Goal: Task Accomplishment & Management: Manage account settings

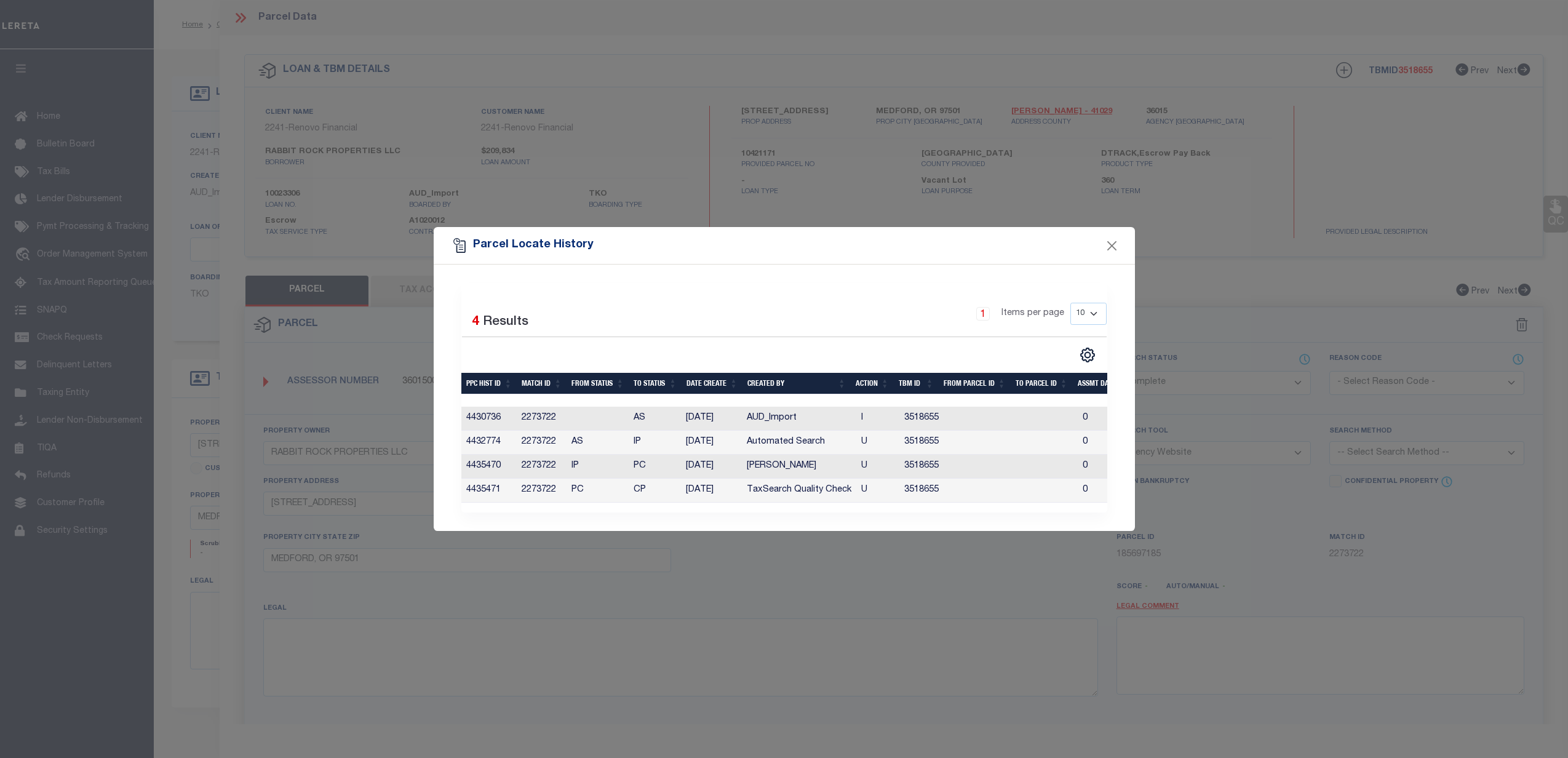
select select "CP"
select select "AGW"
select select "164194"
select select "25067"
select select "400"
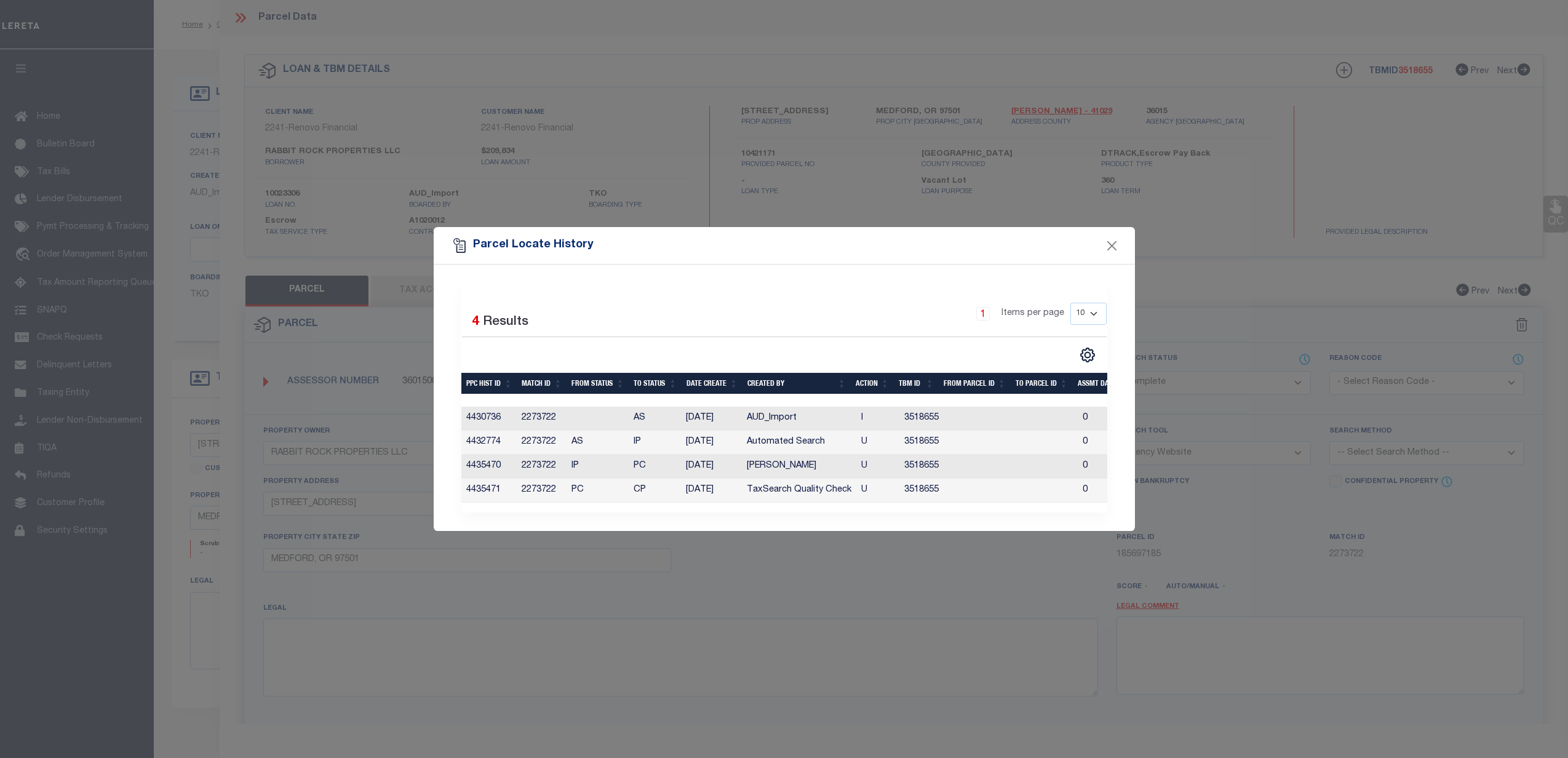
select select "Escrow"
select select "1"
click at [1122, 236] on div "Parcel Locate History" at bounding box center [784, 245] width 701 height 37
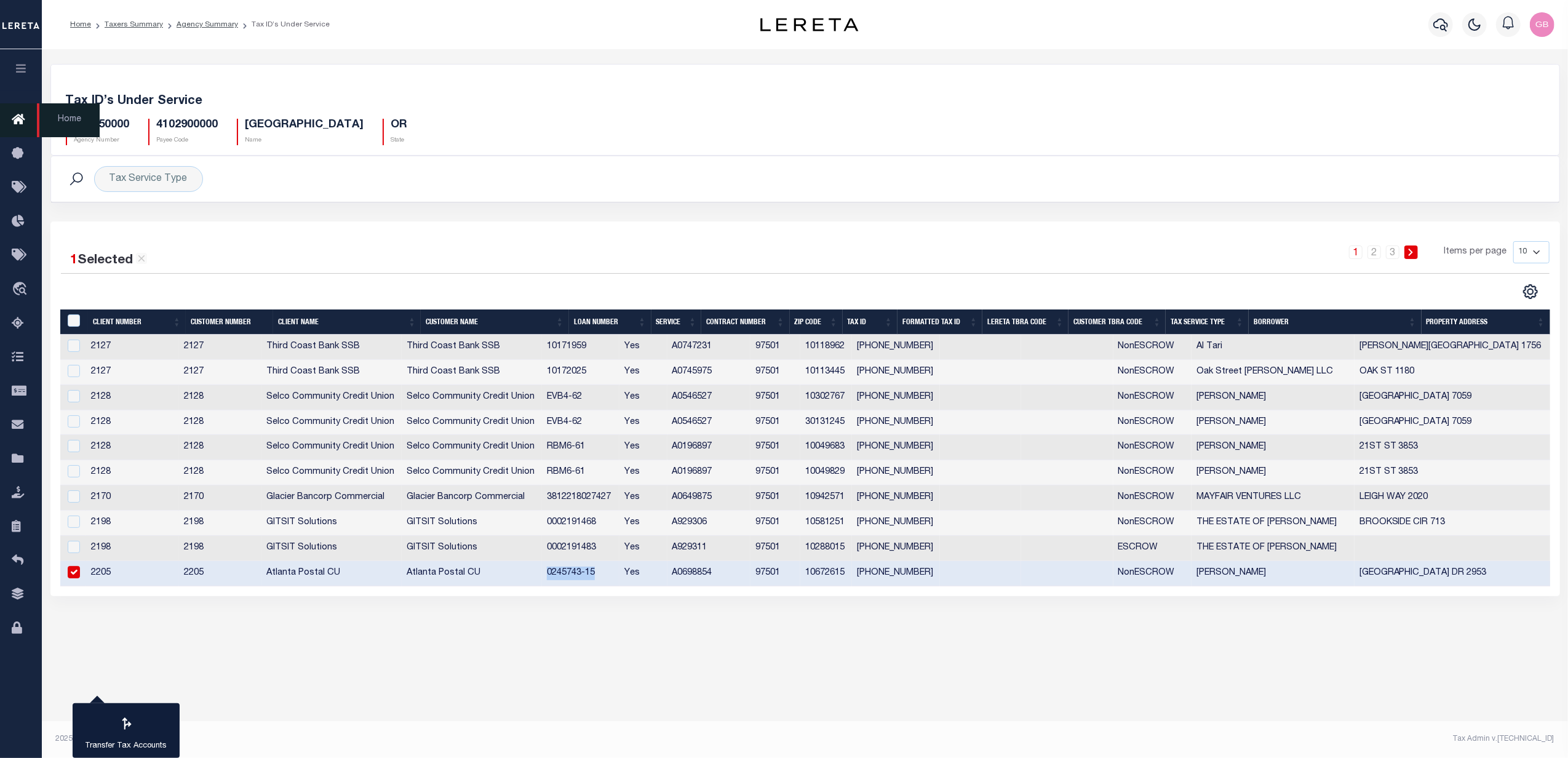
click at [18, 124] on icon at bounding box center [21, 120] width 20 height 15
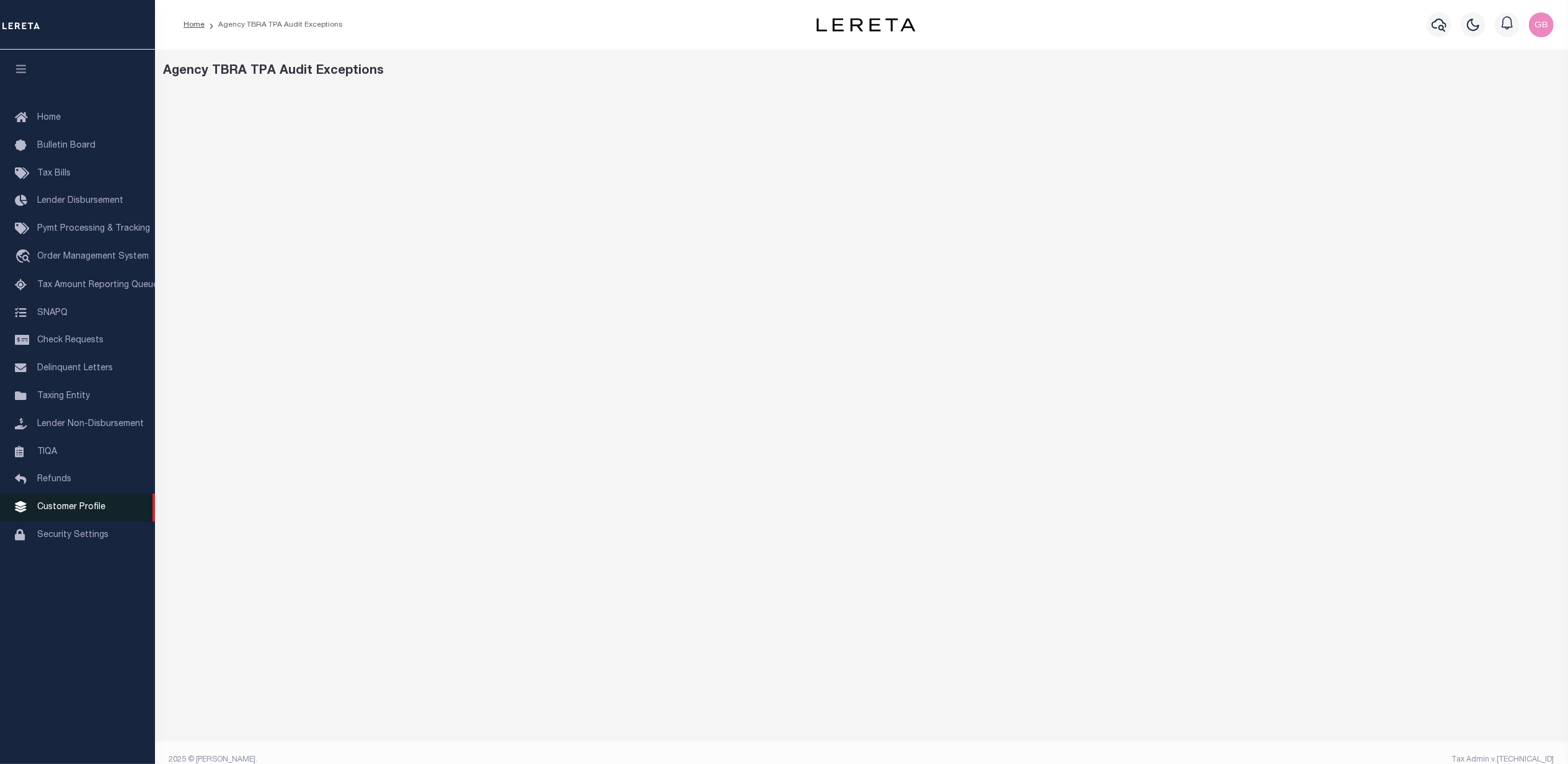
click at [55, 511] on span "Customer Profile" at bounding box center [71, 507] width 68 height 8
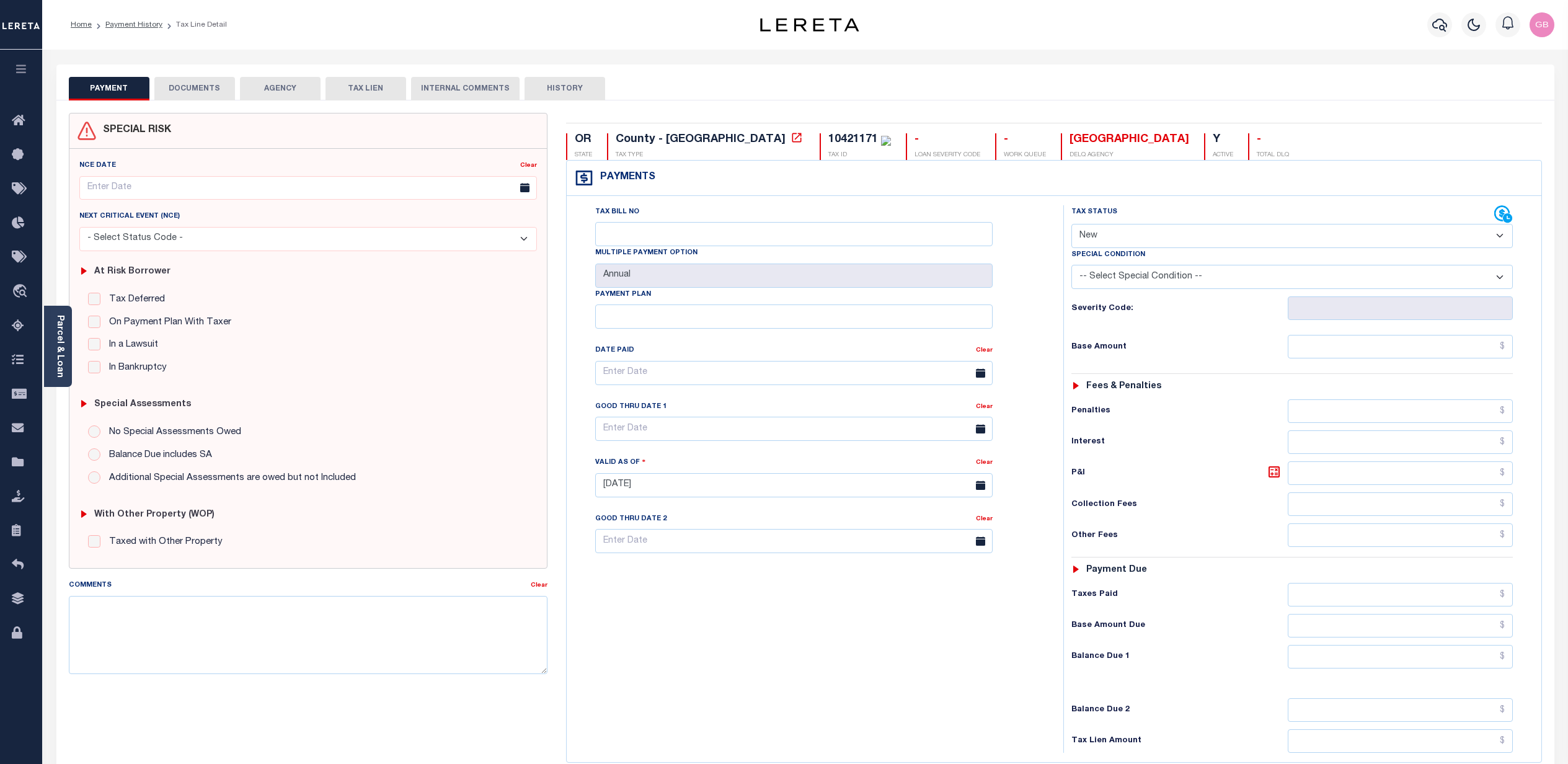
select select "NW2"
click at [14, 460] on icon at bounding box center [21, 463] width 20 height 16
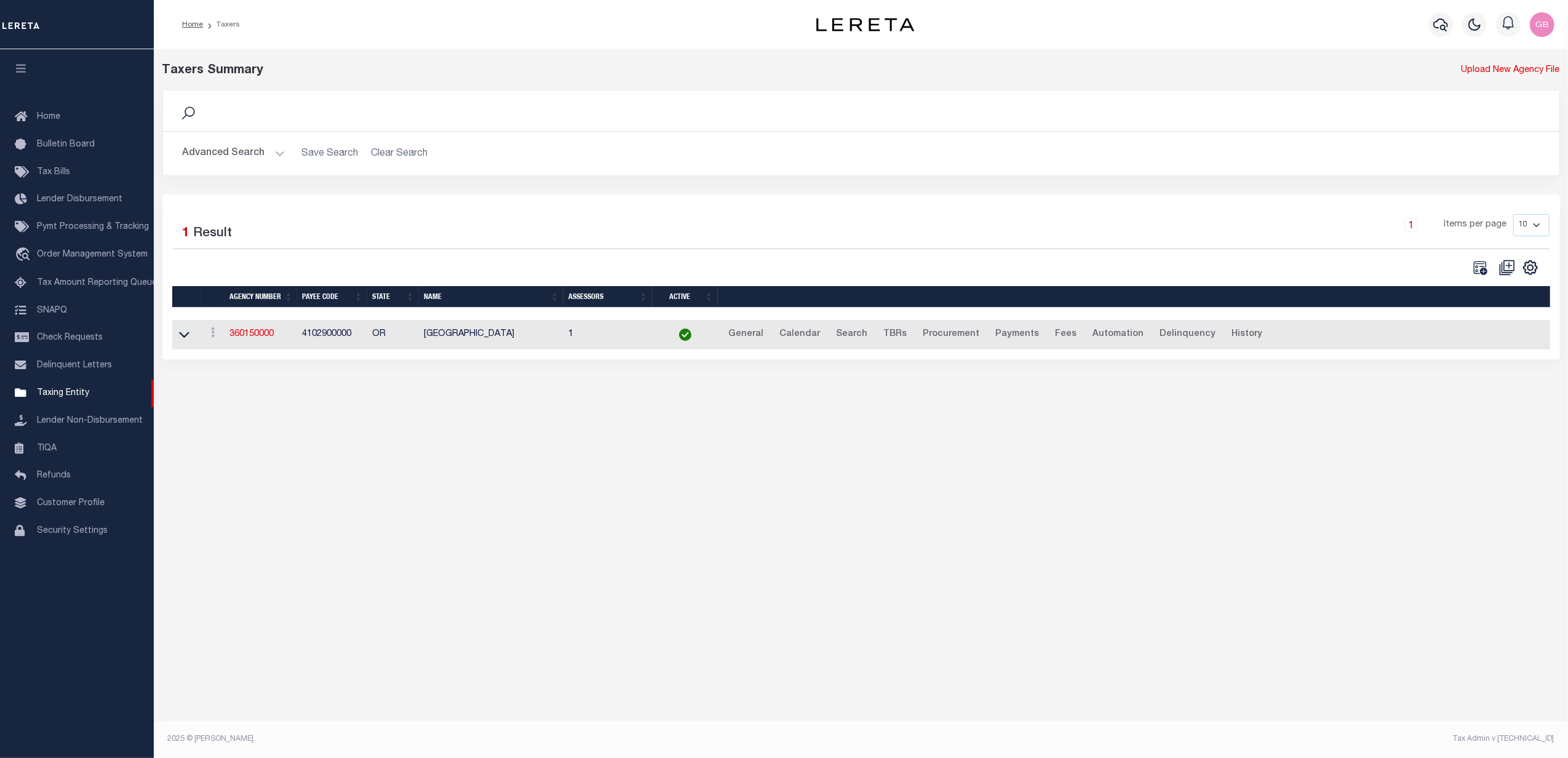
click at [259, 158] on button "Advanced Search" at bounding box center [234, 153] width 102 height 24
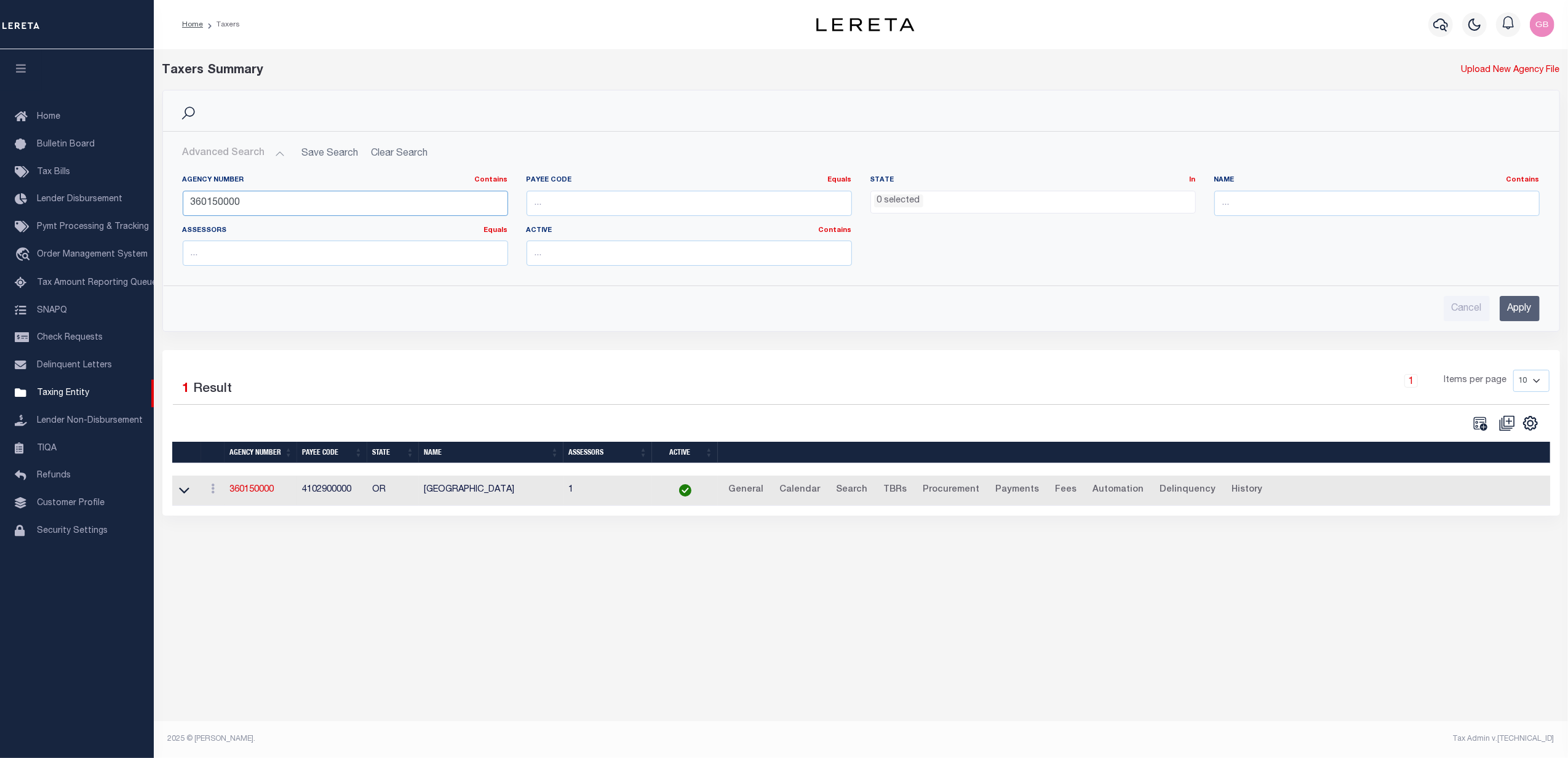
drag, startPoint x: 259, startPoint y: 203, endPoint x: 1336, endPoint y: 104, distance: 1081.5
click at [129, 208] on div "Home Taxers Profile" at bounding box center [784, 366] width 1568 height 732
type input "450290000"
click at [1511, 314] on input "Apply" at bounding box center [1519, 308] width 40 height 25
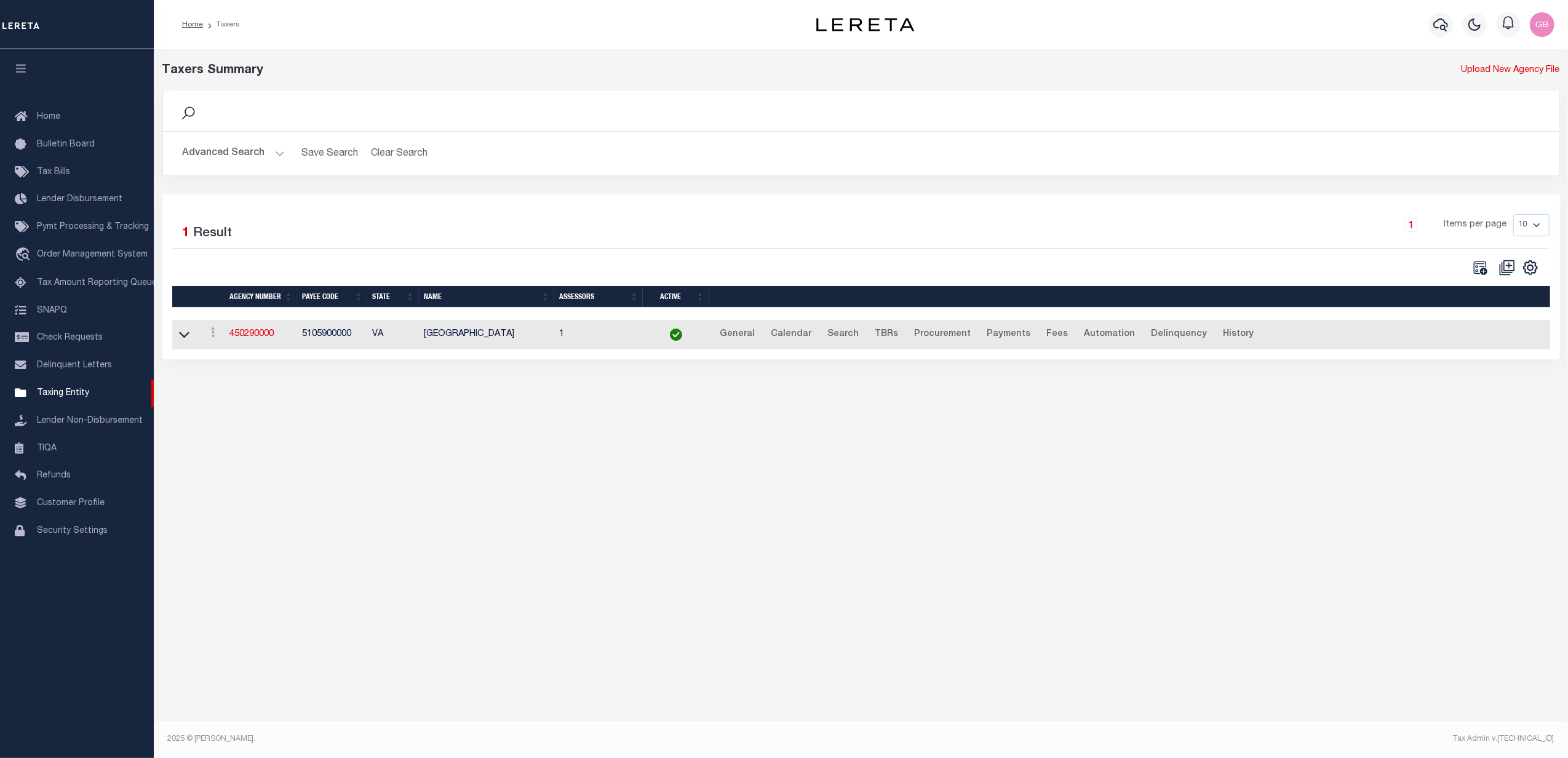
click at [261, 331] on td "450290000" at bounding box center [261, 335] width 73 height 30
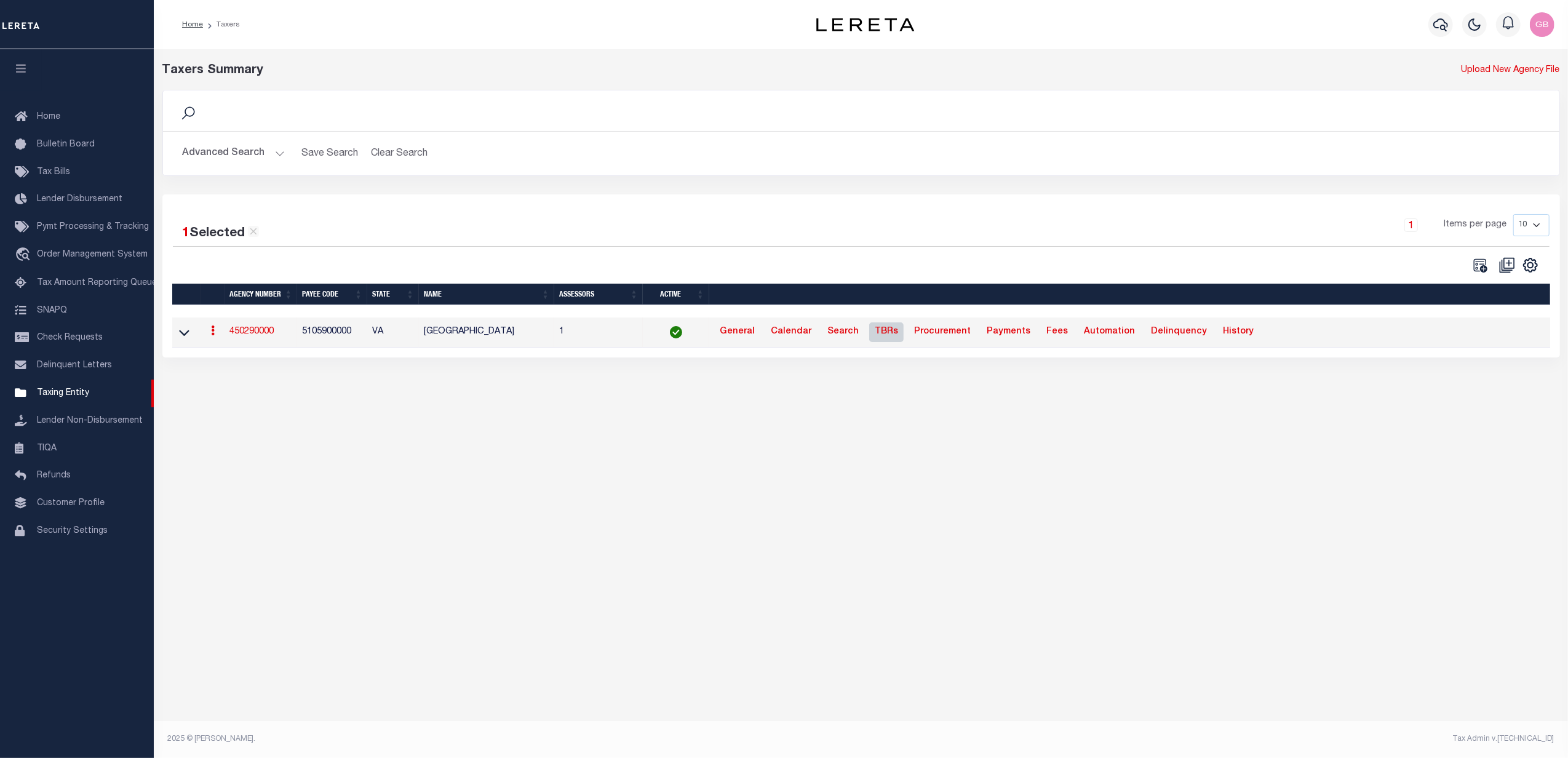
click at [877, 334] on link "TBRs" at bounding box center [886, 332] width 35 height 20
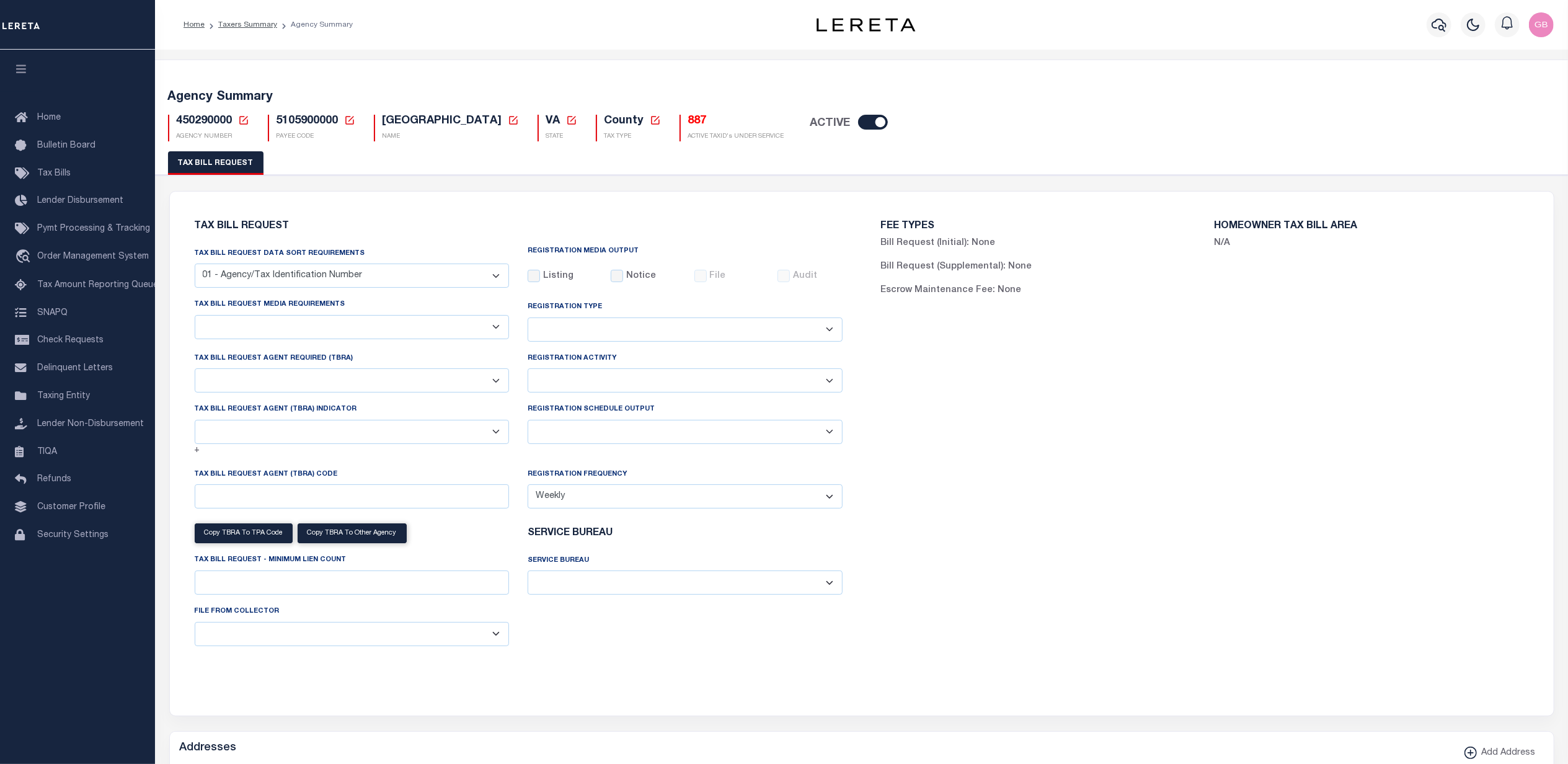
select select "28"
select select "22"
select select "true"
select select "9"
select select "1"
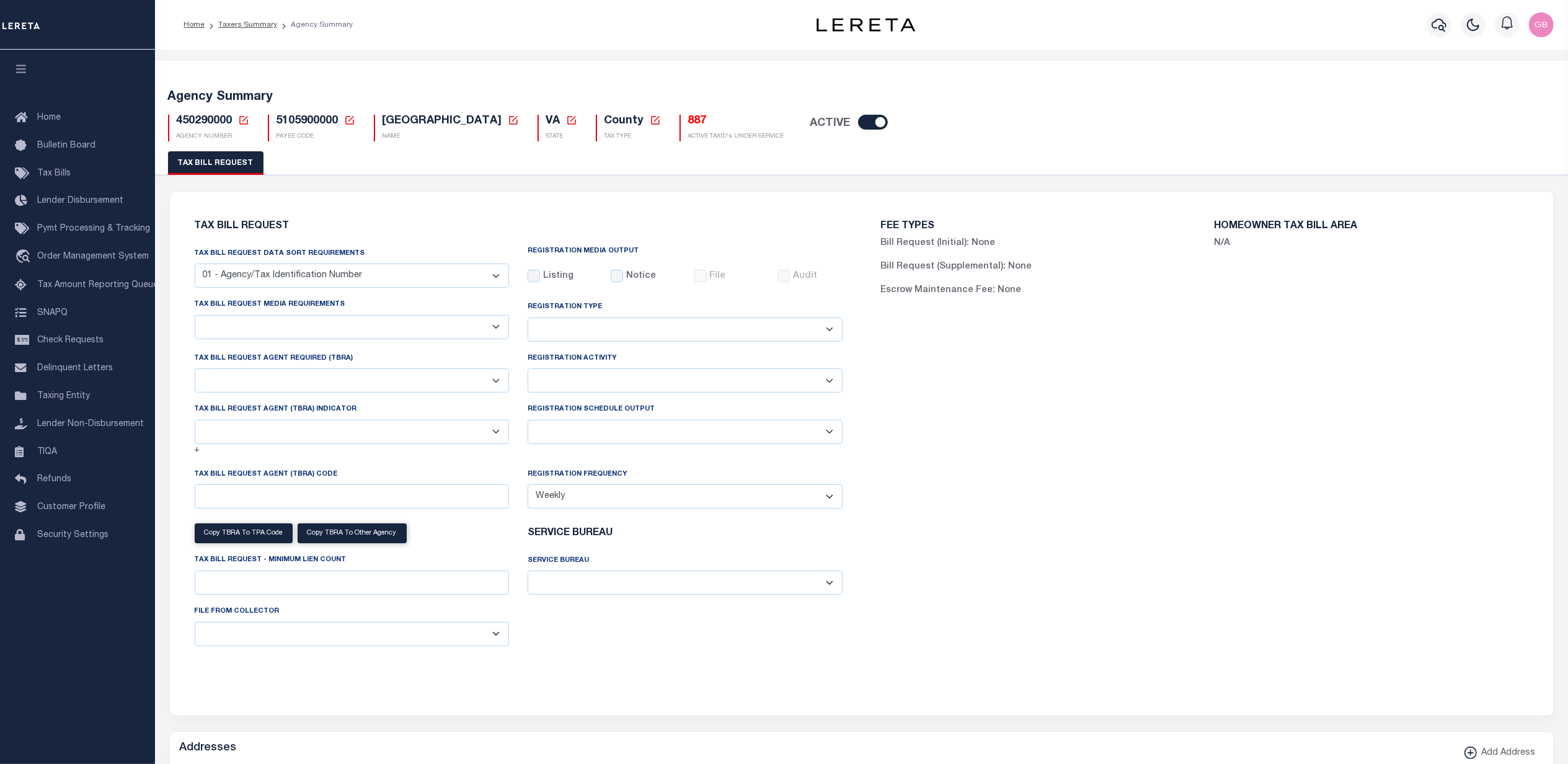
type input "930"
select select
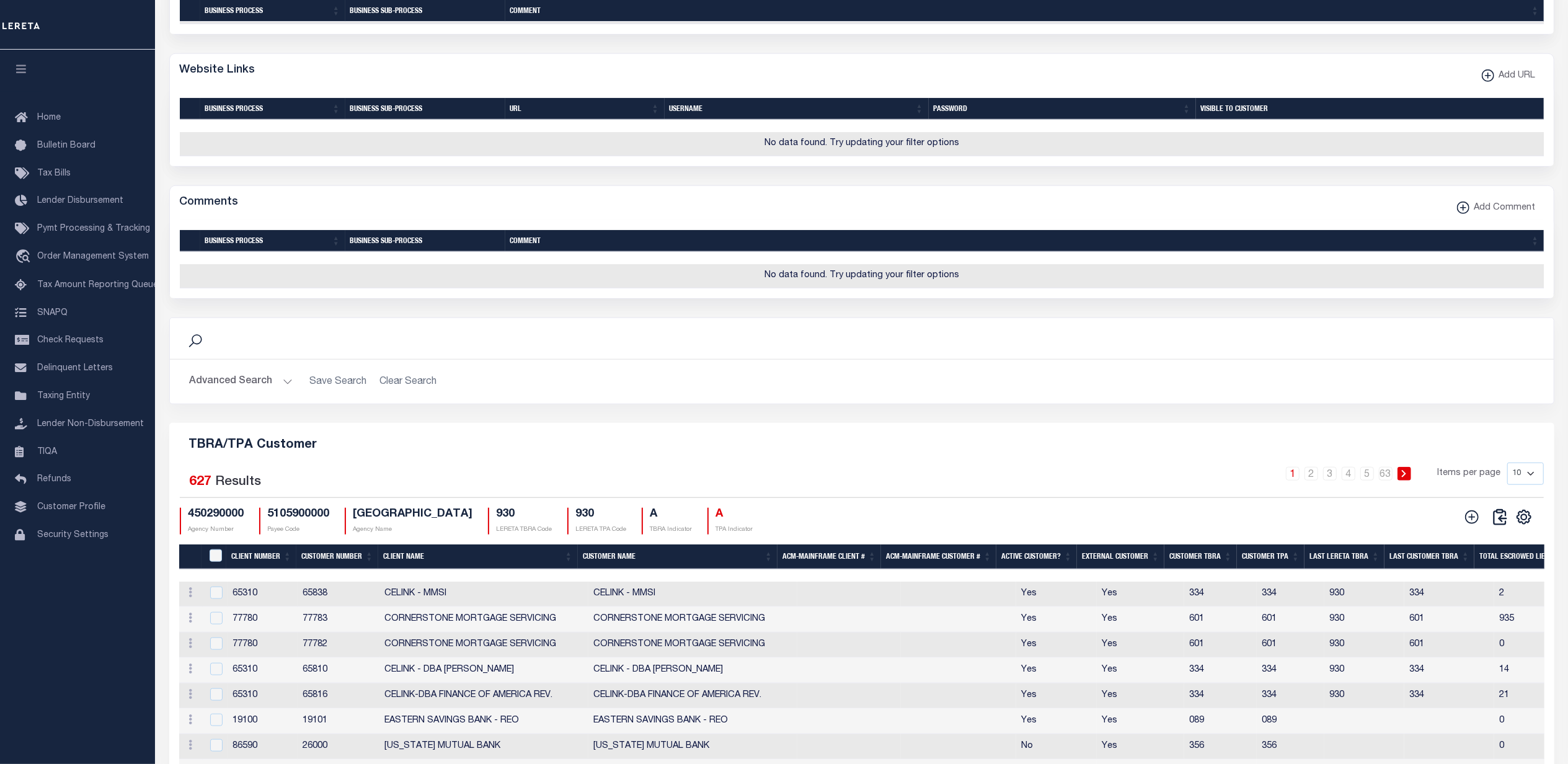
scroll to position [1367, 0]
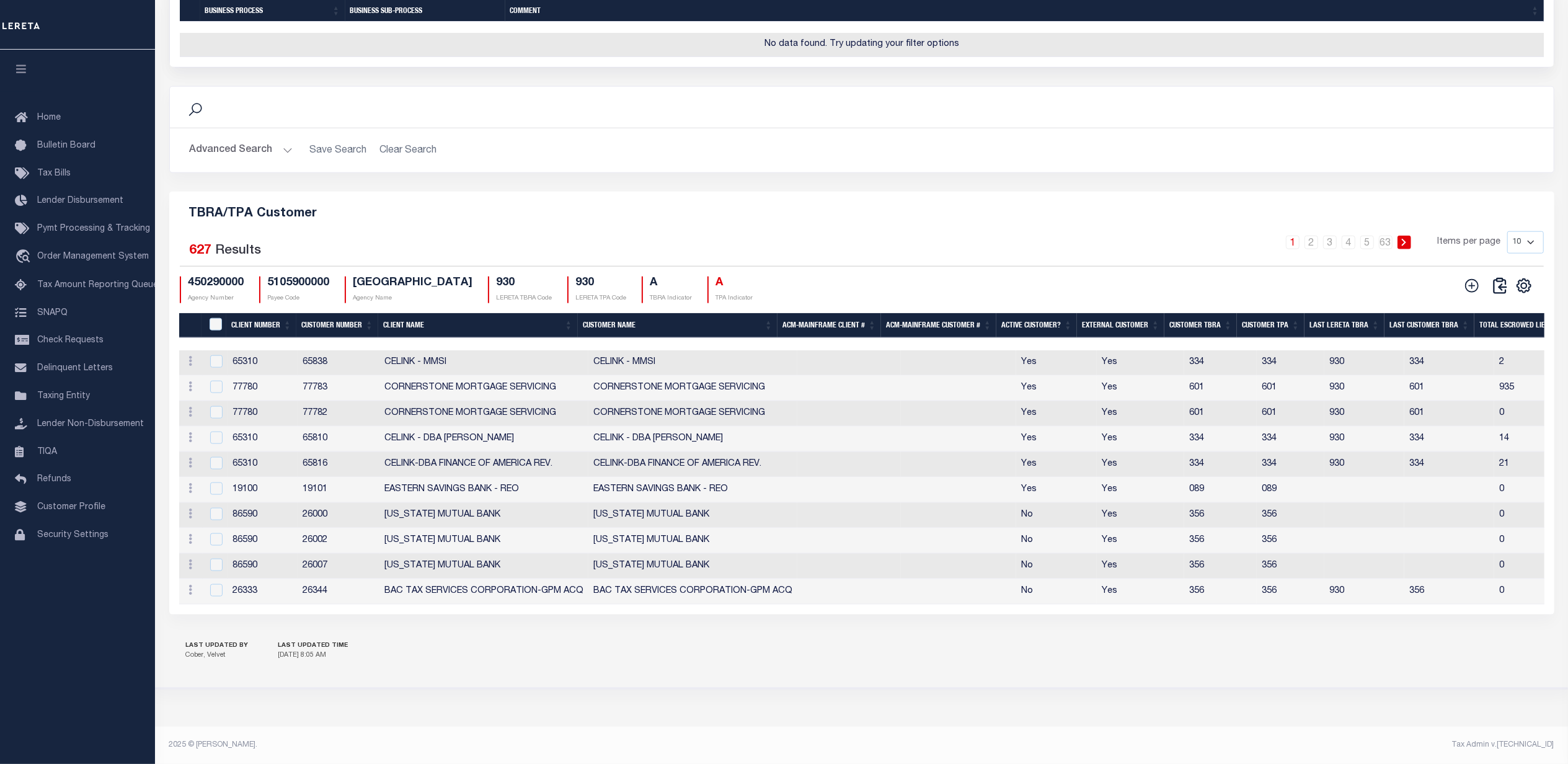
click at [247, 314] on th "Client Number" at bounding box center [262, 326] width 70 height 25
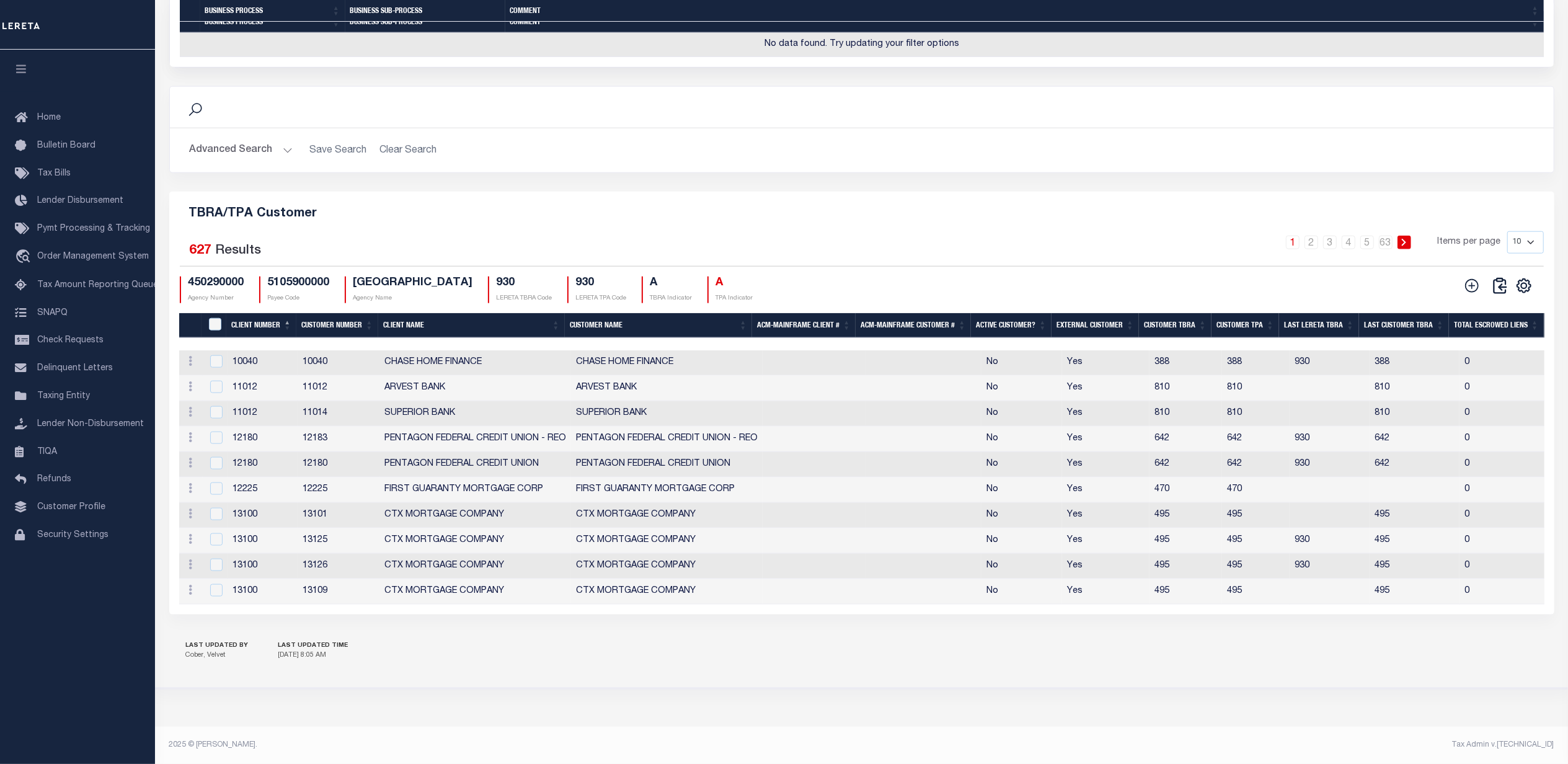
scroll to position [1355, 0]
click at [1533, 231] on select "10 25 50 100" at bounding box center [1526, 242] width 36 height 22
select select "100"
click at [1508, 231] on select "10 25 50 100" at bounding box center [1526, 242] width 36 height 22
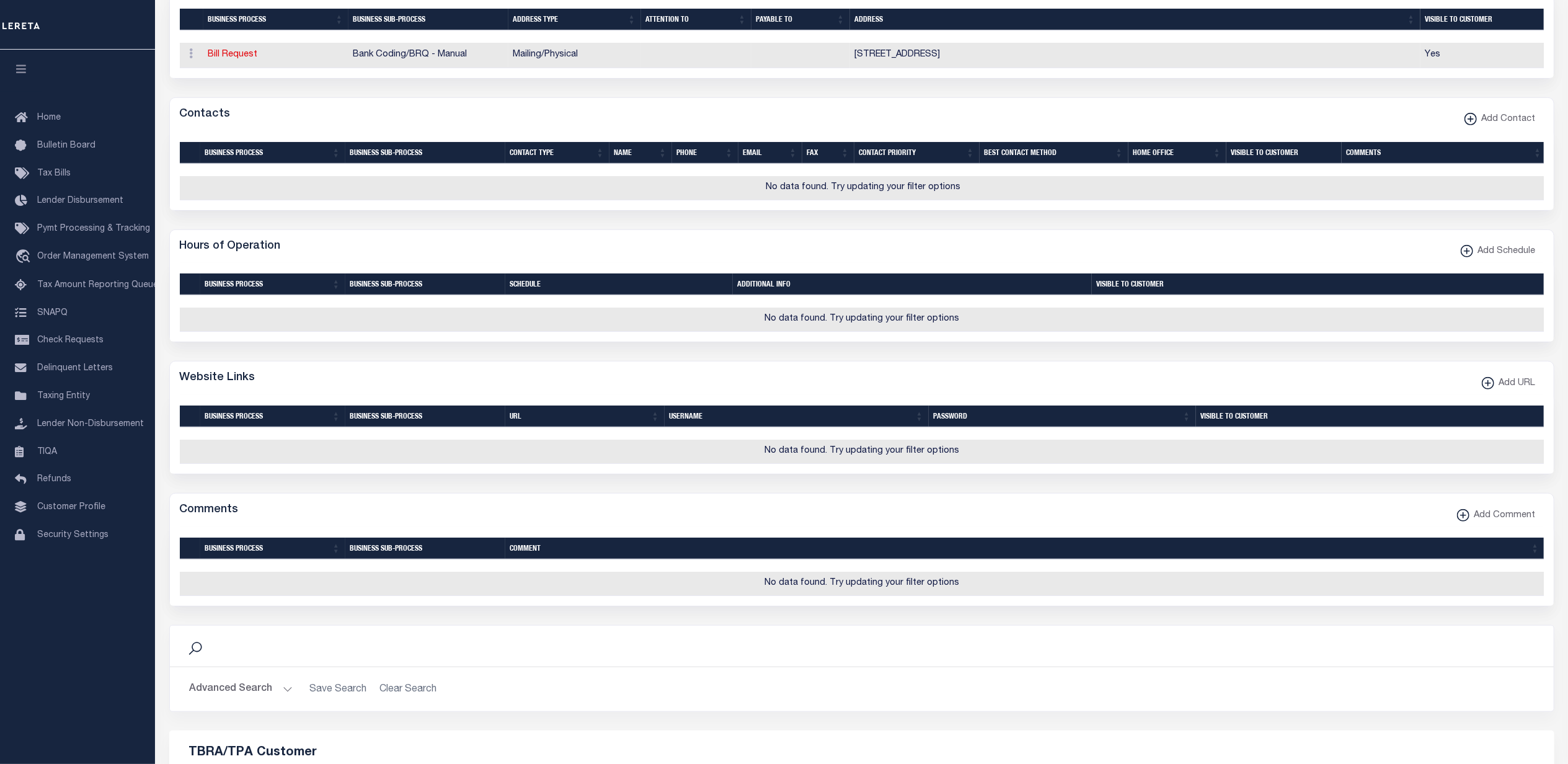
scroll to position [1263, 0]
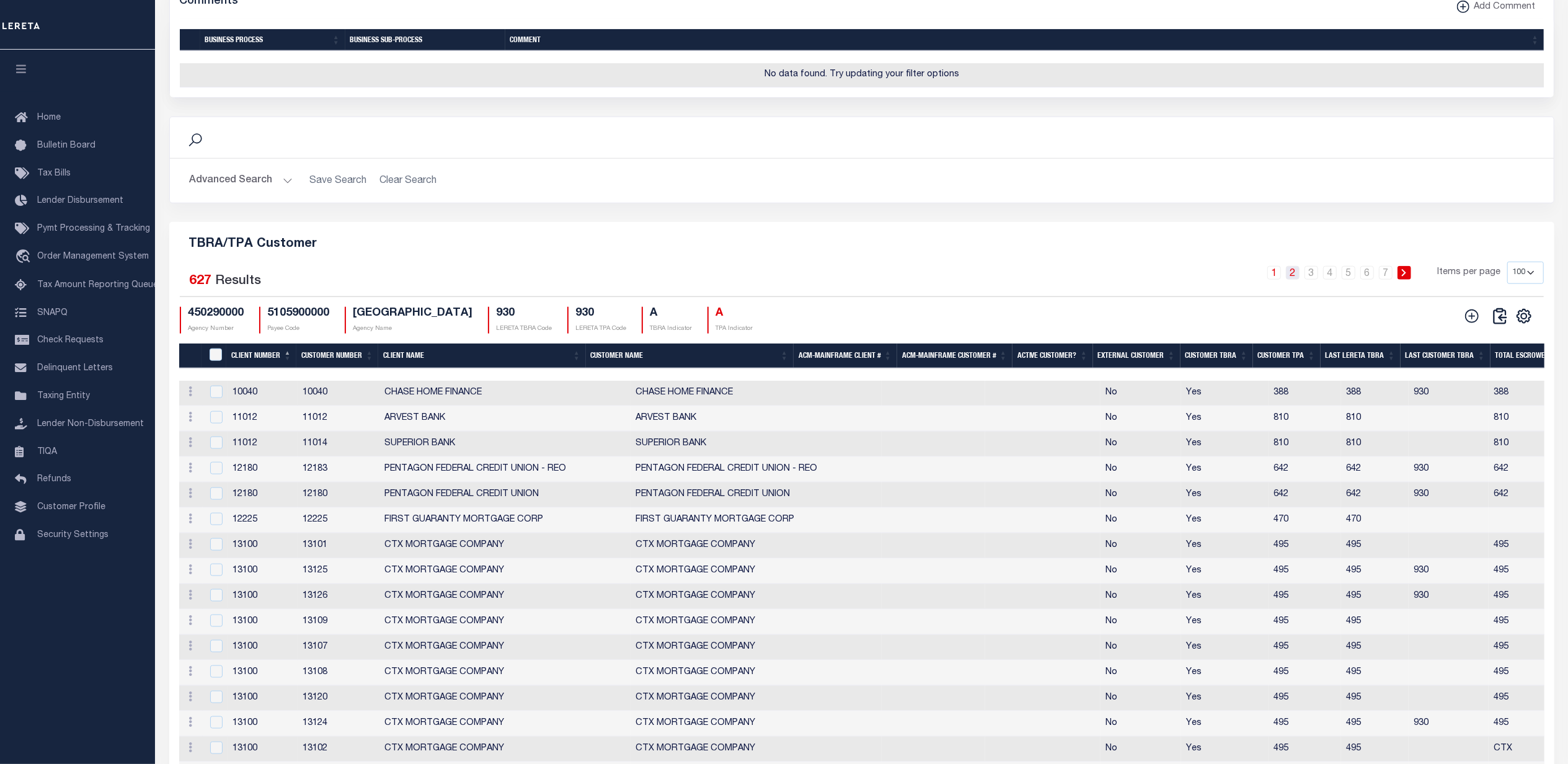
click at [1297, 280] on link "2" at bounding box center [1293, 273] width 14 height 14
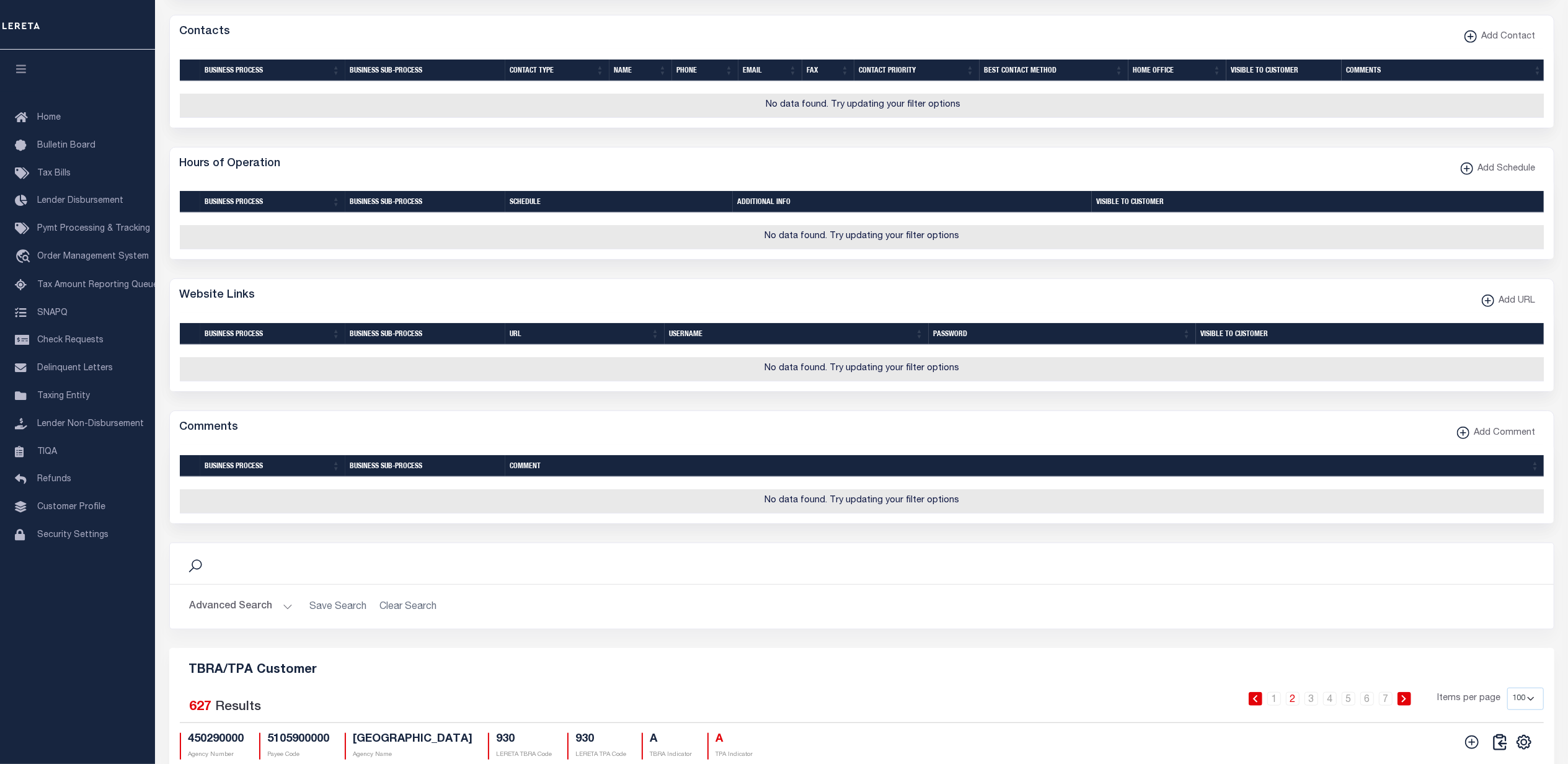
scroll to position [1181, 0]
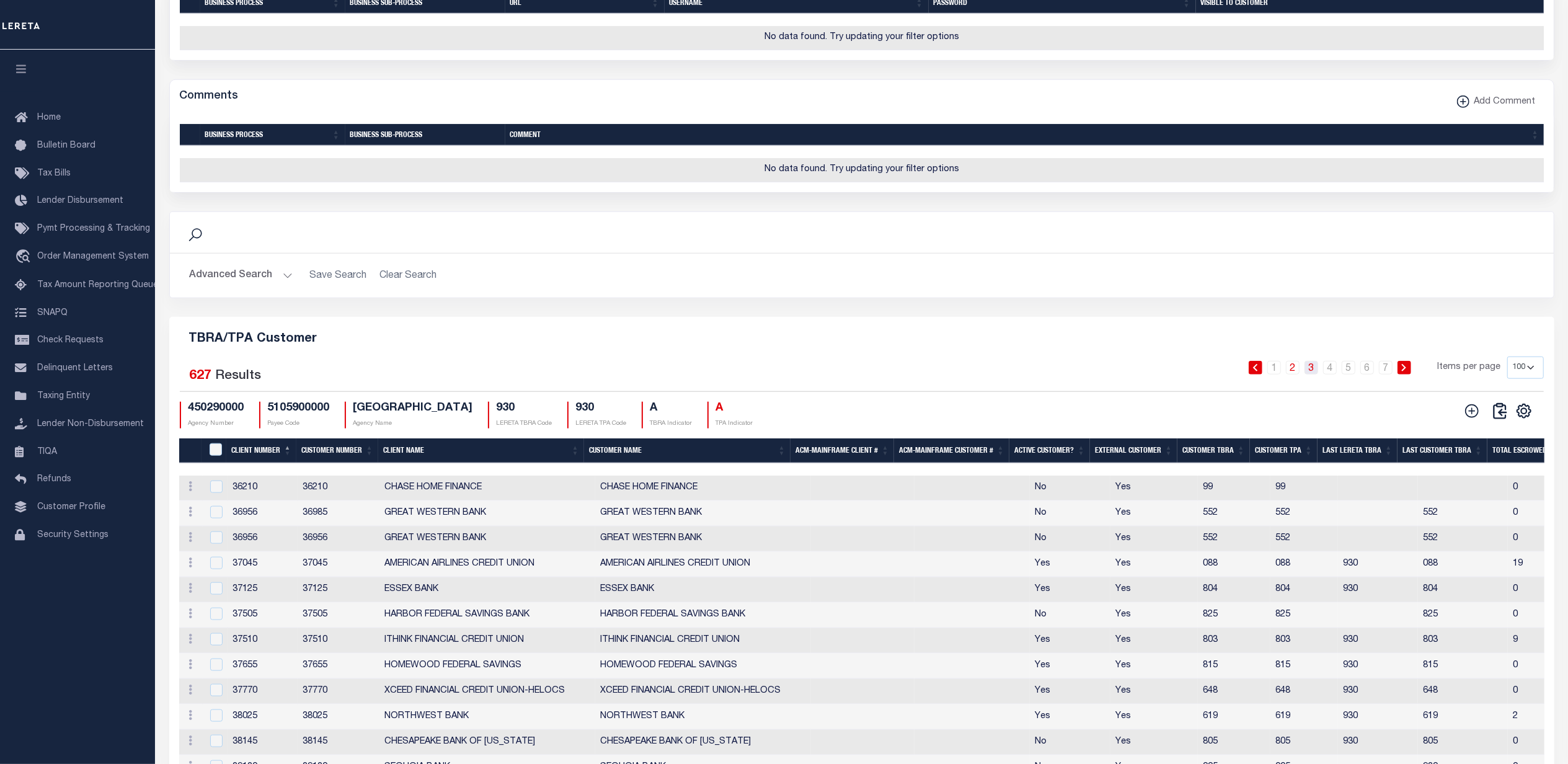
click at [1313, 375] on link "3" at bounding box center [1311, 367] width 14 height 14
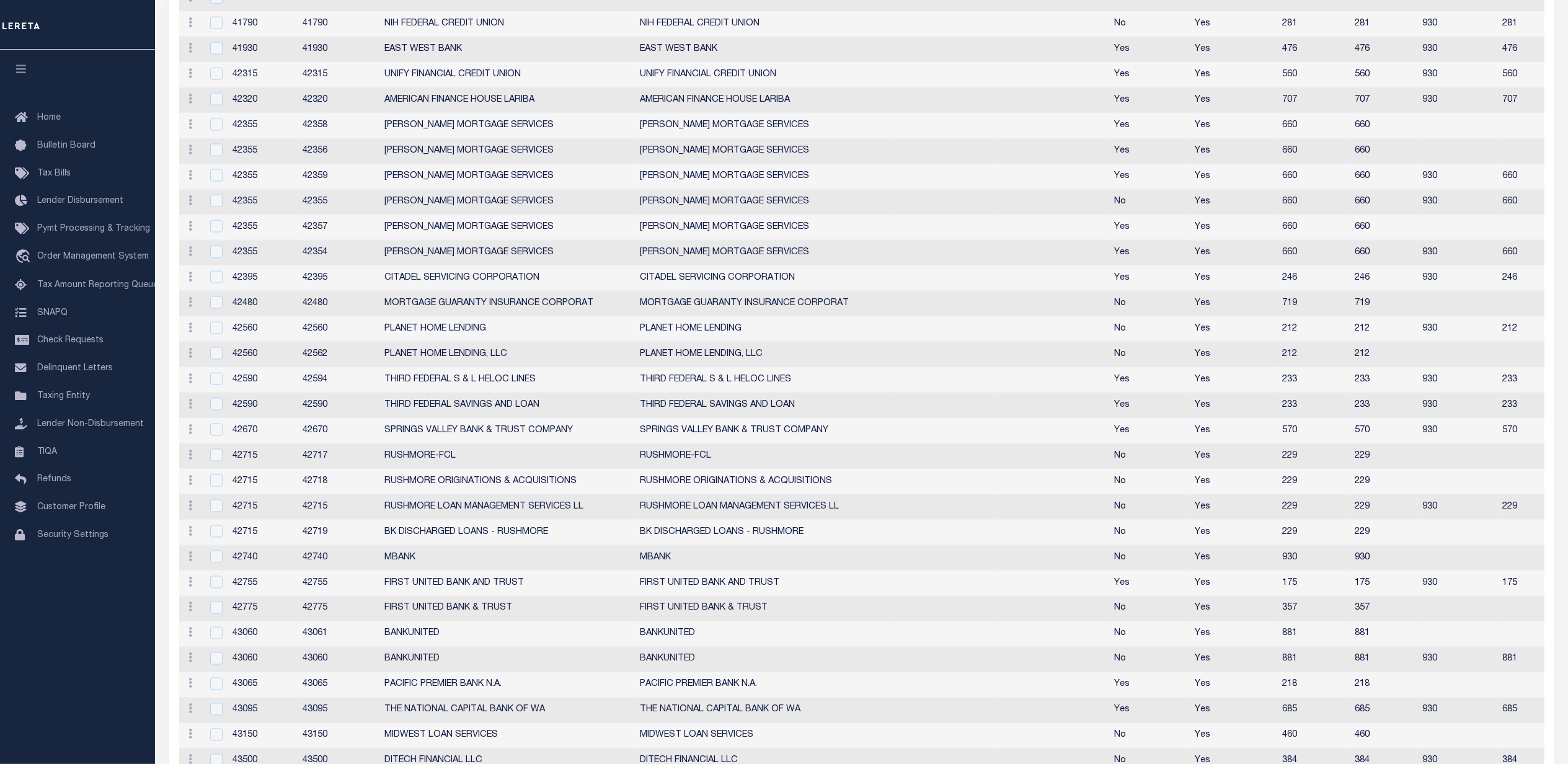
scroll to position [1263, 0]
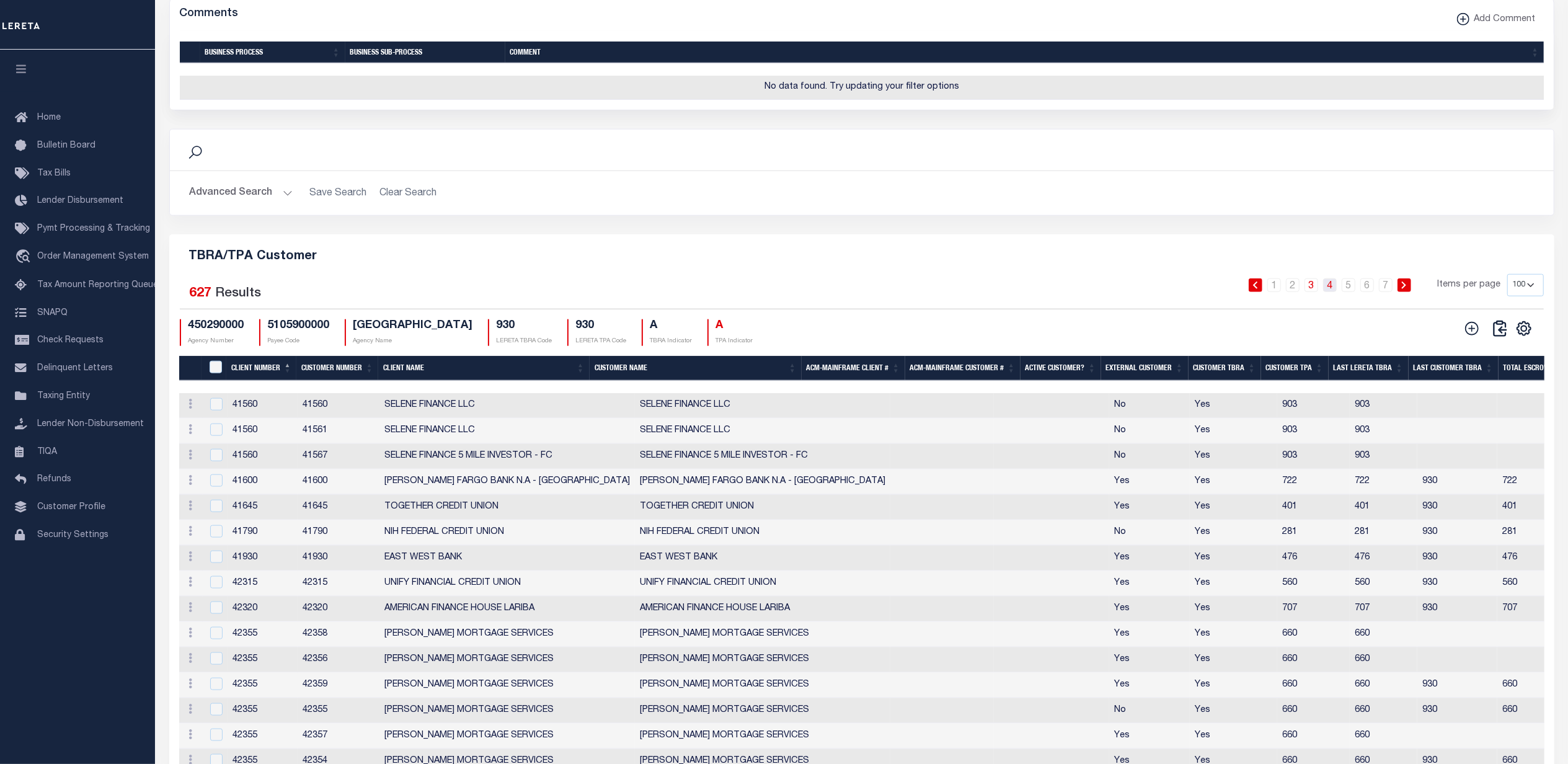
click at [1333, 292] on link "4" at bounding box center [1330, 285] width 14 height 14
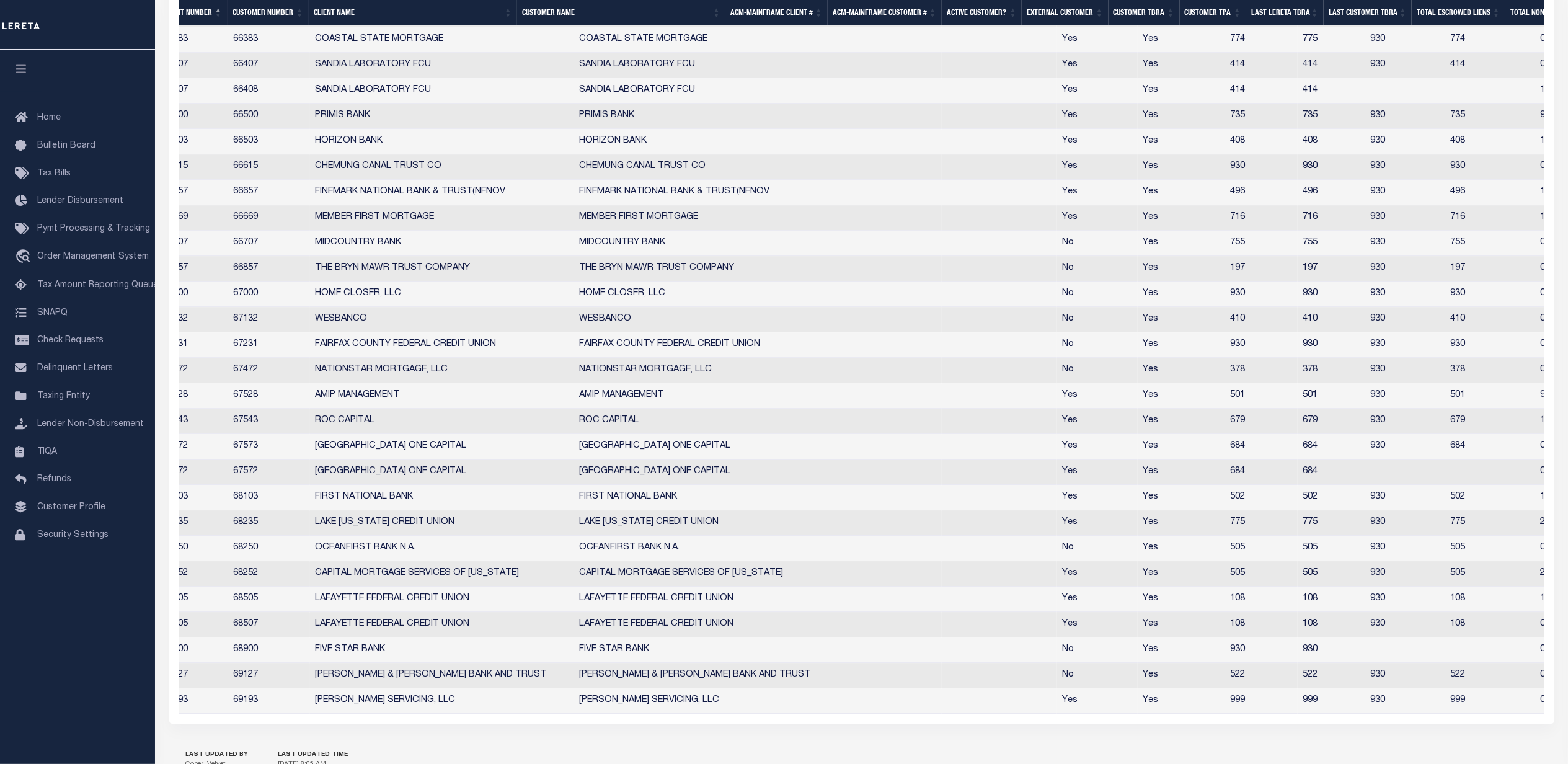
scroll to position [0, 141]
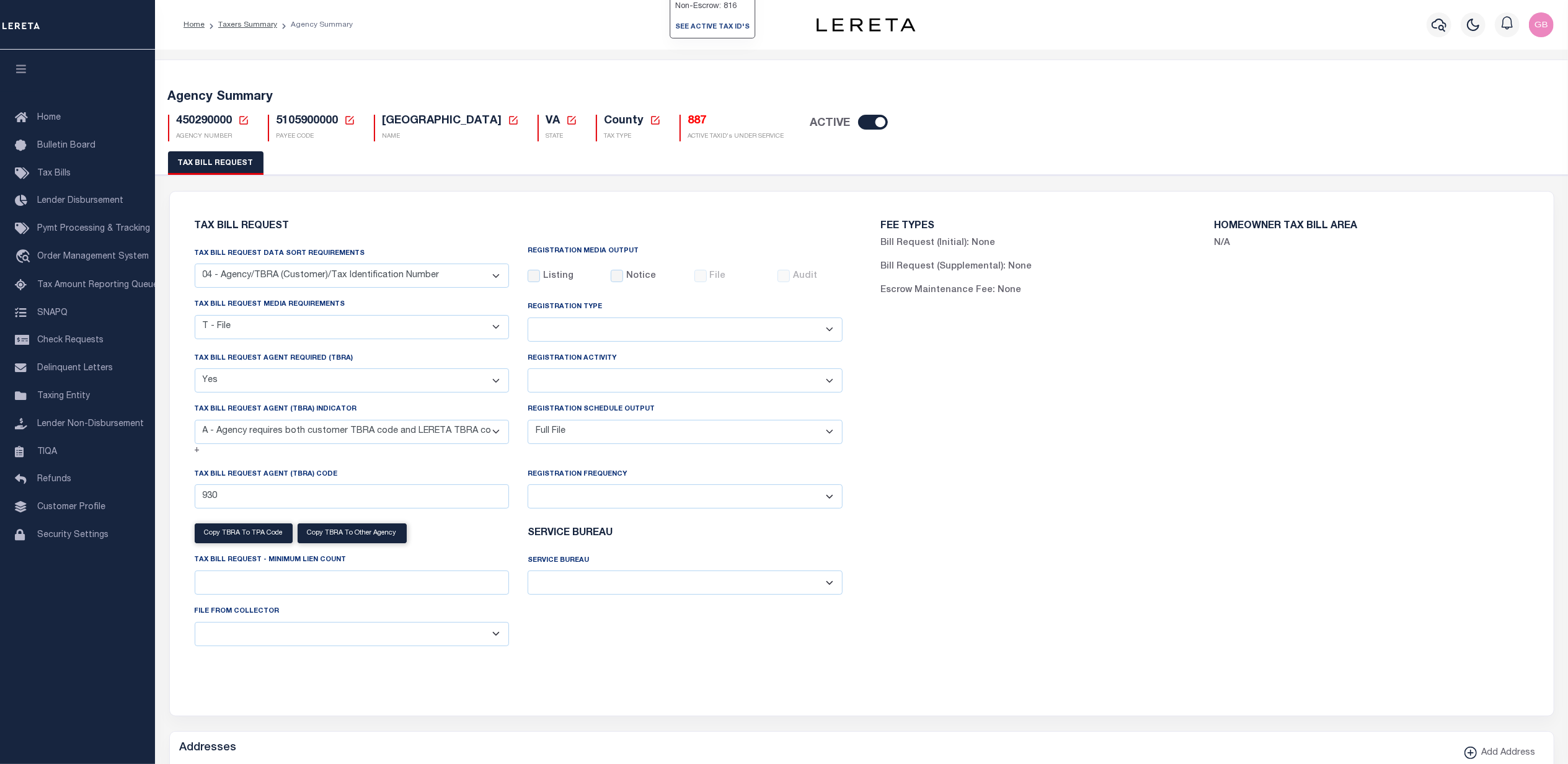
click at [689, 122] on h5 "887" at bounding box center [737, 121] width 96 height 14
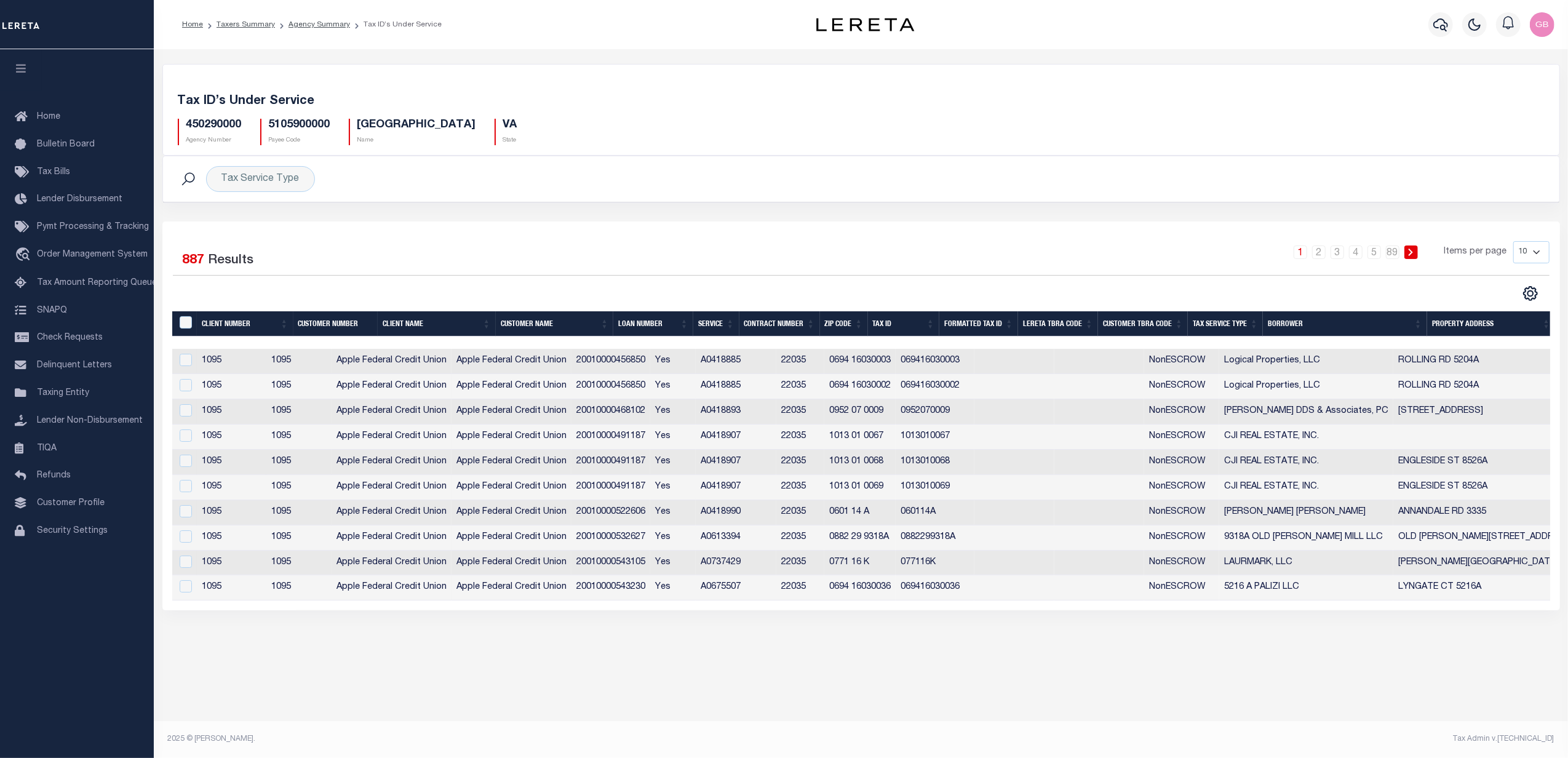
click at [316, 328] on th "Customer Number" at bounding box center [336, 323] width 85 height 25
click at [225, 325] on th "Client Number" at bounding box center [245, 323] width 96 height 25
click at [227, 323] on th "Client Number" at bounding box center [245, 323] width 96 height 25
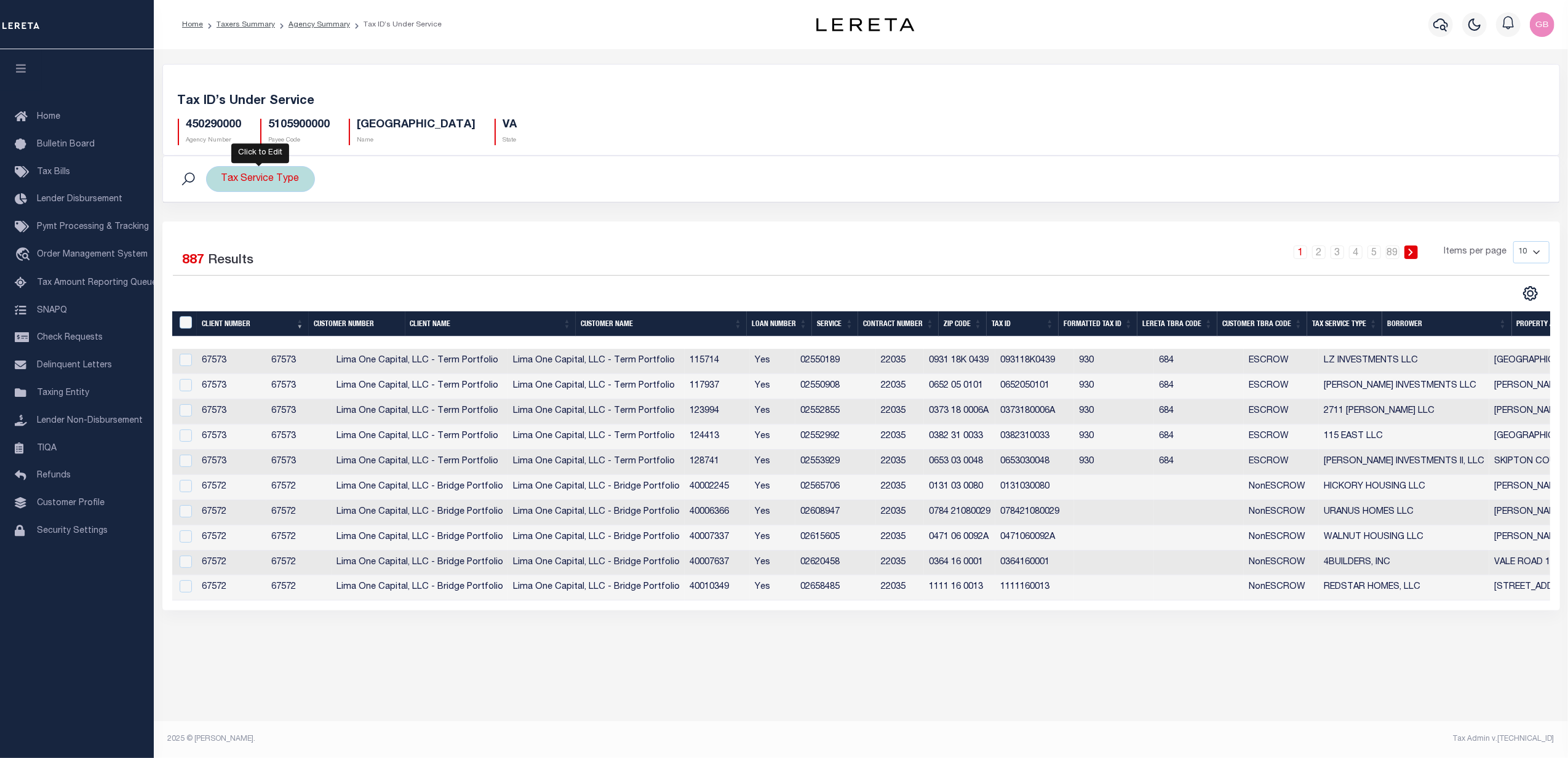
click at [279, 175] on div "Tax Service Type" at bounding box center [260, 179] width 109 height 26
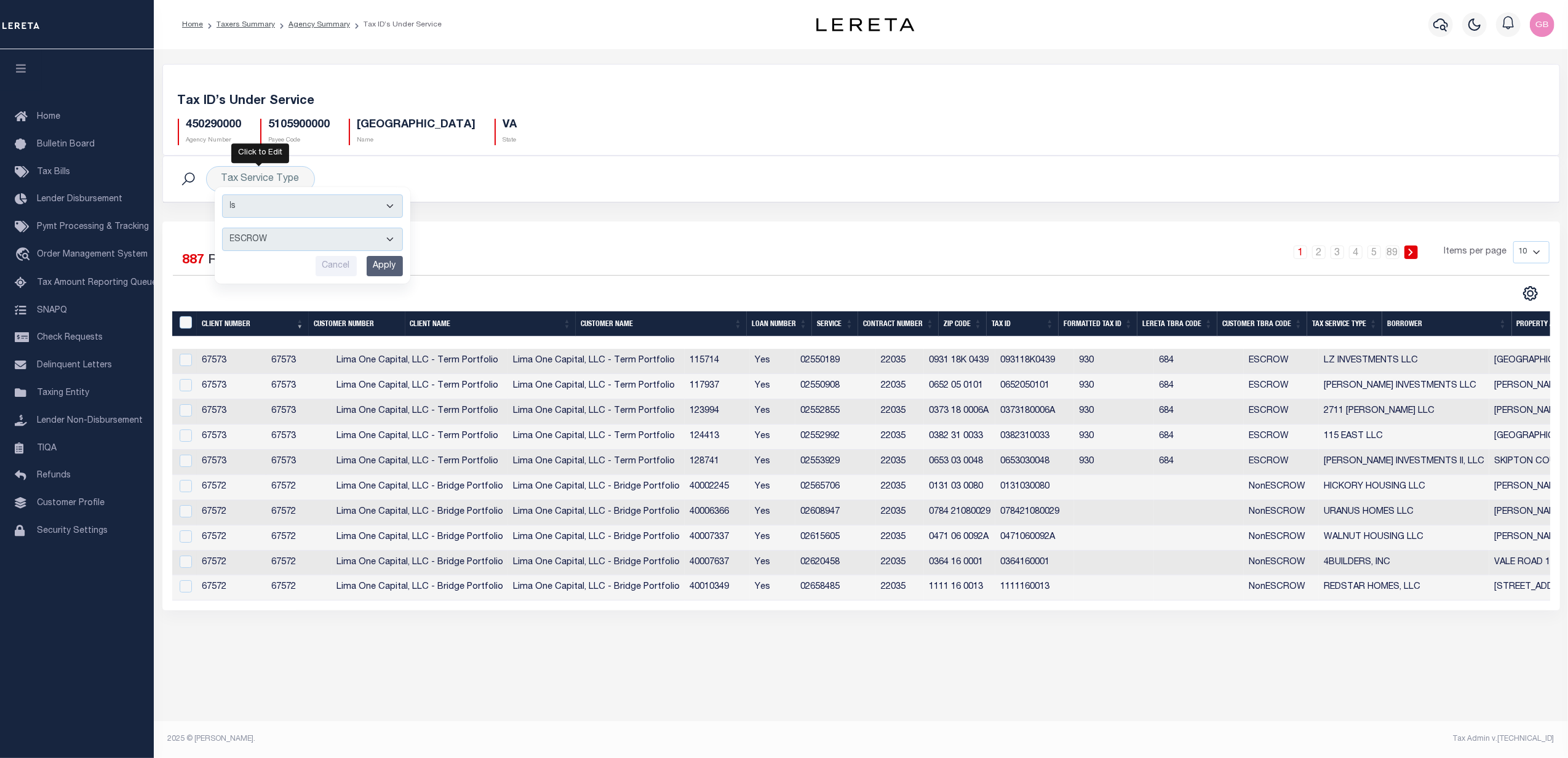
click at [384, 270] on input "Apply" at bounding box center [384, 266] width 36 height 21
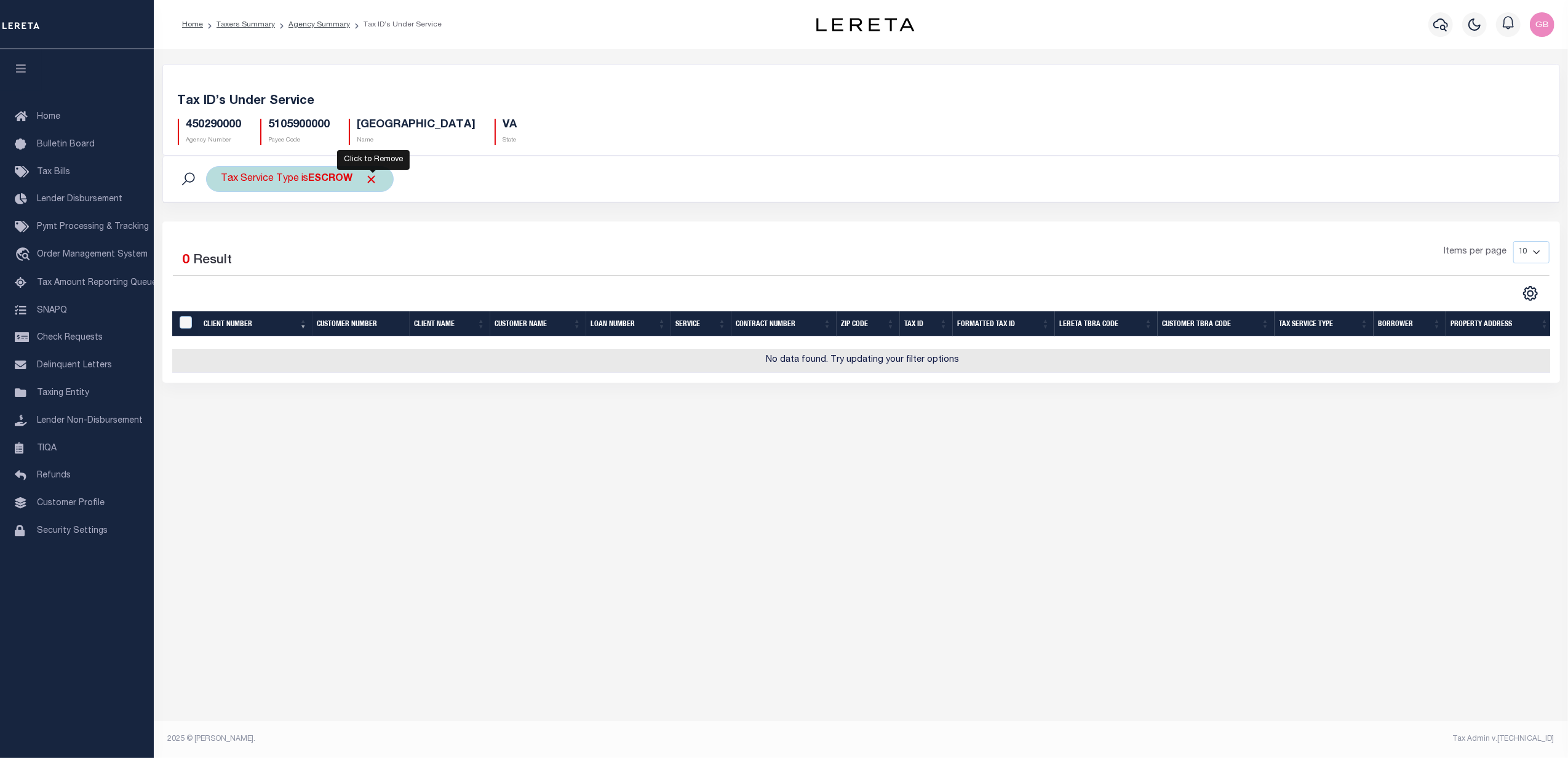
click at [374, 183] on span "Click to Remove" at bounding box center [372, 179] width 13 height 13
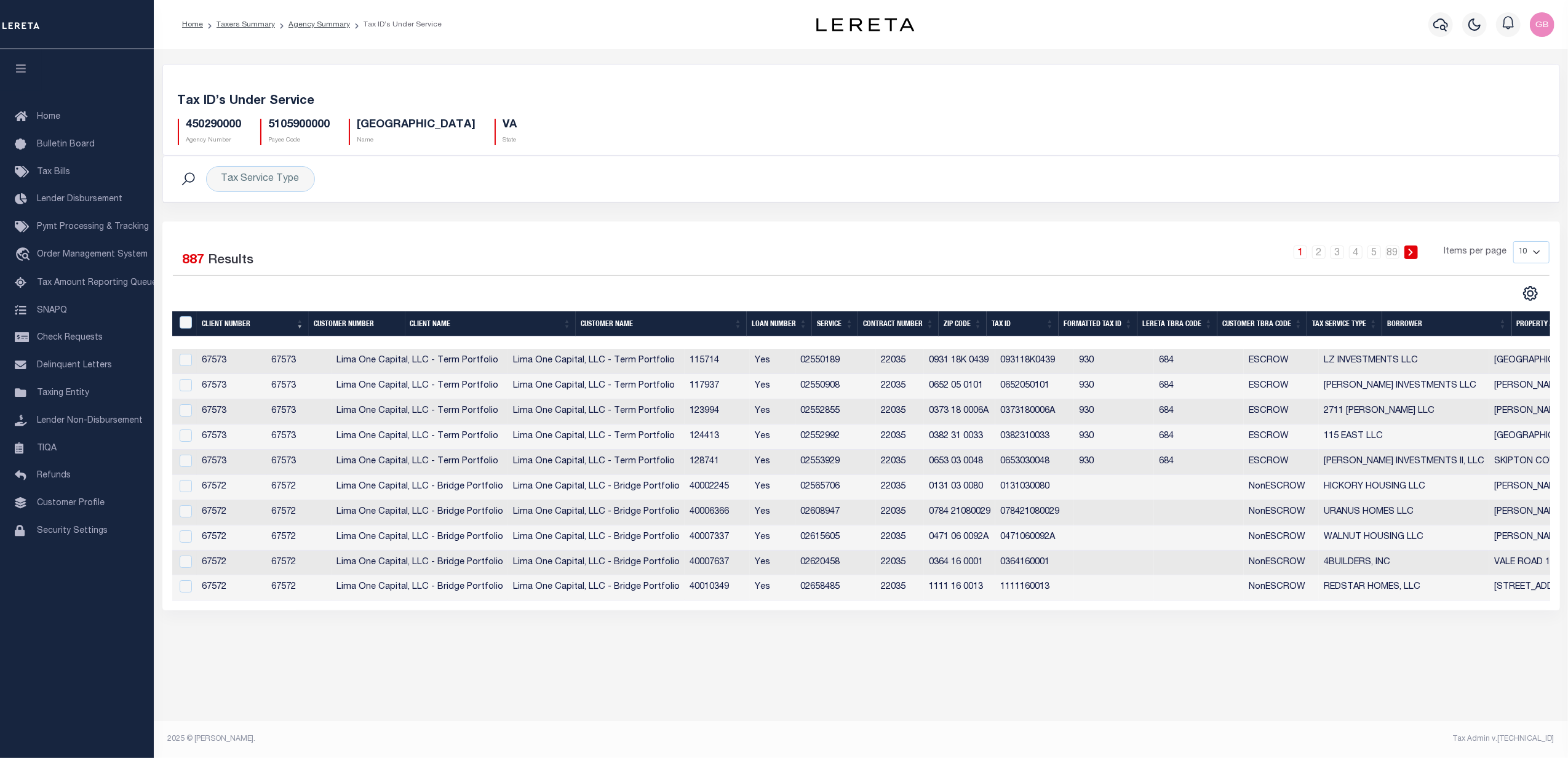
click at [1544, 259] on select "10 25 50 100" at bounding box center [1531, 252] width 36 height 22
select select "100"
click at [1513, 242] on select "10 25 50 100" at bounding box center [1531, 252] width 36 height 22
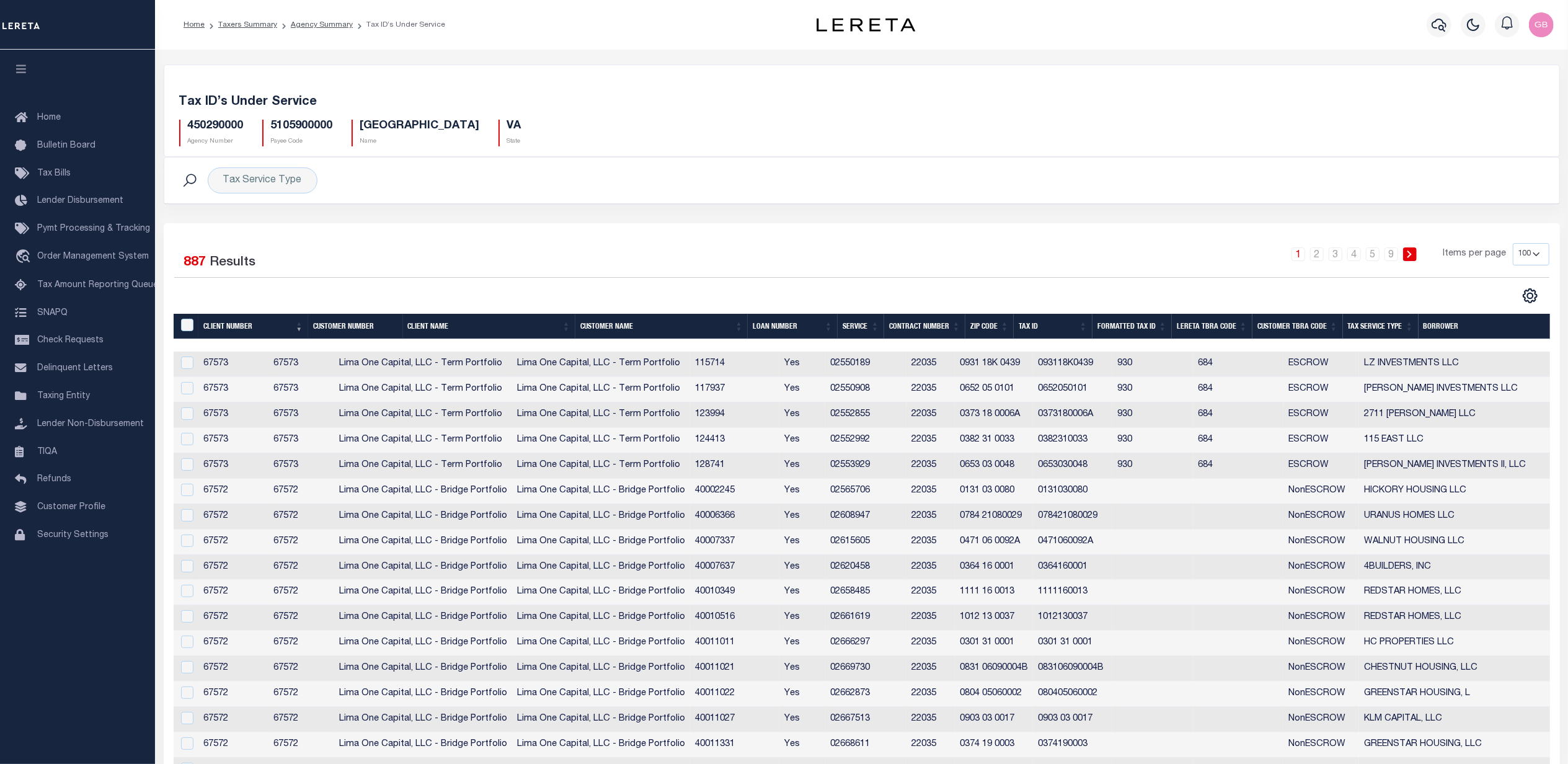
click at [323, 10] on div "Home Taxers Summary Agency Summary Tax ID’s Under Service Profile Sign out" at bounding box center [862, 25] width 1414 height 49
click at [324, 28] on link "Agency Summary" at bounding box center [322, 24] width 62 height 7
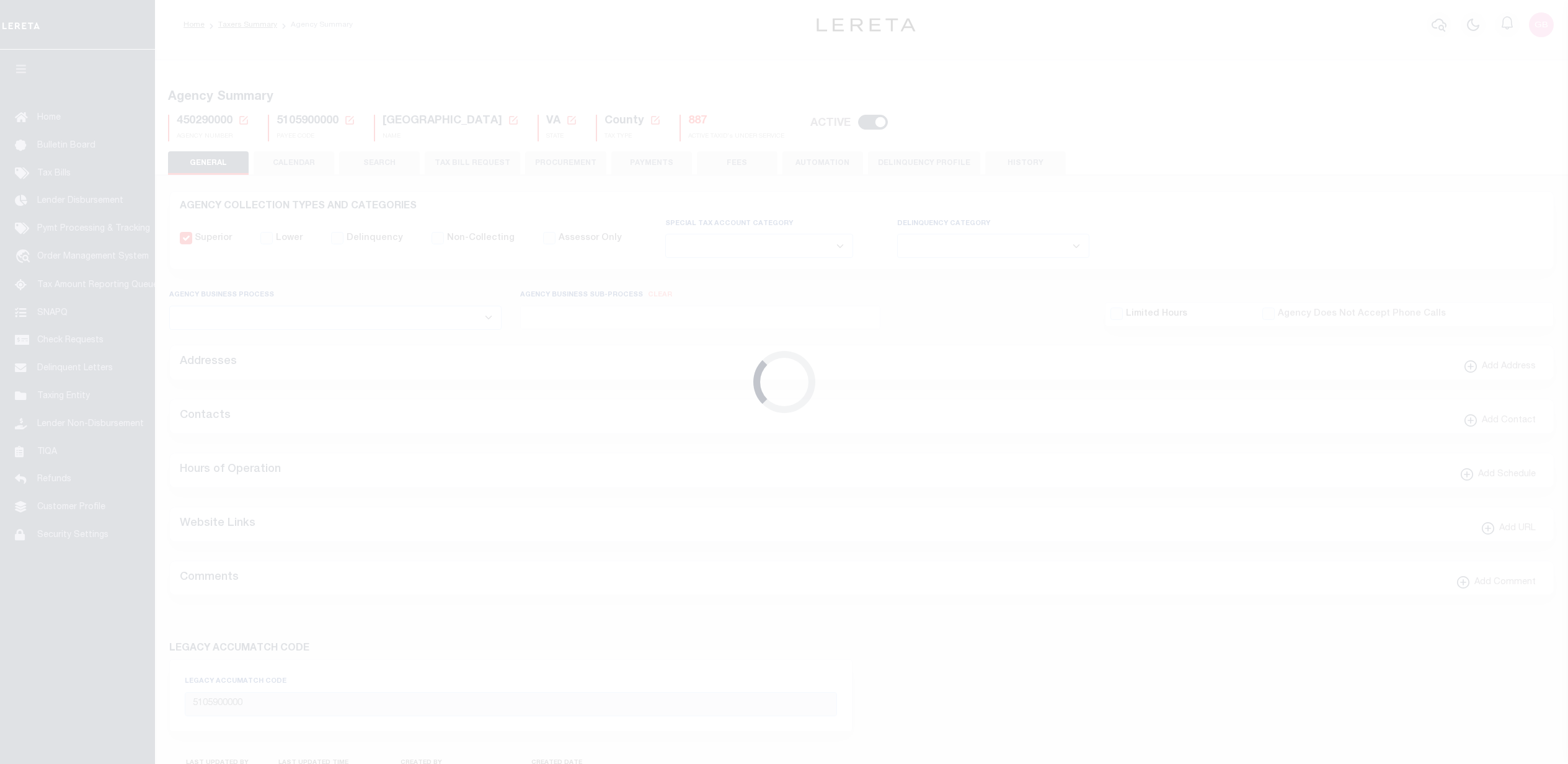
select select
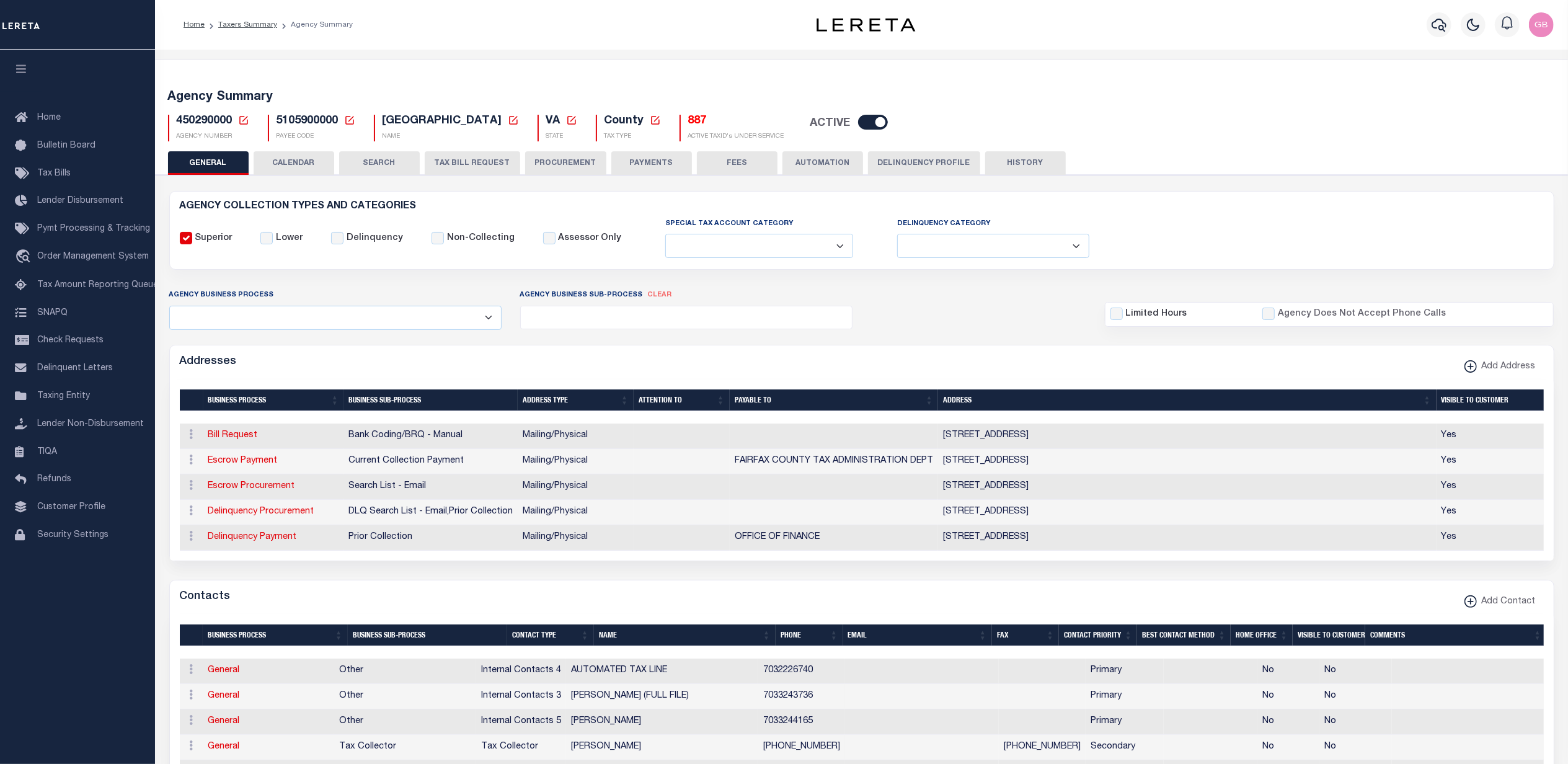
drag, startPoint x: 465, startPoint y: 161, endPoint x: 499, endPoint y: 534, distance: 374.5
click at [465, 161] on button "TAX BILL REQUEST" at bounding box center [472, 163] width 95 height 23
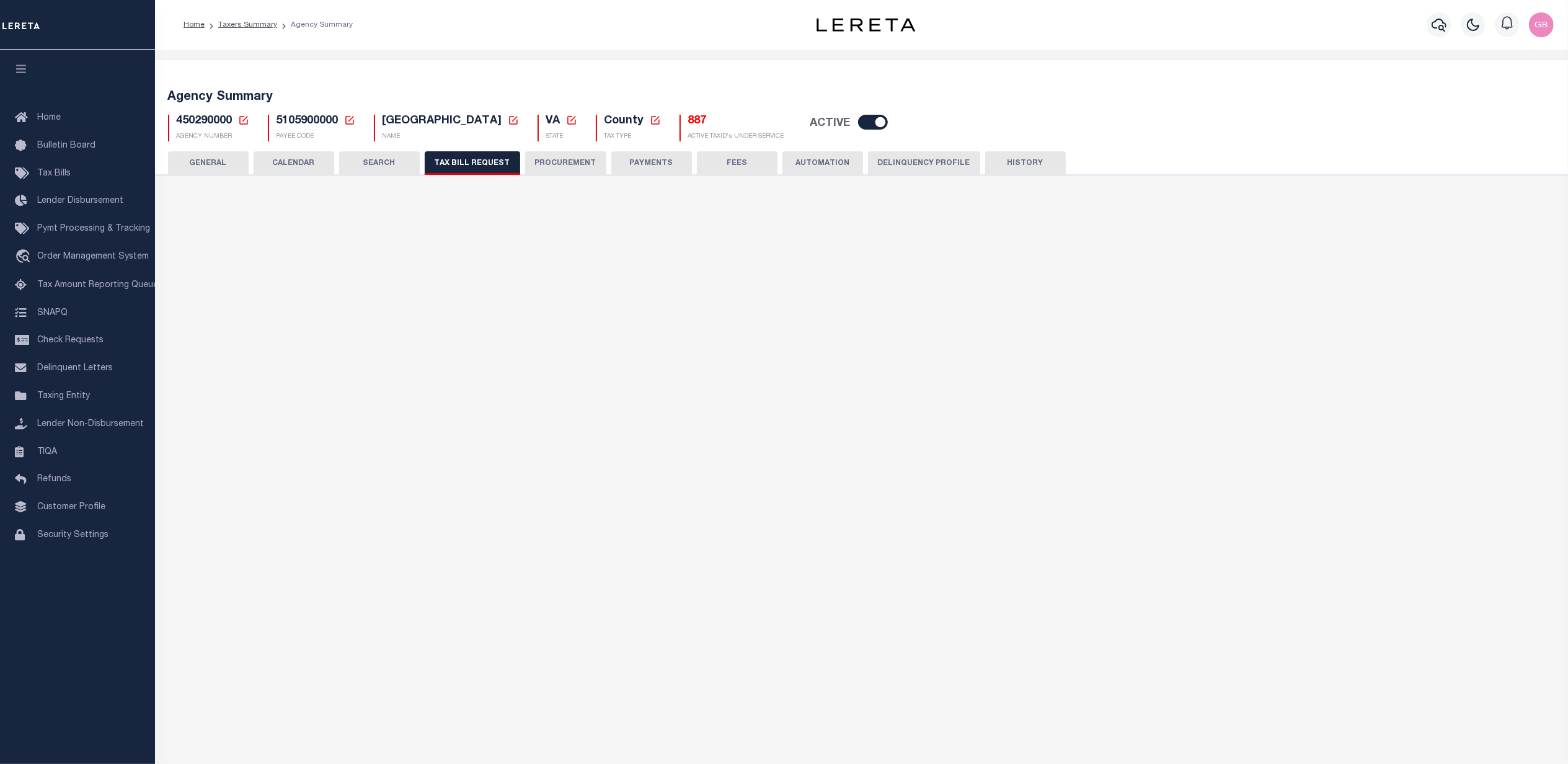
select select "100"
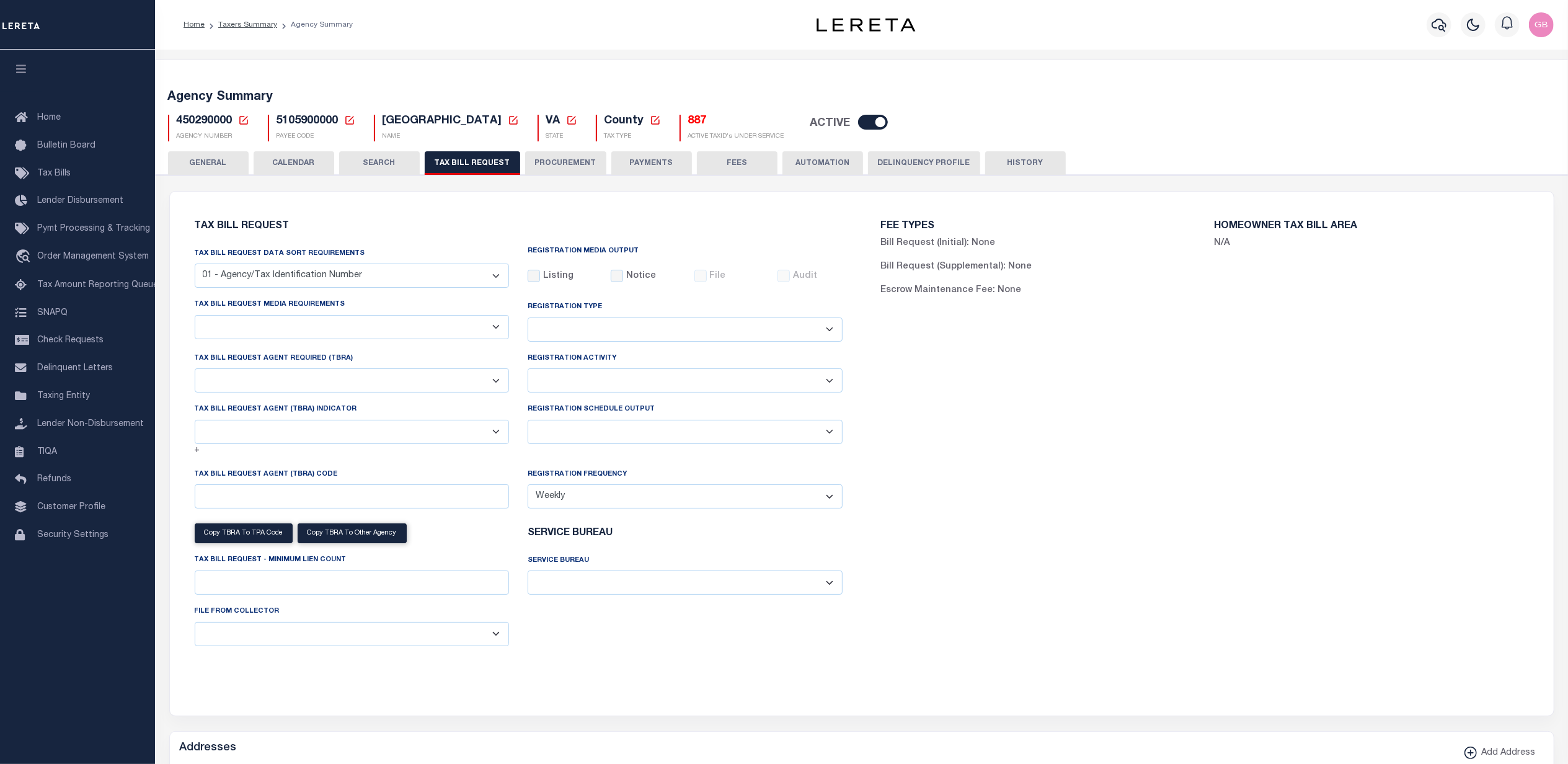
select select "28"
select select "22"
select select "true"
select select "9"
select select "1"
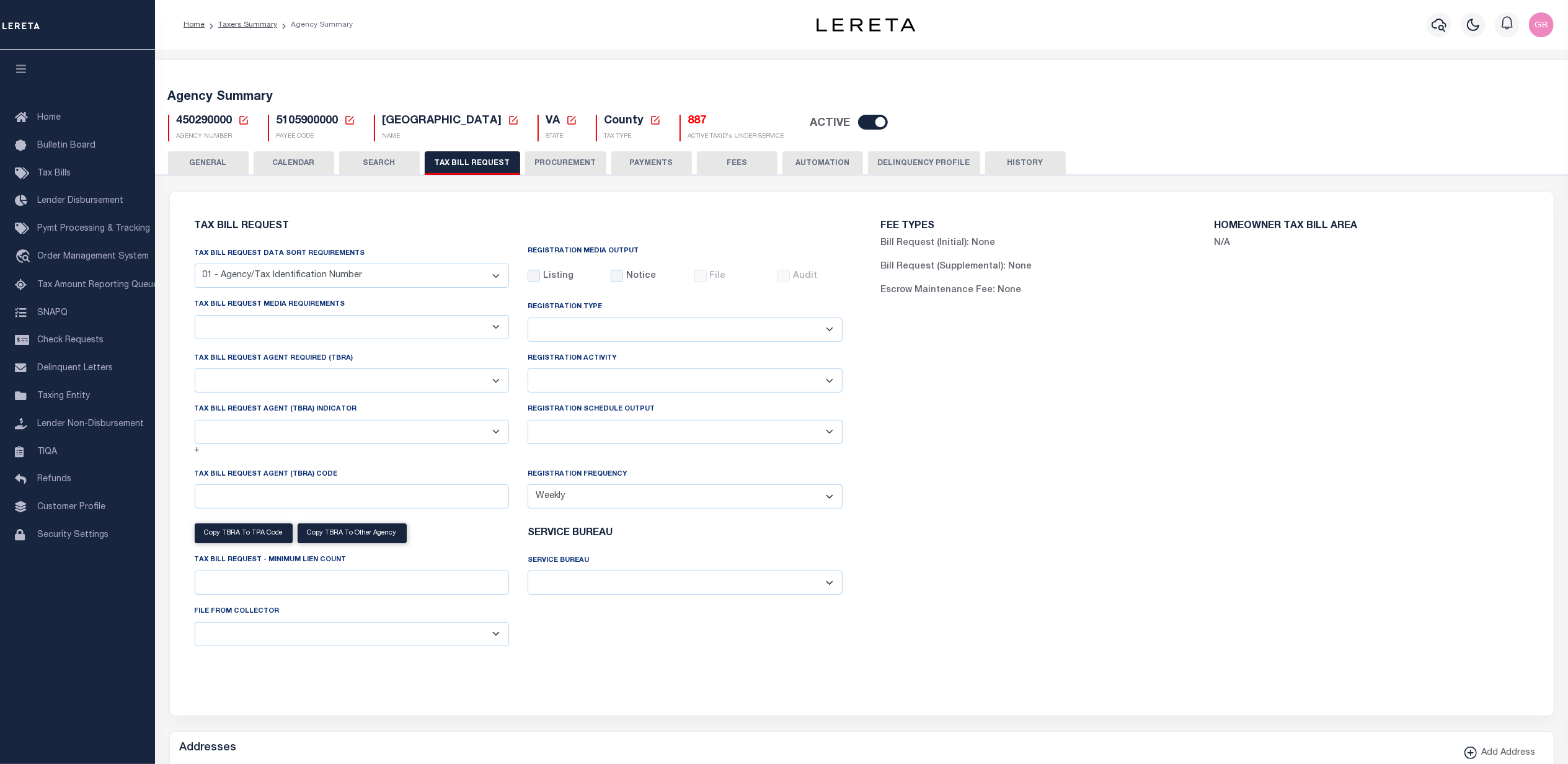
type input "930"
select select
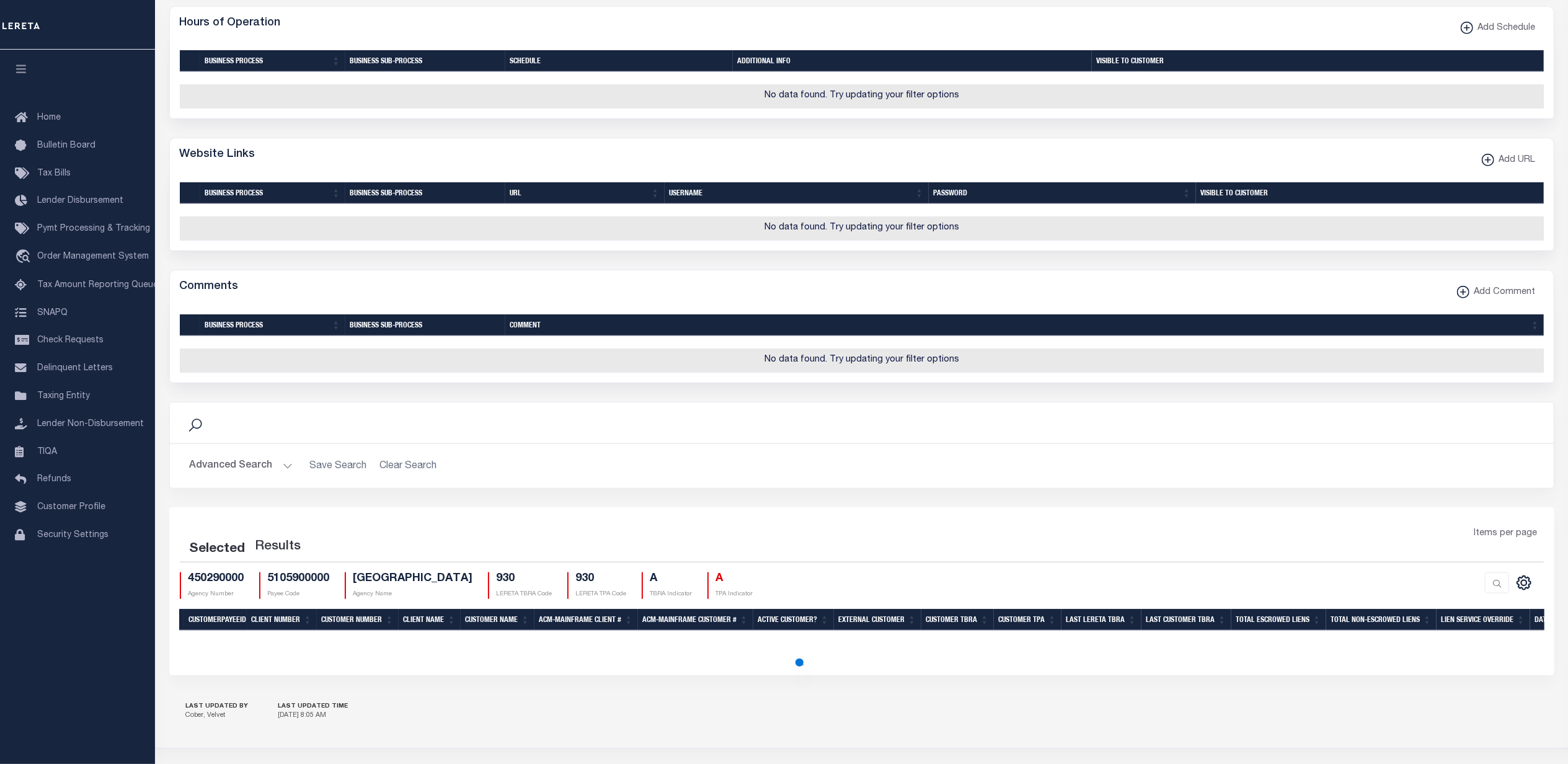
select select "100"
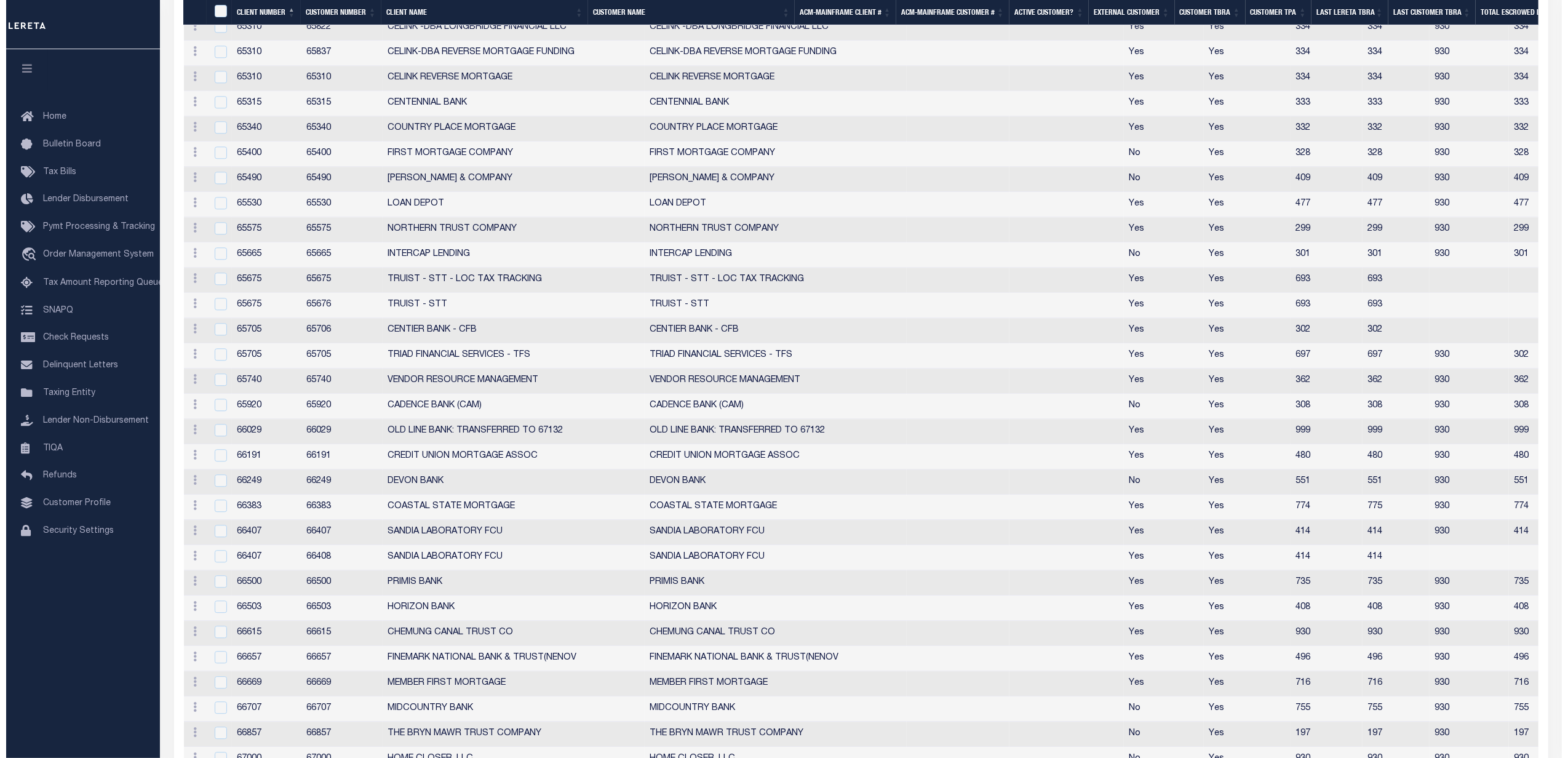
scroll to position [3388, 0]
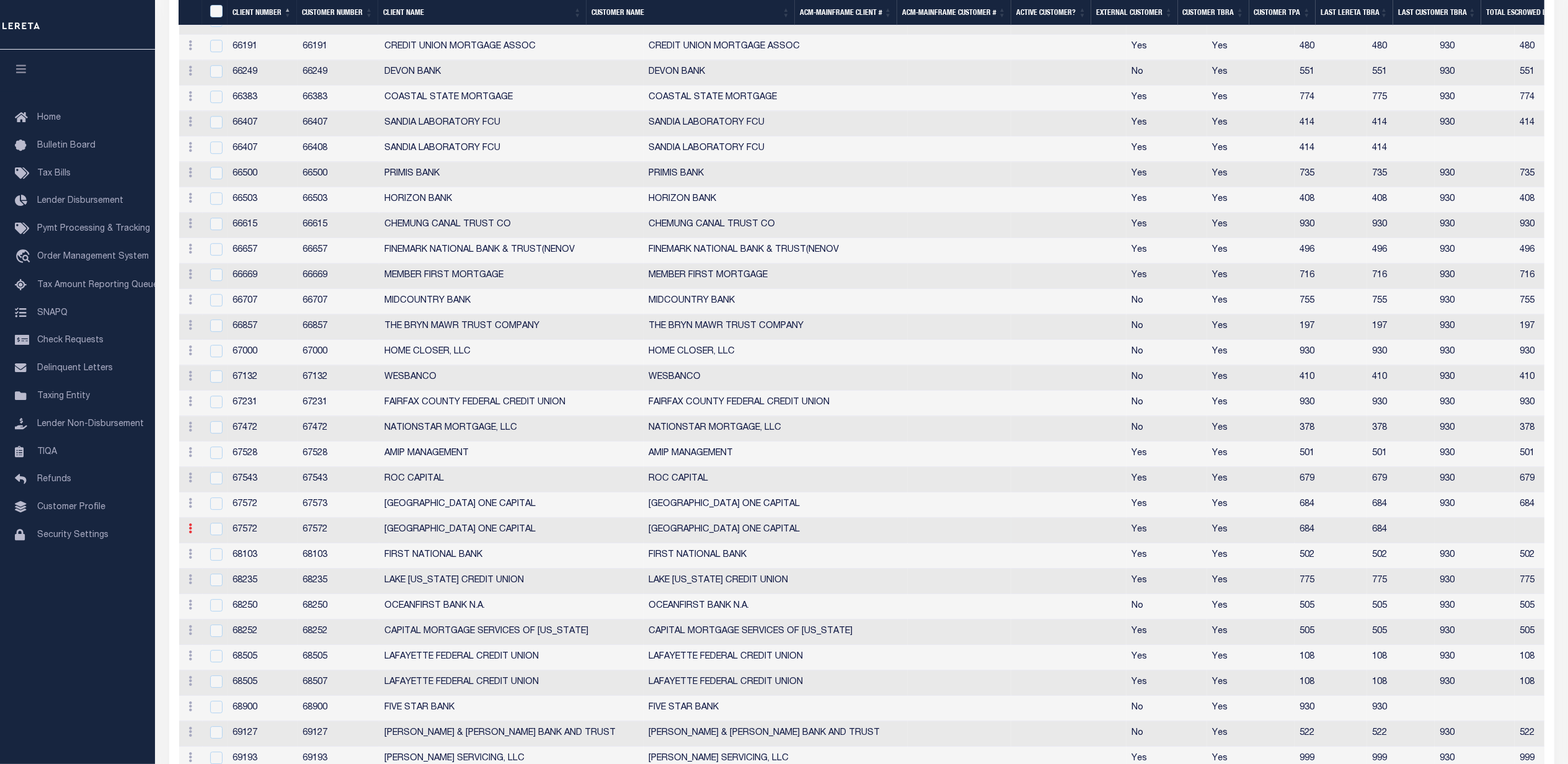
click at [190, 534] on icon at bounding box center [191, 528] width 4 height 10
click at [222, 559] on link "Edit" at bounding box center [213, 548] width 56 height 21
checkbox input "true"
type input "LIMA ONE CAPITAL"
type input "67572"
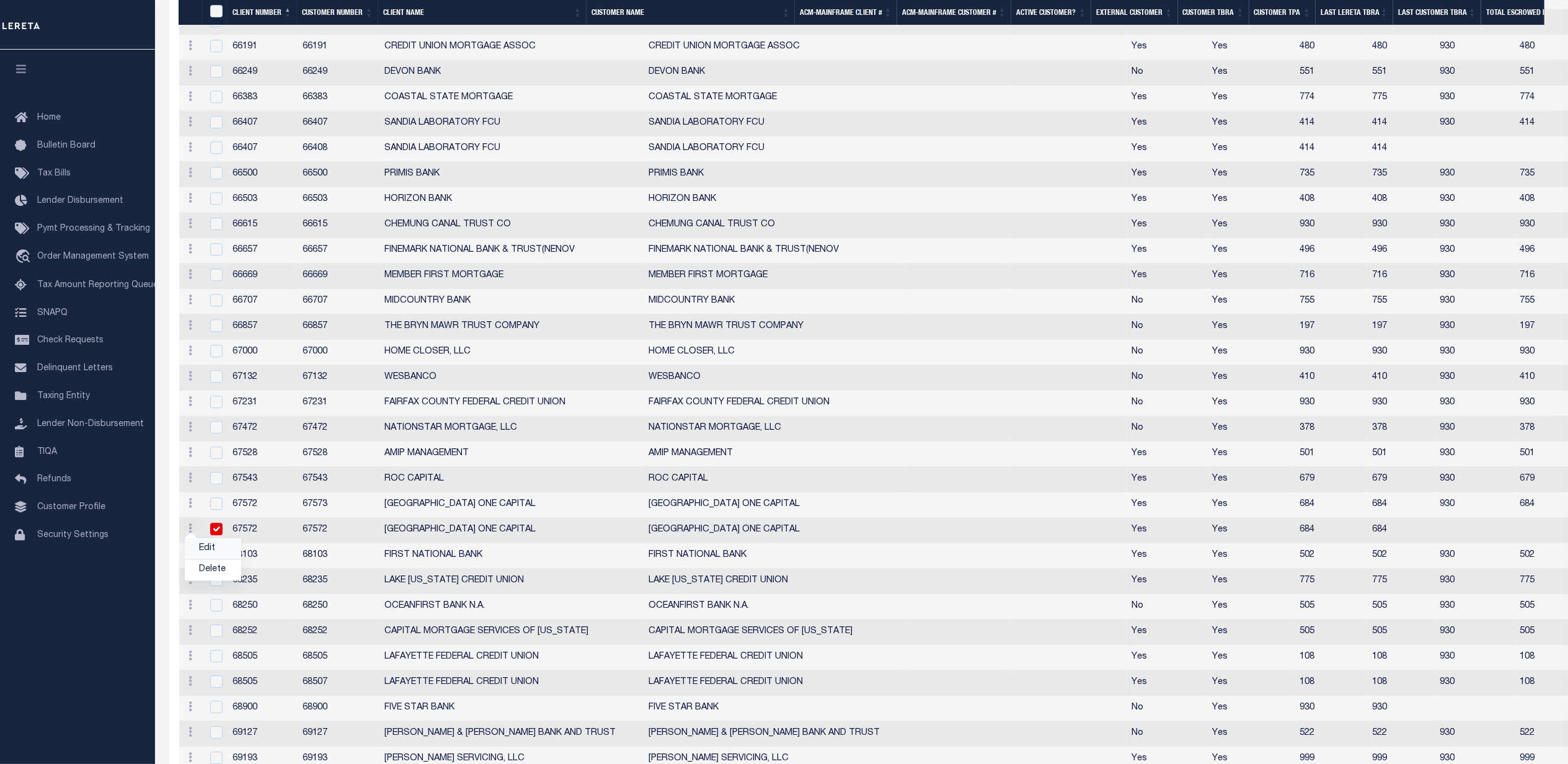
type input "LIMA ONE CAPITAL"
type input "67572"
type input "0"
type input "684"
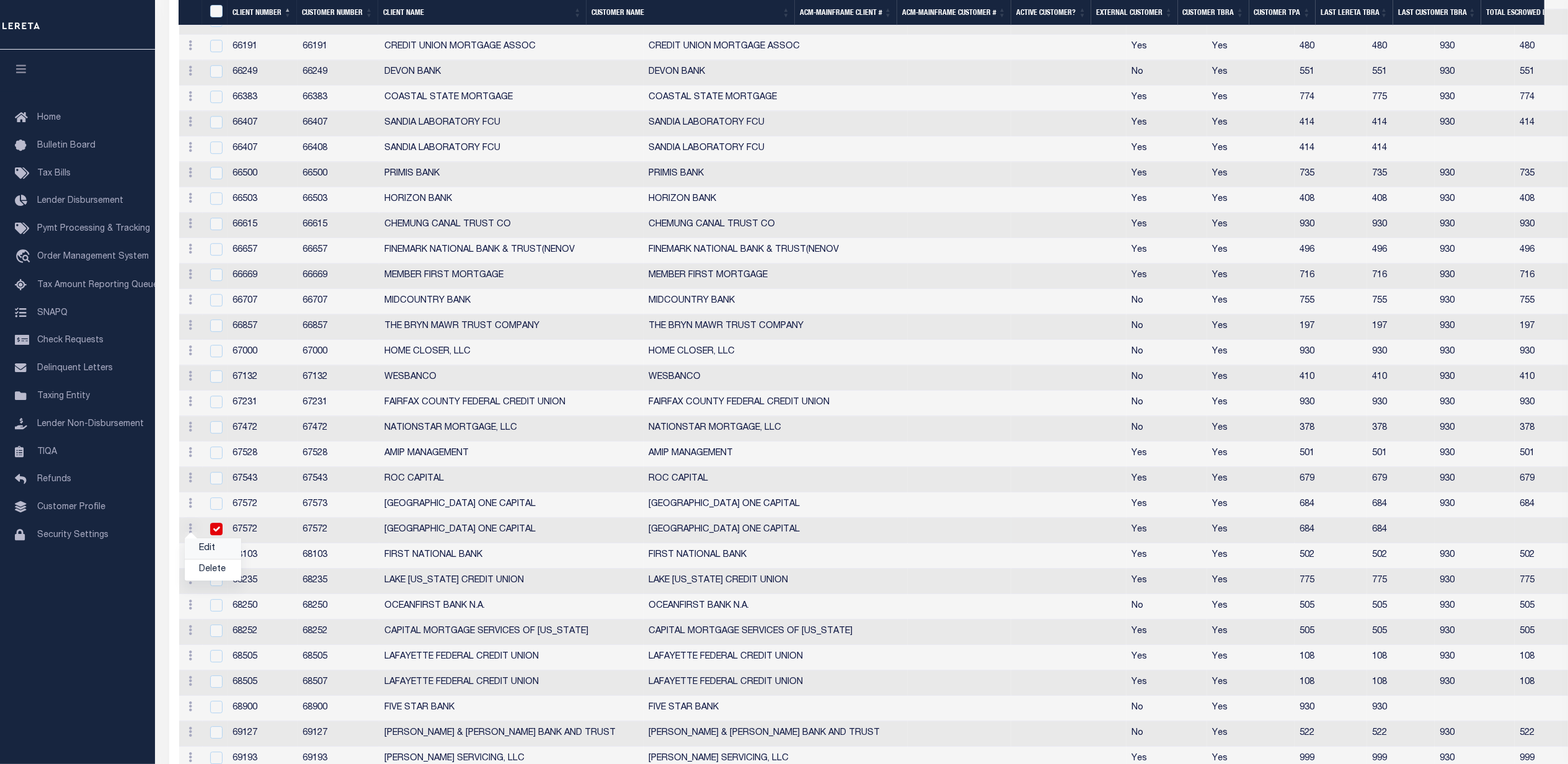
type input "684"
checkbox input "true"
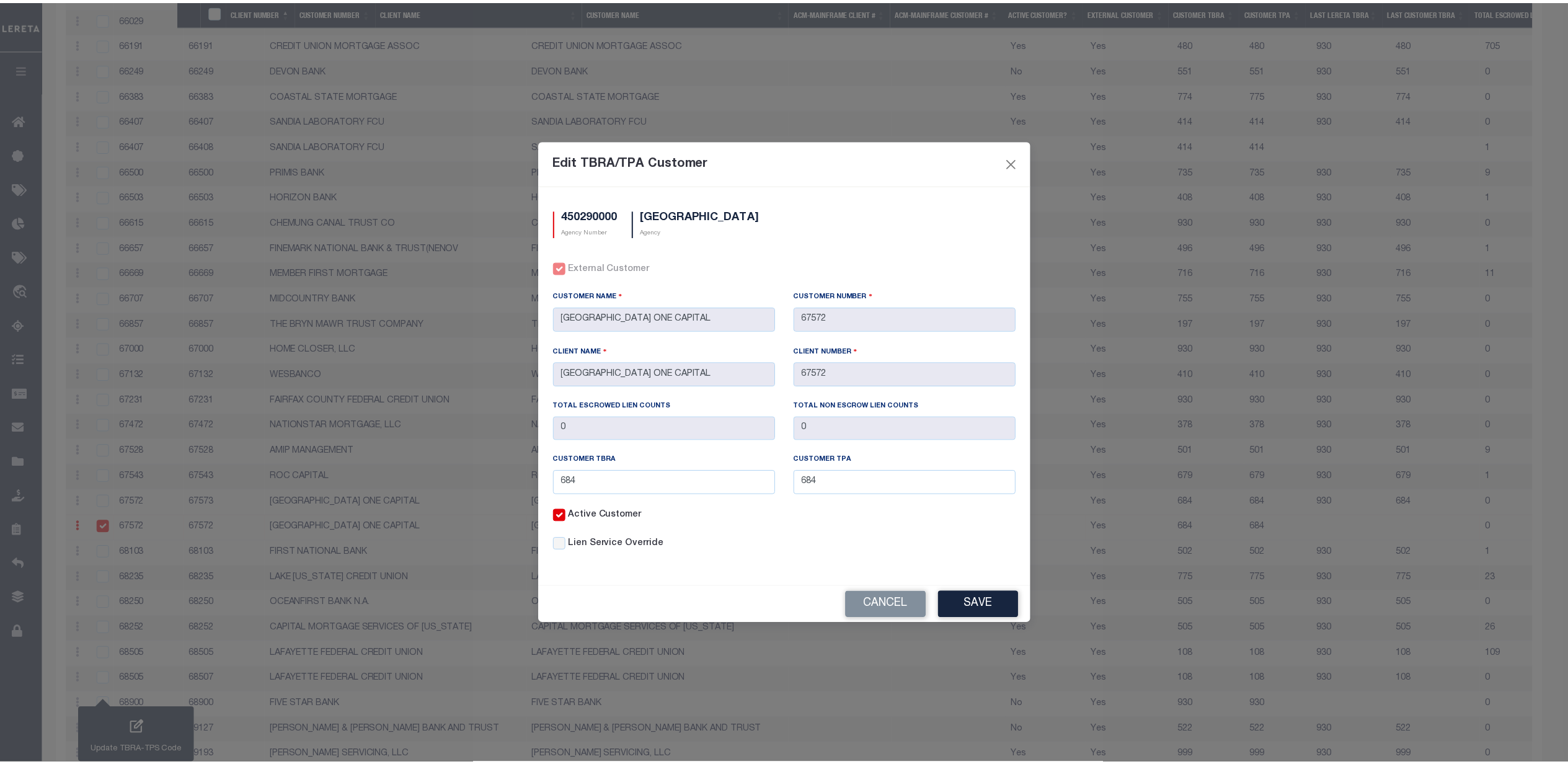
scroll to position [3353, 0]
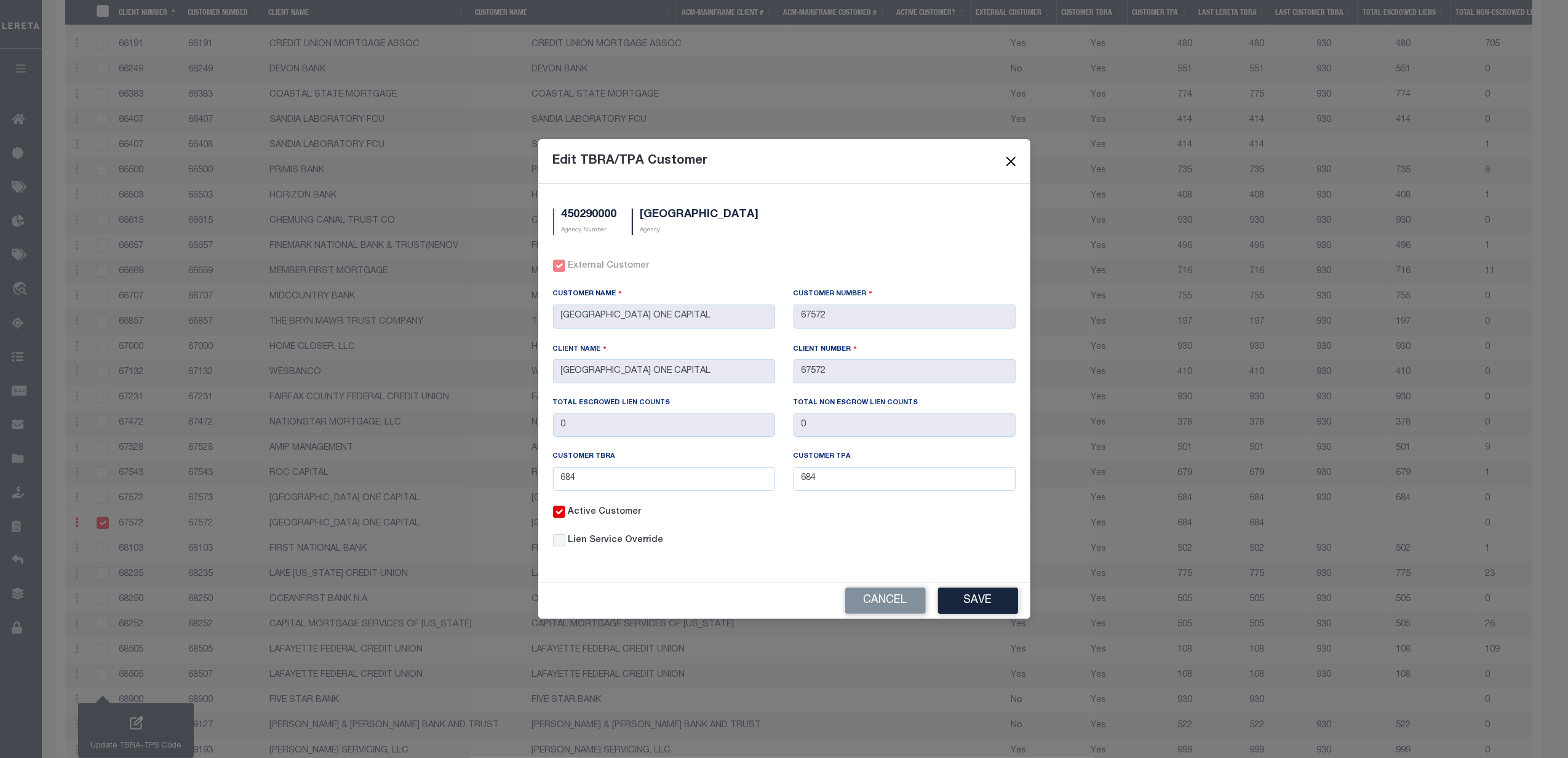
click at [1009, 160] on button "Close" at bounding box center [1010, 161] width 16 height 16
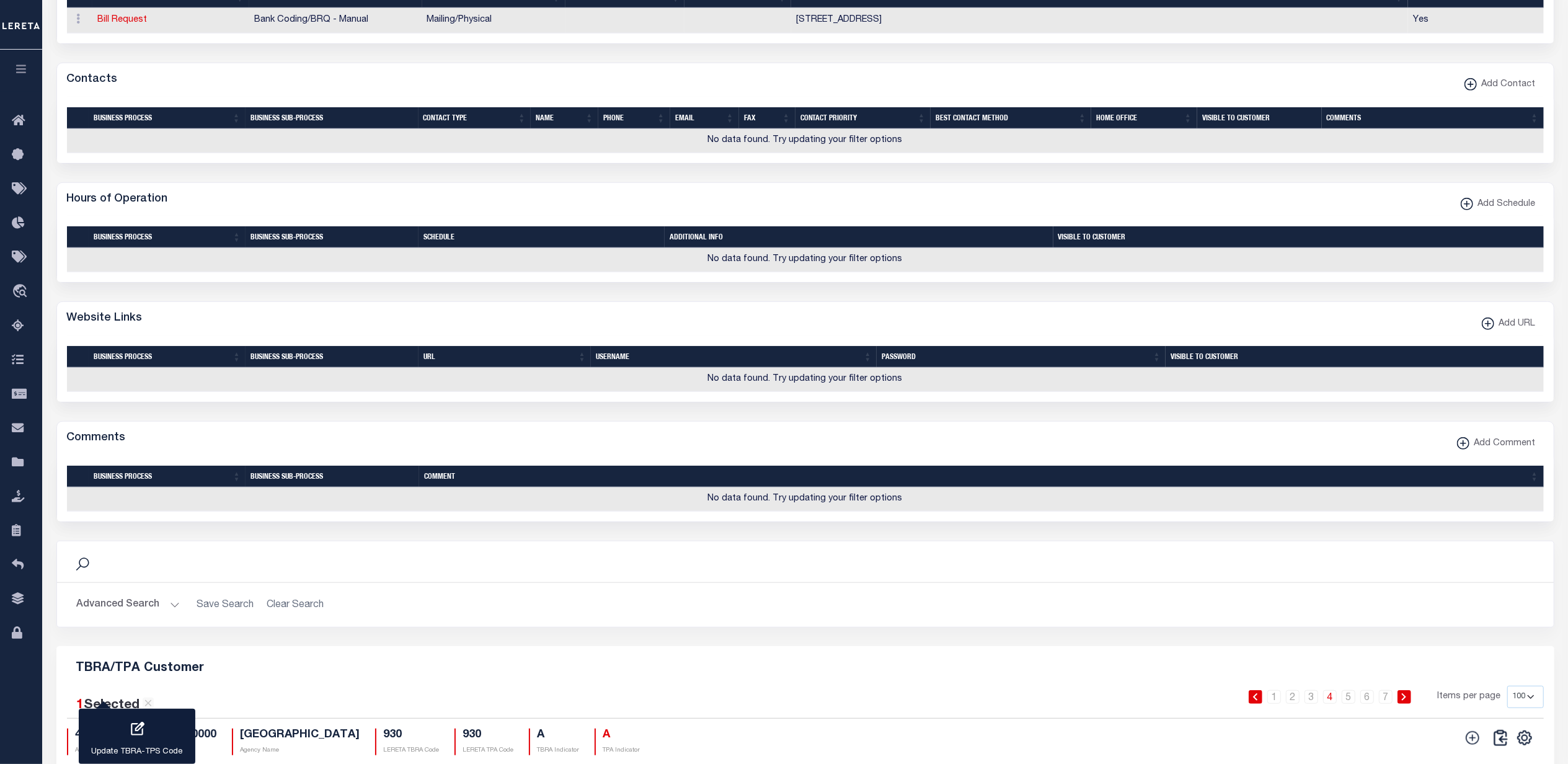
scroll to position [0, 0]
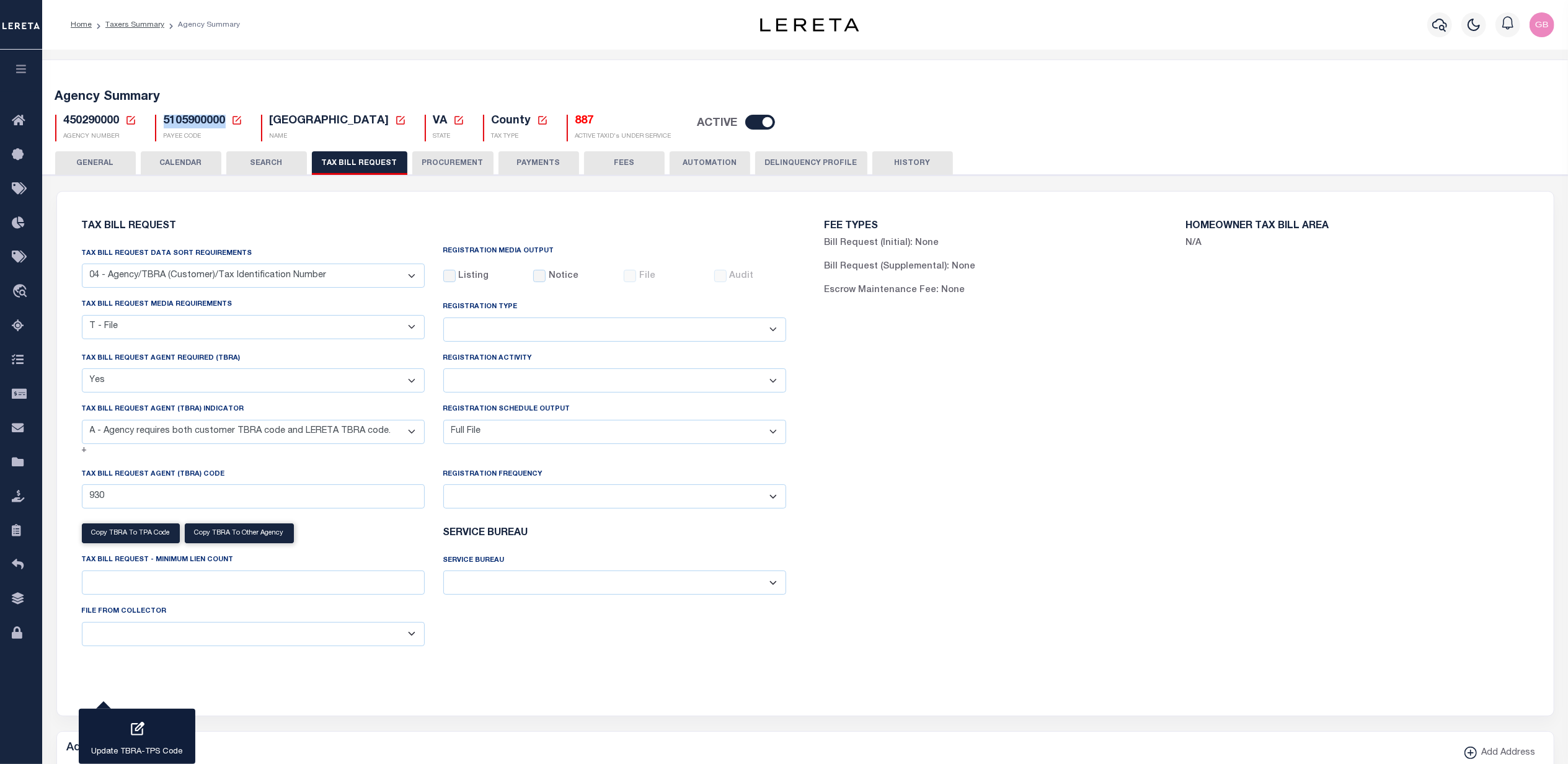
drag, startPoint x: 164, startPoint y: 121, endPoint x: 223, endPoint y: 118, distance: 59.1
click at [223, 118] on h5 "5105900000 Payee Code Cancel Ok" at bounding box center [202, 121] width 79 height 14
copy span "5105900000"
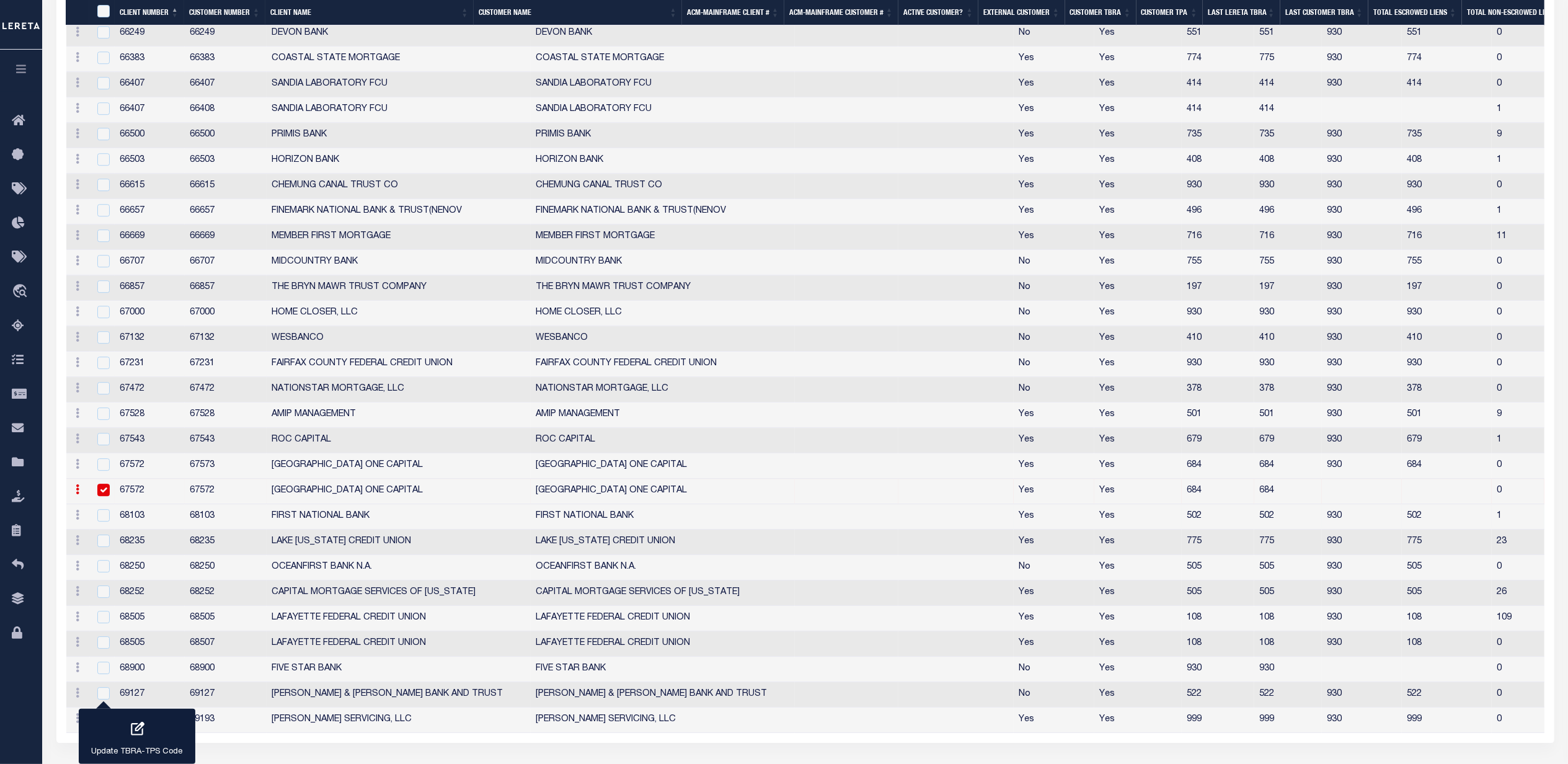
scroll to position [3560, 0]
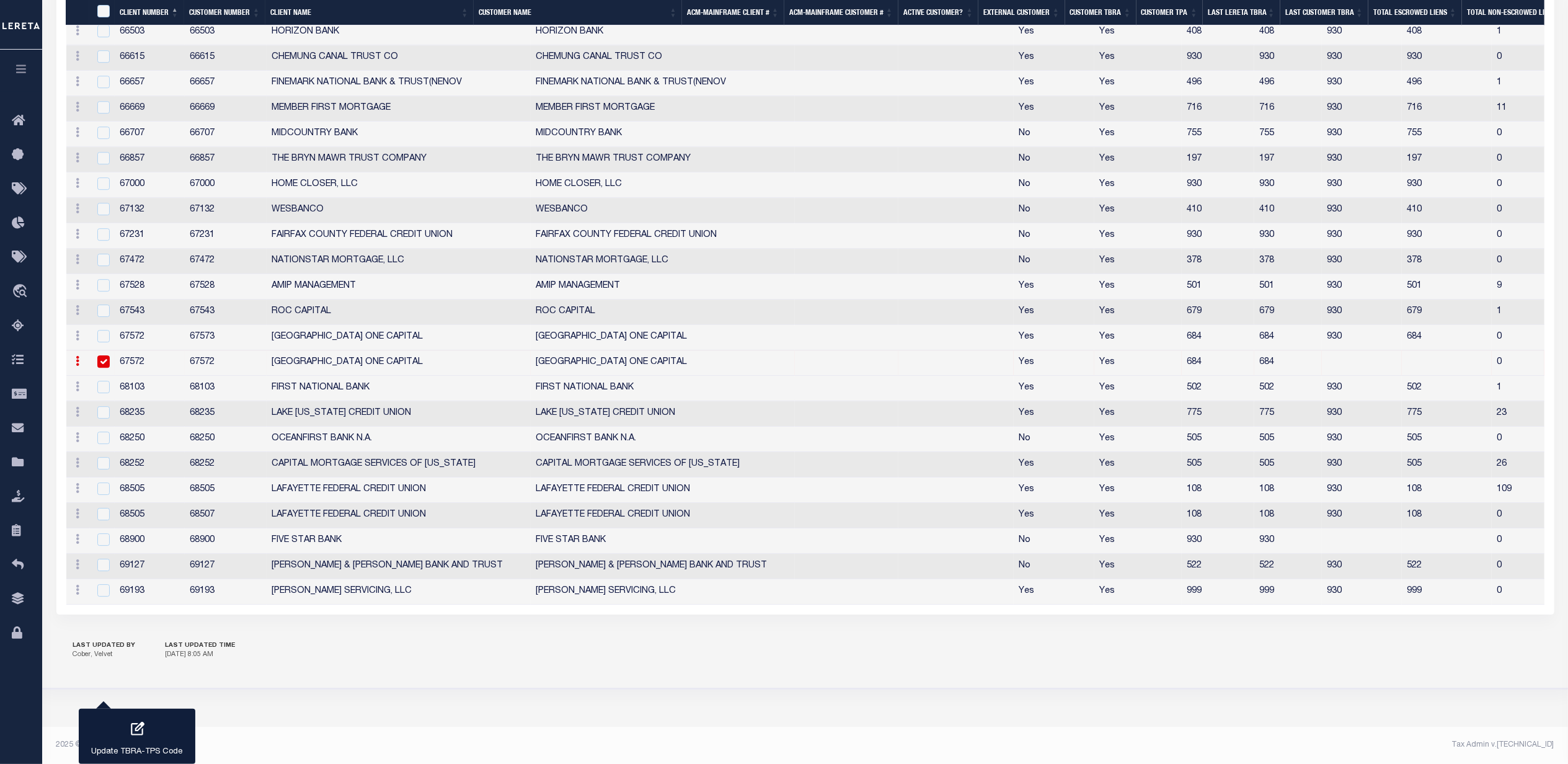
click at [78, 356] on icon at bounding box center [79, 360] width 4 height 10
click at [88, 382] on link "Edit" at bounding box center [100, 381] width 56 height 21
checkbox input "false"
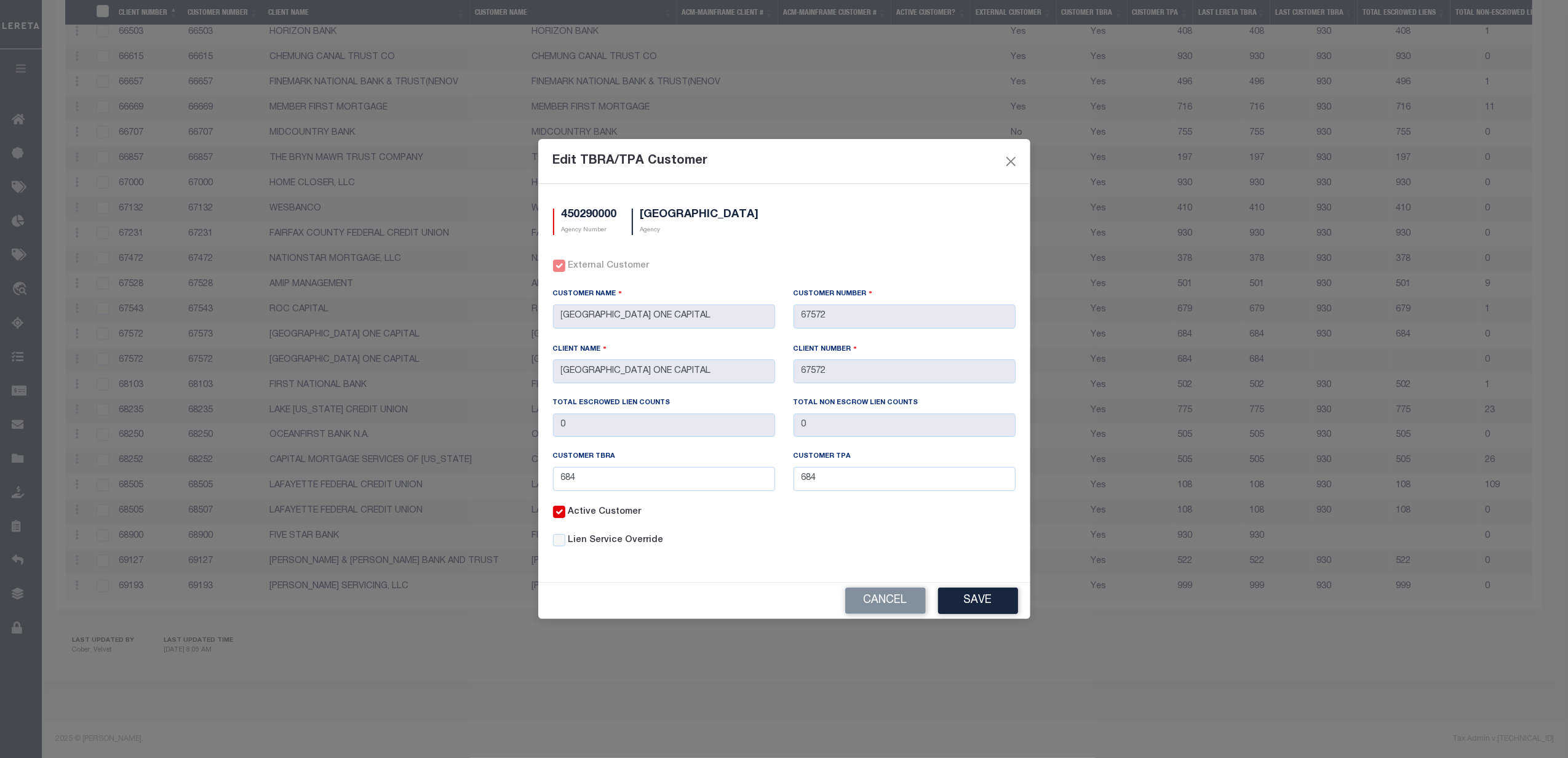
drag, startPoint x: 887, startPoint y: 605, endPoint x: 895, endPoint y: 614, distance: 12.0
click at [888, 605] on button "Cancel" at bounding box center [885, 600] width 80 height 26
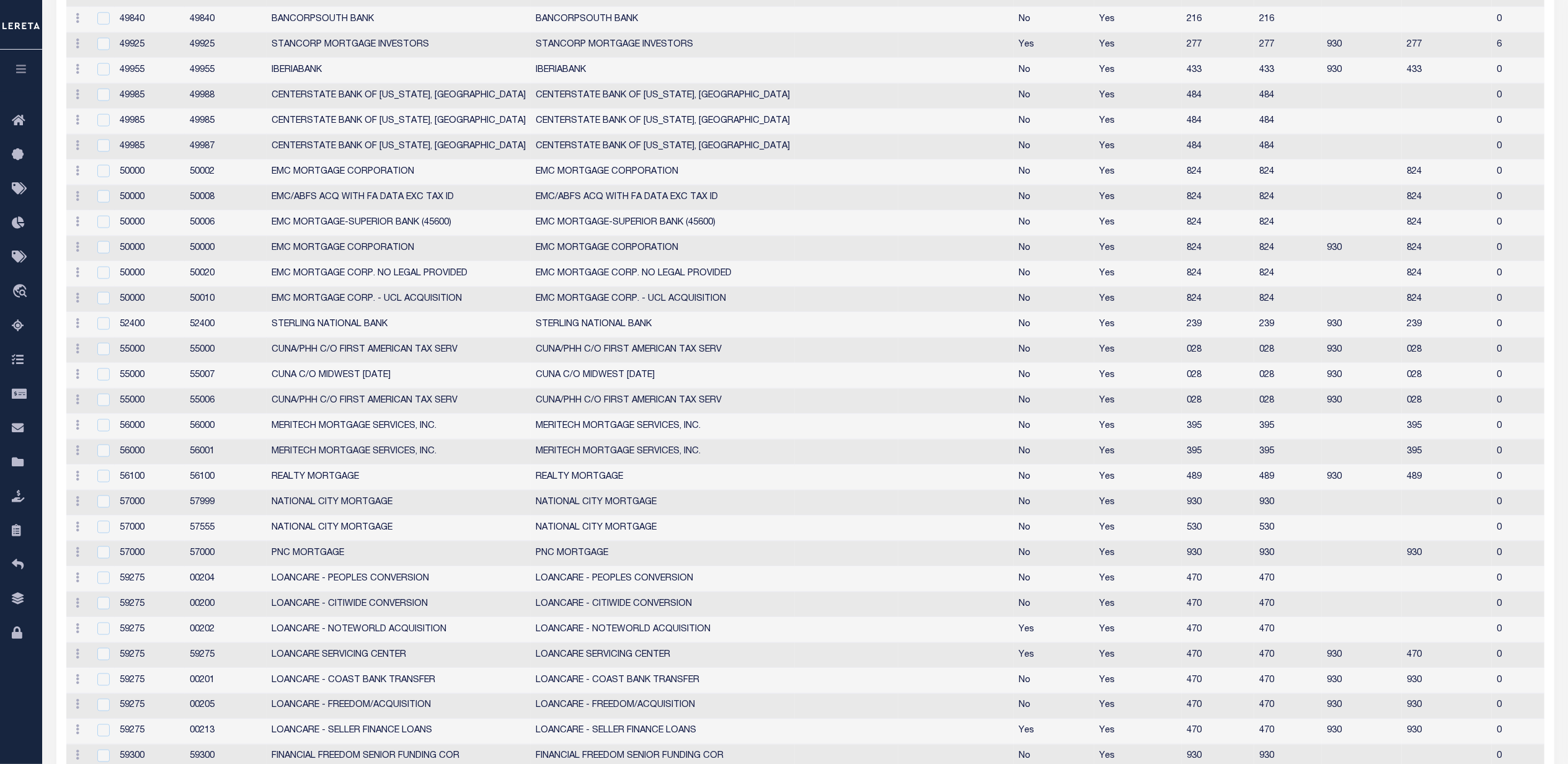
scroll to position [1072, 0]
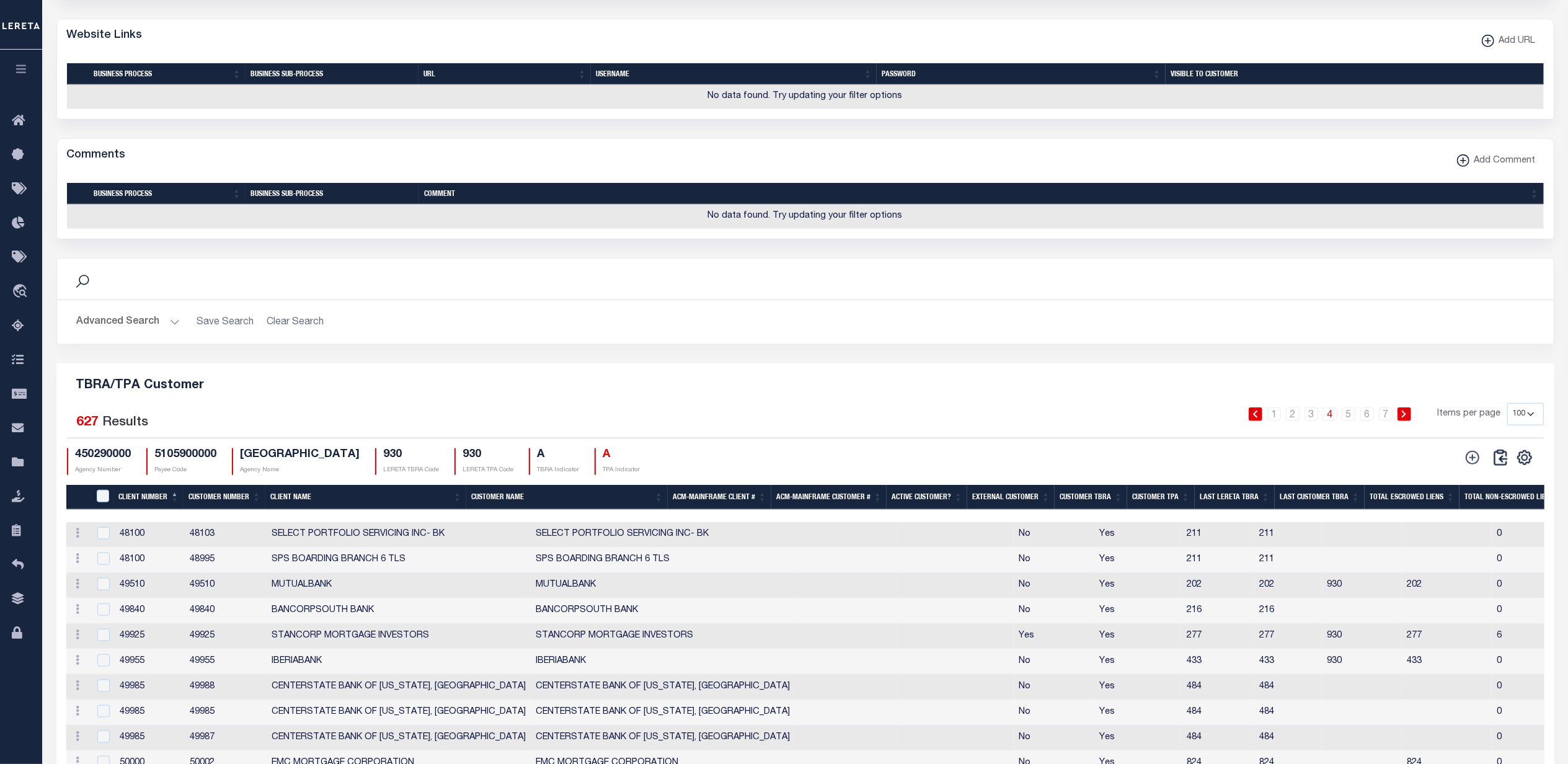
drag, startPoint x: 316, startPoint y: 499, endPoint x: 323, endPoint y: 505, distance: 9.2
click at [316, 499] on th "Client Name" at bounding box center [366, 497] width 201 height 25
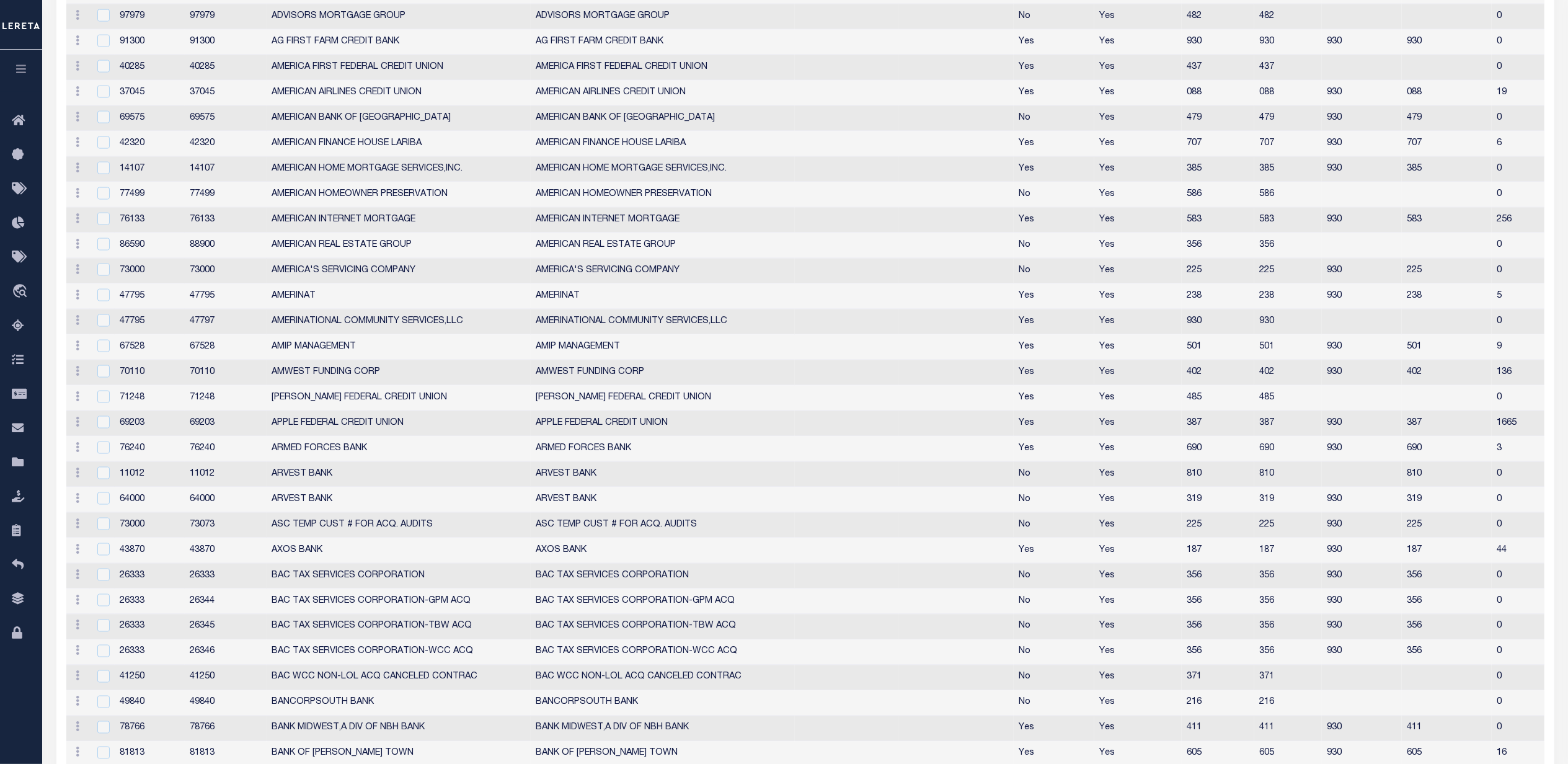
scroll to position [1247, 0]
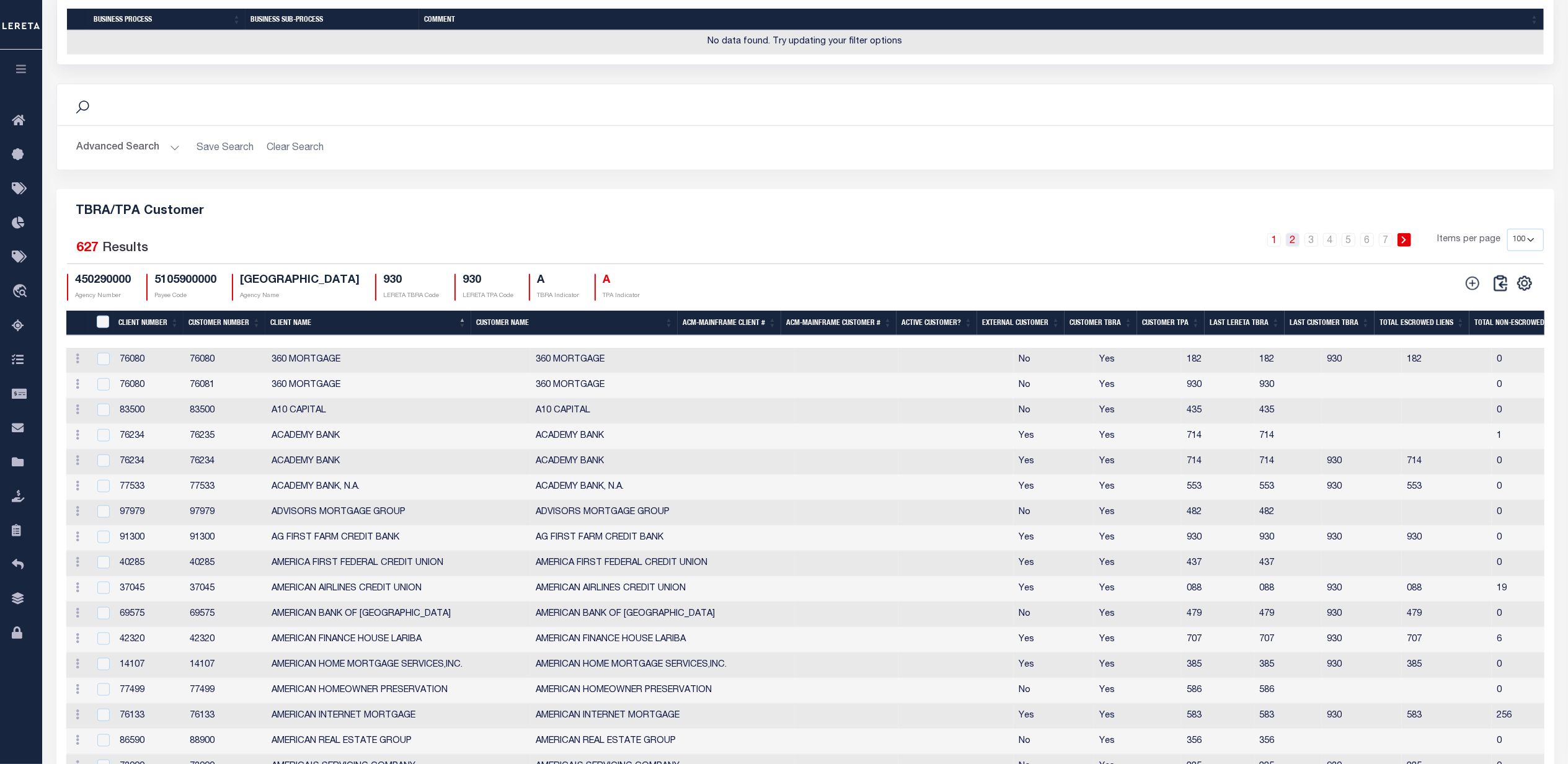
click at [1295, 247] on link "2" at bounding box center [1293, 240] width 14 height 14
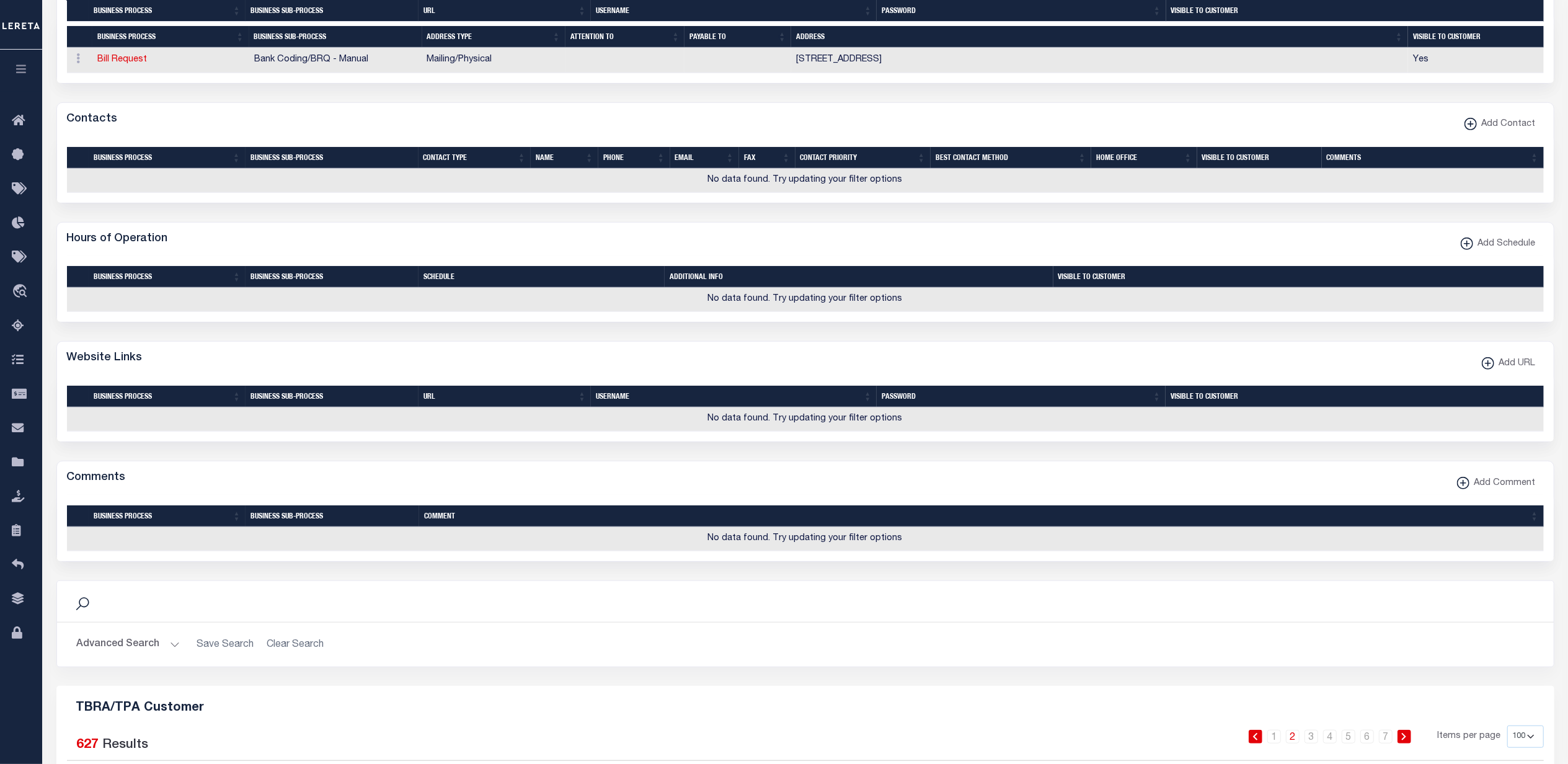
scroll to position [1164, 0]
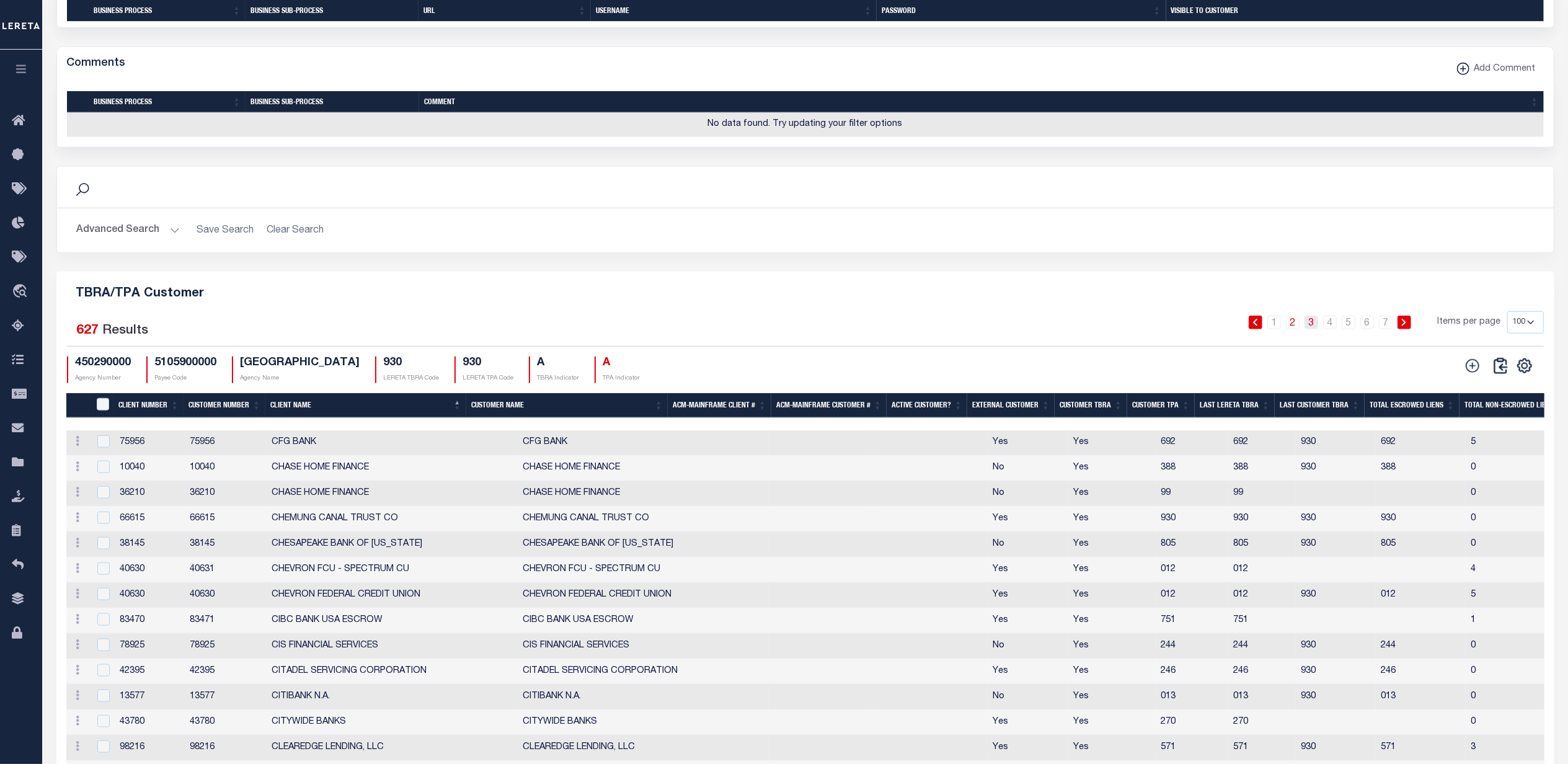
click at [1312, 329] on link "3" at bounding box center [1311, 322] width 14 height 14
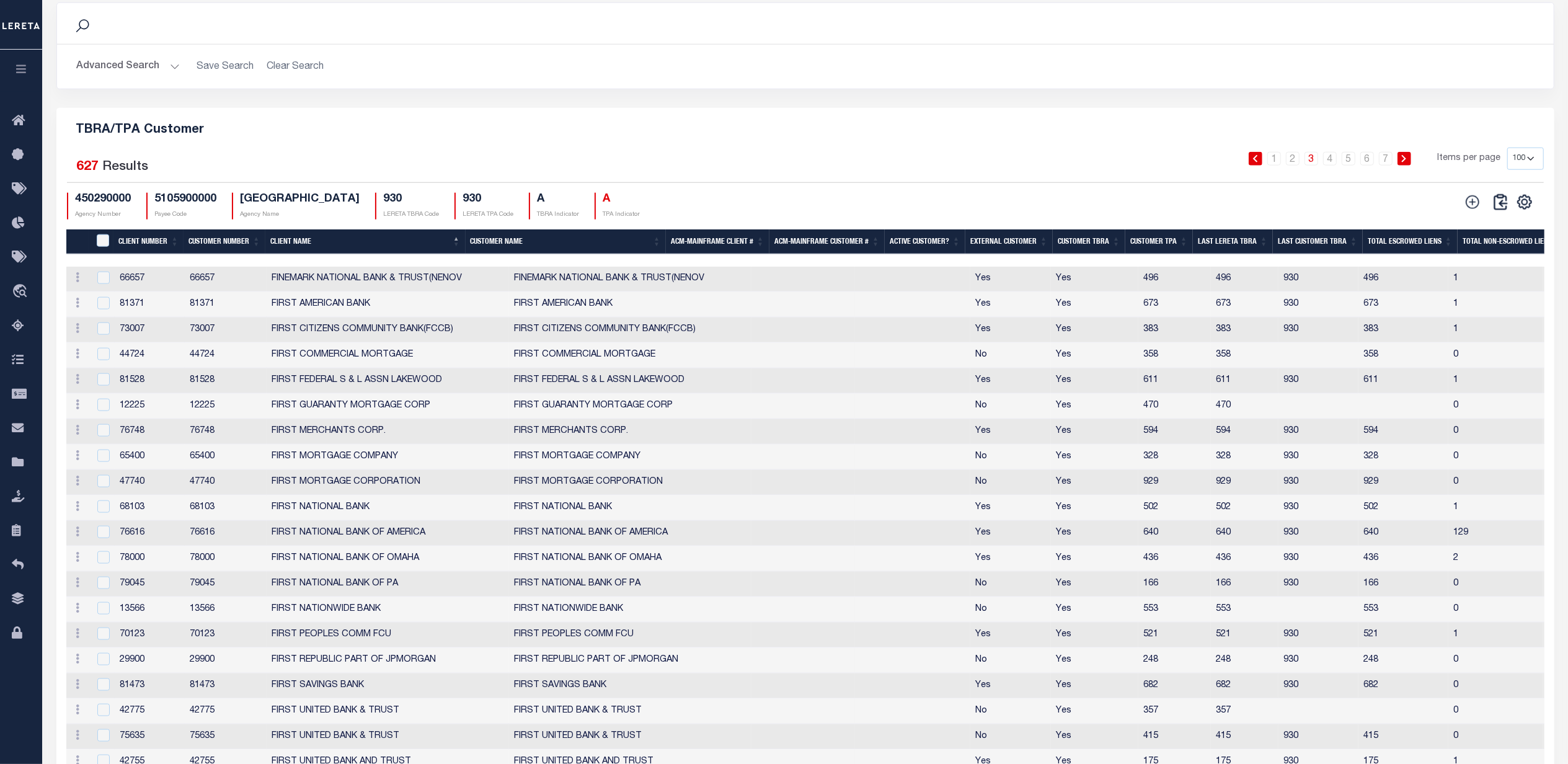
scroll to position [1247, 0]
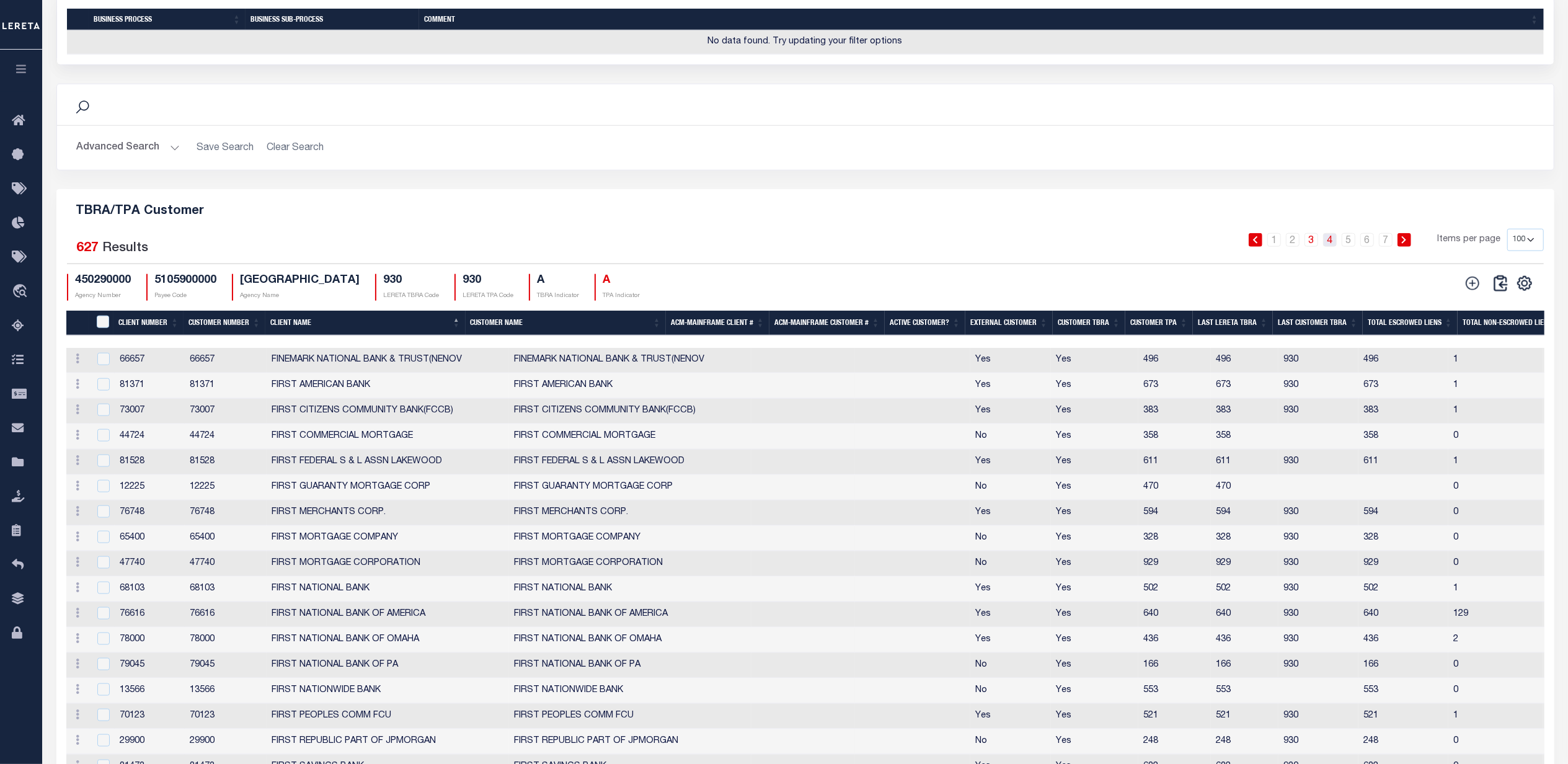
click at [1329, 247] on link "4" at bounding box center [1330, 240] width 14 height 14
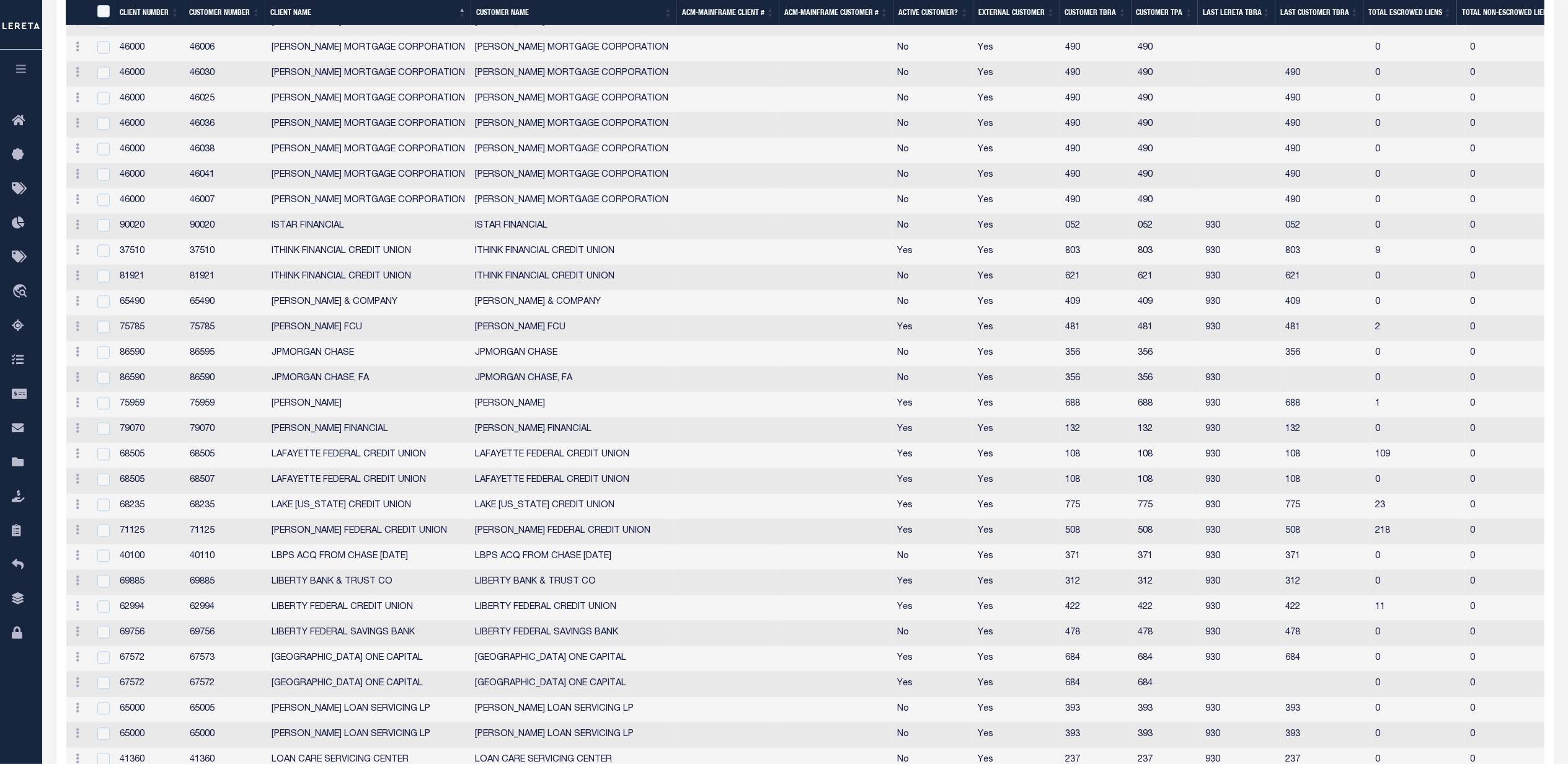
scroll to position [3149, 0]
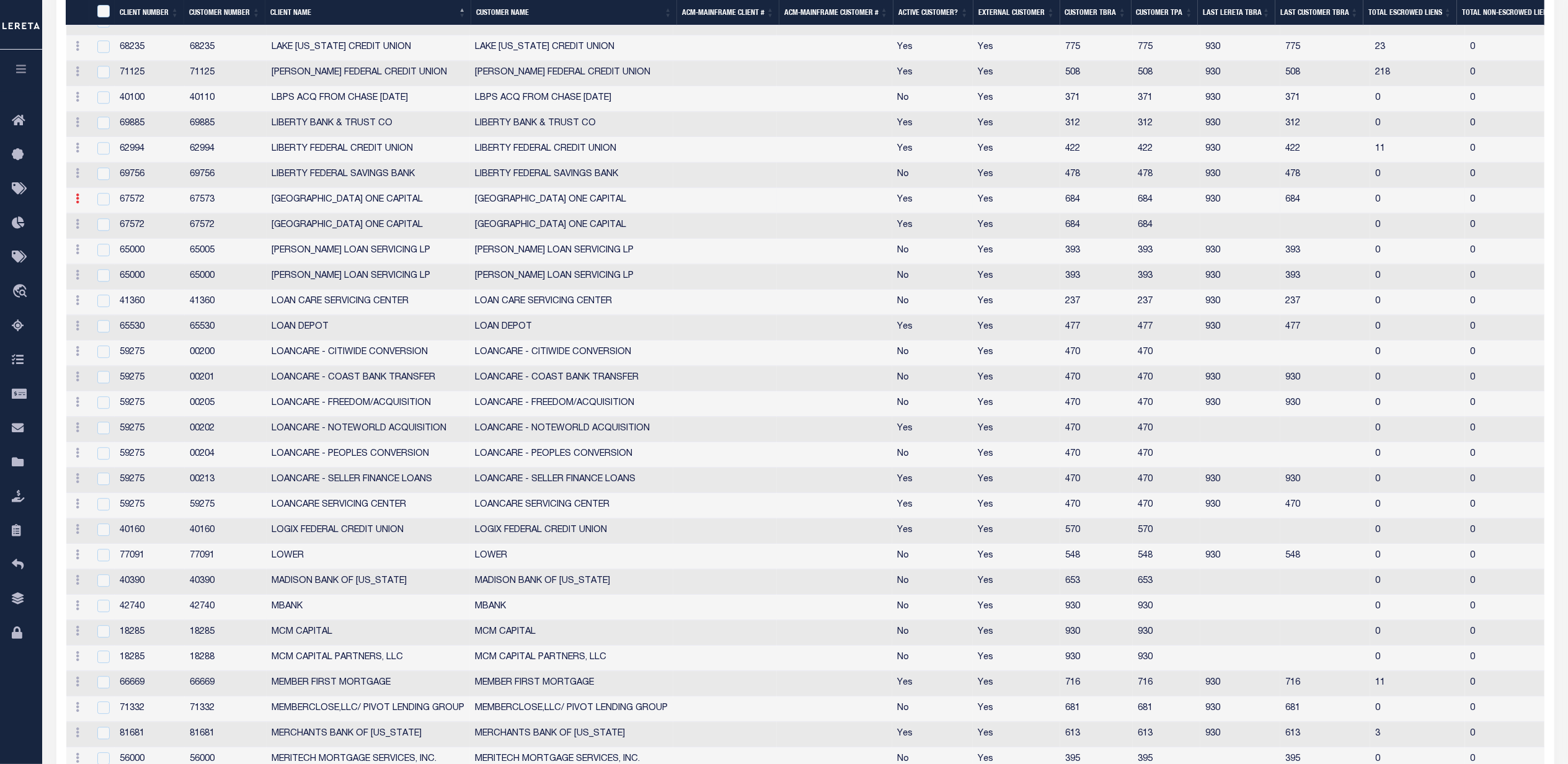
click at [77, 203] on icon at bounding box center [79, 198] width 4 height 10
click at [99, 229] on link "Edit" at bounding box center [100, 219] width 56 height 21
type input "LIMA ONE CAPITAL"
type input "67573"
checkbox input "true"
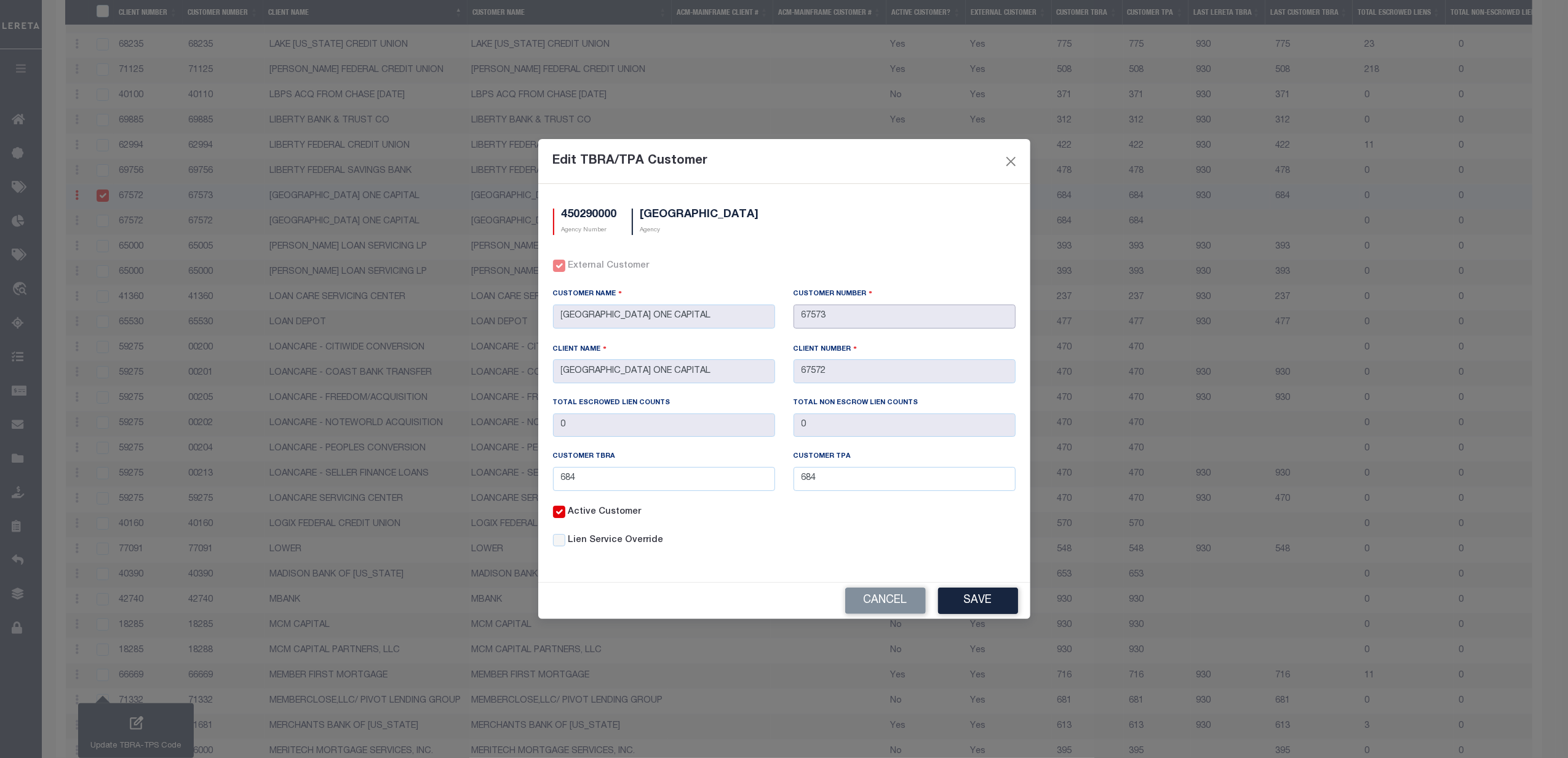
click at [845, 308] on input "67573" at bounding box center [904, 316] width 222 height 24
click at [903, 602] on button "Cancel" at bounding box center [885, 600] width 80 height 26
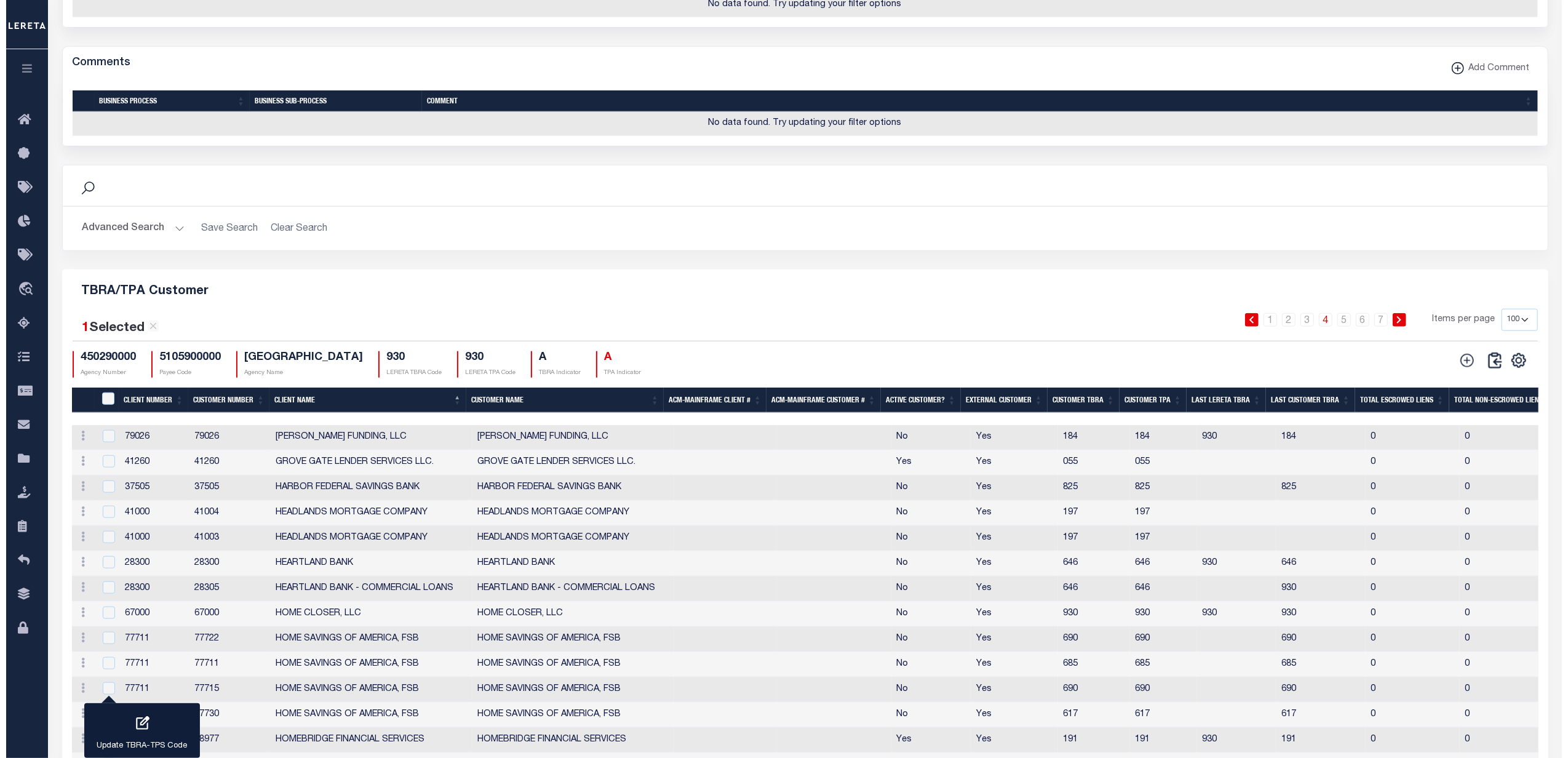
scroll to position [1237, 0]
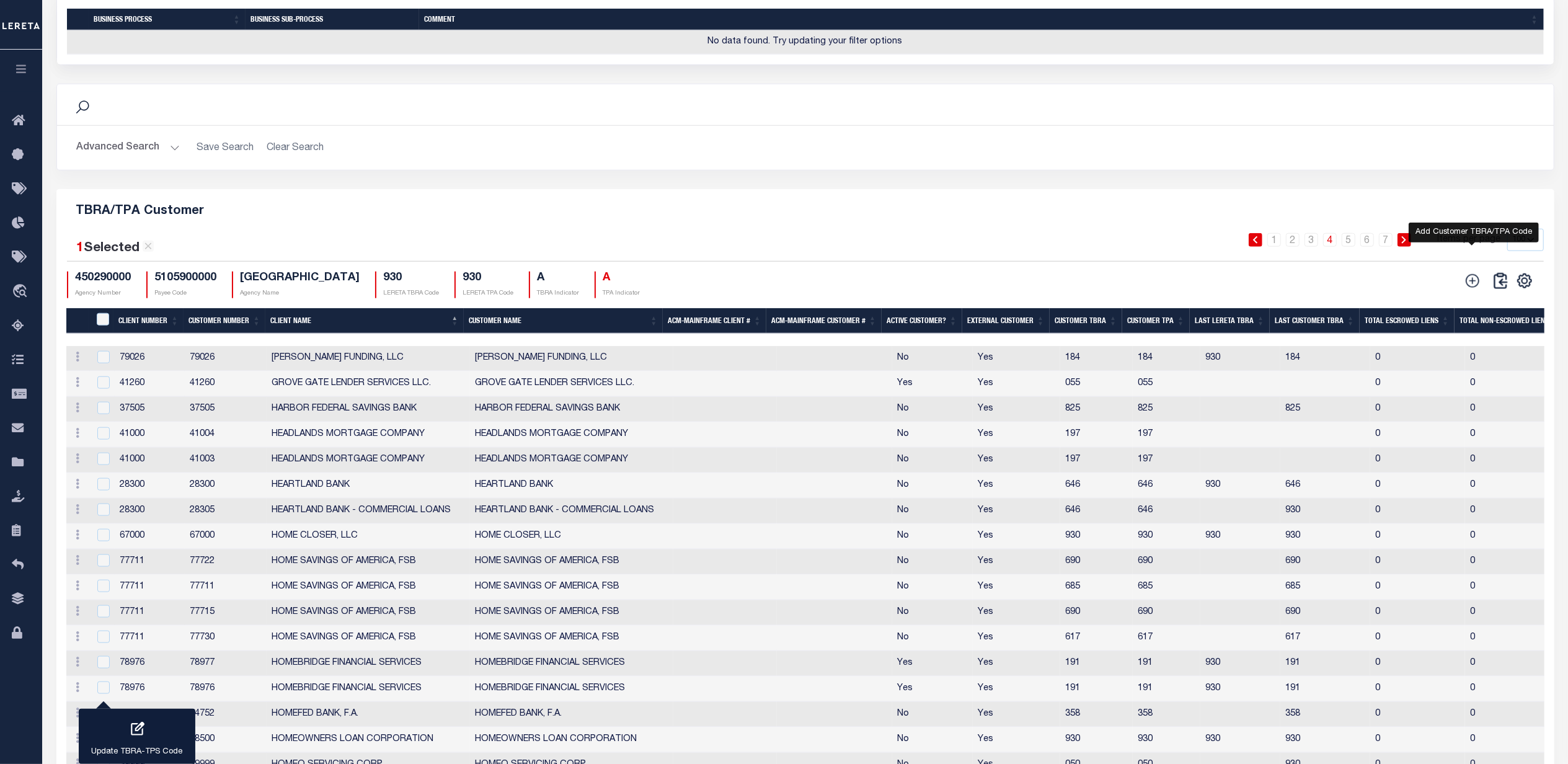
click at [1475, 289] on icon at bounding box center [1473, 280] width 16 height 16
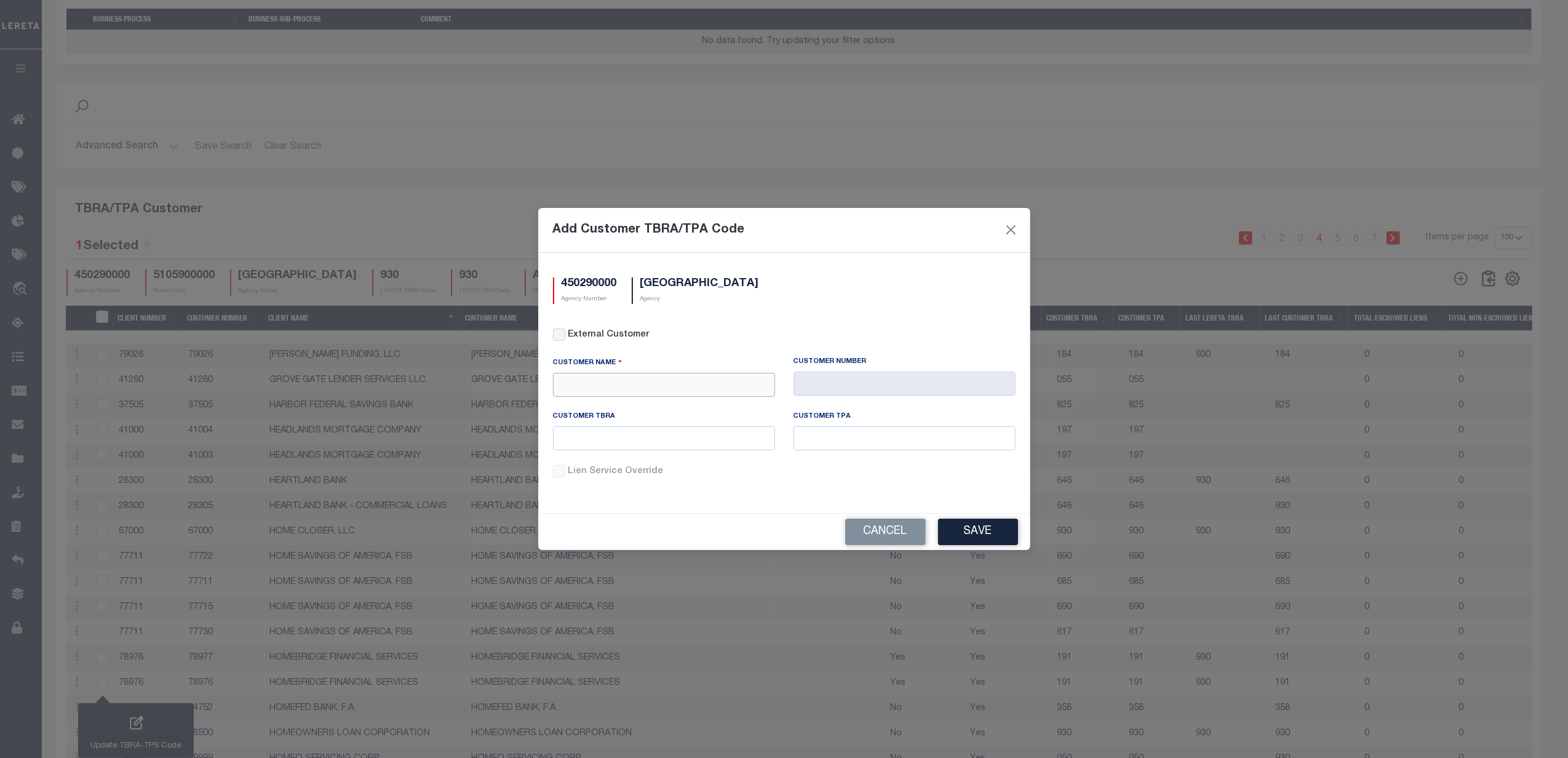
click at [657, 381] on input "text" at bounding box center [664, 384] width 222 height 24
type input "L"
click at [888, 528] on button "Cancel" at bounding box center [885, 531] width 80 height 26
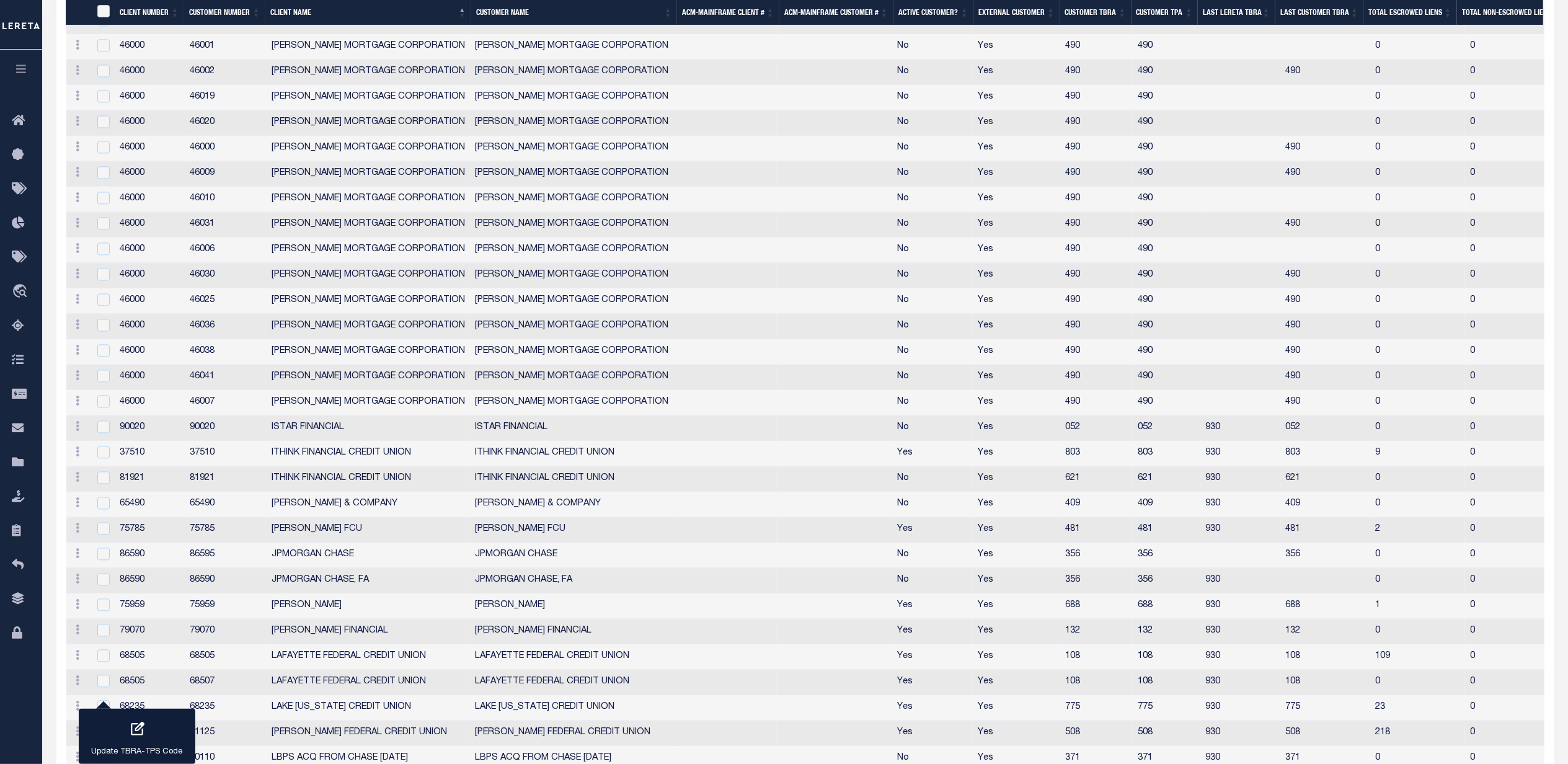
scroll to position [2901, 0]
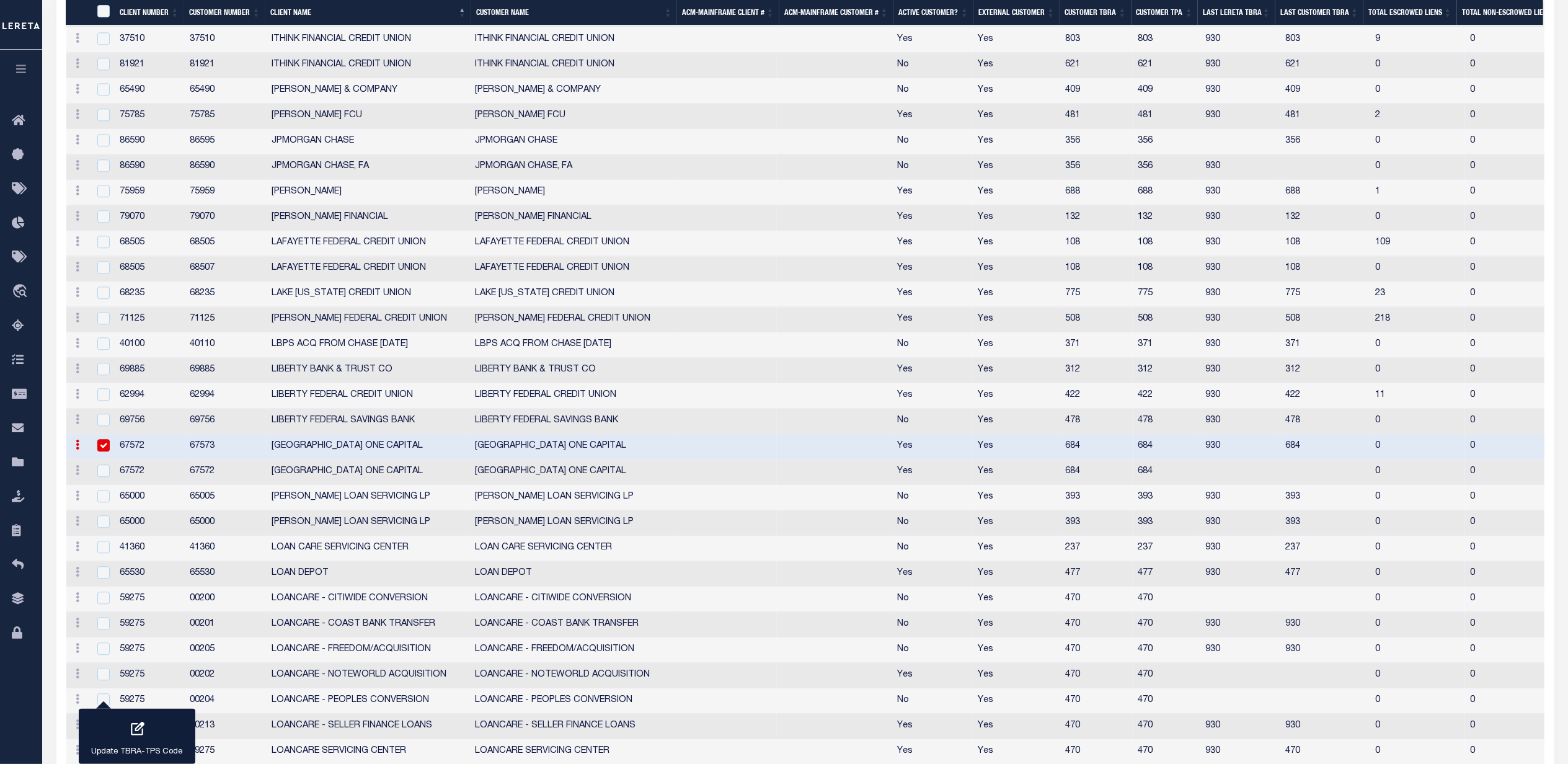
click at [77, 450] on icon at bounding box center [79, 444] width 4 height 10
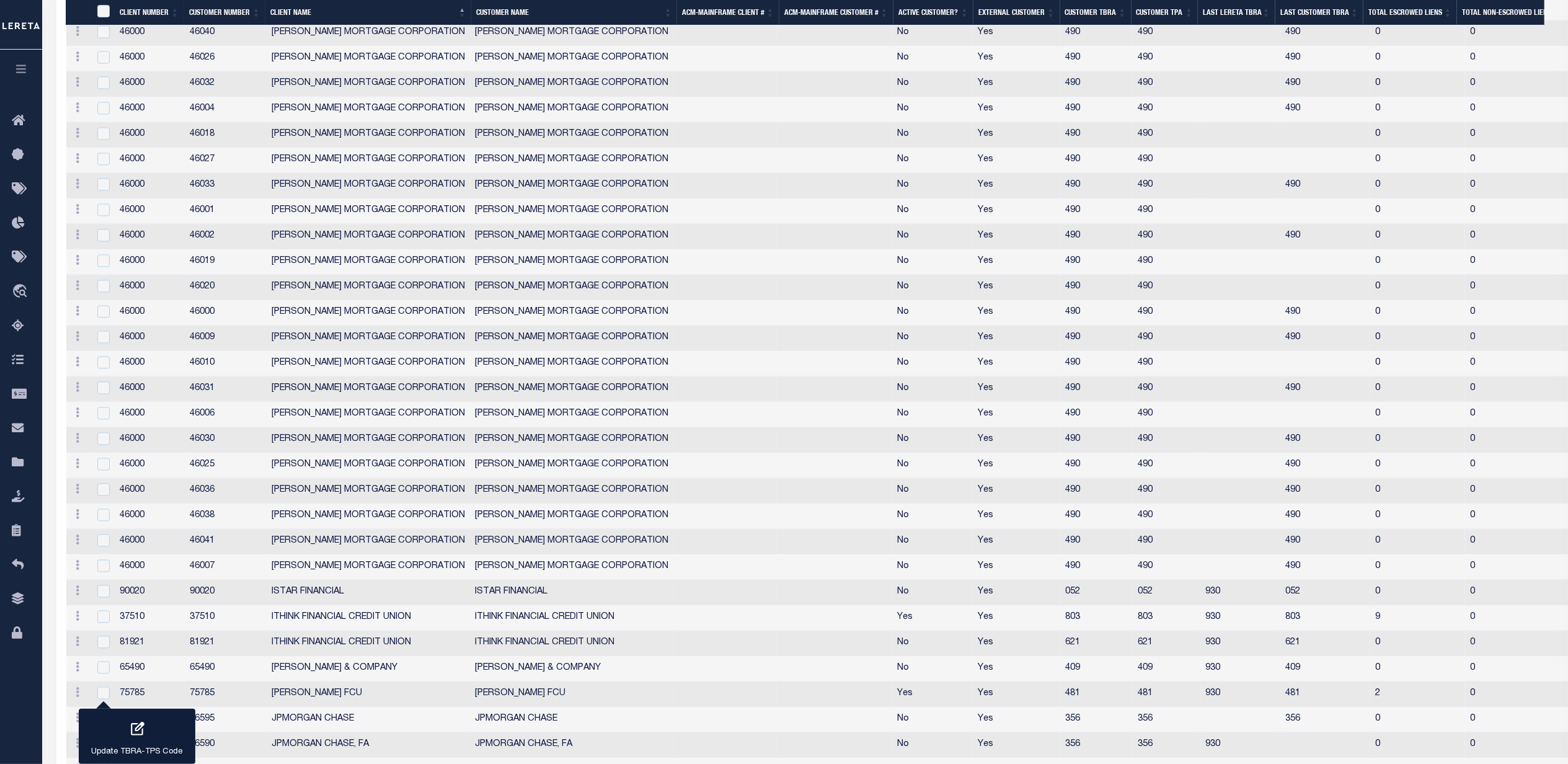
scroll to position [2818, 0]
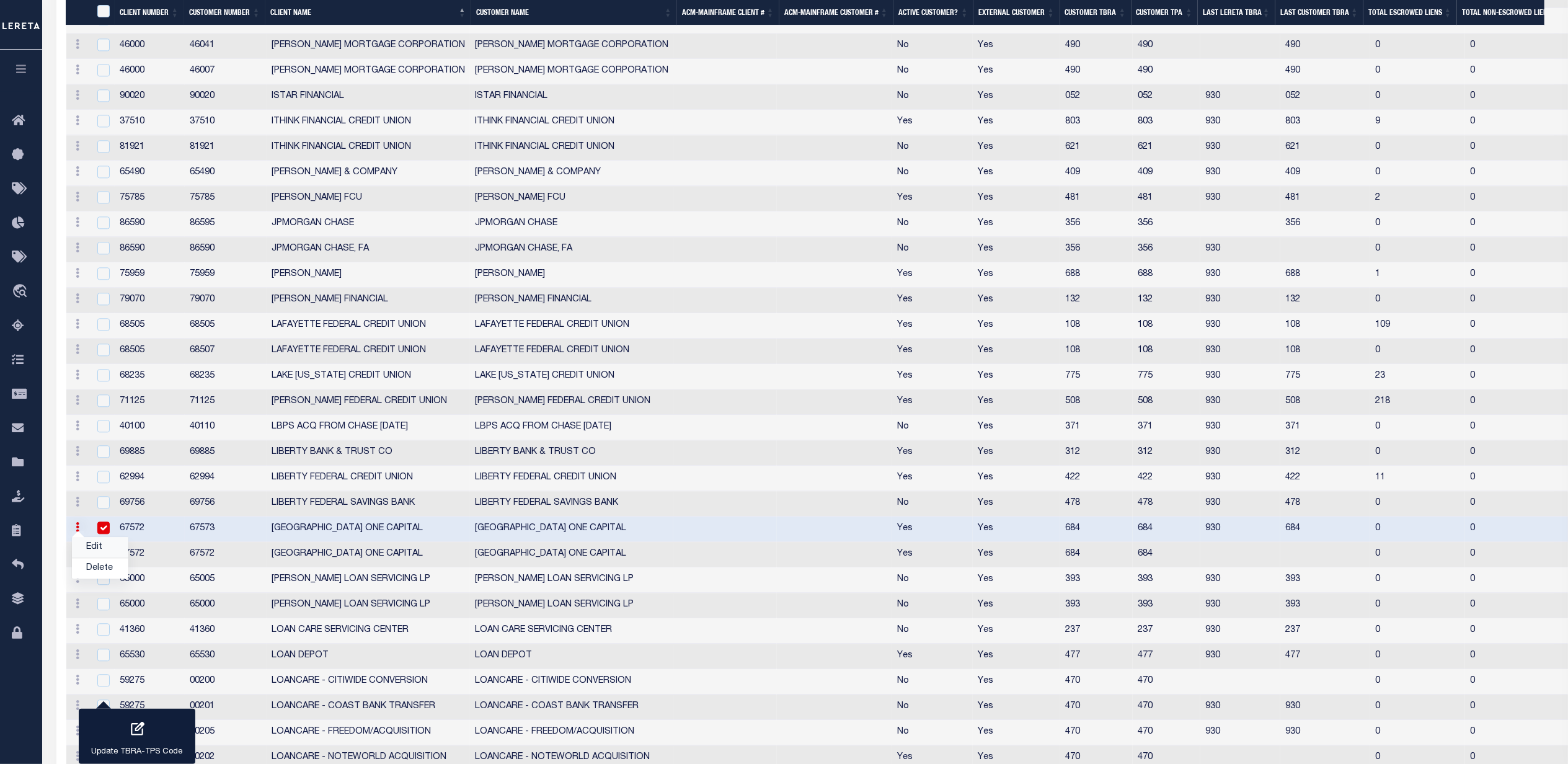
click at [93, 558] on link "Edit" at bounding box center [100, 547] width 56 height 21
checkbox input "false"
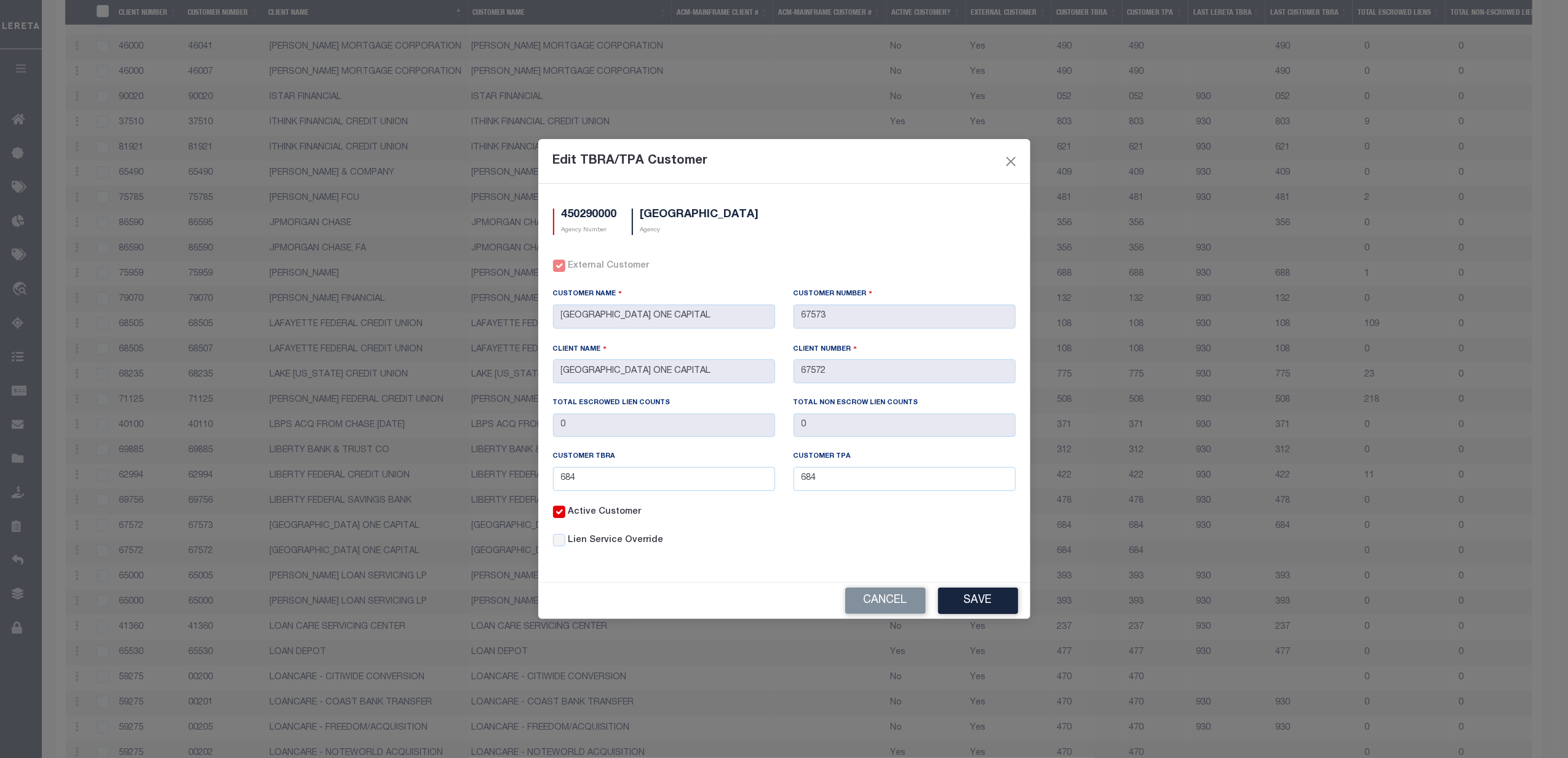
click at [564, 263] on div "External Customer" at bounding box center [784, 266] width 463 height 14
click at [559, 265] on div "External Customer" at bounding box center [784, 266] width 463 height 14
click at [1255, 488] on div "Edit TBRA/TPA Customer 450290000 Agency Number FAIRFAX COUNTY Agency External C…" at bounding box center [784, 379] width 1568 height 758
click at [895, 599] on button "Cancel" at bounding box center [885, 600] width 80 height 26
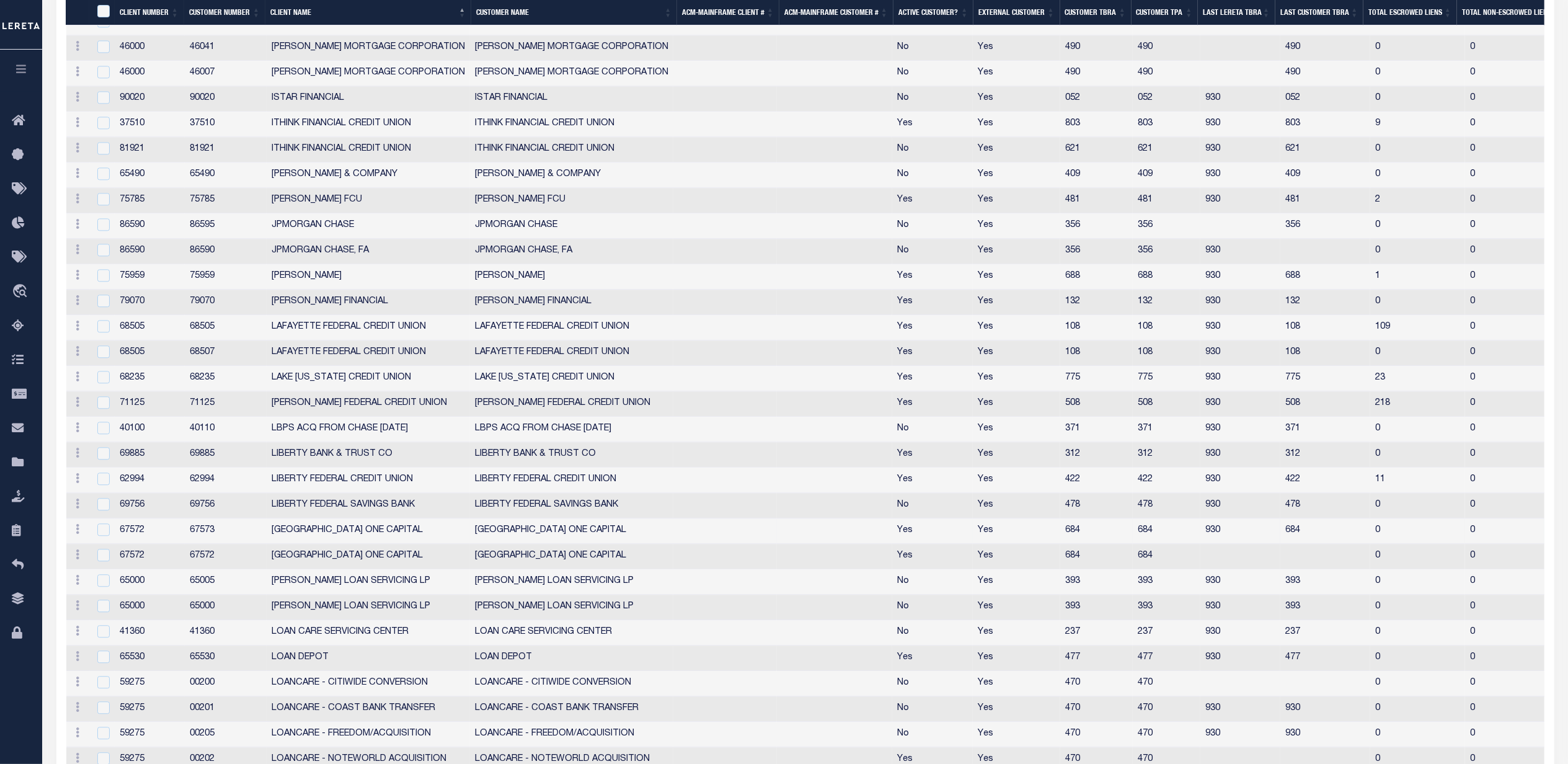
scroll to position [2901, 0]
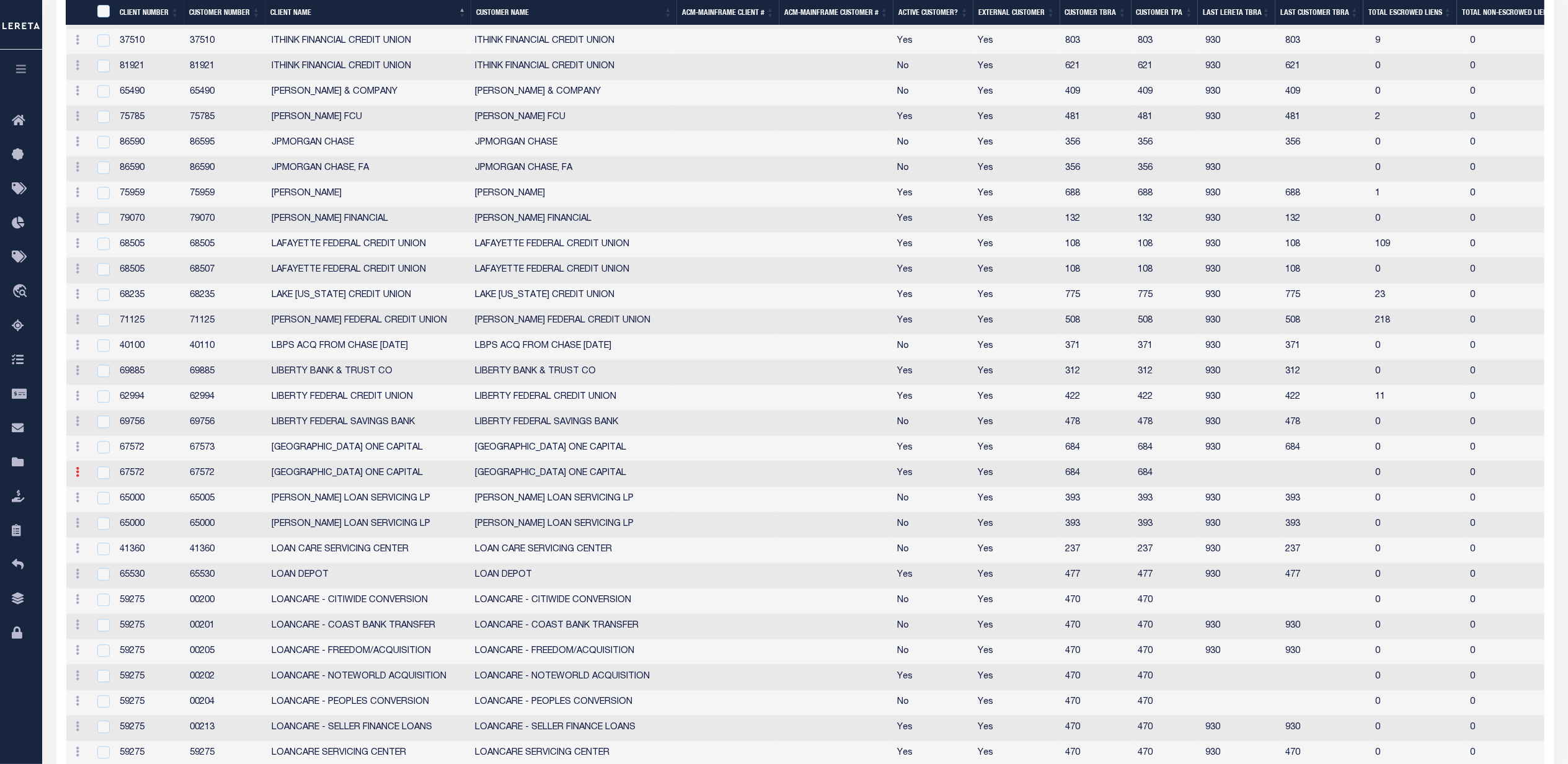
click at [80, 479] on link at bounding box center [78, 473] width 14 height 10
click at [162, 487] on td "67572" at bounding box center [150, 474] width 70 height 25
checkbox input "true"
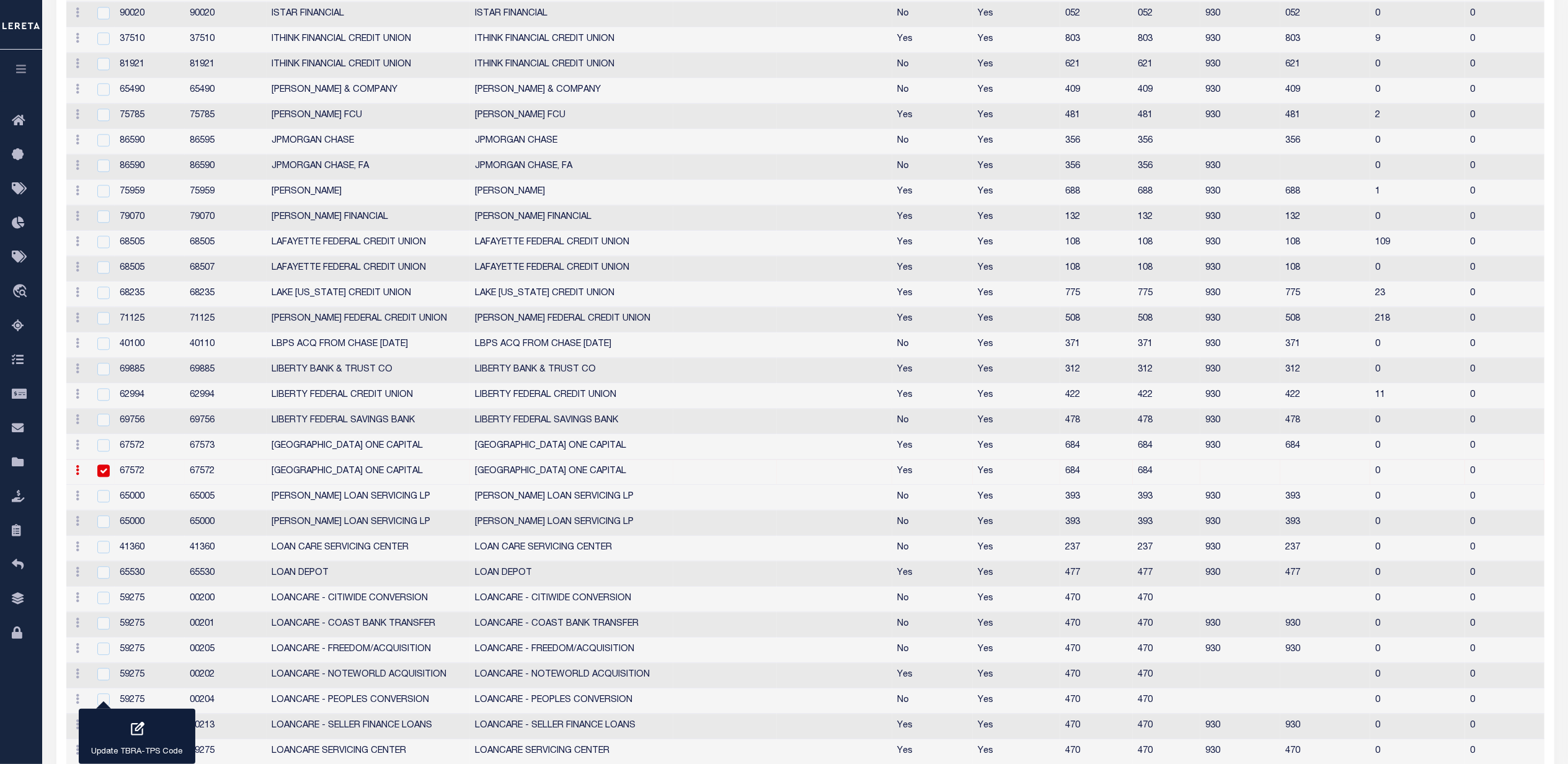
scroll to position [1081, 0]
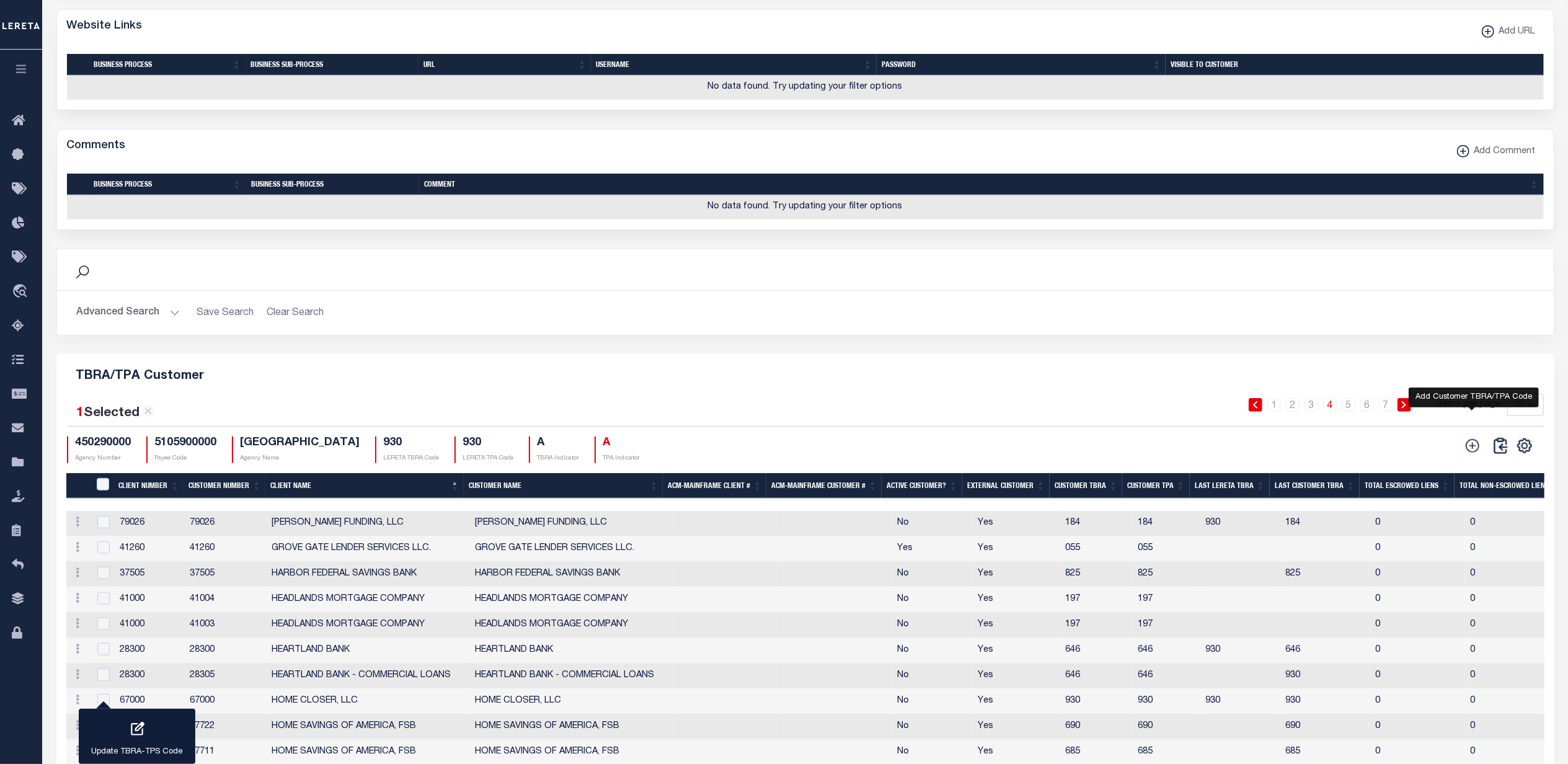
click at [1475, 454] on icon at bounding box center [1473, 446] width 16 height 16
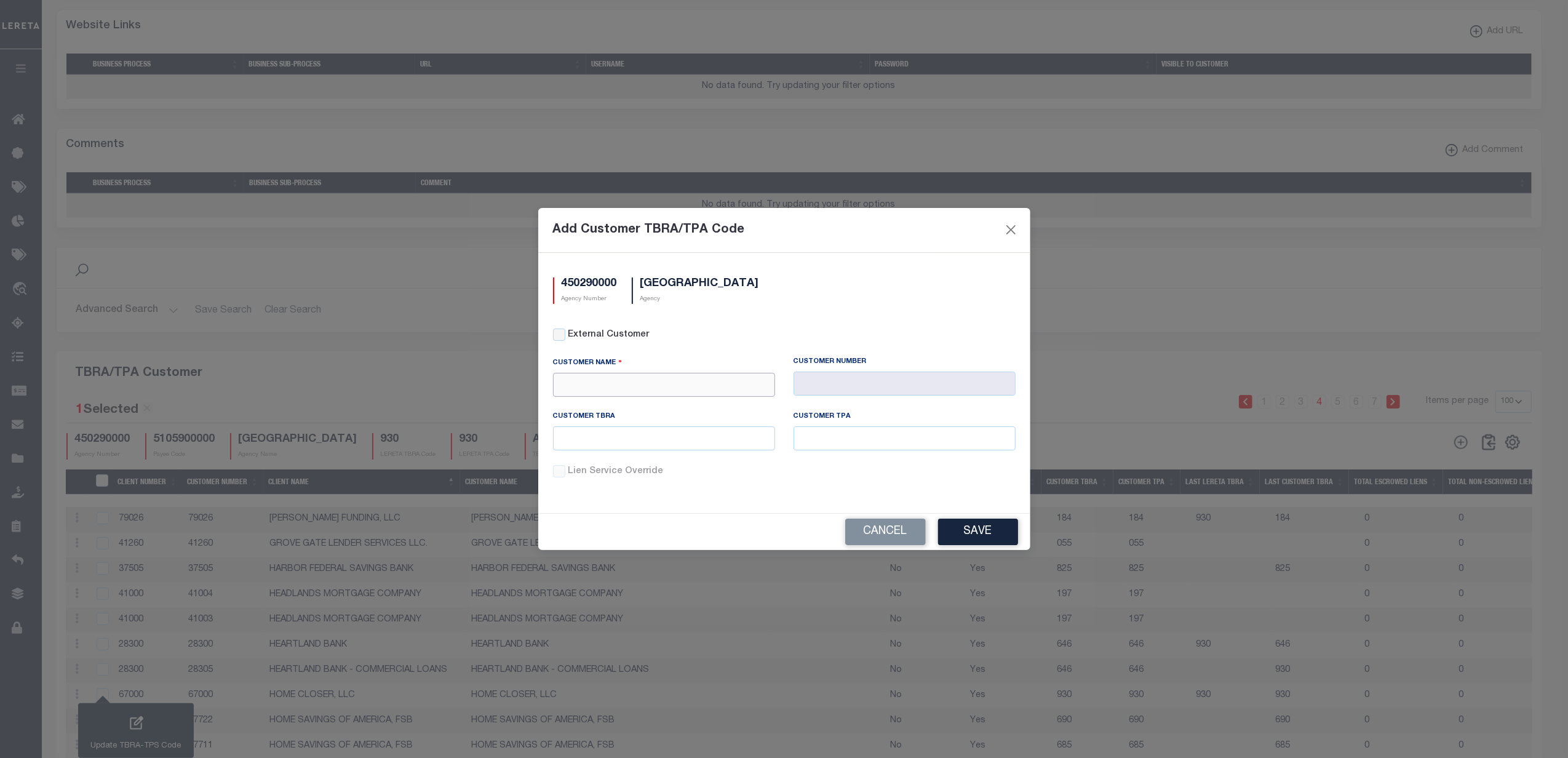
click at [694, 380] on input "text" at bounding box center [664, 384] width 222 height 24
drag, startPoint x: 694, startPoint y: 444, endPoint x: 740, endPoint y: 443, distance: 46.0
click at [694, 444] on input "text" at bounding box center [664, 438] width 222 height 24
click at [832, 444] on input "text" at bounding box center [904, 438] width 222 height 24
click at [1016, 229] on button "Close" at bounding box center [1010, 230] width 16 height 16
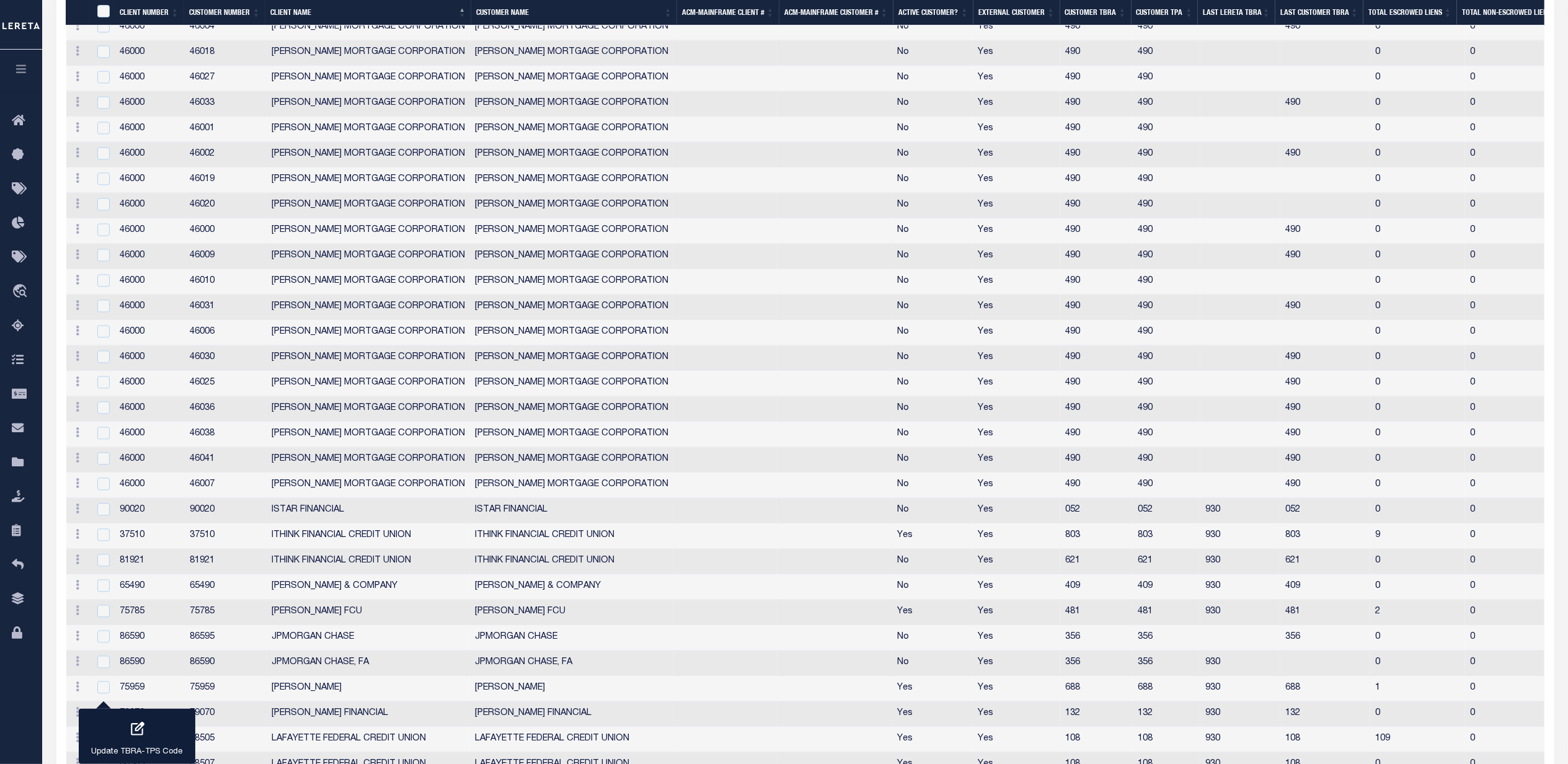
scroll to position [2735, 0]
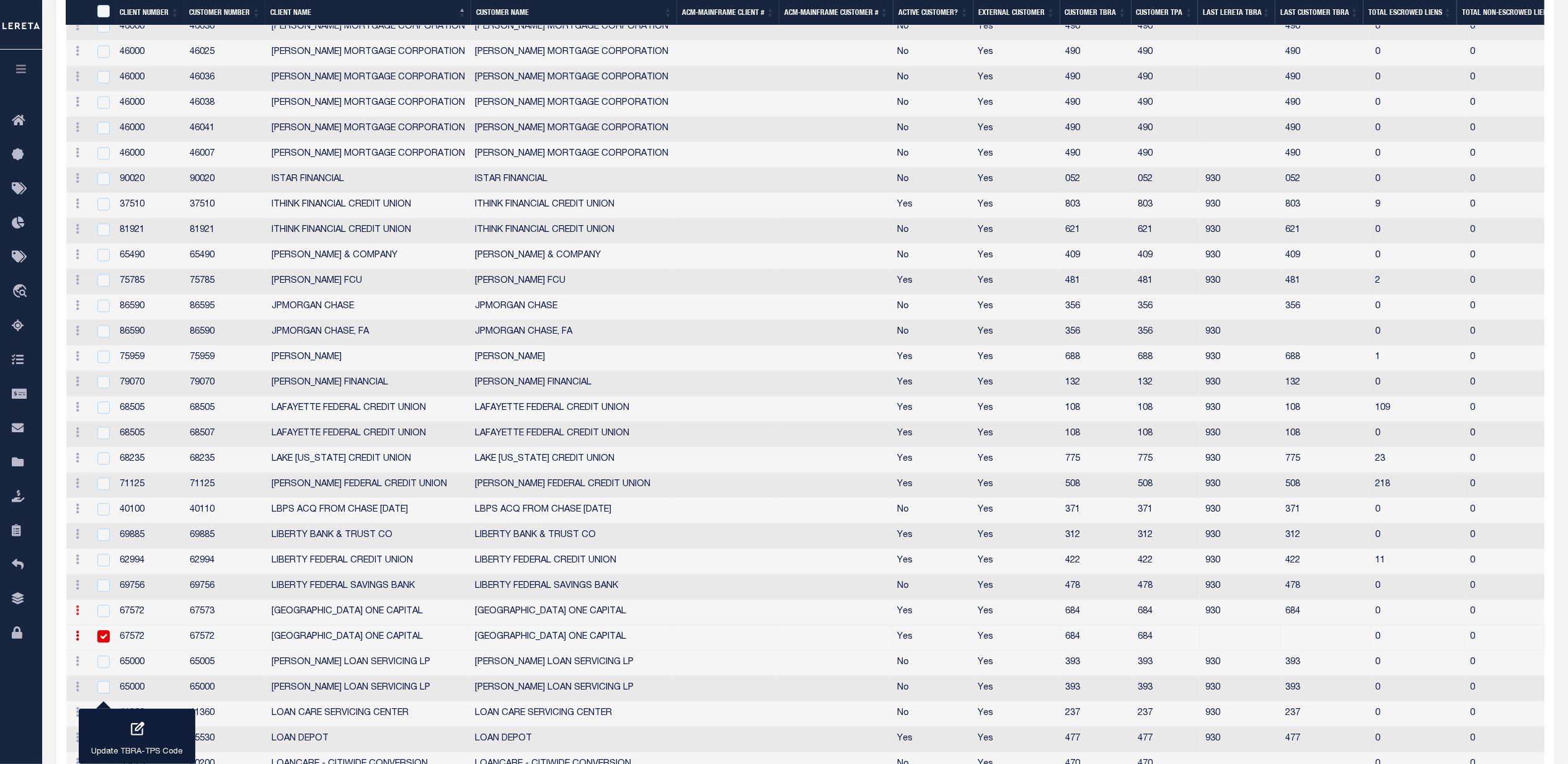
click at [78, 615] on icon at bounding box center [79, 610] width 4 height 10
click at [95, 641] on link "Edit" at bounding box center [100, 630] width 56 height 21
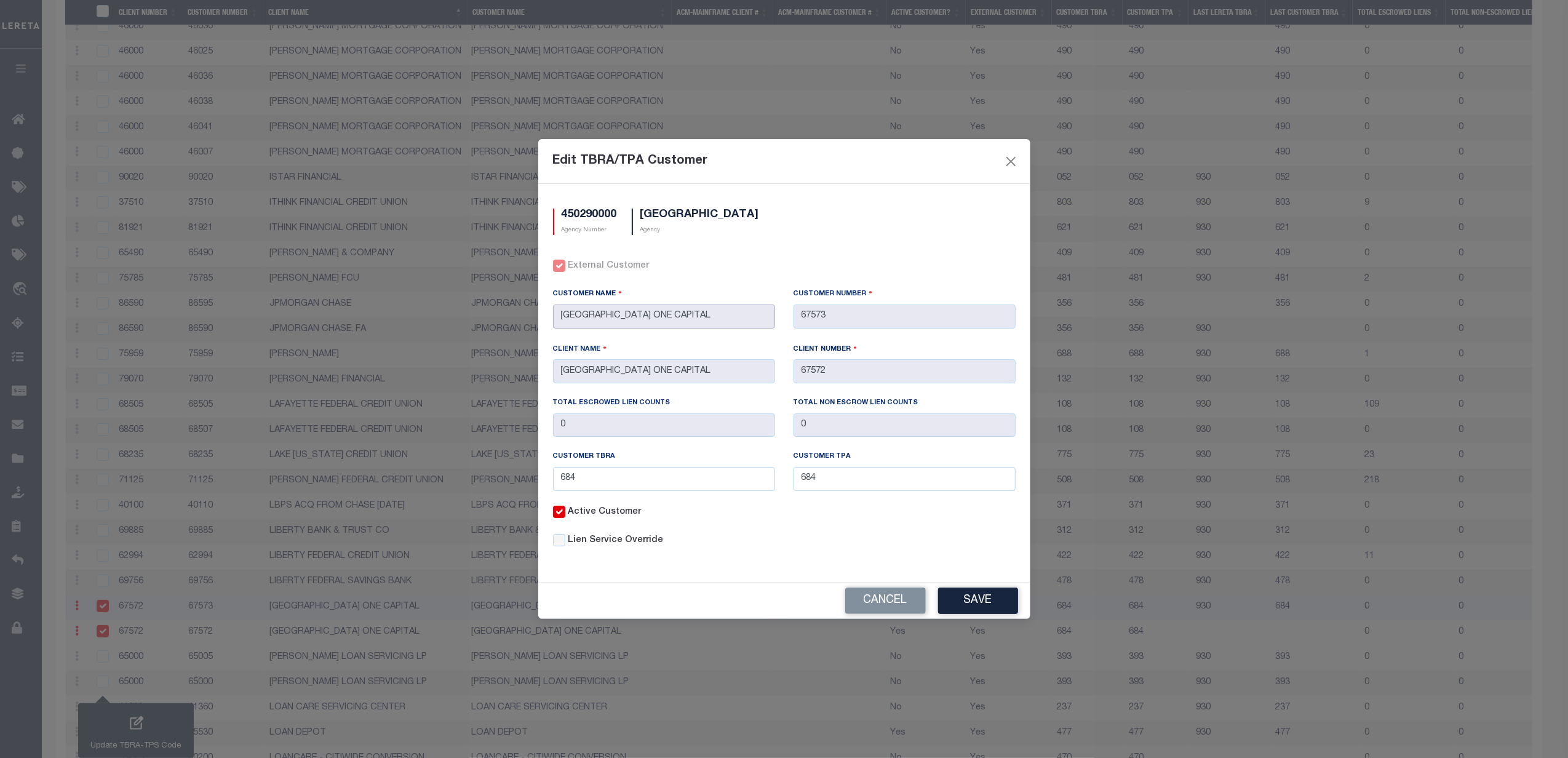
click at [747, 312] on input "LIMA ONE CAPITAL" at bounding box center [664, 316] width 222 height 24
click at [837, 476] on input "684" at bounding box center [904, 478] width 222 height 24
click at [687, 482] on input "684" at bounding box center [664, 478] width 222 height 24
click at [1013, 160] on button "Close" at bounding box center [1010, 161] width 16 height 16
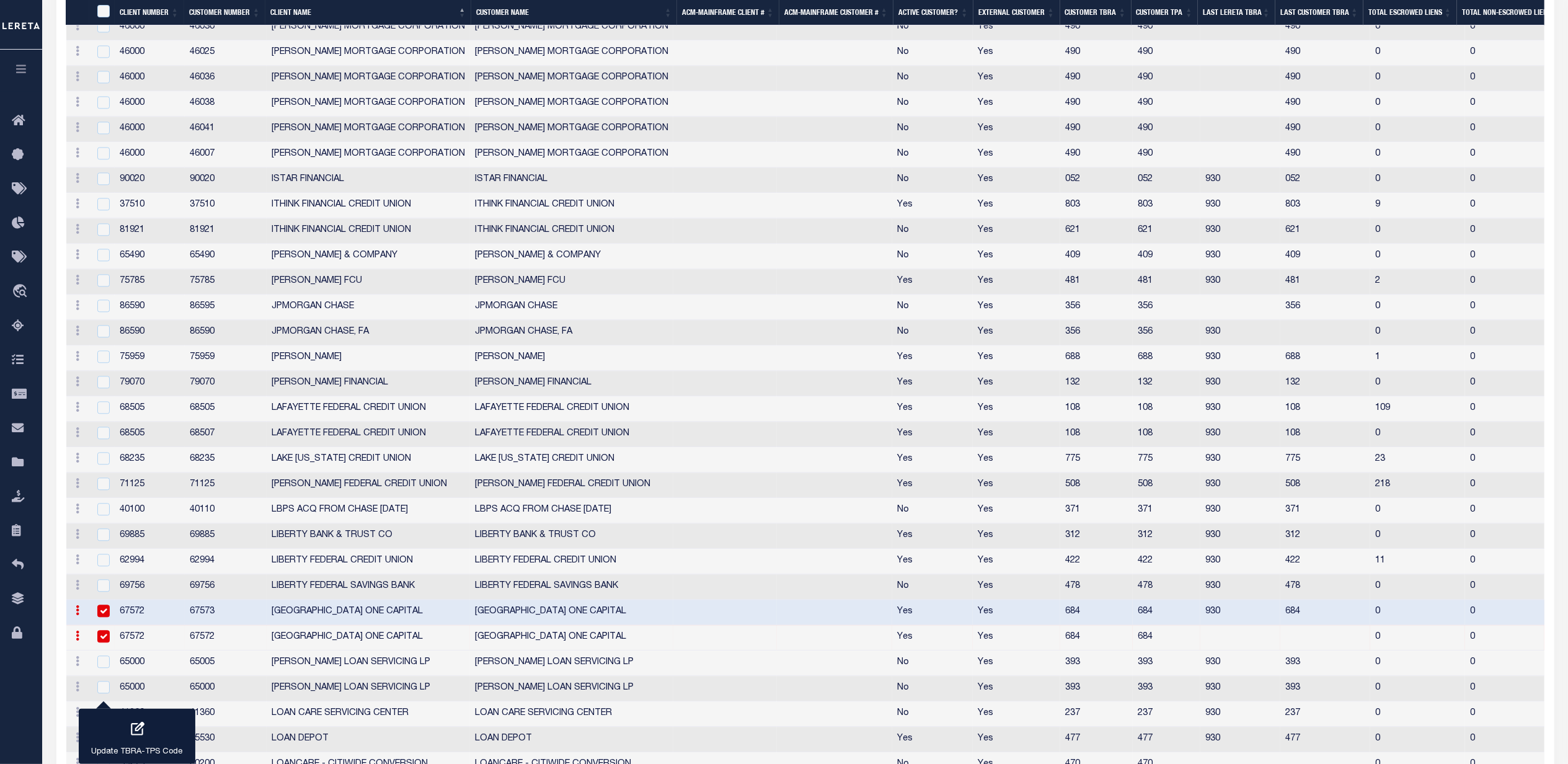
click at [77, 615] on icon at bounding box center [79, 610] width 4 height 10
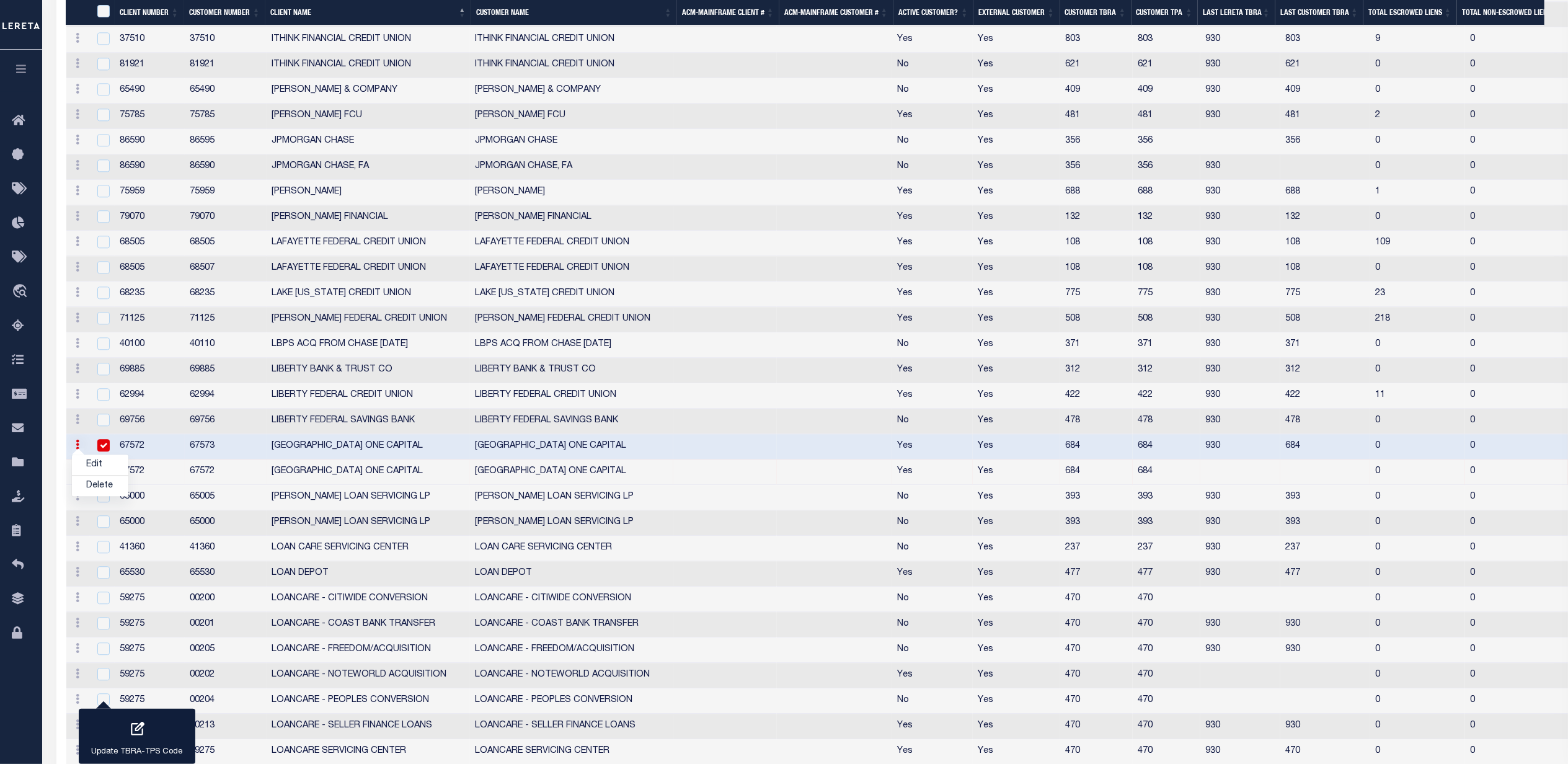
drag, startPoint x: 251, startPoint y: 482, endPoint x: 227, endPoint y: 495, distance: 27.3
click at [251, 460] on td "67573" at bounding box center [226, 447] width 82 height 25
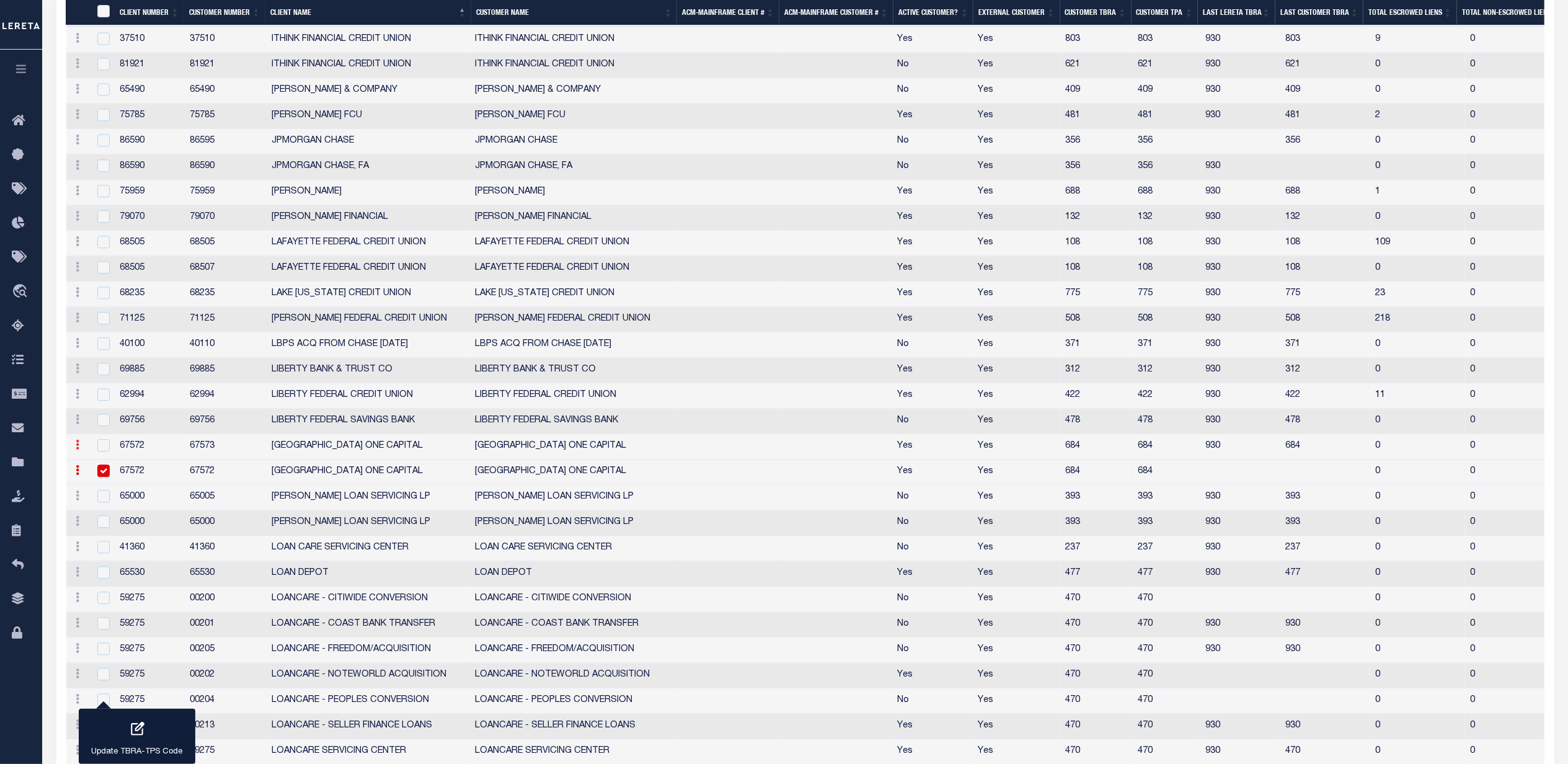
click at [78, 450] on icon at bounding box center [79, 444] width 4 height 10
click at [104, 496] on link "Delete" at bounding box center [100, 486] width 56 height 21
checkbox input "true"
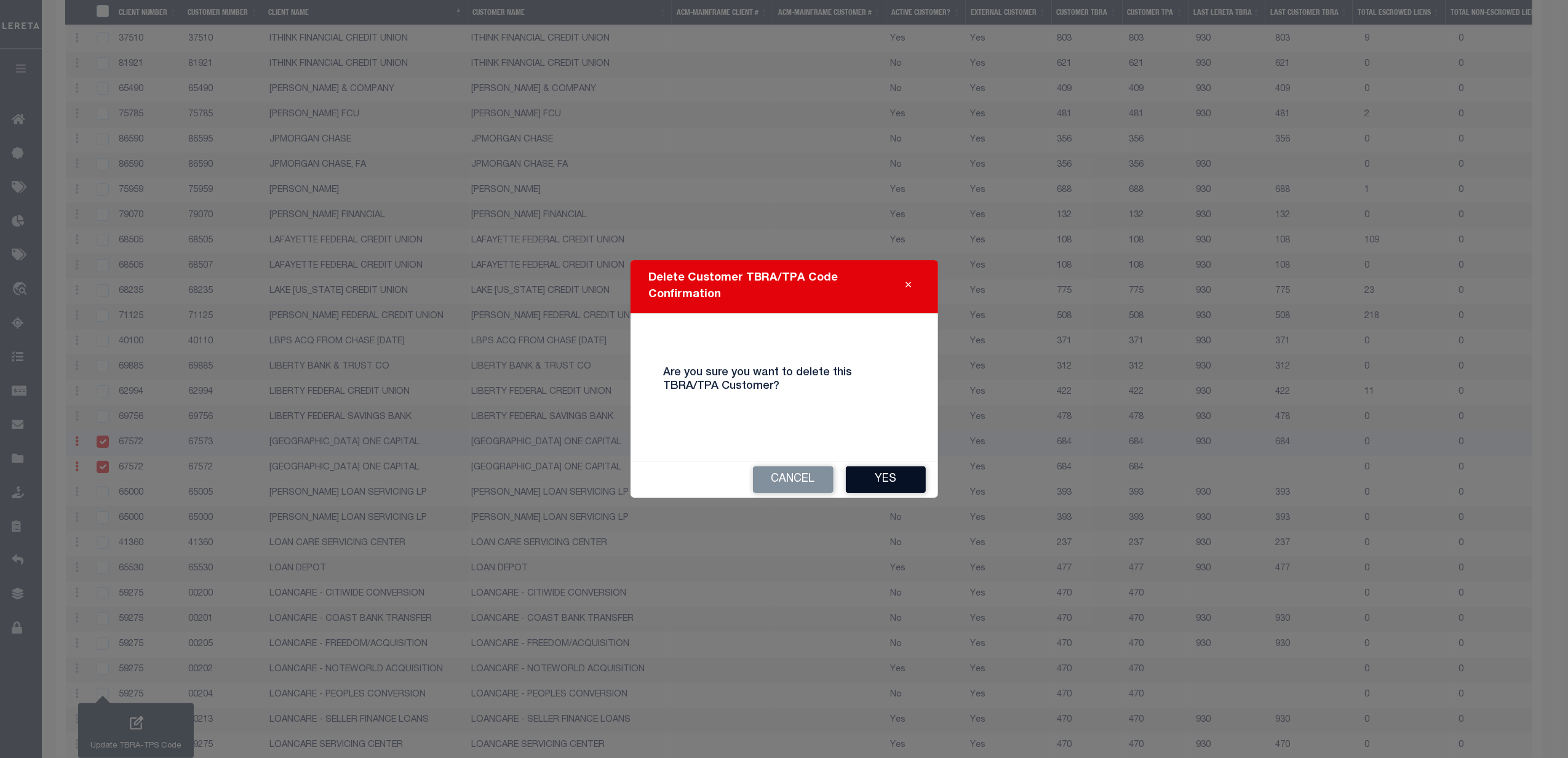
click at [873, 477] on button "Yes" at bounding box center [886, 479] width 80 height 26
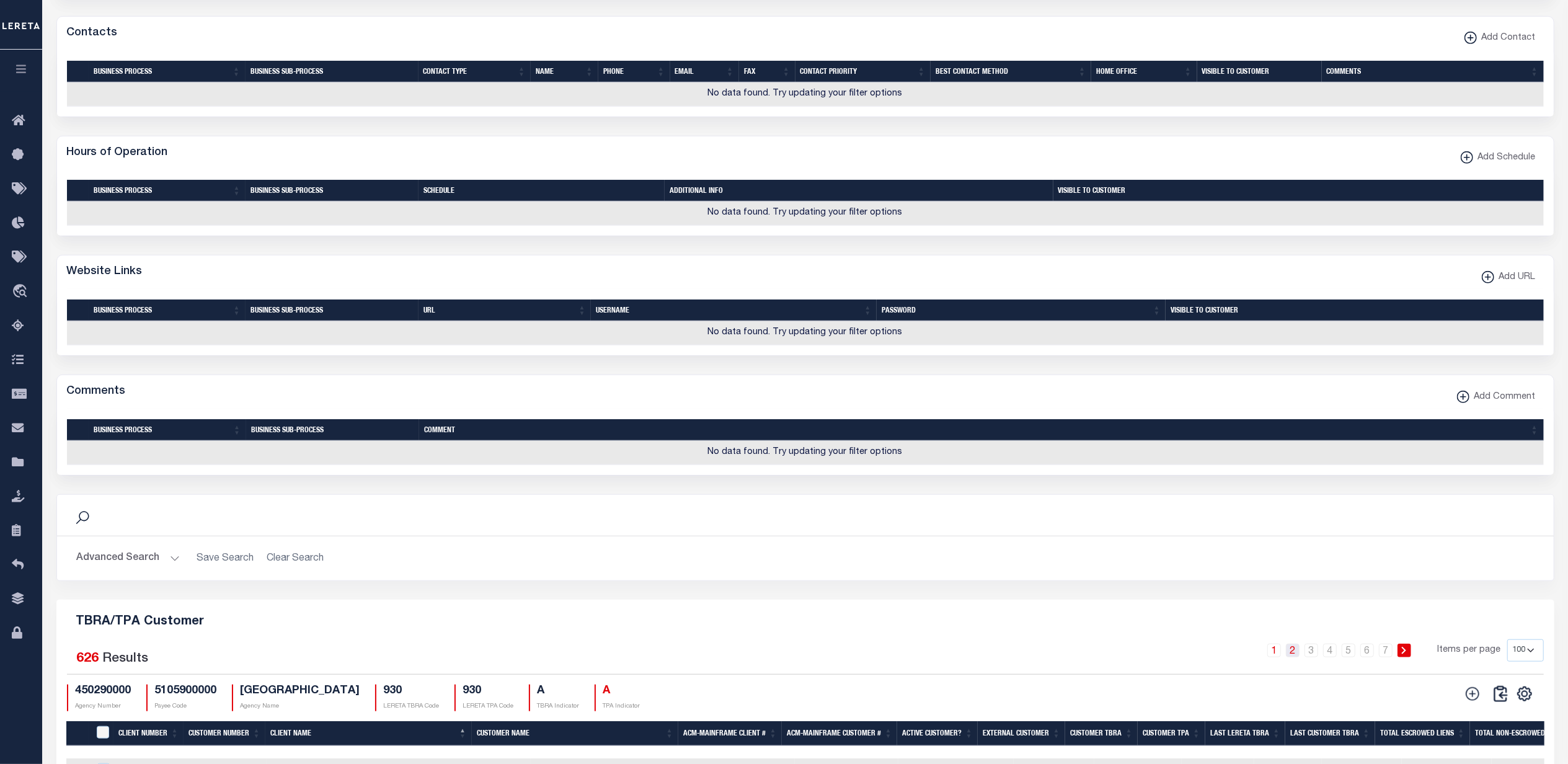
scroll to position [1249, 0]
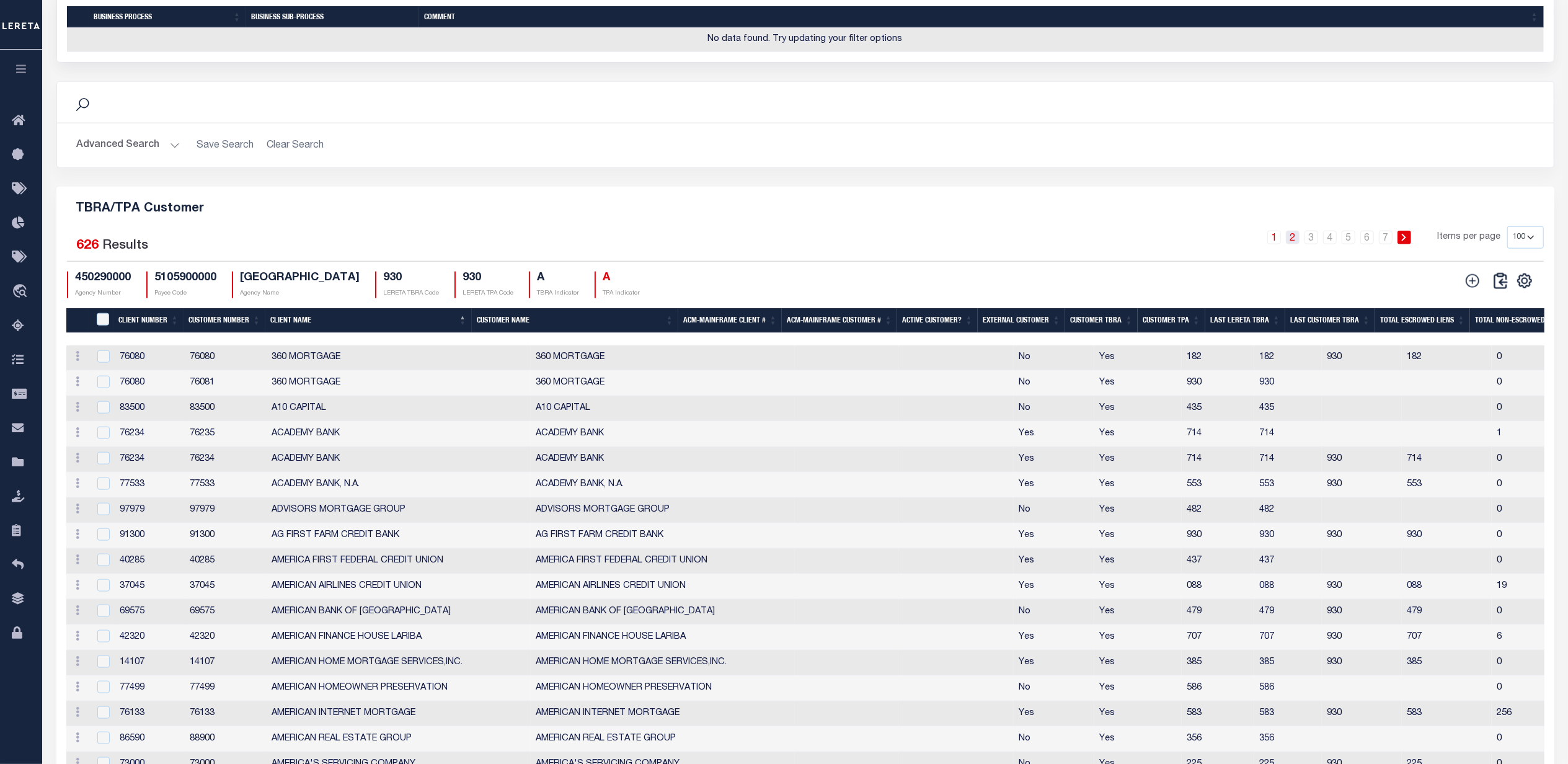
click at [1295, 244] on link "2" at bounding box center [1293, 237] width 14 height 14
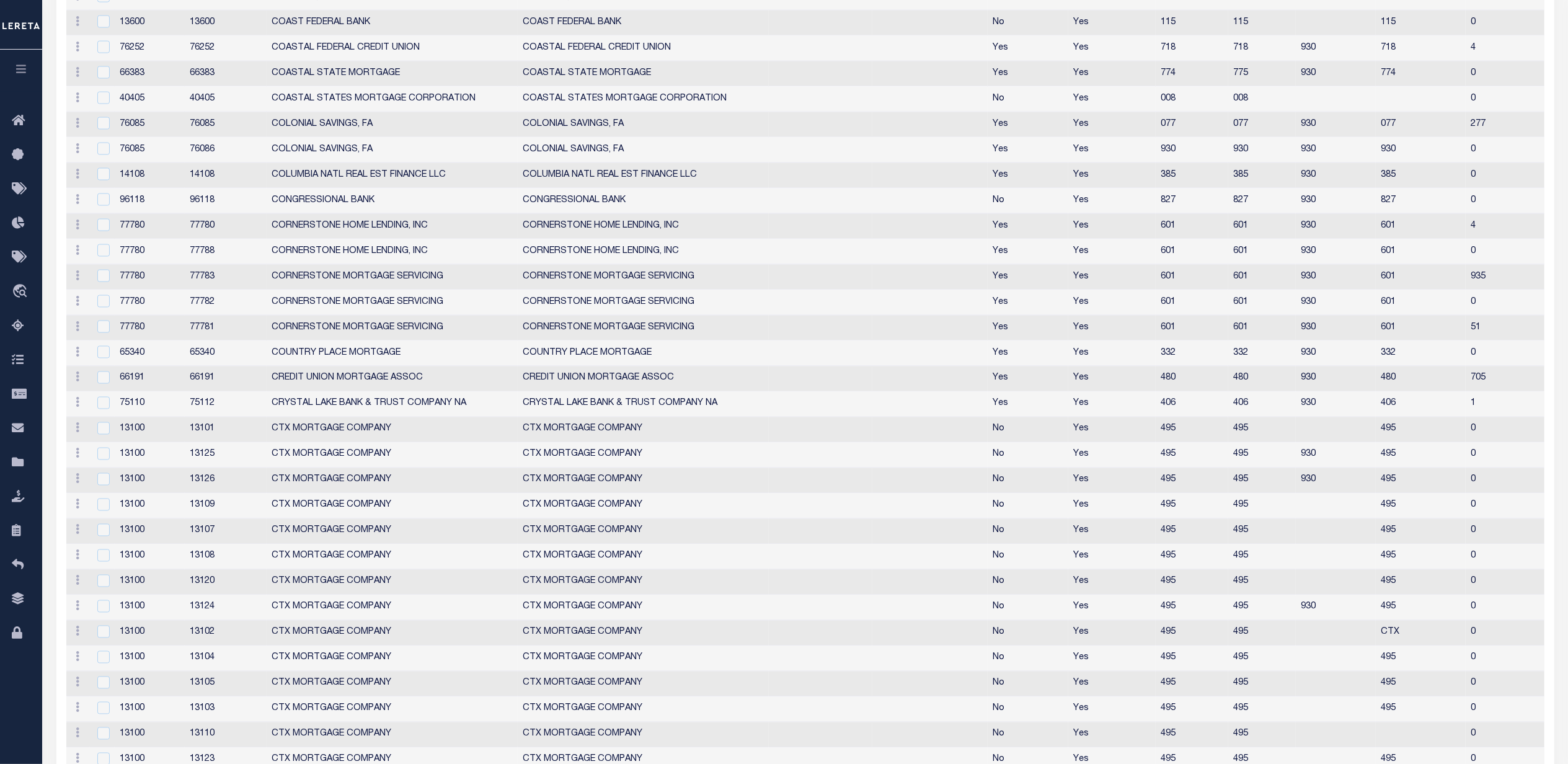
scroll to position [1081, 0]
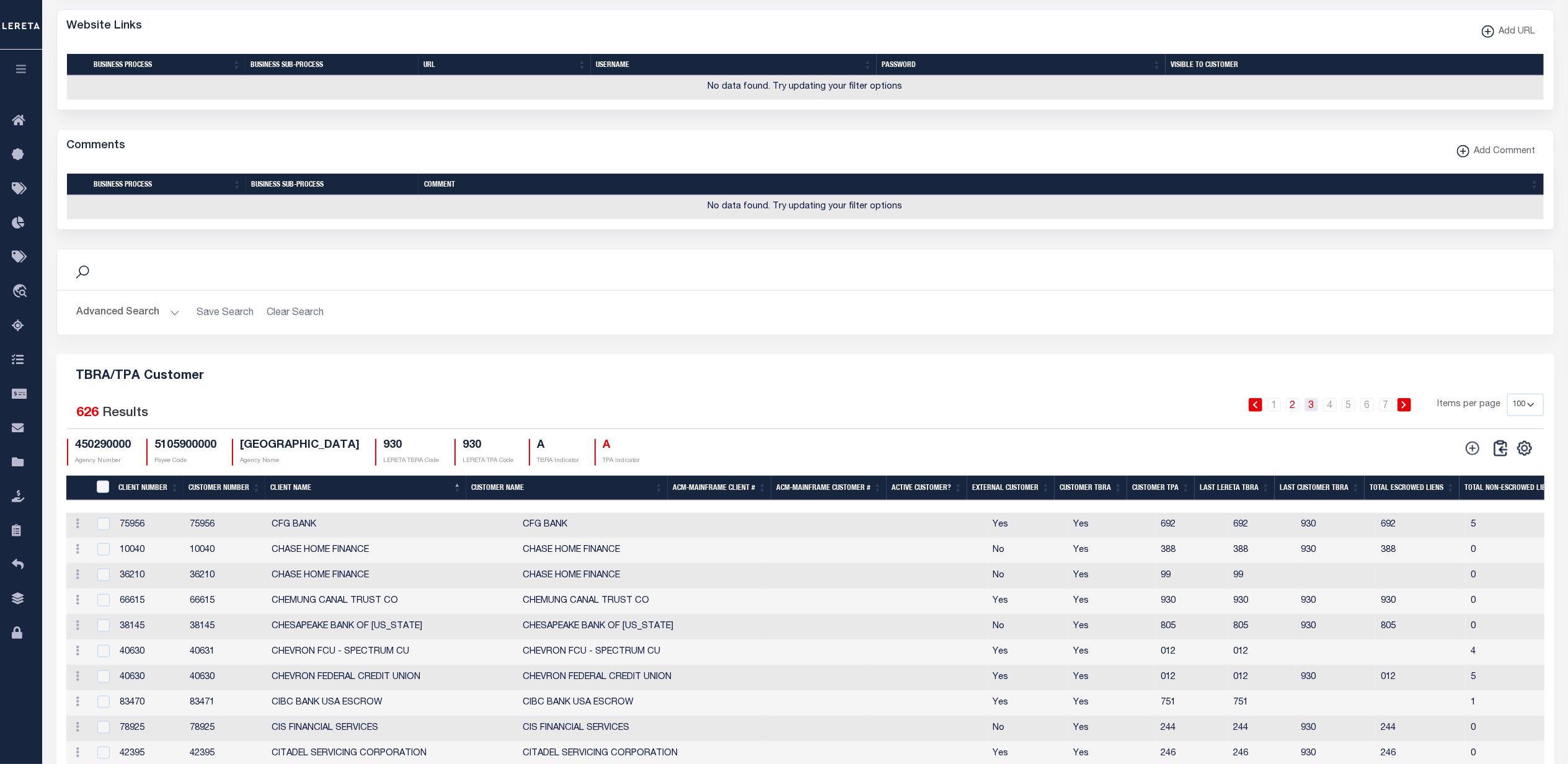
click at [1308, 412] on link "3" at bounding box center [1311, 404] width 14 height 14
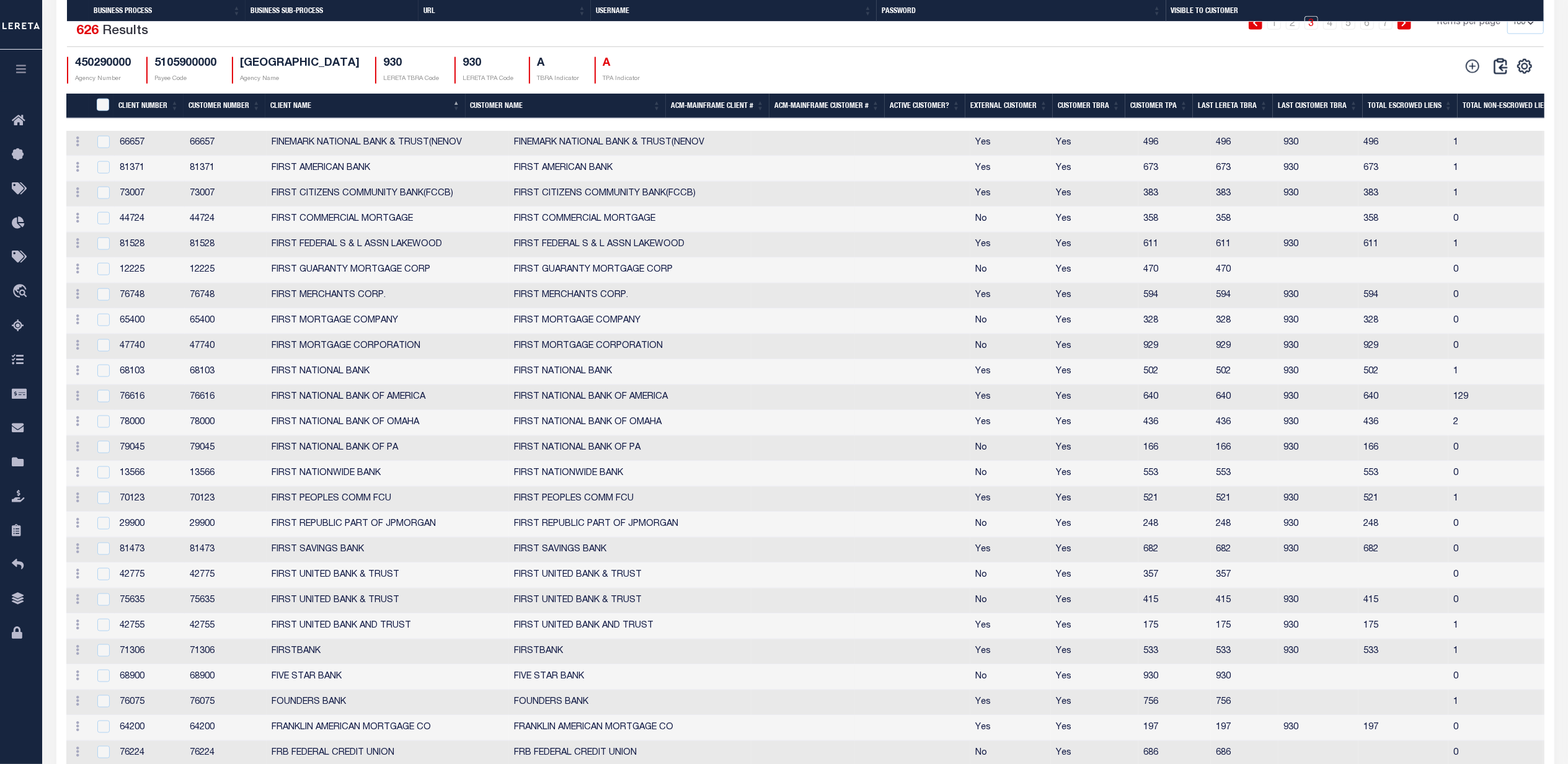
scroll to position [1164, 0]
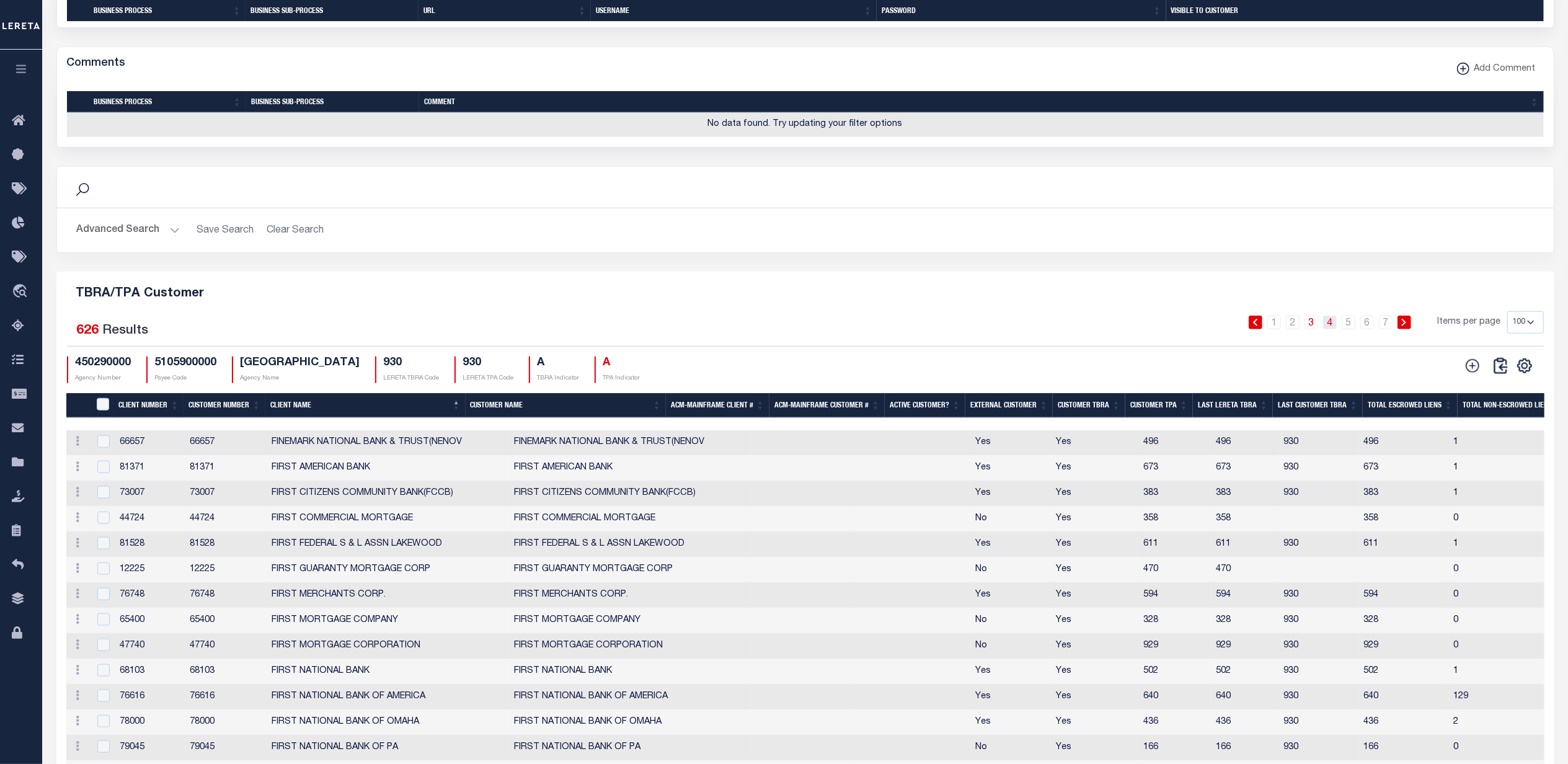
click at [1332, 329] on link "4" at bounding box center [1330, 322] width 14 height 14
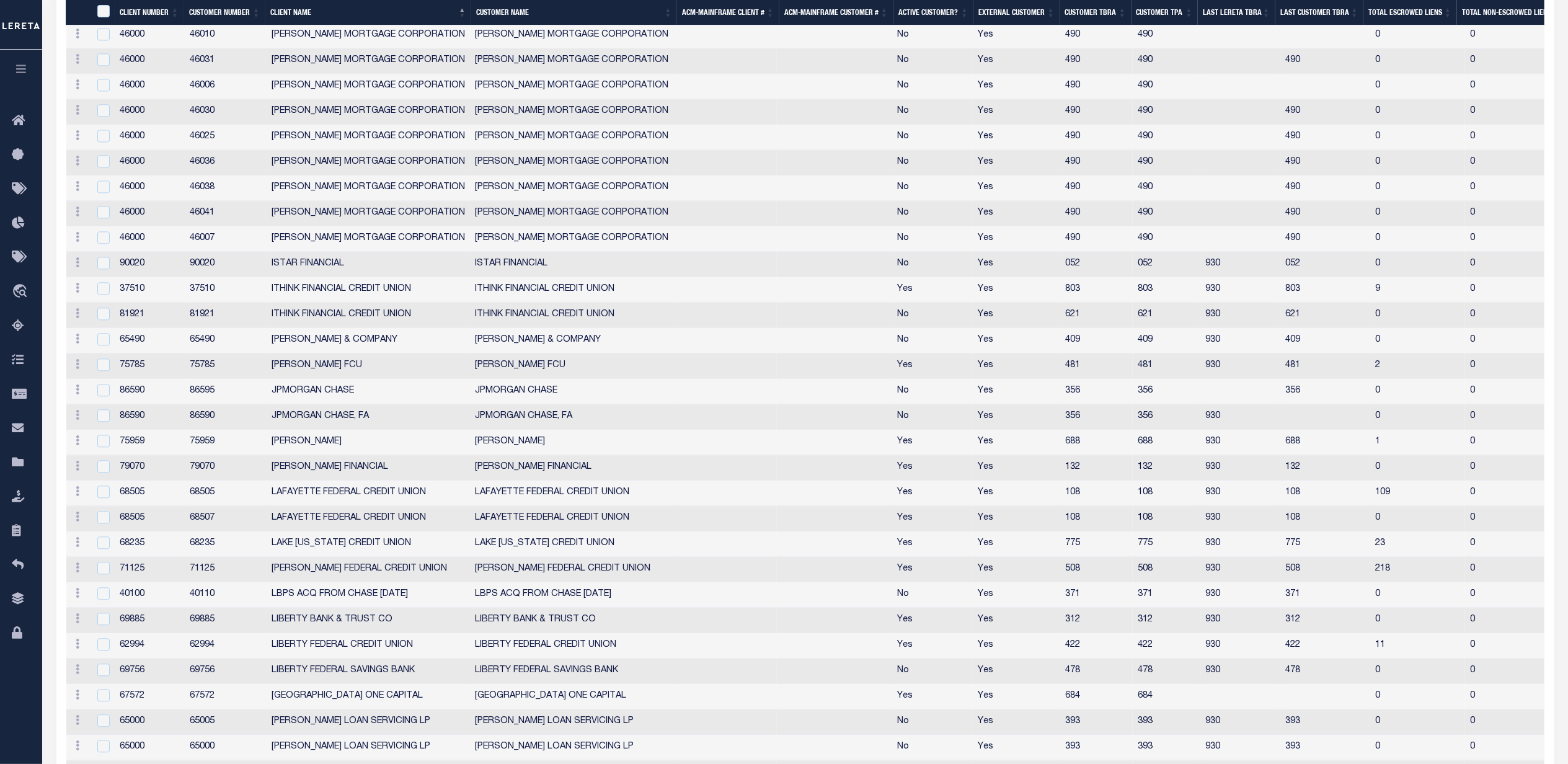
scroll to position [3149, 0]
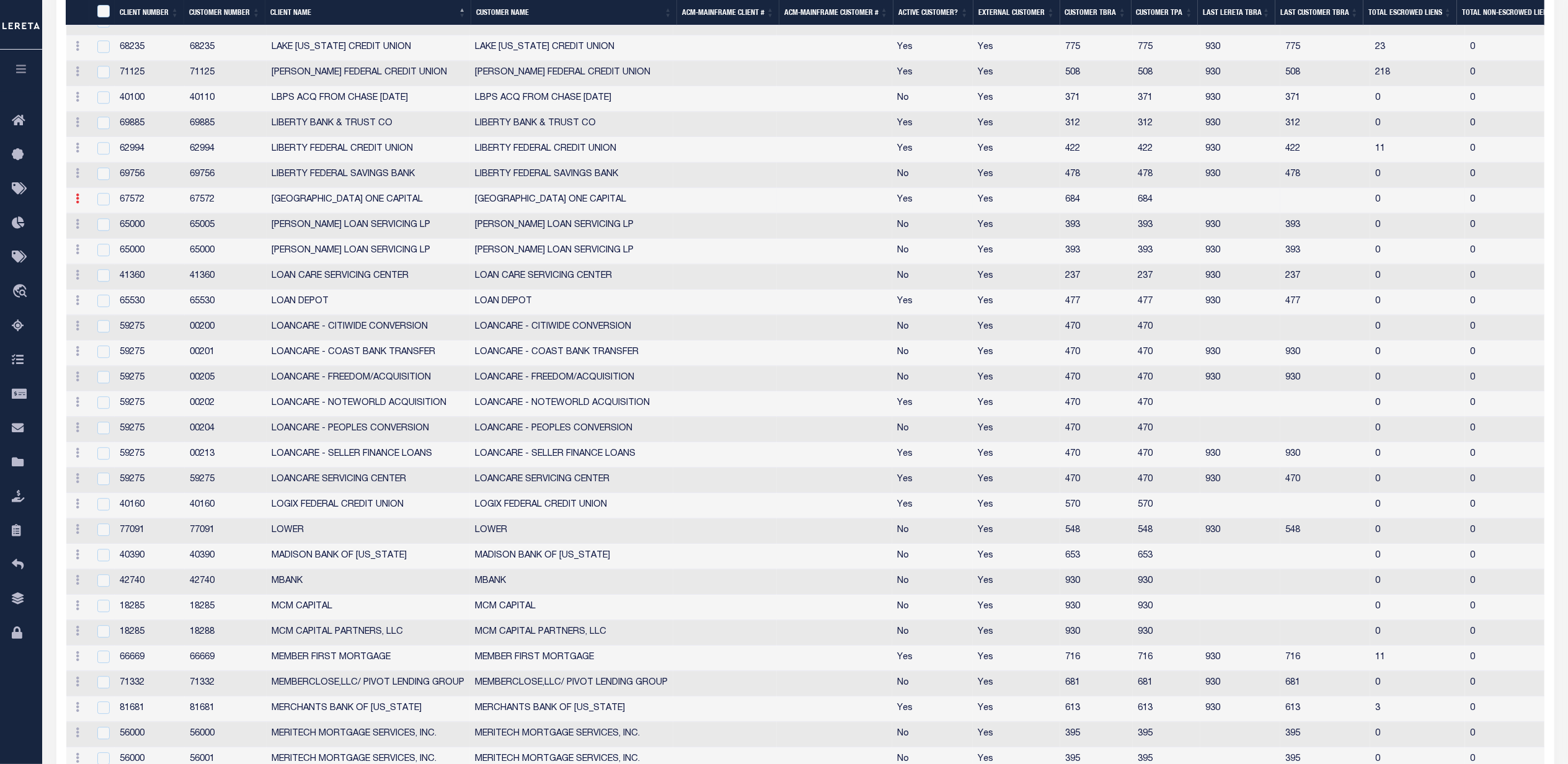
click at [73, 205] on link at bounding box center [78, 200] width 14 height 10
click at [90, 250] on link "Delete" at bounding box center [100, 240] width 56 height 21
checkbox input "true"
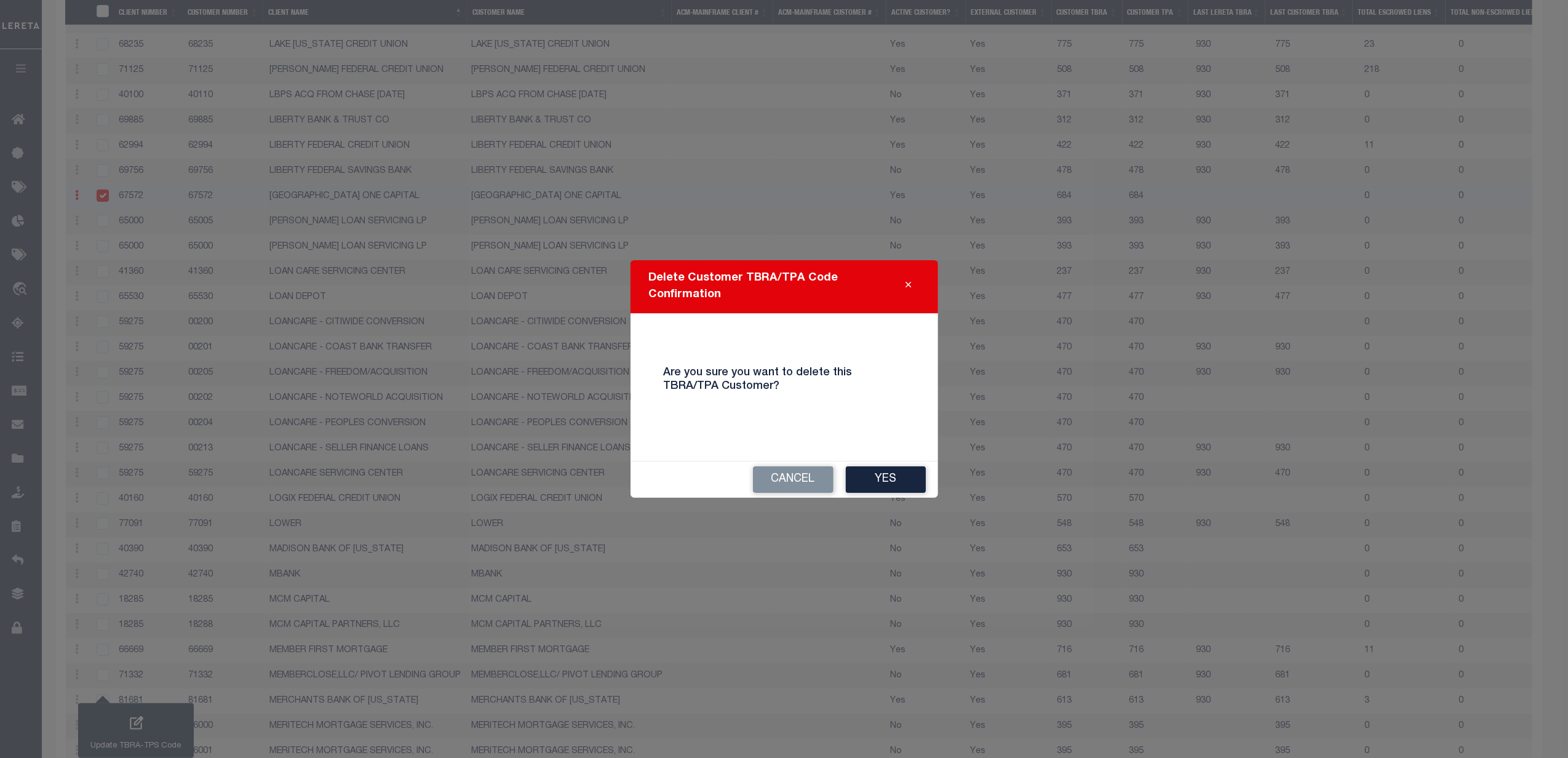
click at [905, 474] on button "Yes" at bounding box center [886, 479] width 80 height 26
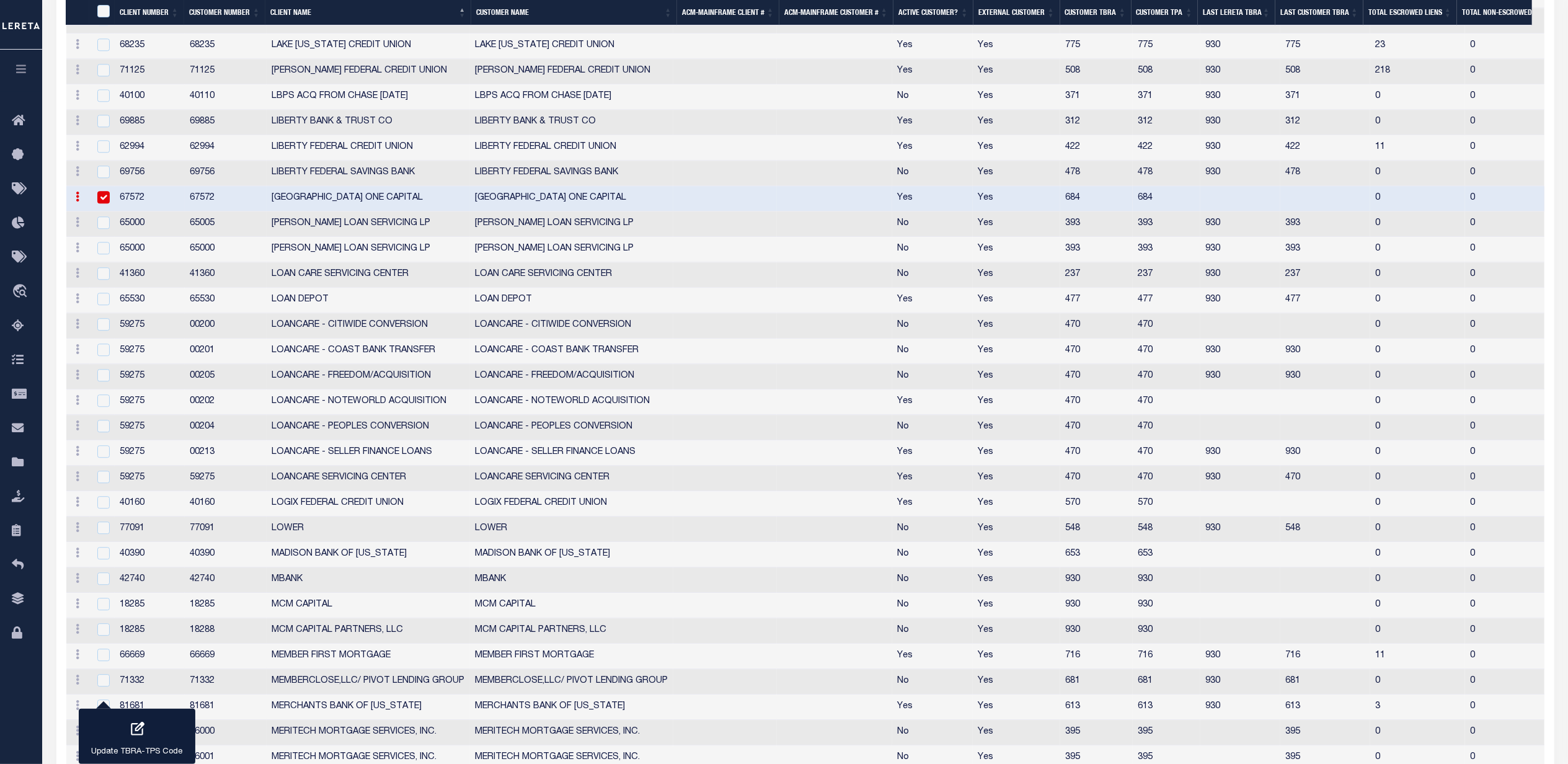
click at [77, 202] on icon at bounding box center [79, 196] width 4 height 10
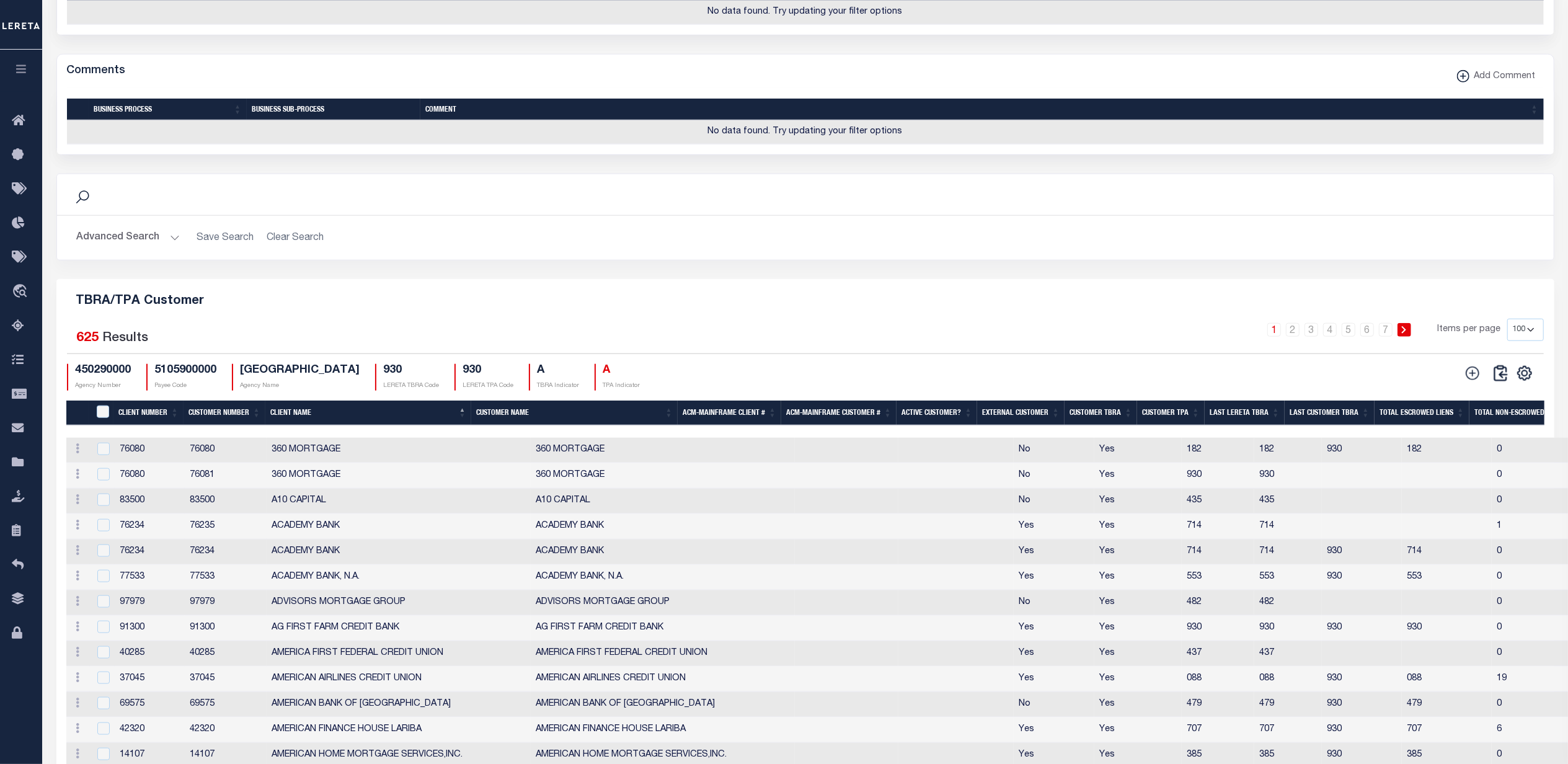
scroll to position [1239, 0]
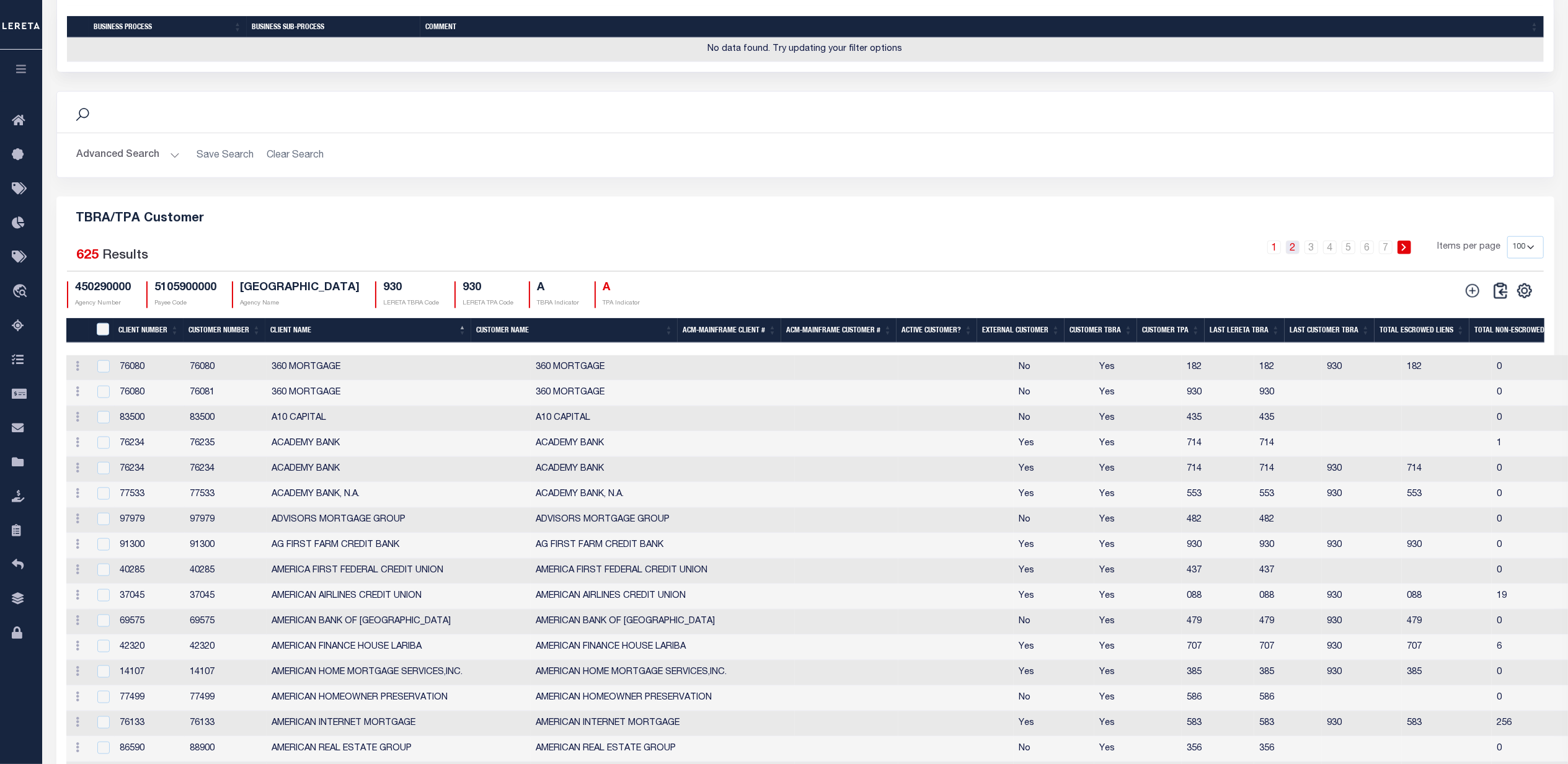
click at [1297, 254] on link "2" at bounding box center [1293, 247] width 14 height 14
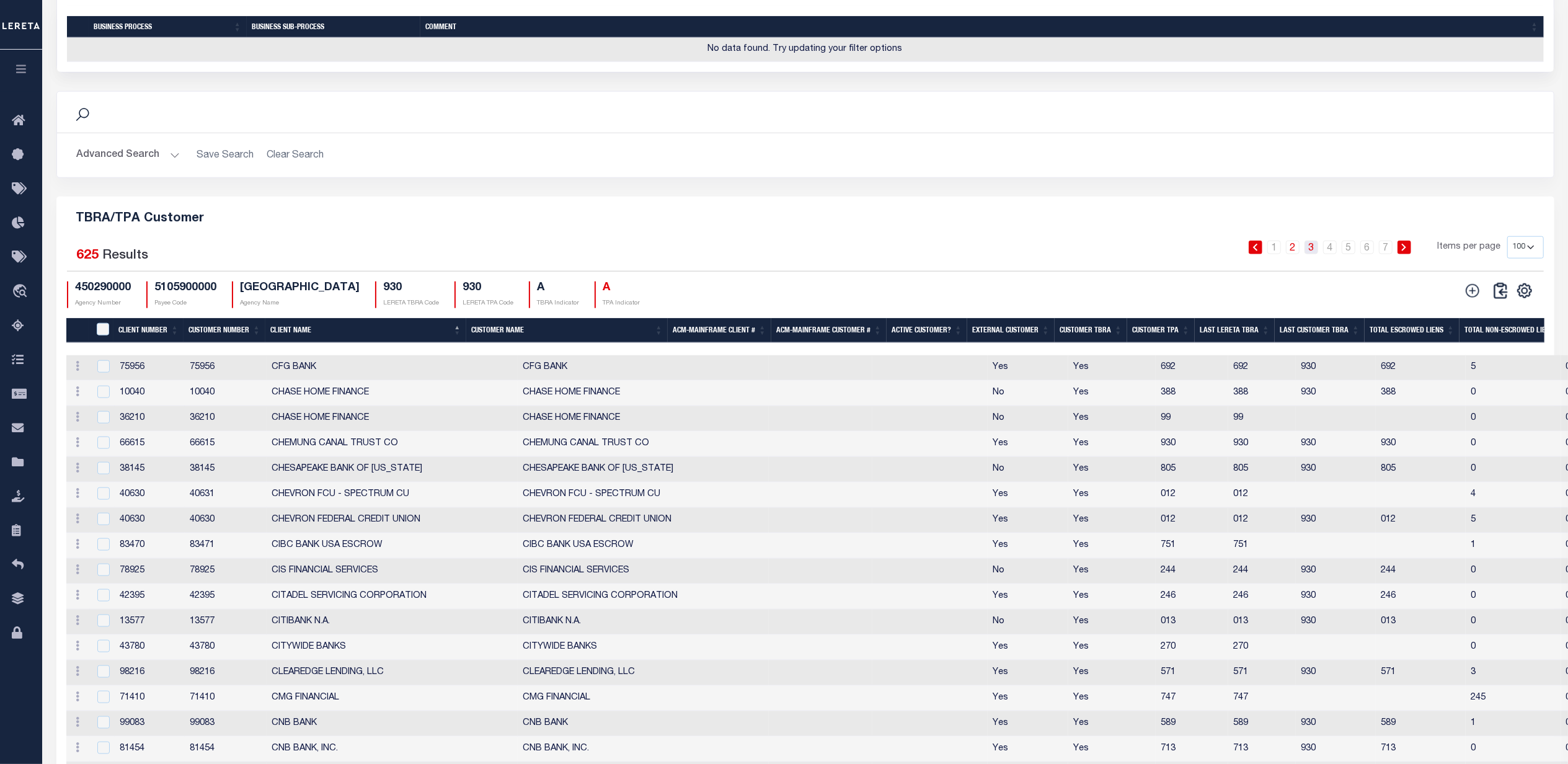
click at [1317, 254] on link "3" at bounding box center [1311, 247] width 14 height 14
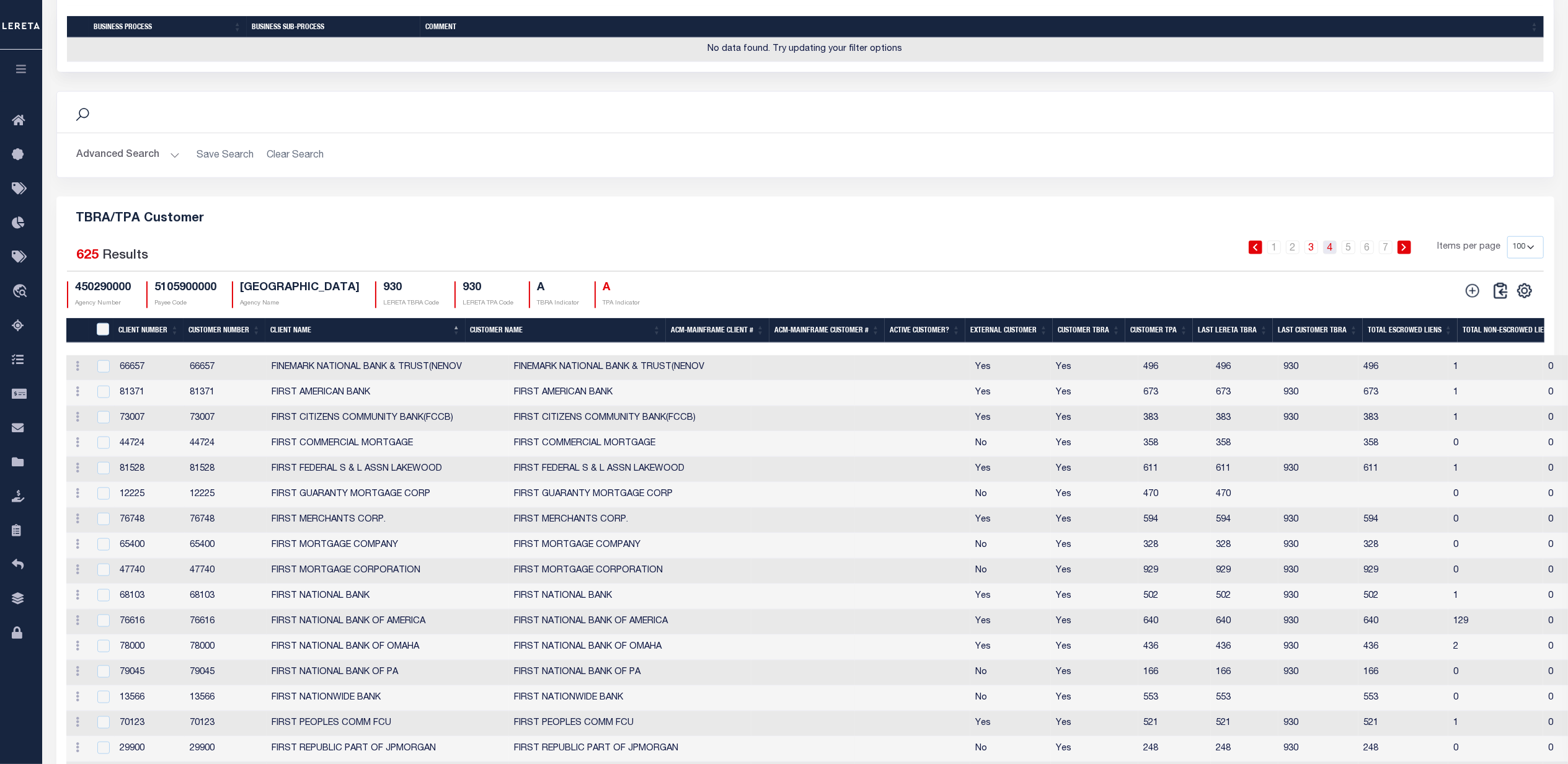
click at [1333, 254] on link "4" at bounding box center [1330, 247] width 14 height 14
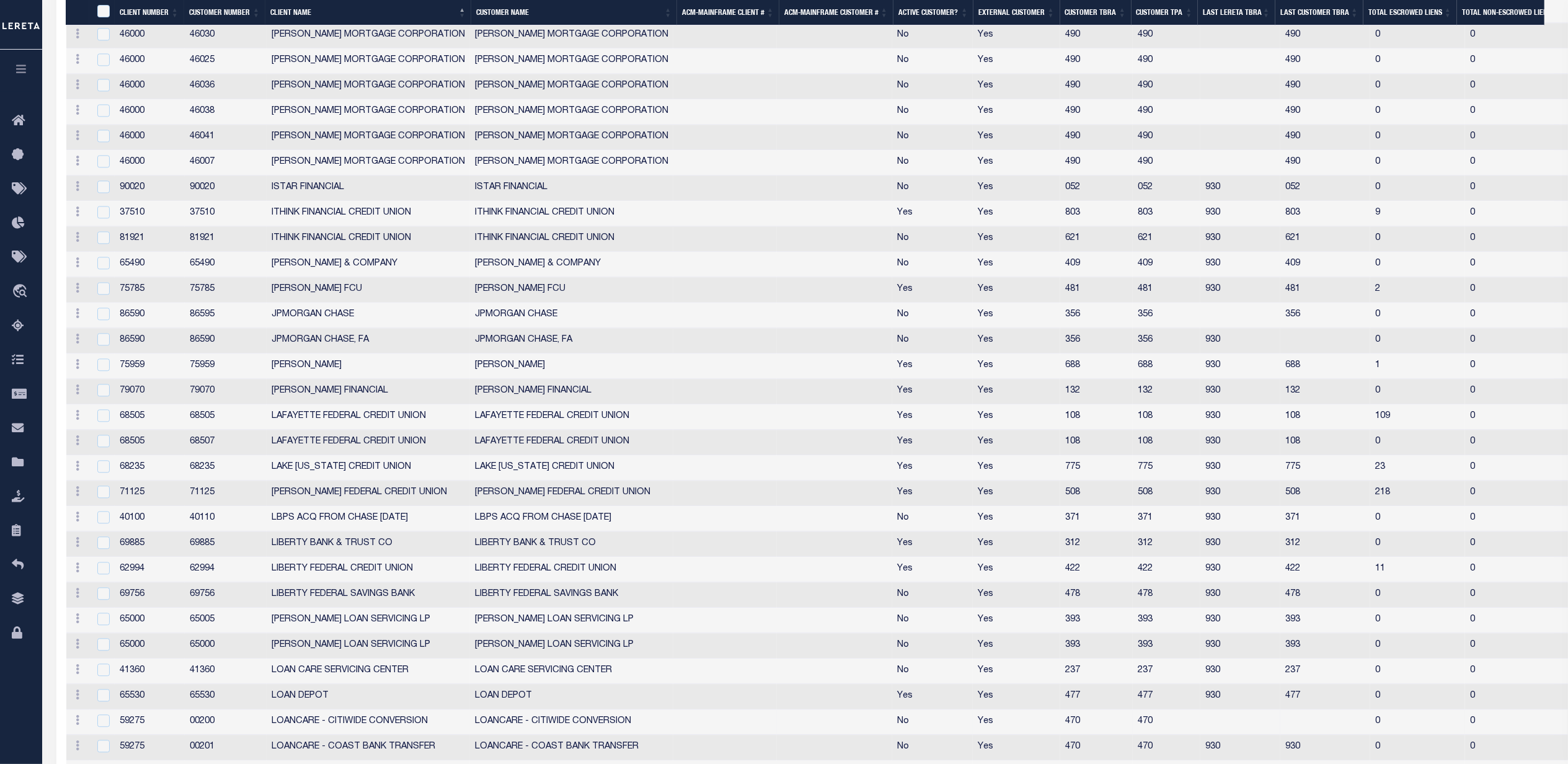
scroll to position [3224, 0]
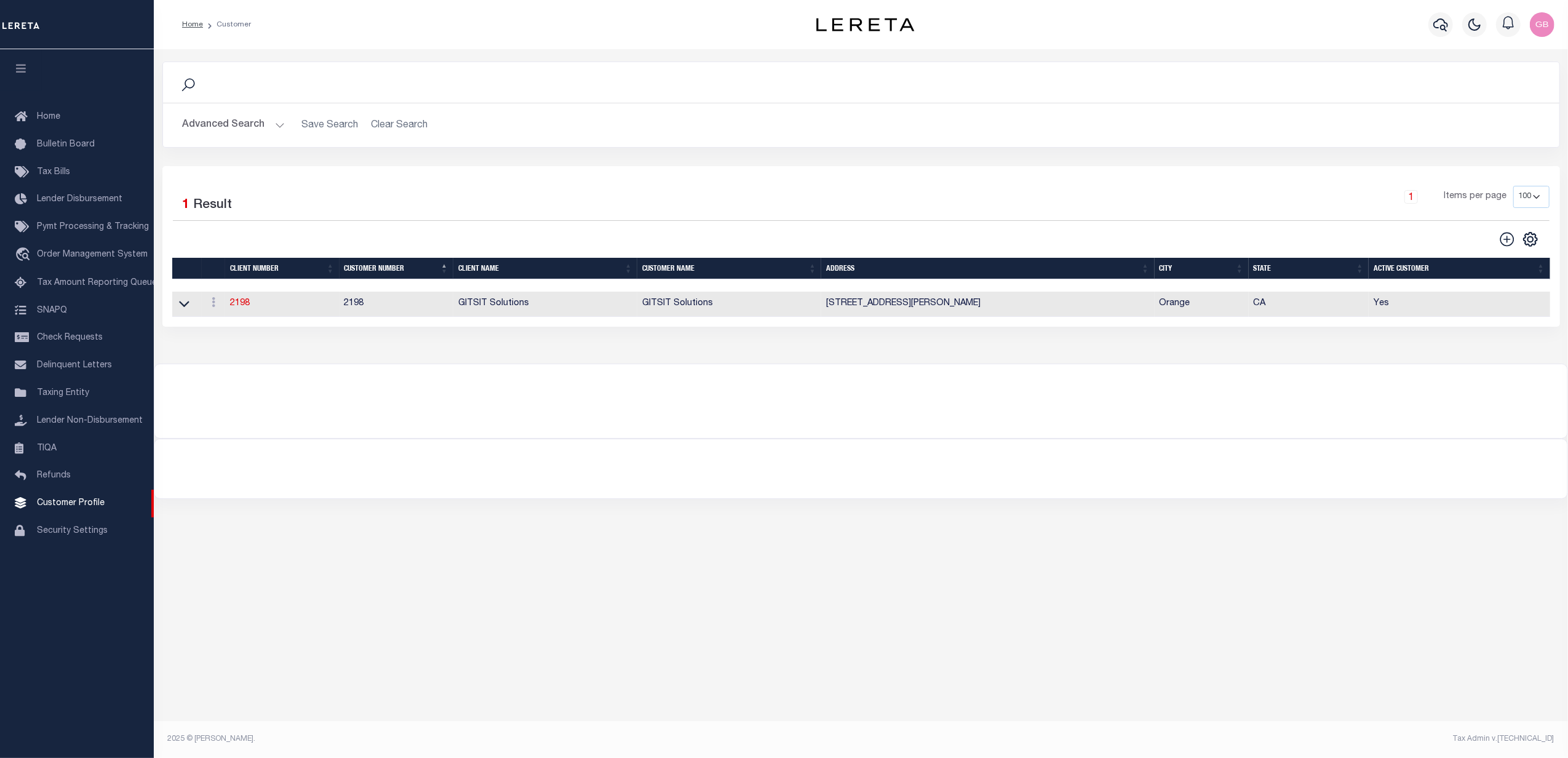
click at [242, 124] on button "Advanced Search" at bounding box center [234, 125] width 102 height 24
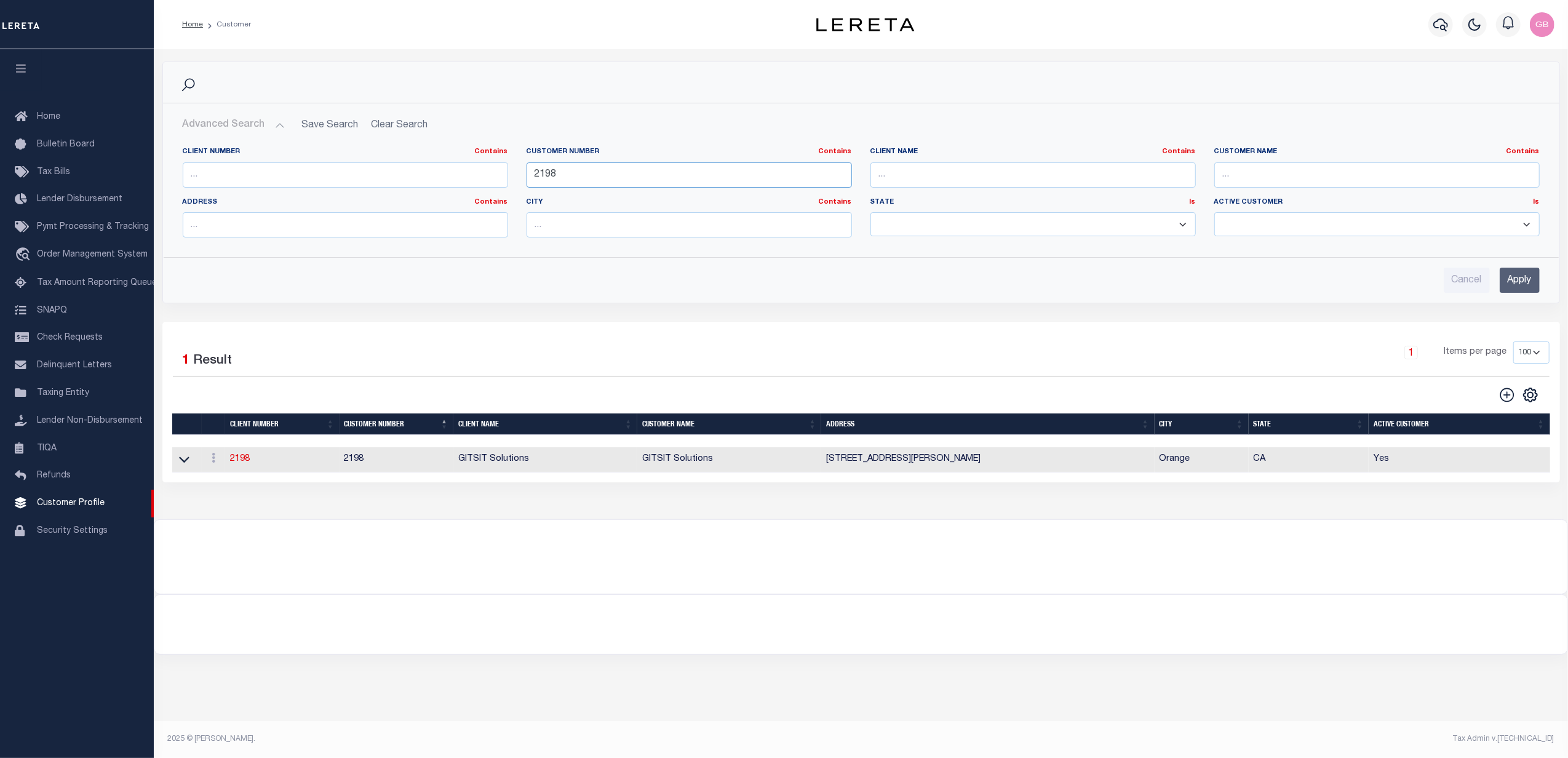
drag, startPoint x: 583, startPoint y: 175, endPoint x: 471, endPoint y: 177, distance: 112.0
click at [471, 177] on div "Client Number Contains Contains Is Customer Number Contains Contains Is 2198 Is" at bounding box center [861, 197] width 1375 height 100
type input "67573"
click at [1515, 292] on input "Apply" at bounding box center [1519, 280] width 40 height 25
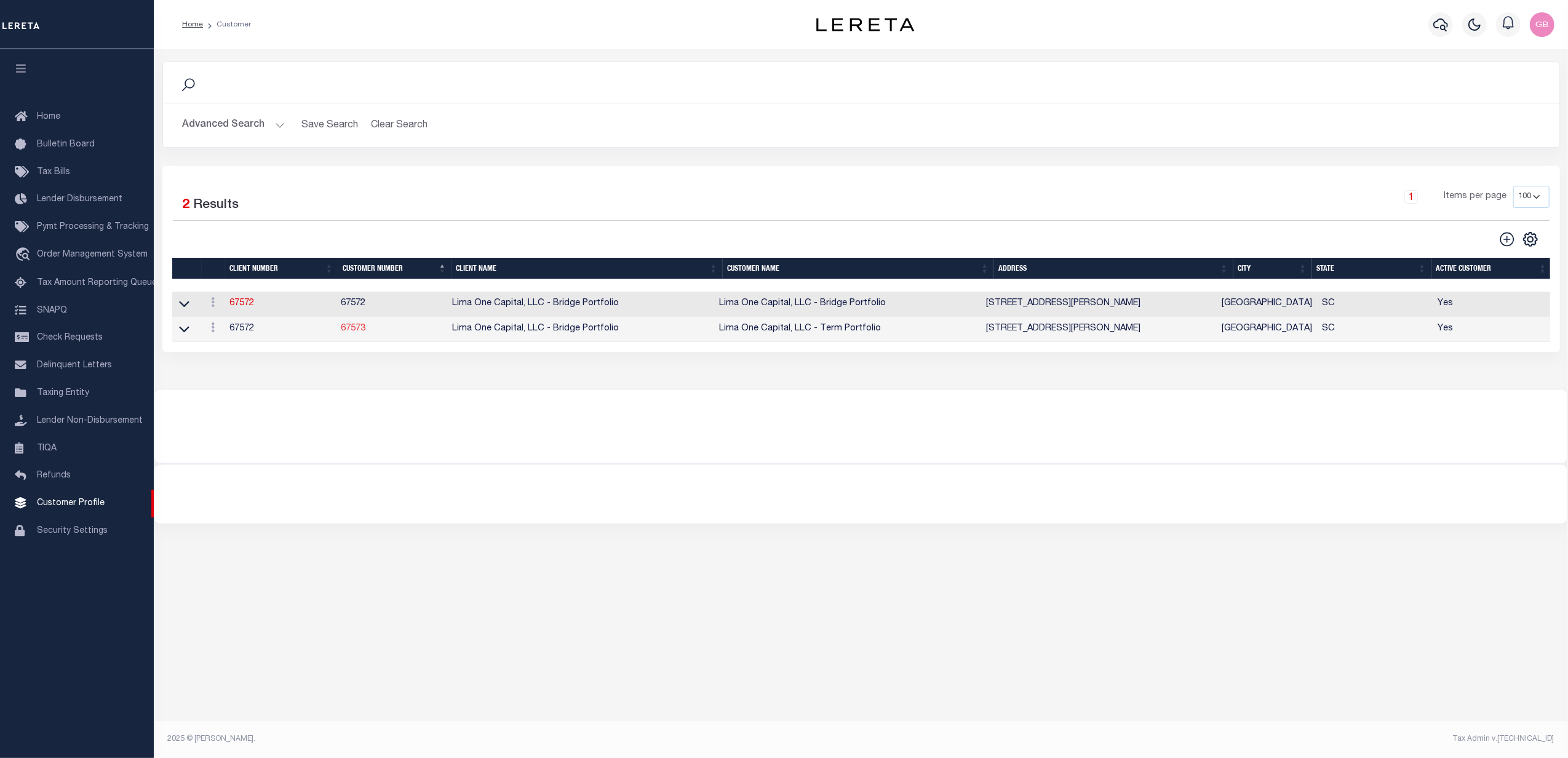
click at [352, 330] on link "67573" at bounding box center [353, 328] width 24 height 8
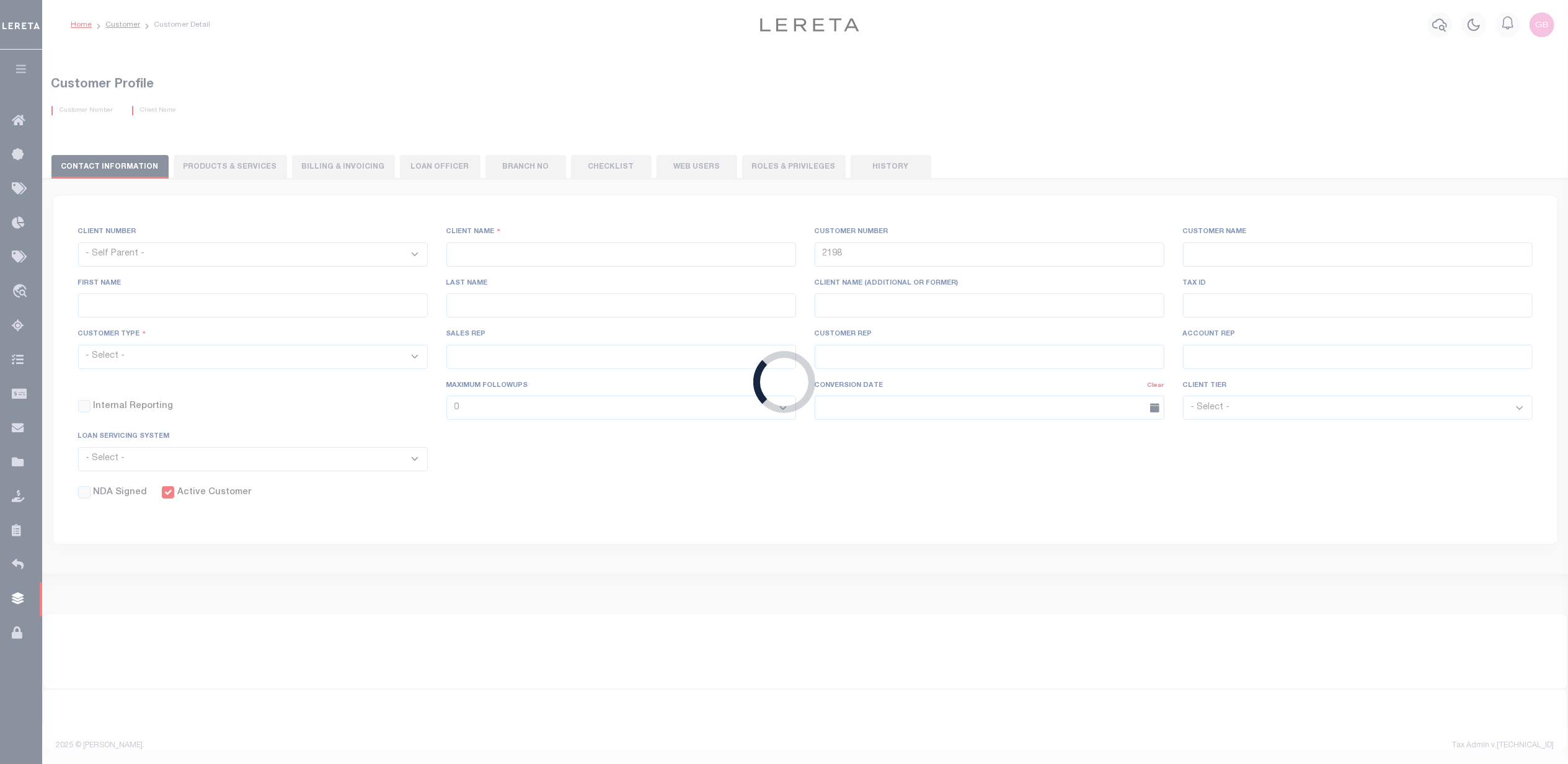
select select "2284"
type input "Lima One Capital, LLC - Bridge Portfolio"
type input "67573"
type input "Lima One Capital, LLC - Term Portfolio"
type input "Dave"
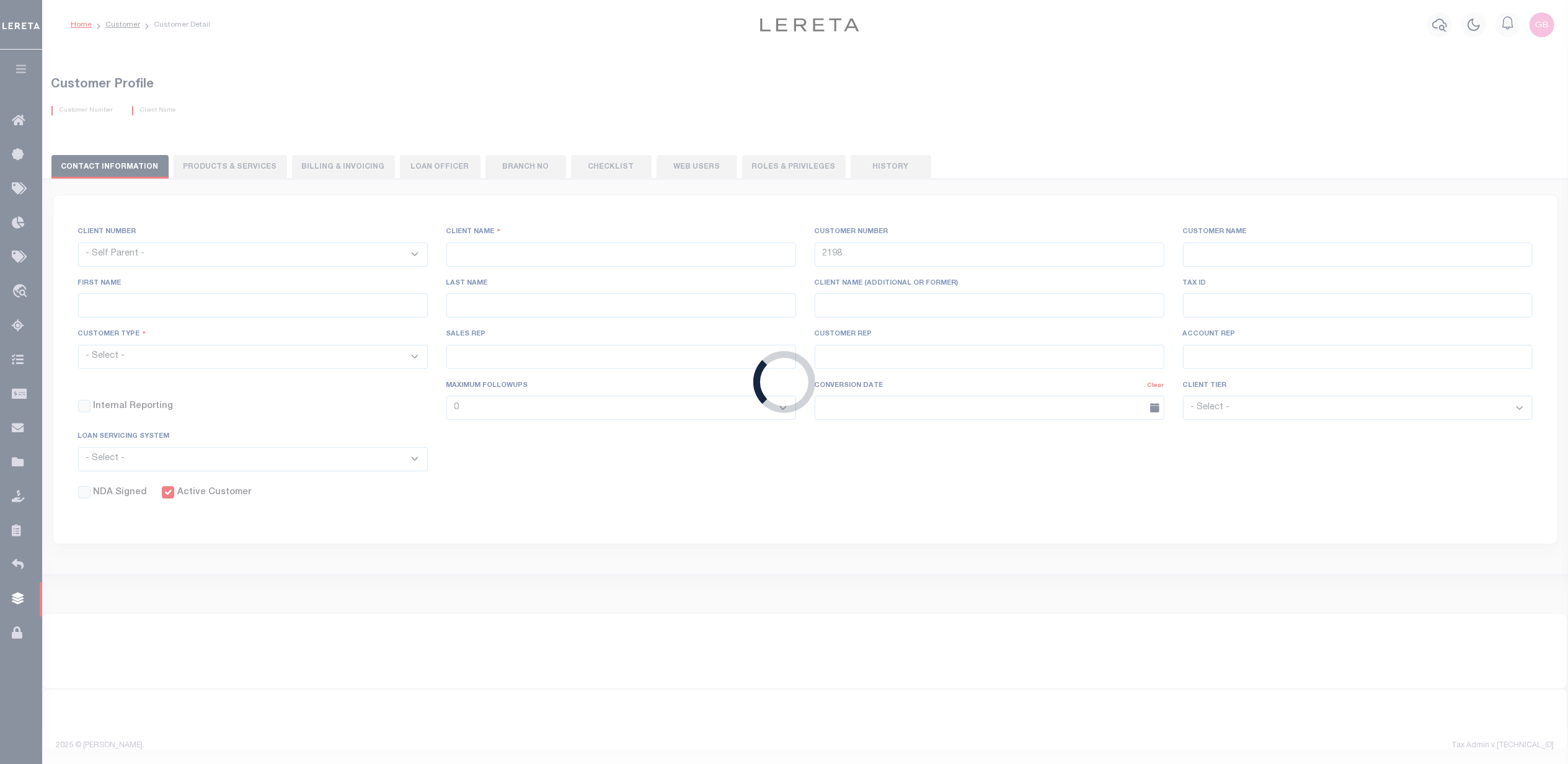
type input "Hughes"
type input "Term Portfolio"
select select "Residential"
type input "Sean Galaise"
type input "Lindy Cloyd"
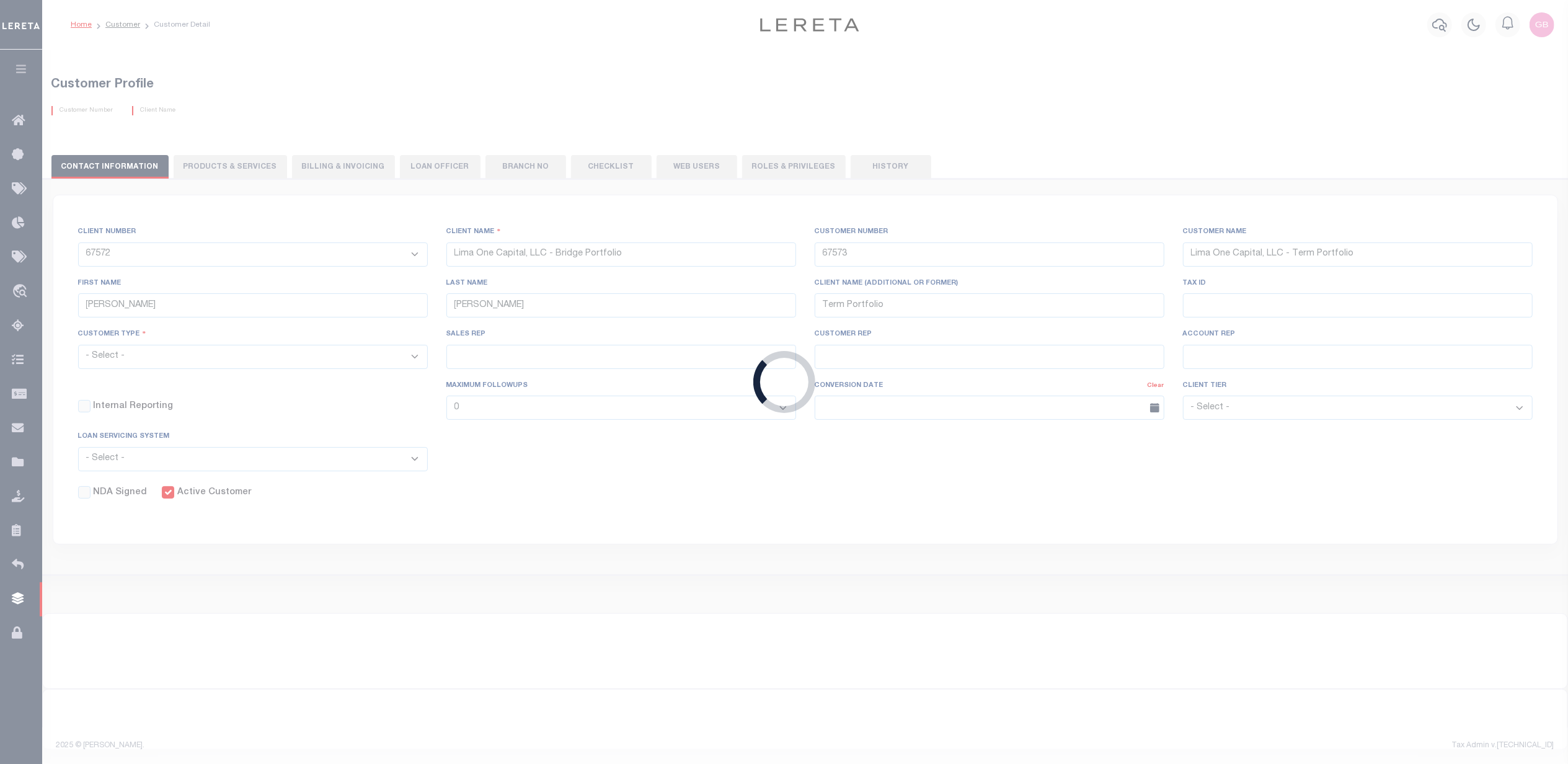
select select "Tier 3"
select select "OTH"
checkbox input "true"
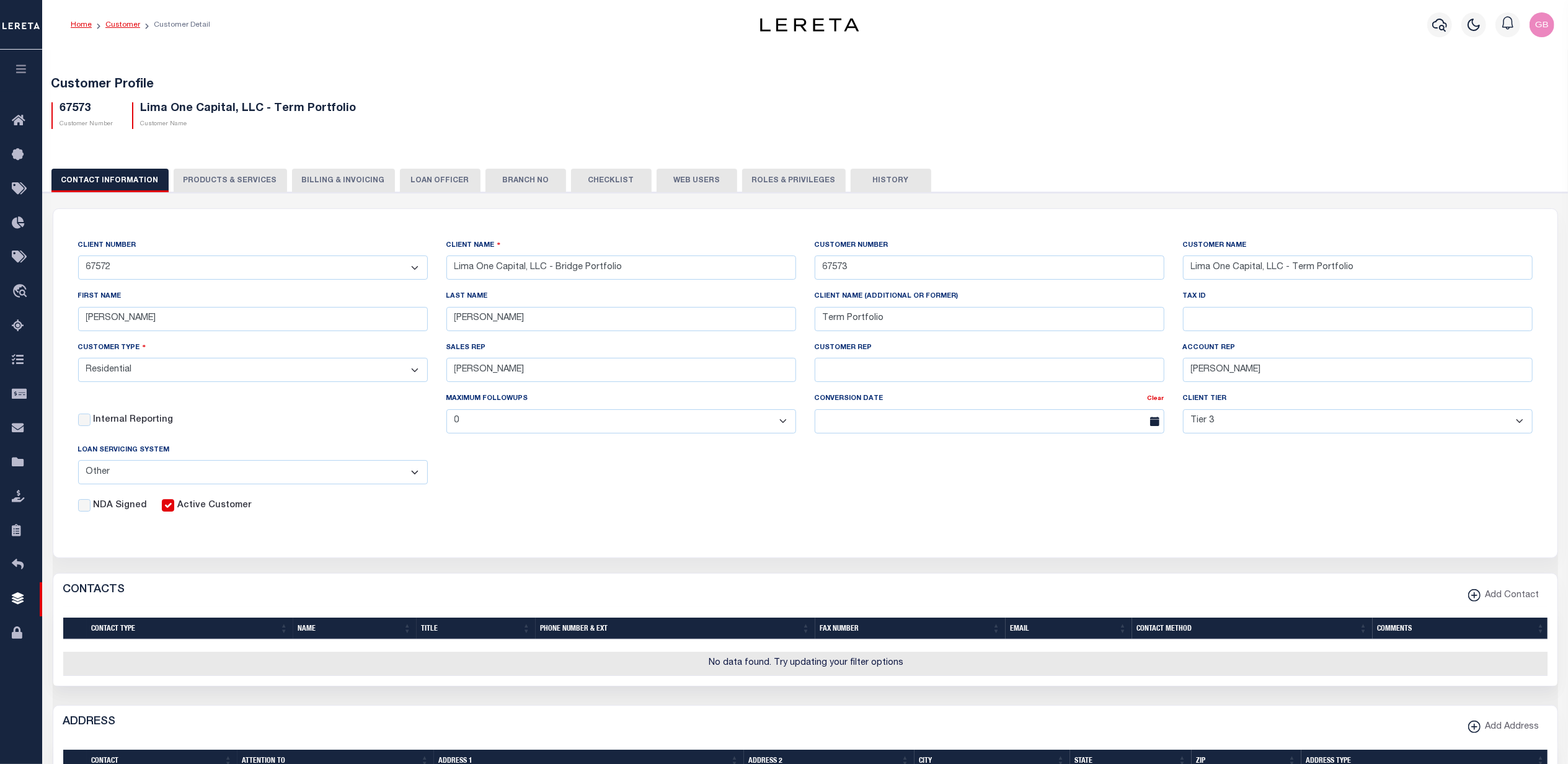
click at [112, 22] on link "Customer" at bounding box center [123, 24] width 35 height 7
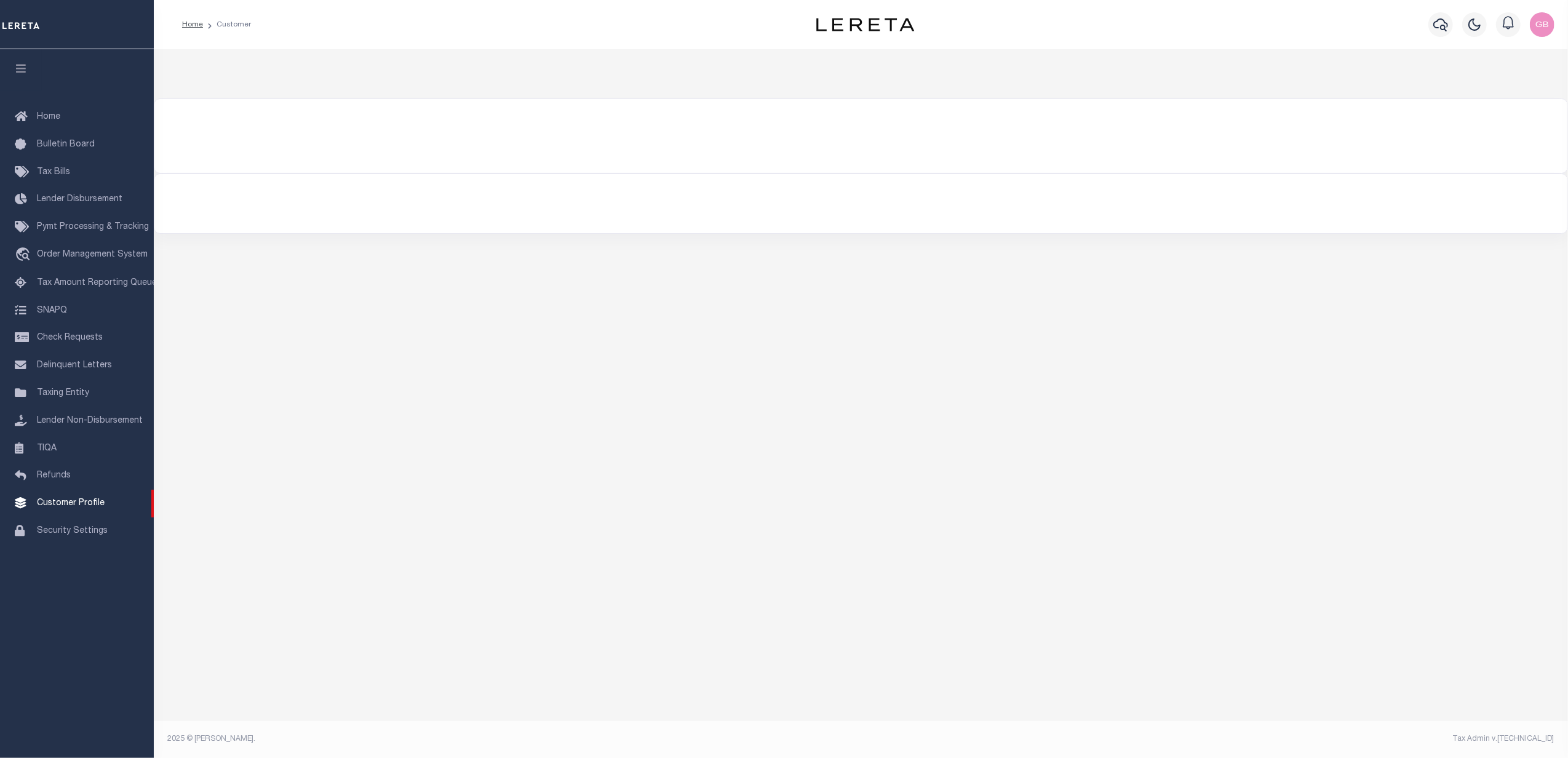
type input "67573"
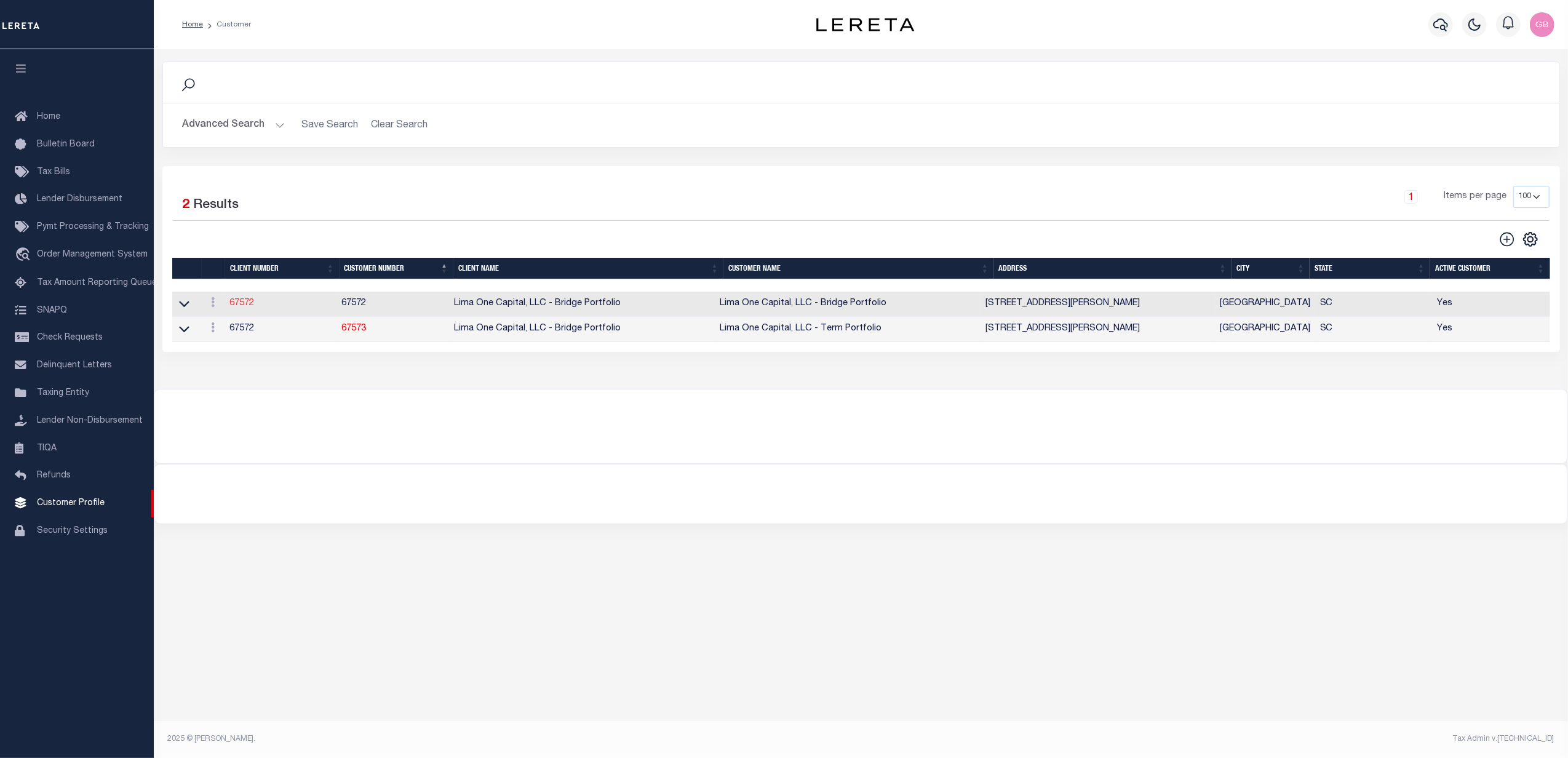
click at [249, 303] on link "67572" at bounding box center [241, 303] width 24 height 8
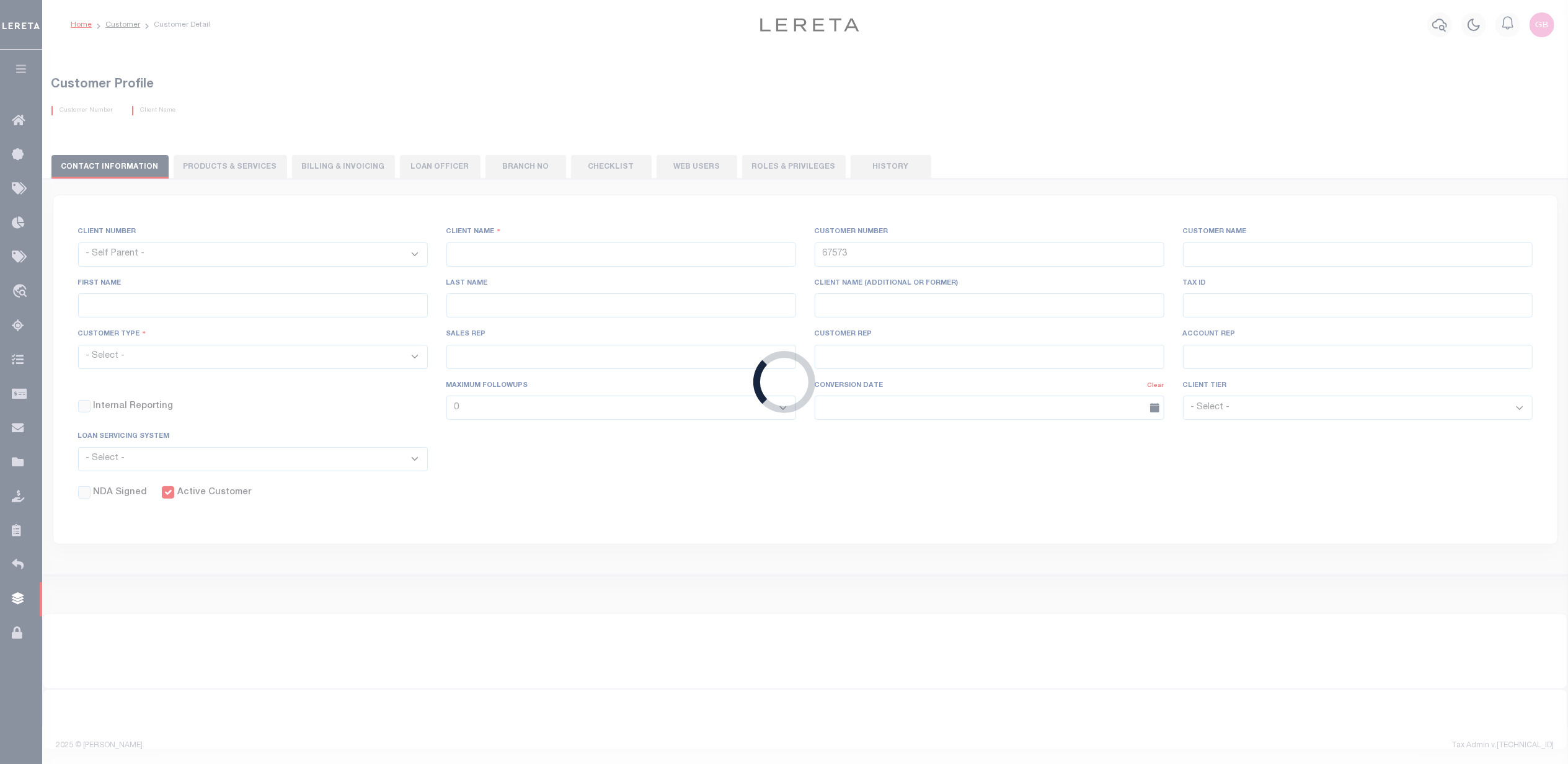
select select
type input "Lima One Capital, LLC - Bridge Portfolio"
type input "67572"
type input "Lima One Capital, LLC - Bridge Portfolio"
type input "[PERSON_NAME]"
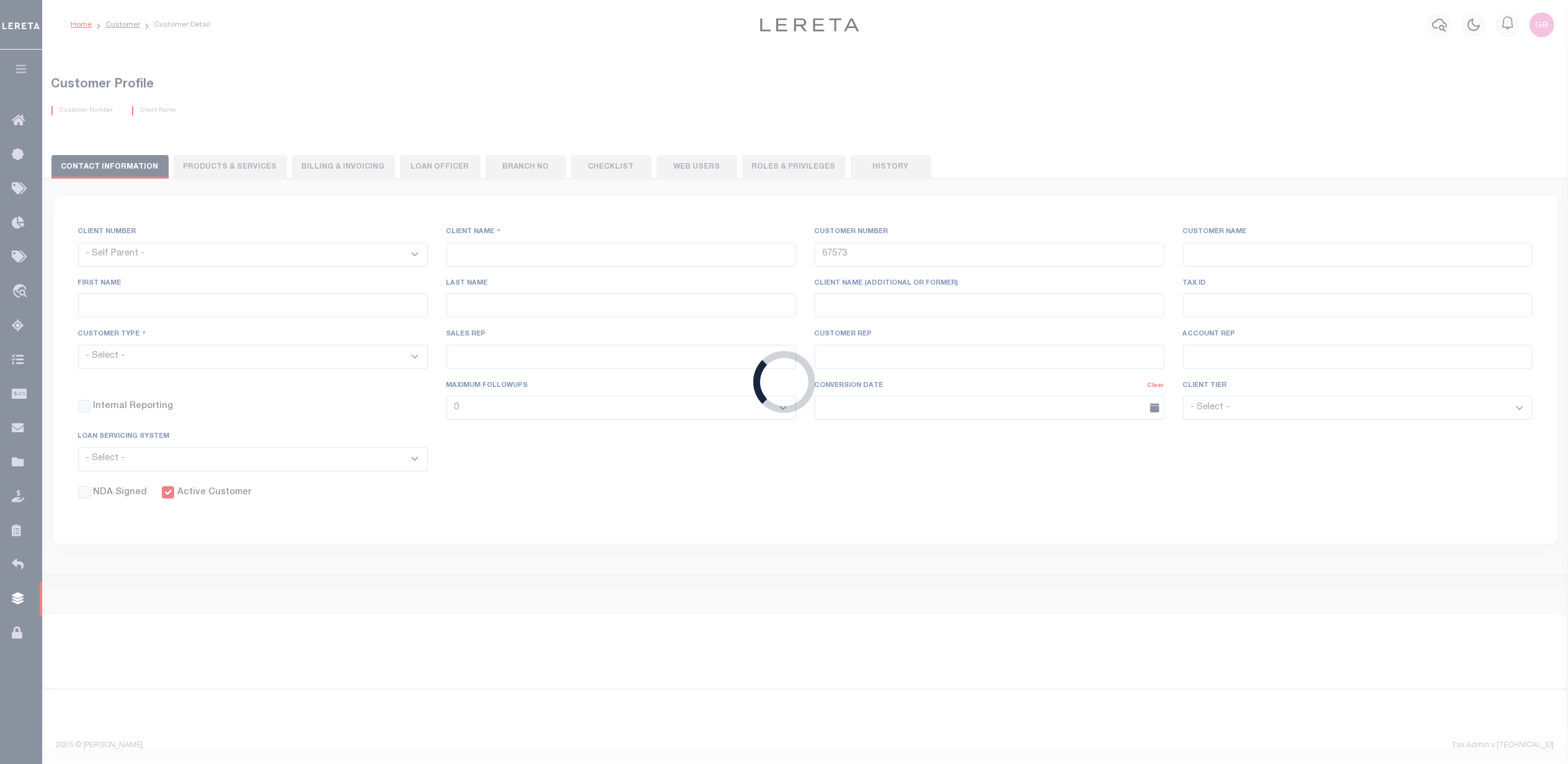
type input "[PERSON_NAME]"
select select "Residential"
type input "[PERSON_NAME]"
select select "Tier 3"
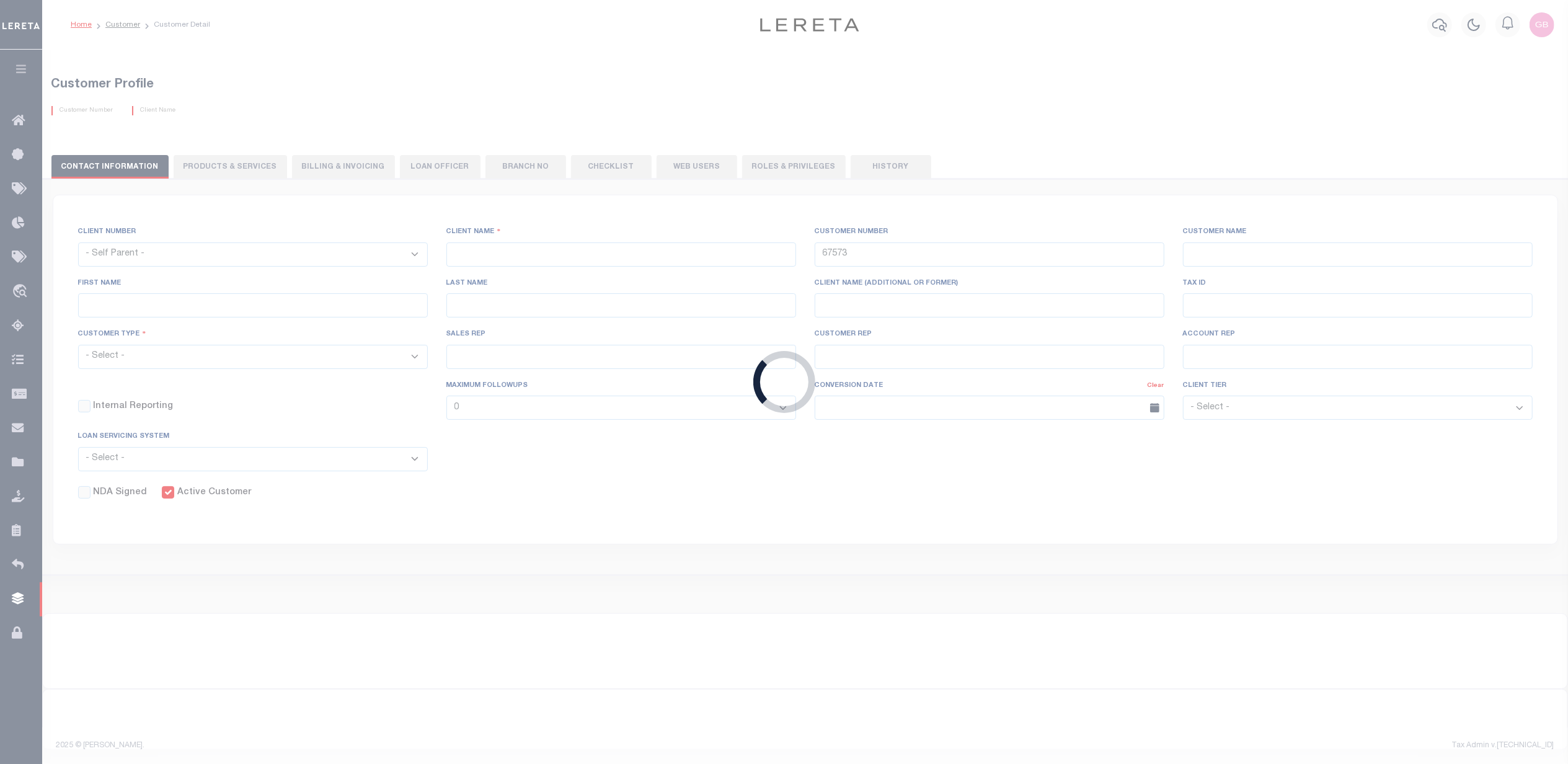
select select "OTH"
checkbox input "true"
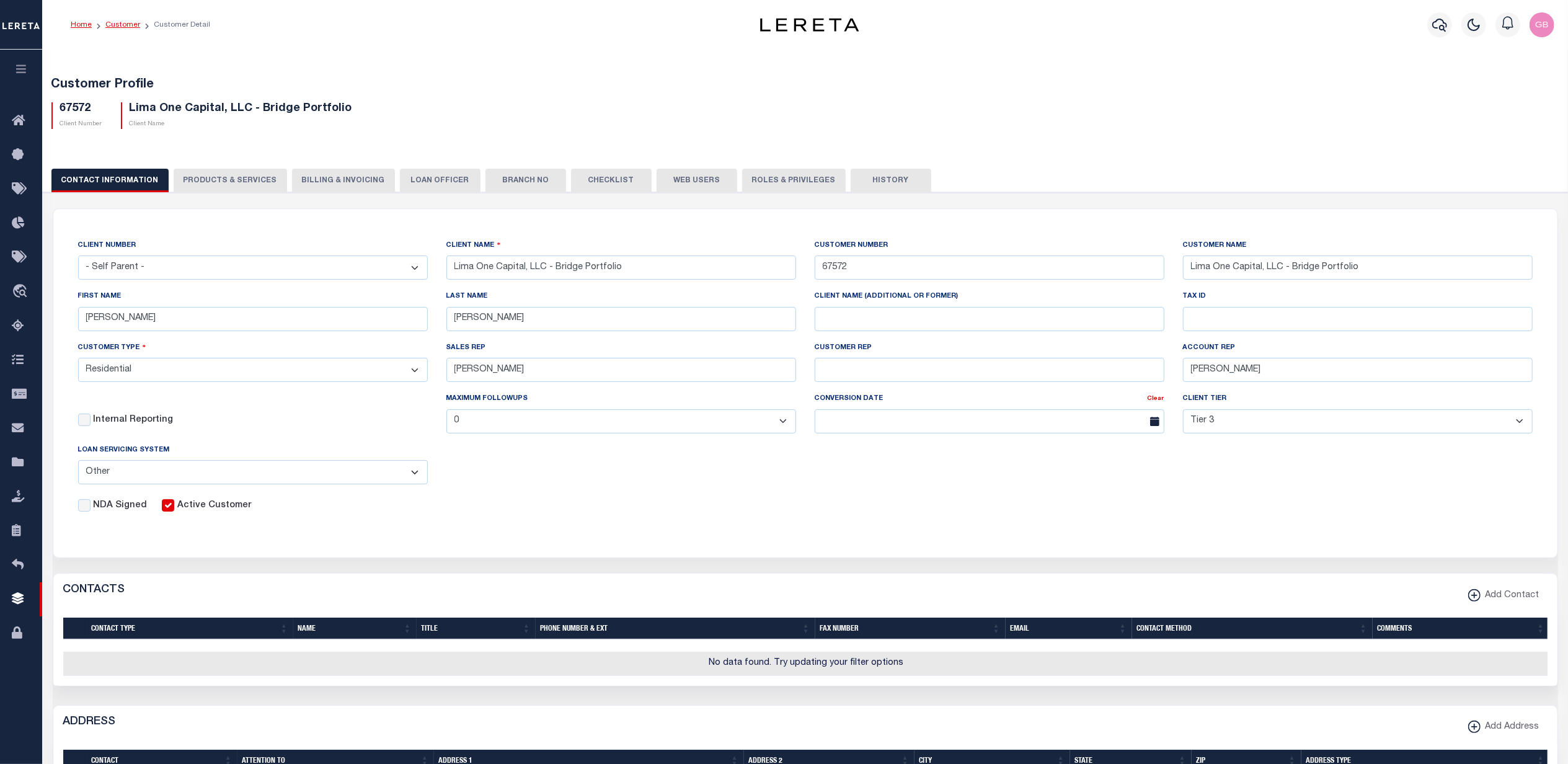
click at [118, 21] on link "Customer" at bounding box center [123, 24] width 35 height 7
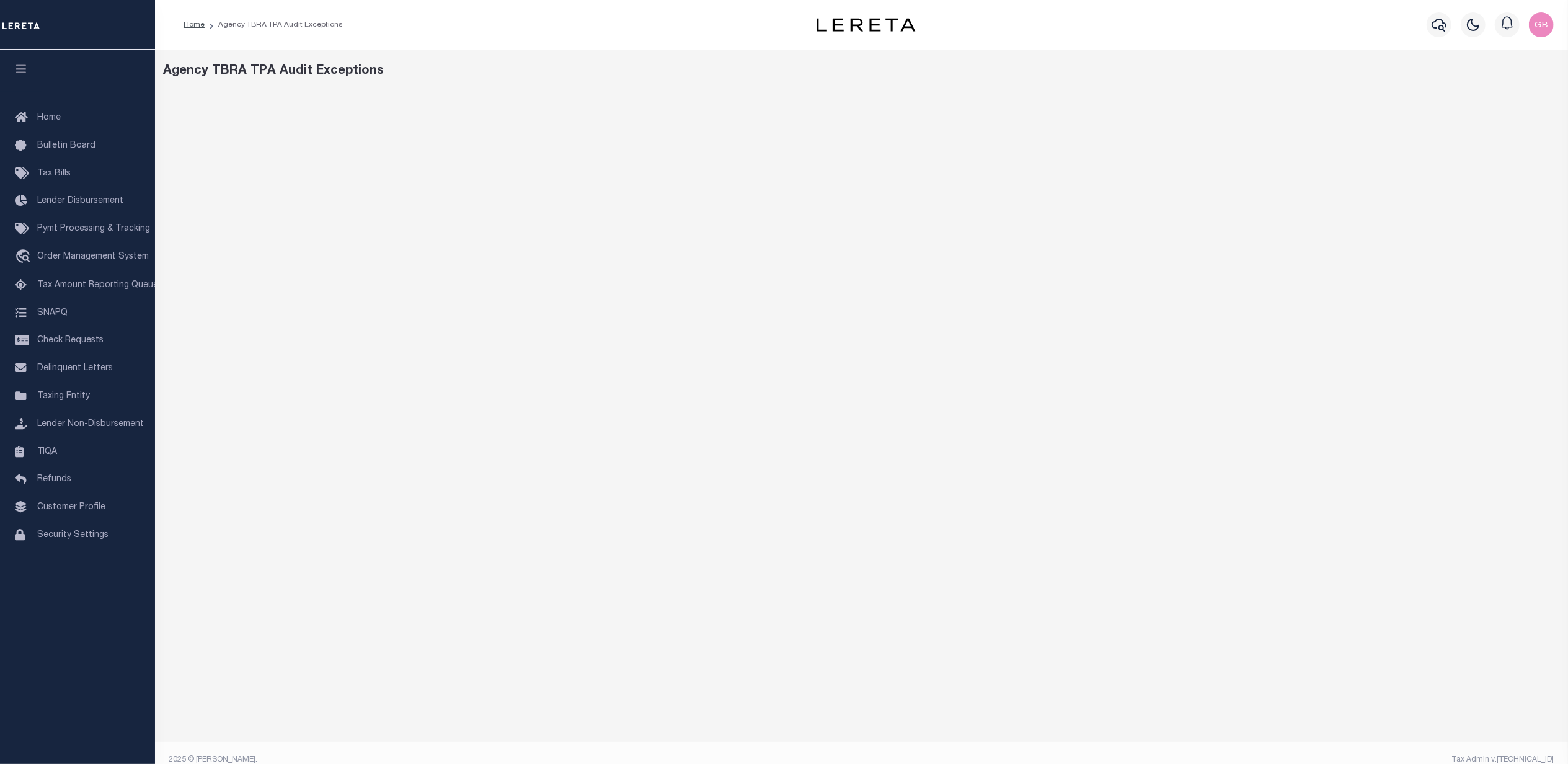
scroll to position [13, 0]
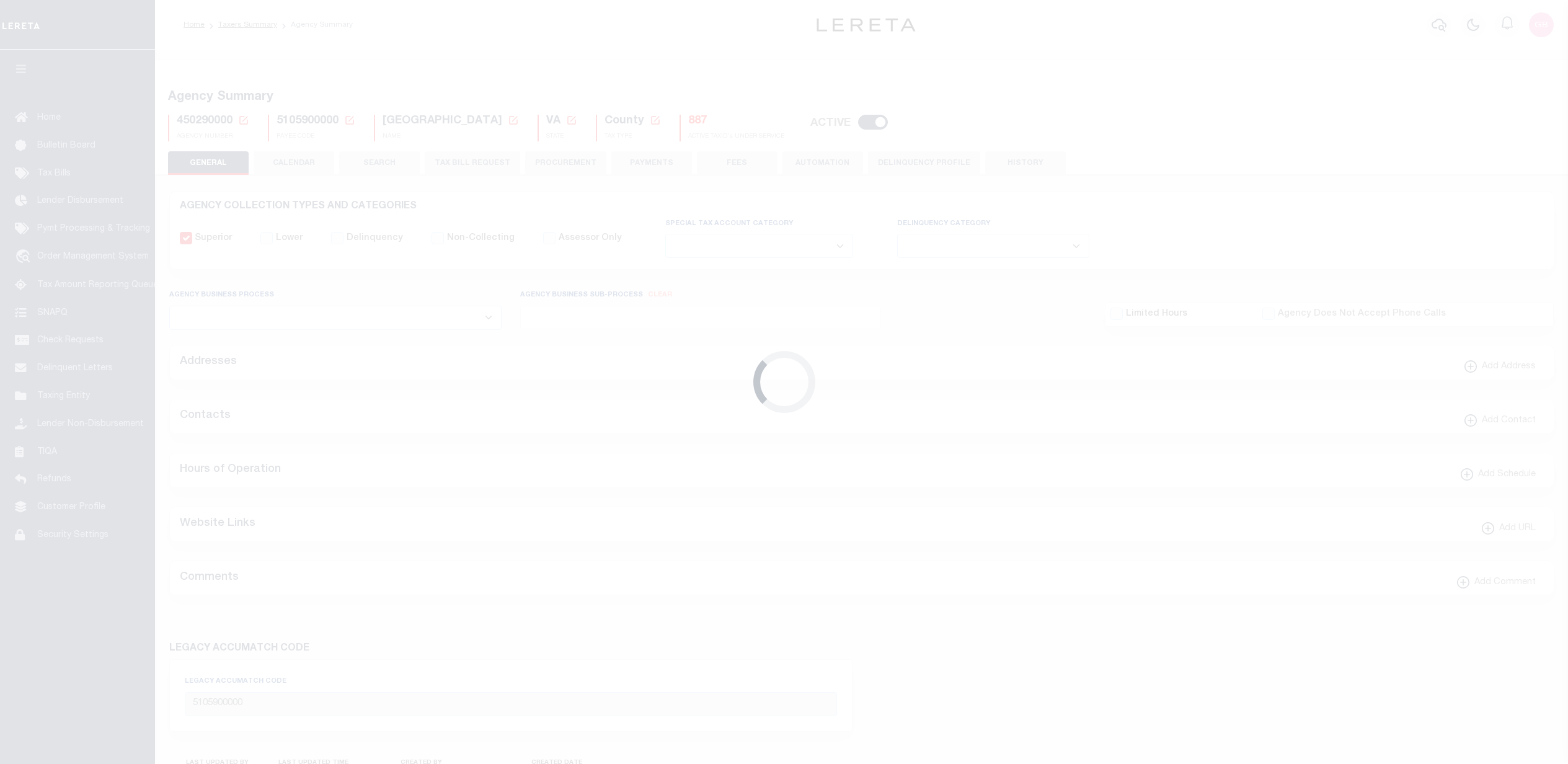
select select
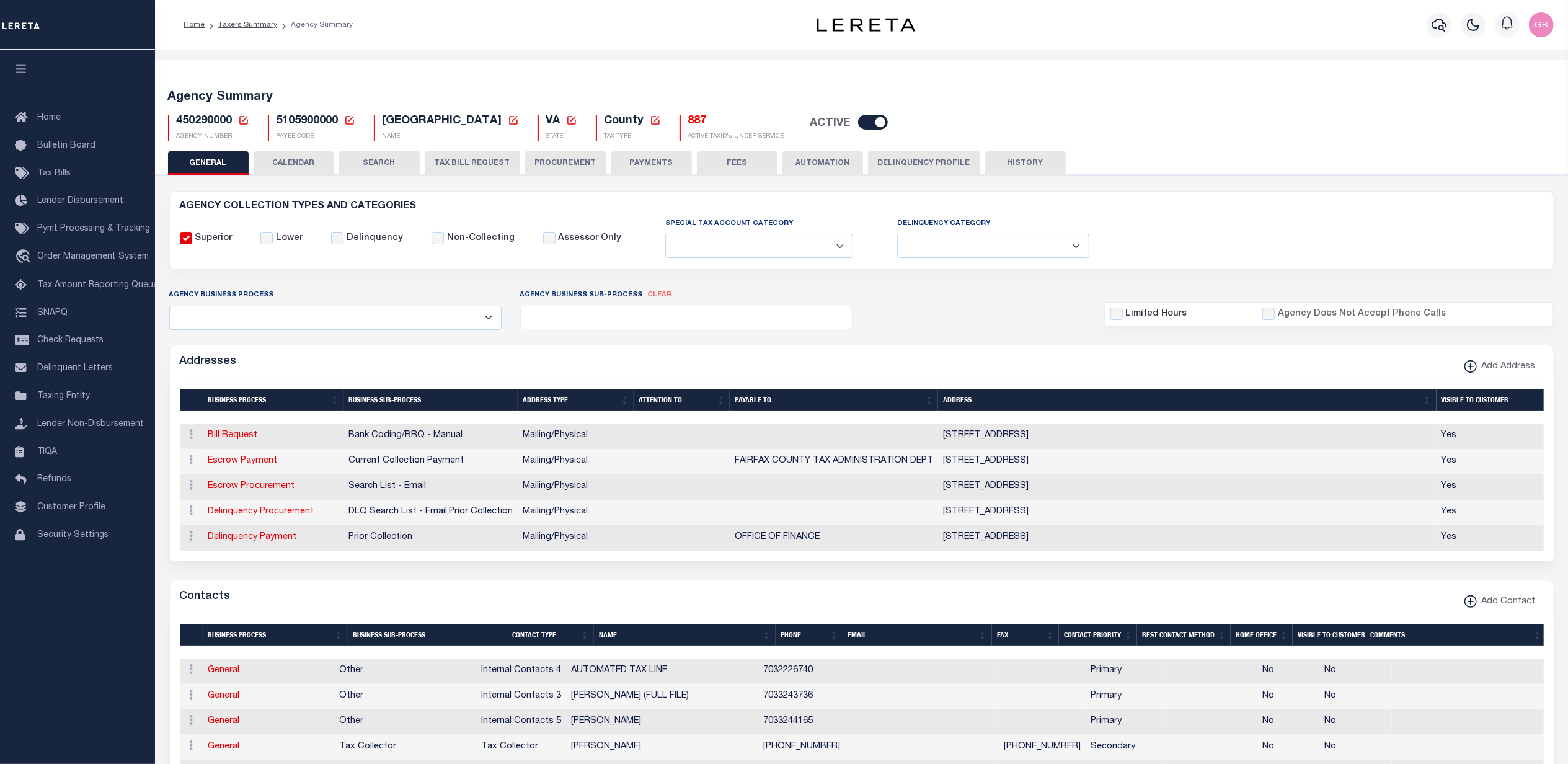
click at [462, 165] on button "TAX BILL REQUEST" at bounding box center [472, 163] width 95 height 23
select select "100"
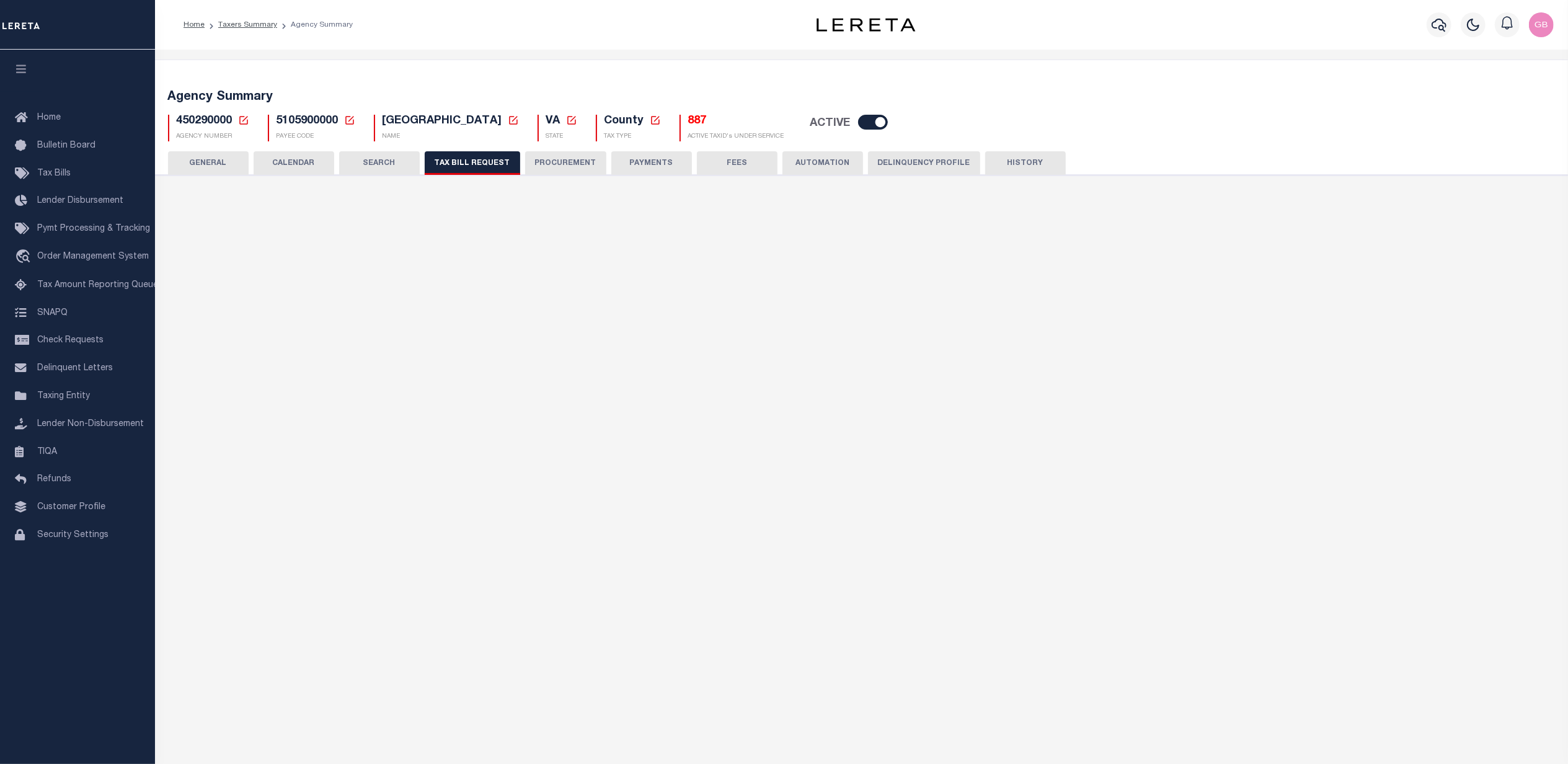
select select "28"
select select "22"
select select "true"
select select "9"
select select "1"
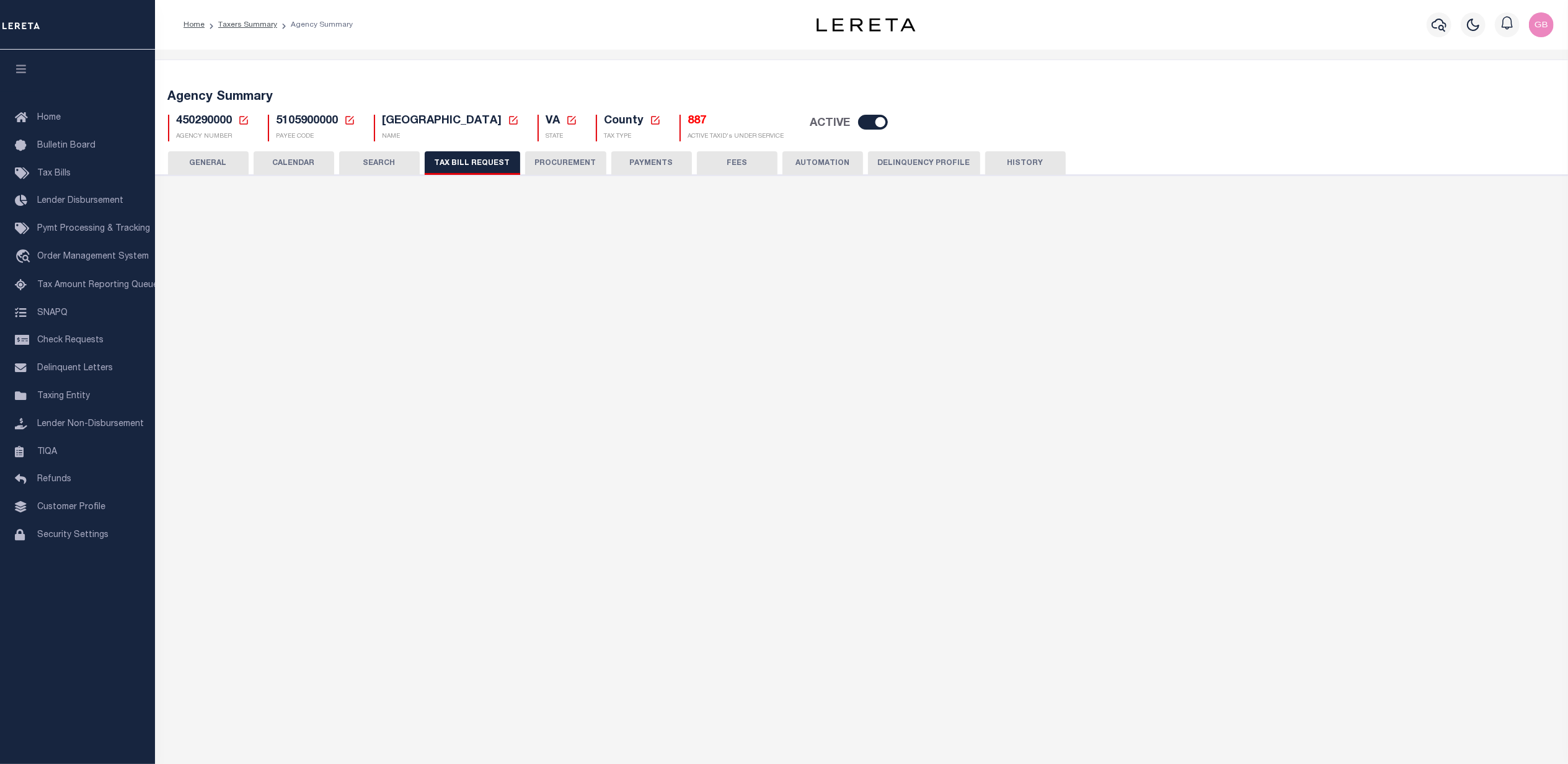
type input "930"
select select
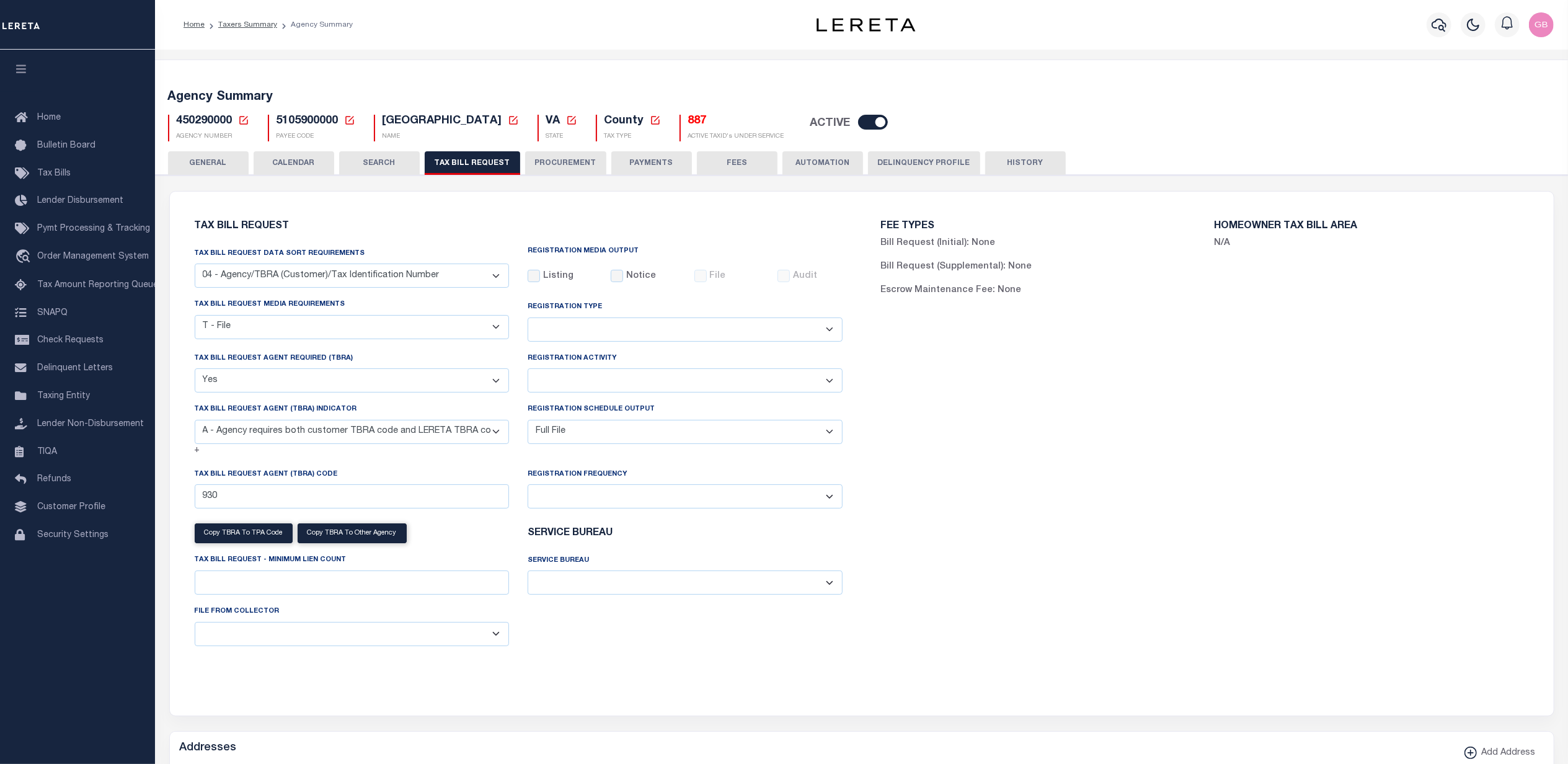
scroll to position [330, 0]
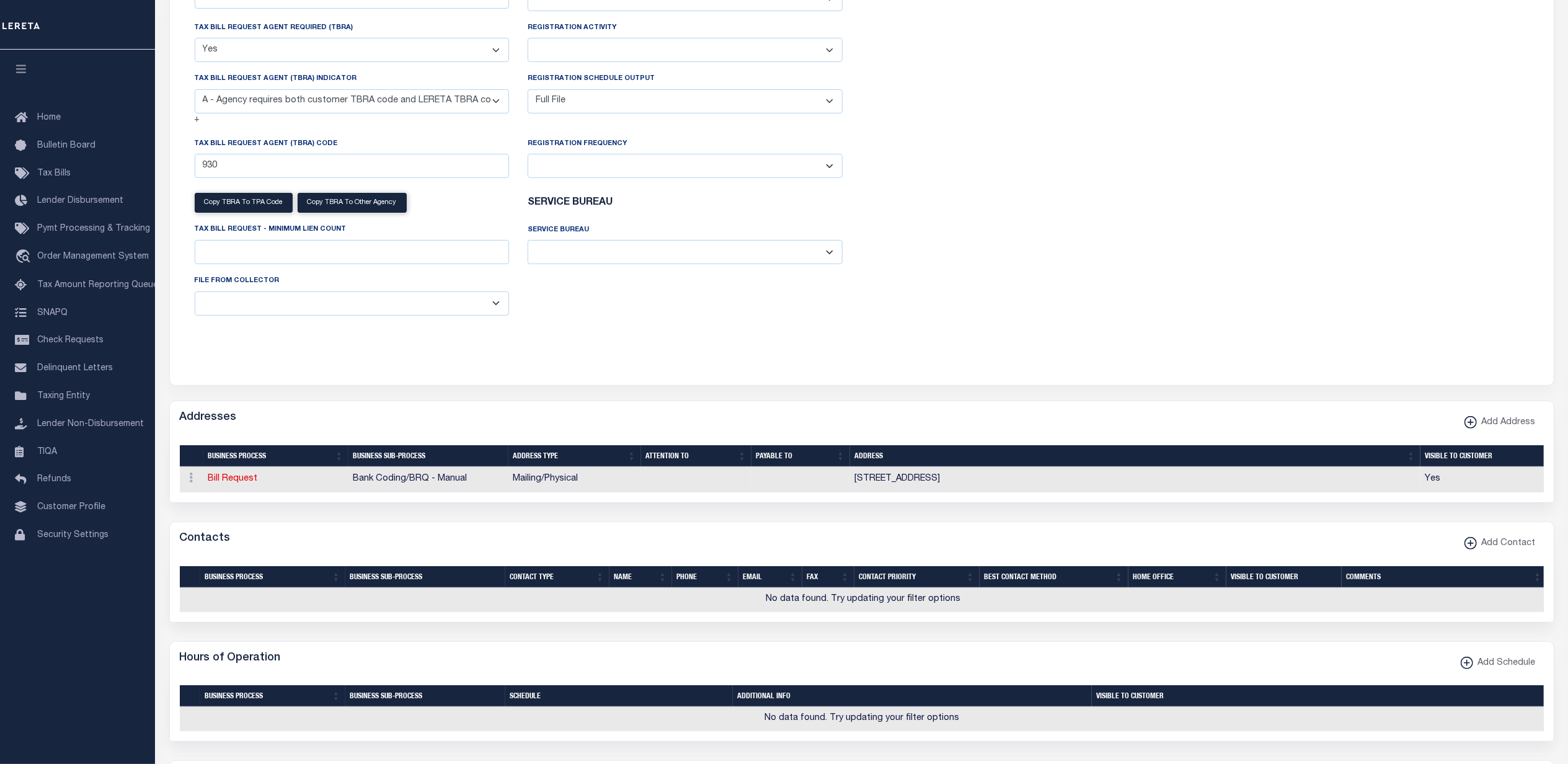
select select "100"
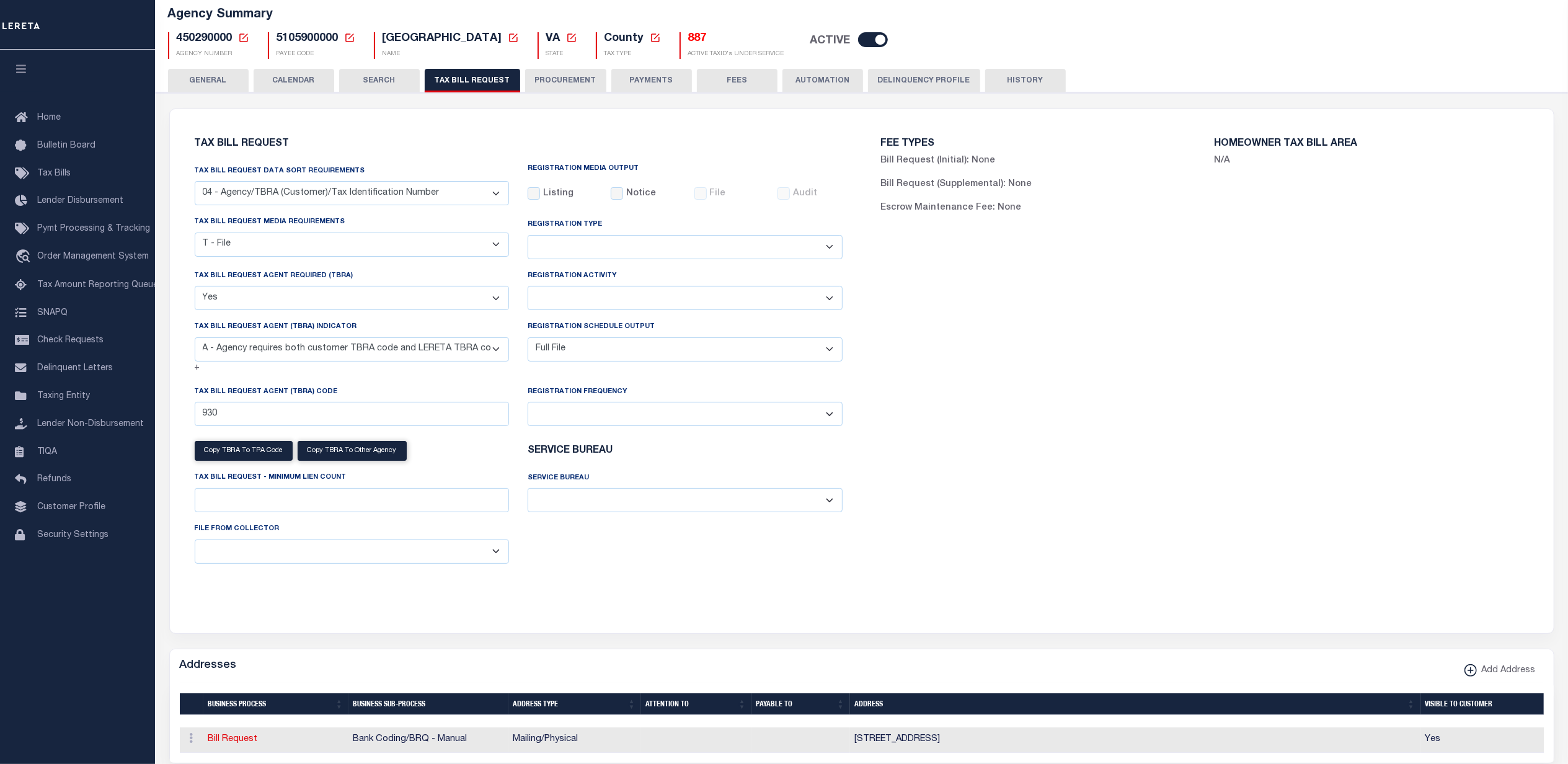
scroll to position [0, 0]
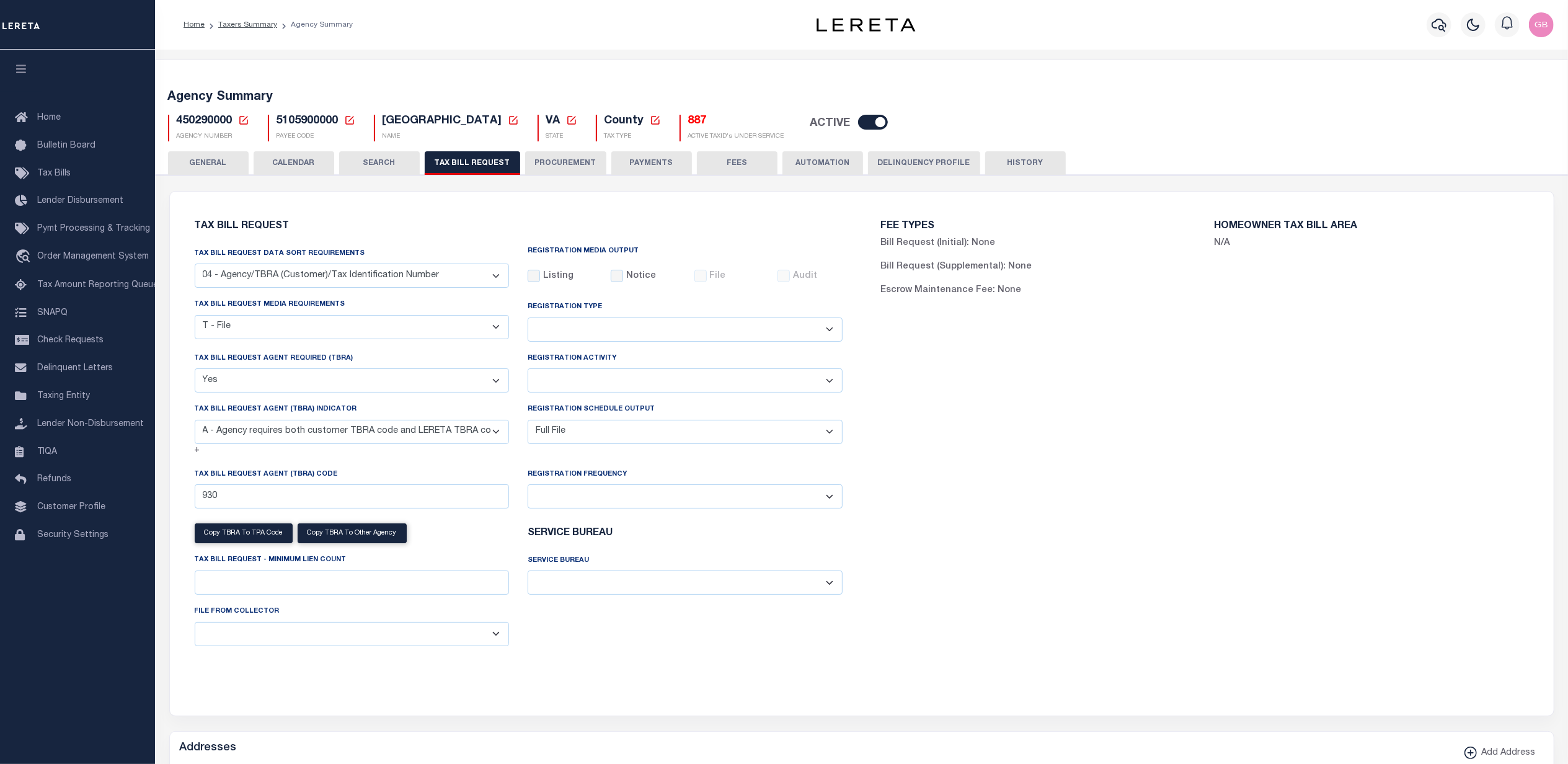
click at [1025, 167] on button "HISTORY" at bounding box center [1025, 163] width 80 height 23
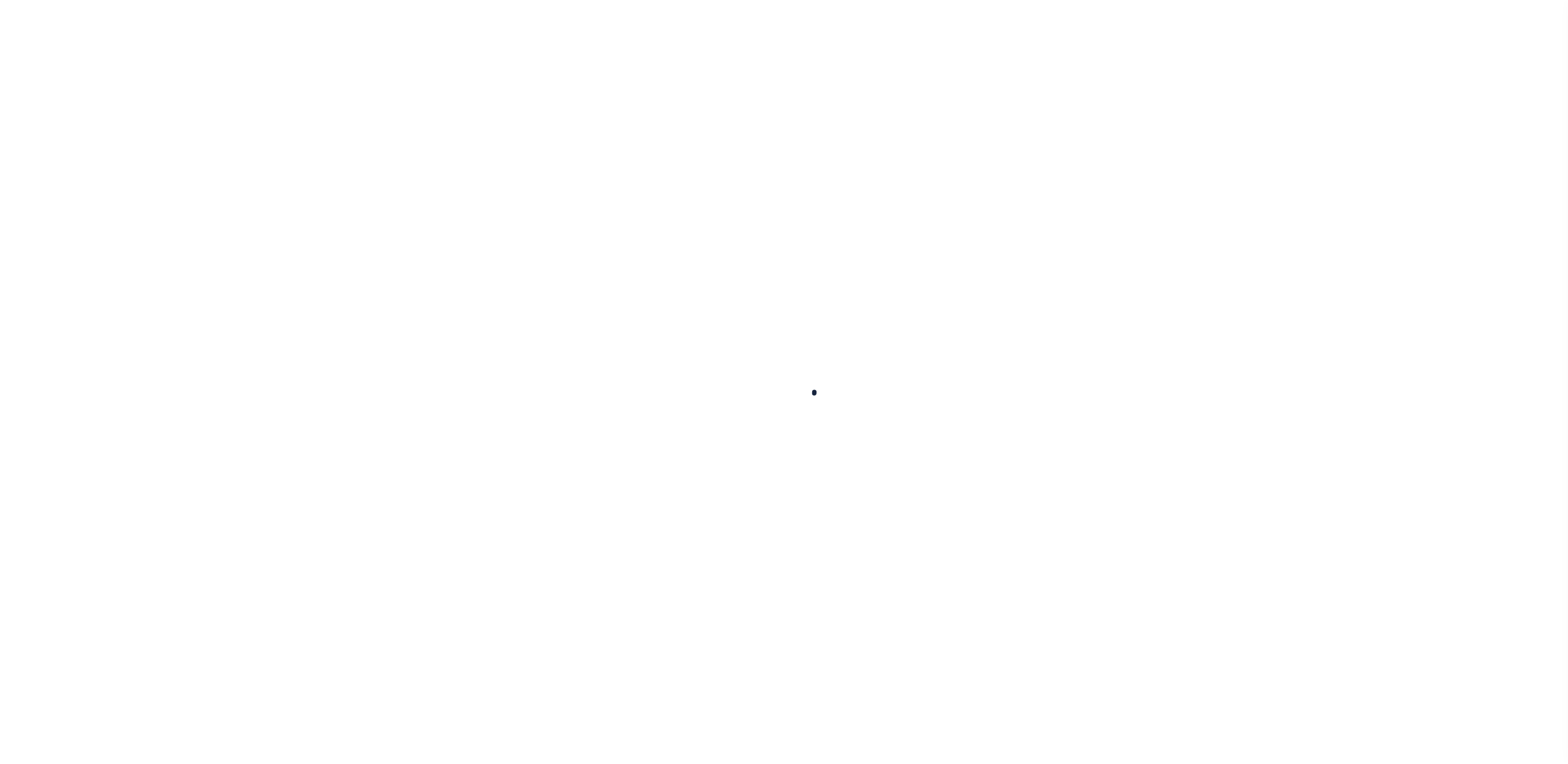
scroll to position [13, 0]
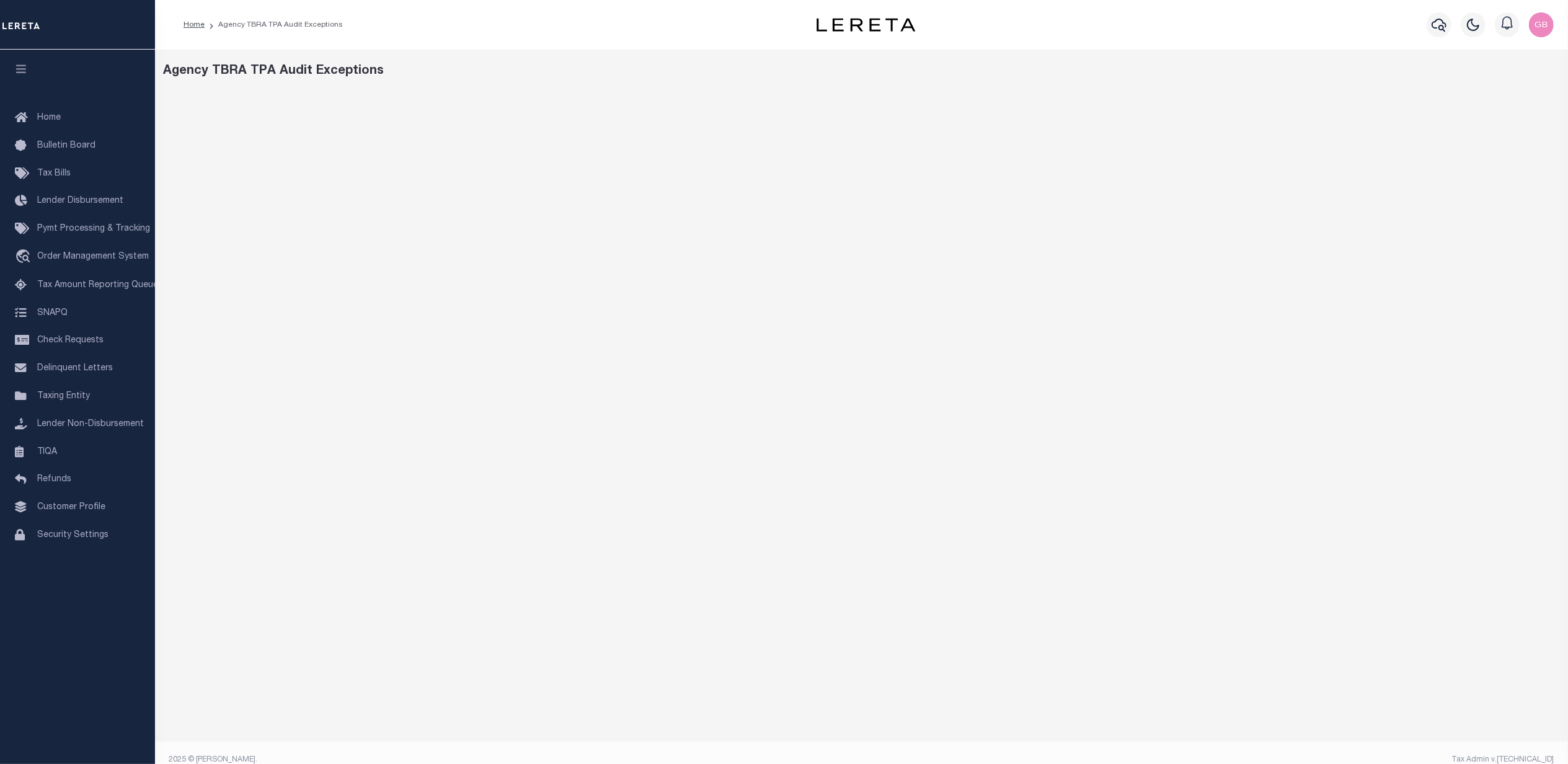
scroll to position [13, 0]
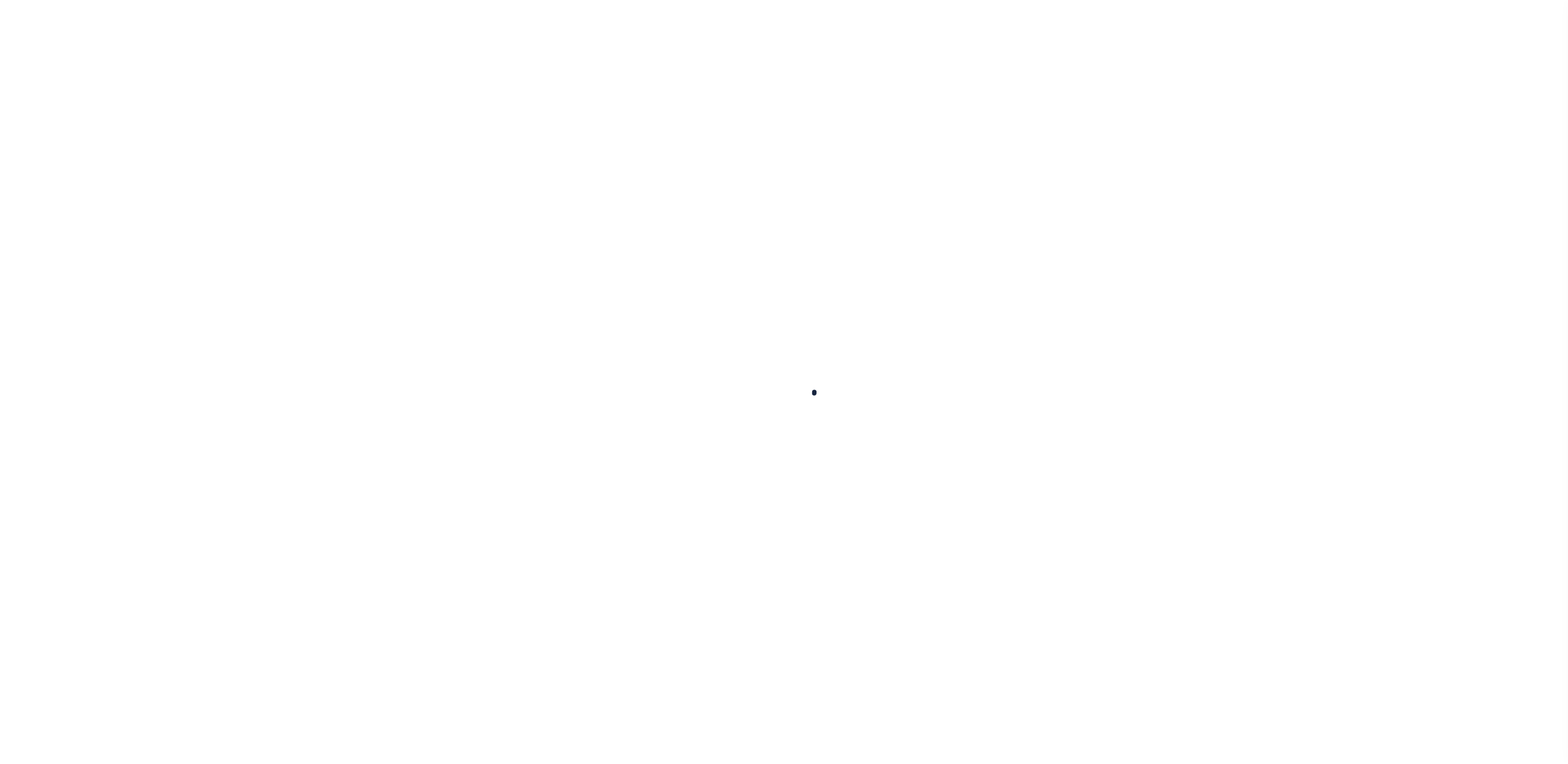
scroll to position [13, 0]
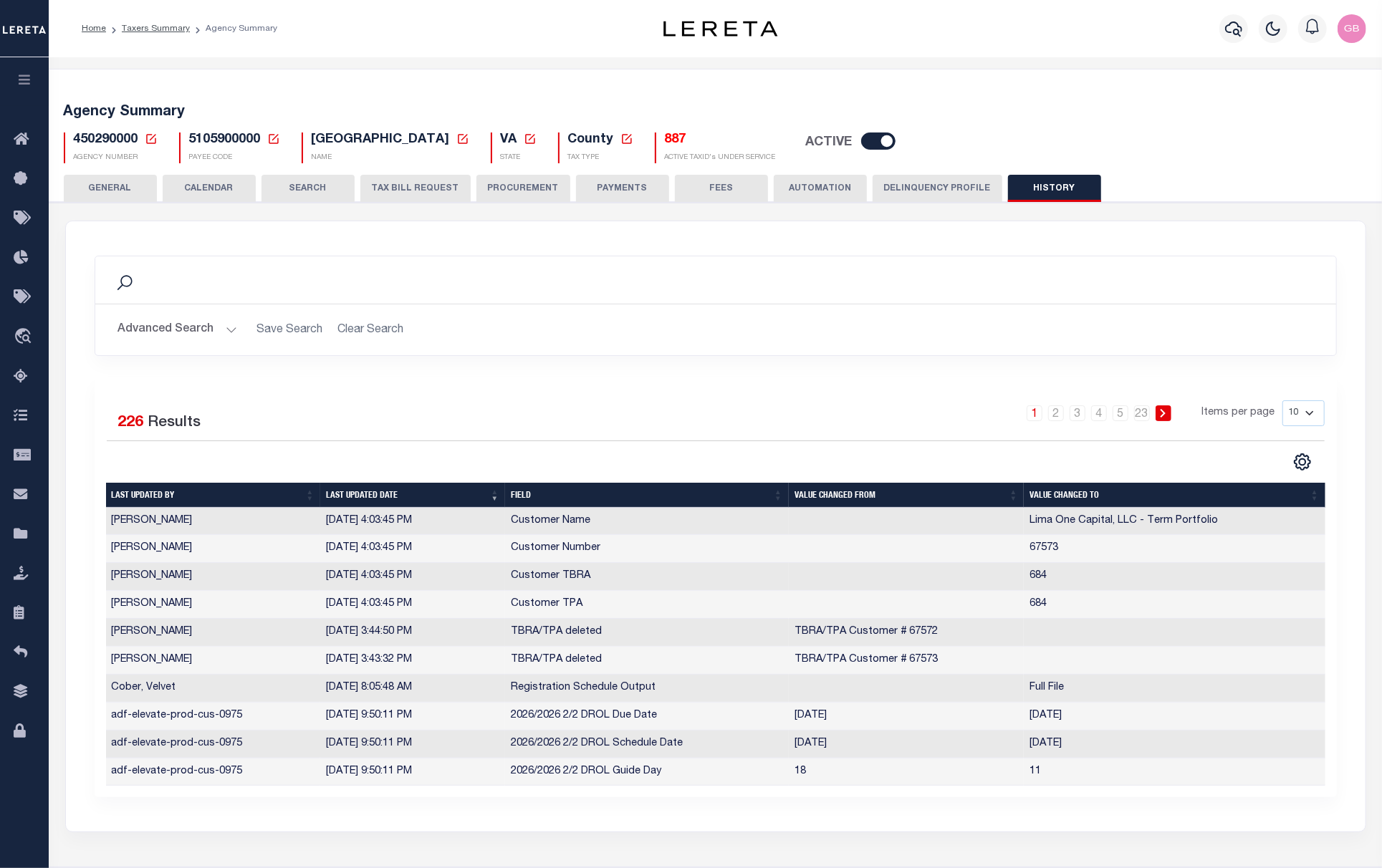
drag, startPoint x: 156, startPoint y: 28, endPoint x: 168, endPoint y: 61, distance: 35.1
click at [156, 28] on link "Taxers Summary" at bounding box center [155, 28] width 68 height 8
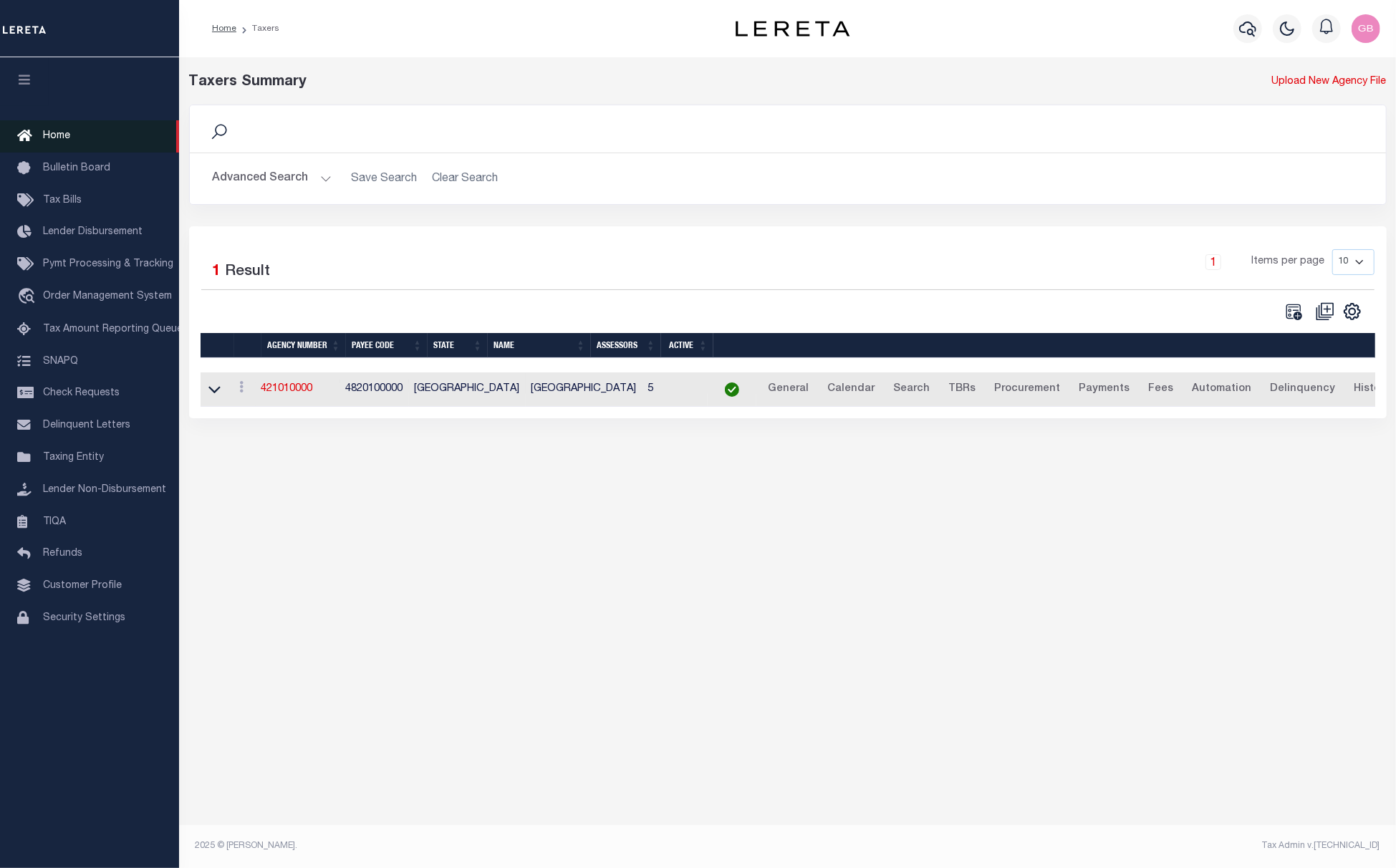
click at [57, 127] on link "Home" at bounding box center [89, 136] width 179 height 32
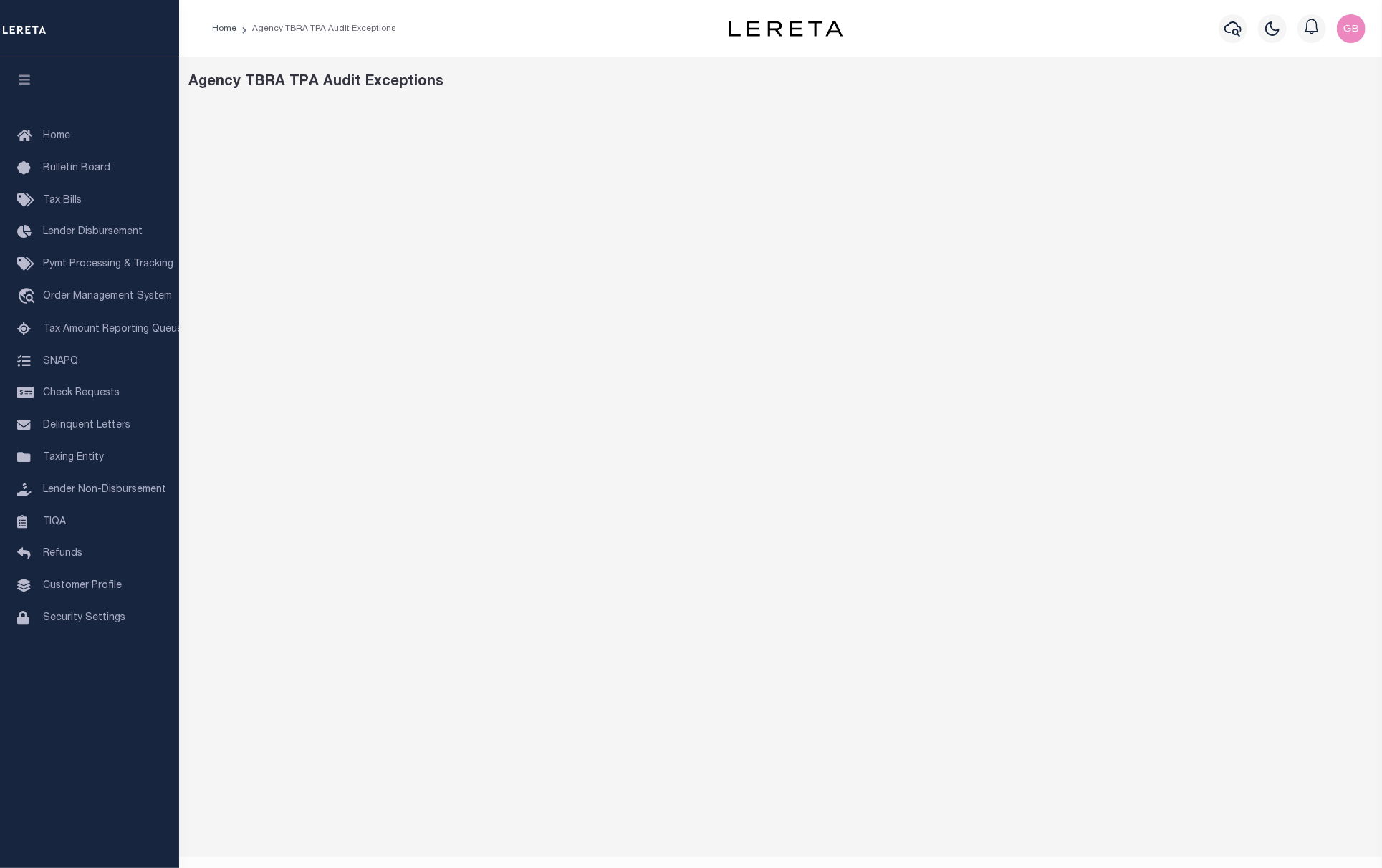
drag, startPoint x: 225, startPoint y: 26, endPoint x: 226, endPoint y: 46, distance: 20.0
click at [225, 26] on link "Home" at bounding box center [224, 28] width 24 height 8
click at [221, 33] on link "Home" at bounding box center [224, 28] width 24 height 8
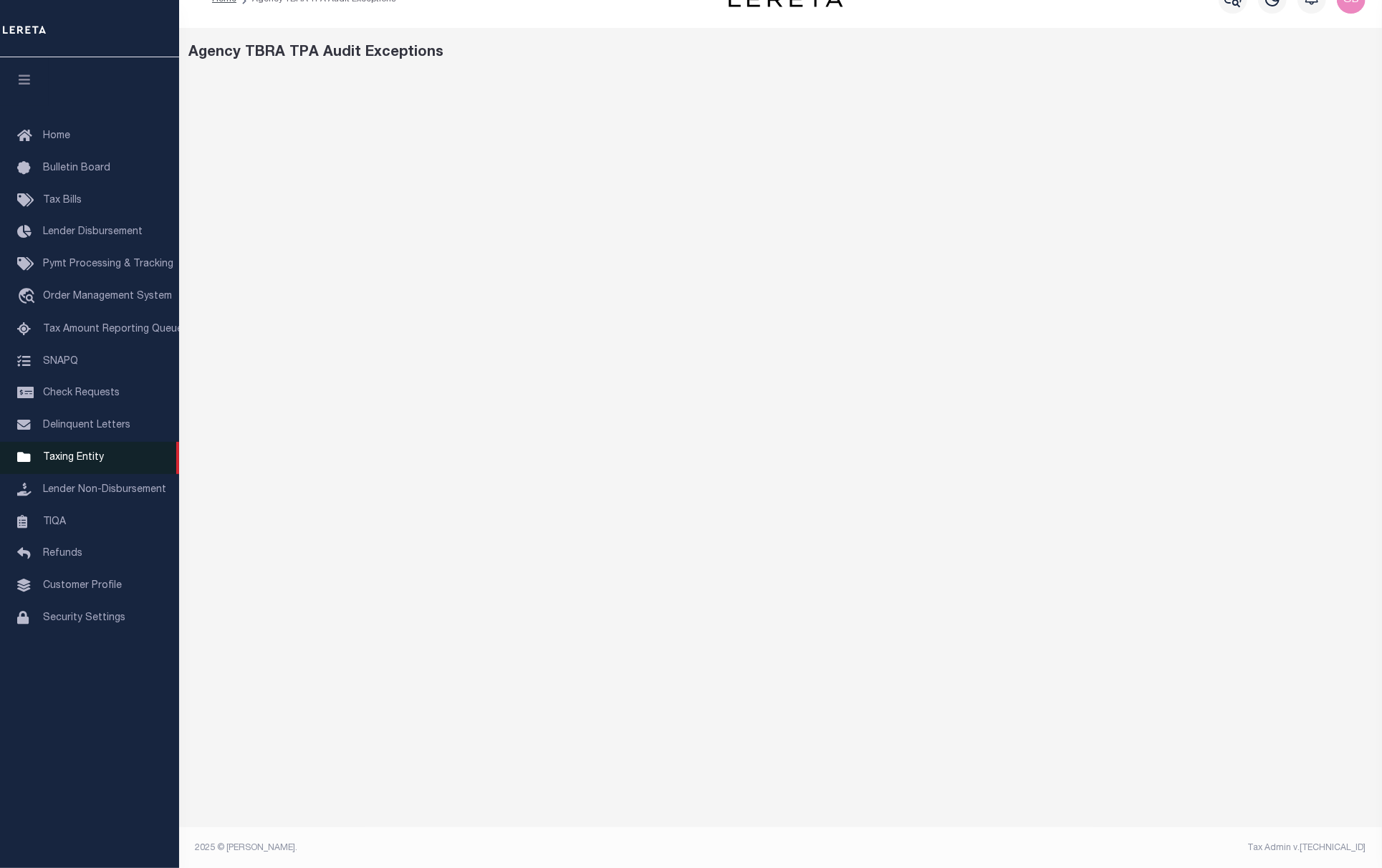
click at [61, 459] on span "Taxing Entity" at bounding box center [73, 457] width 61 height 10
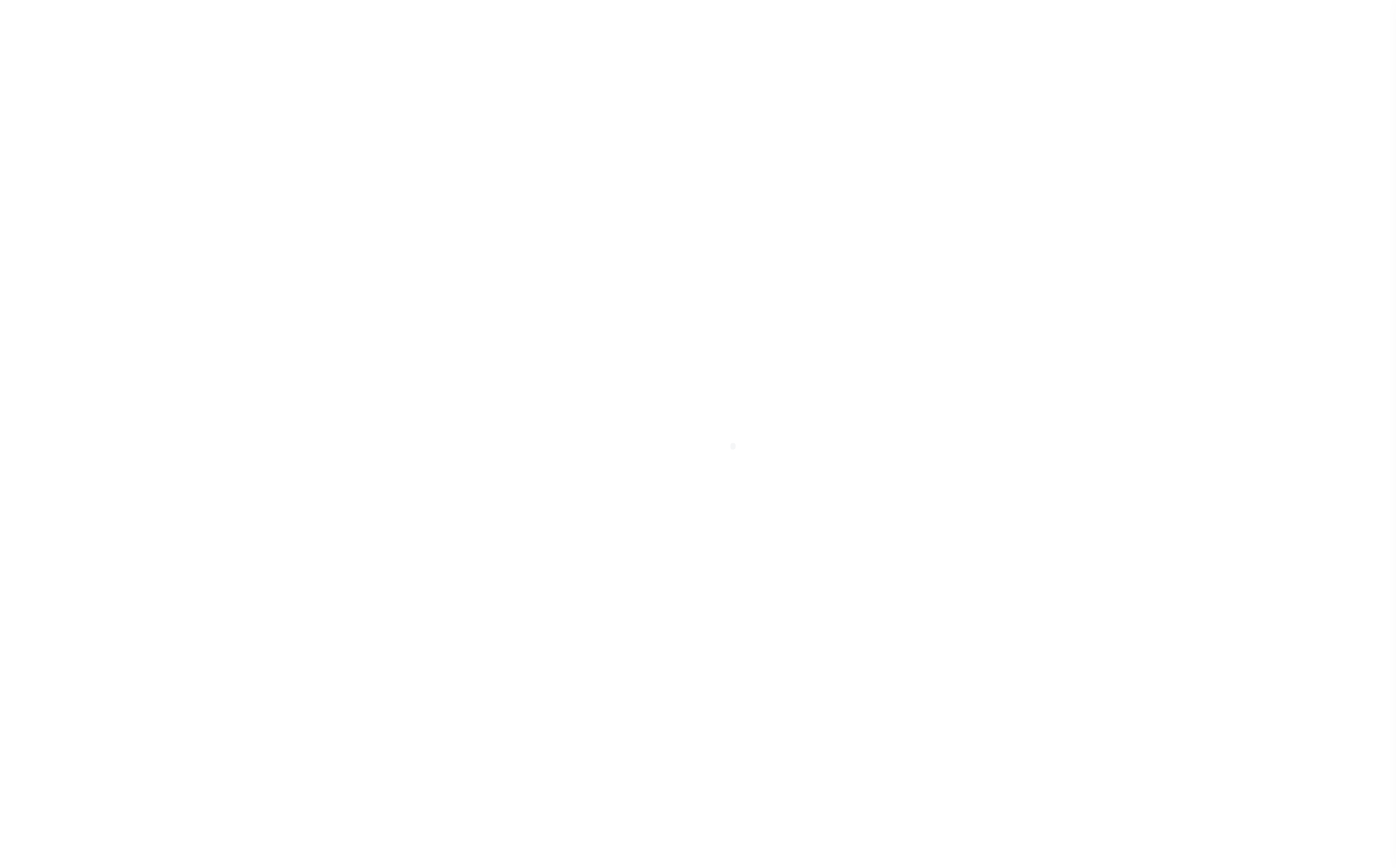
select select
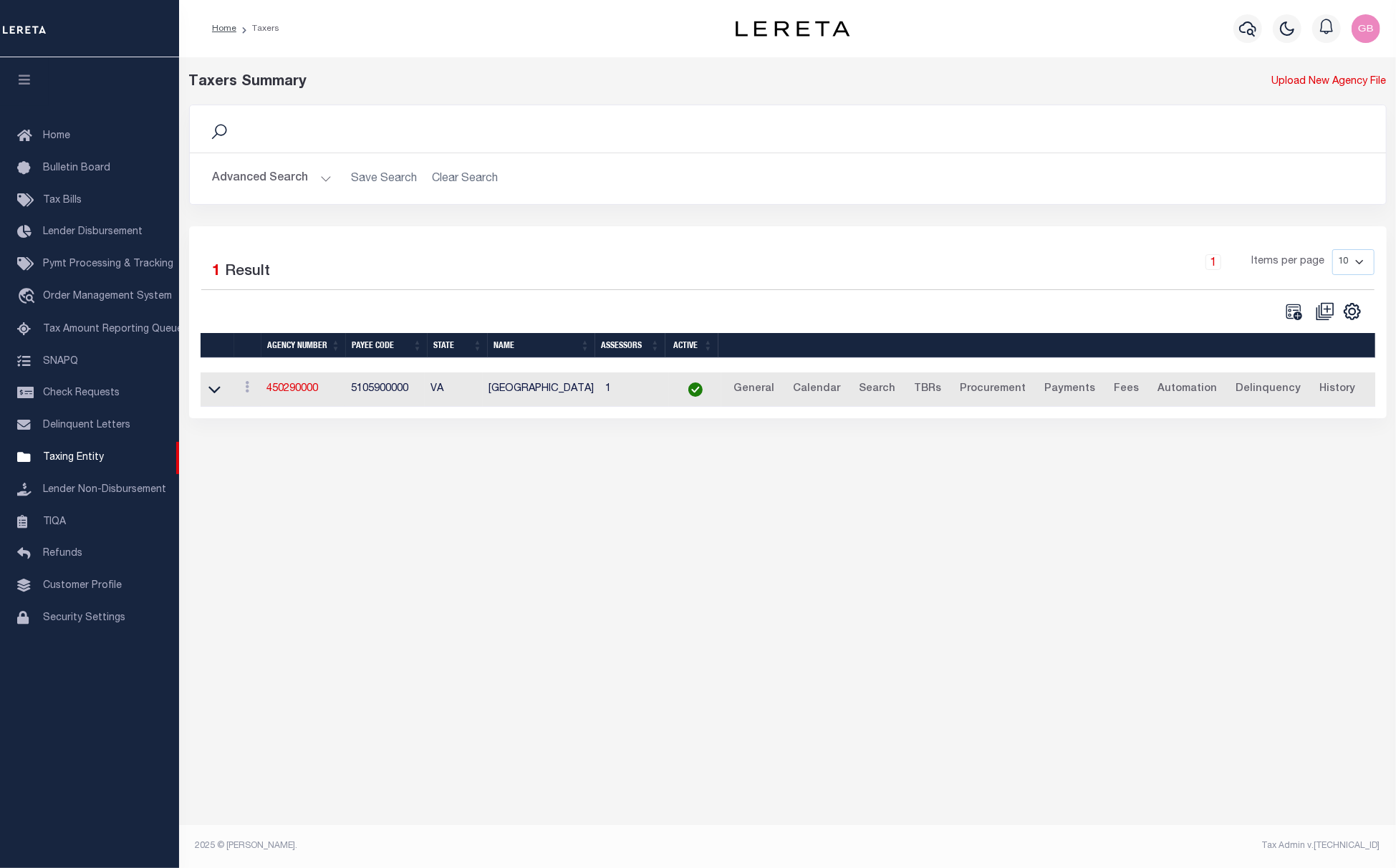
click at [269, 175] on button "Advanced Search" at bounding box center [272, 178] width 119 height 28
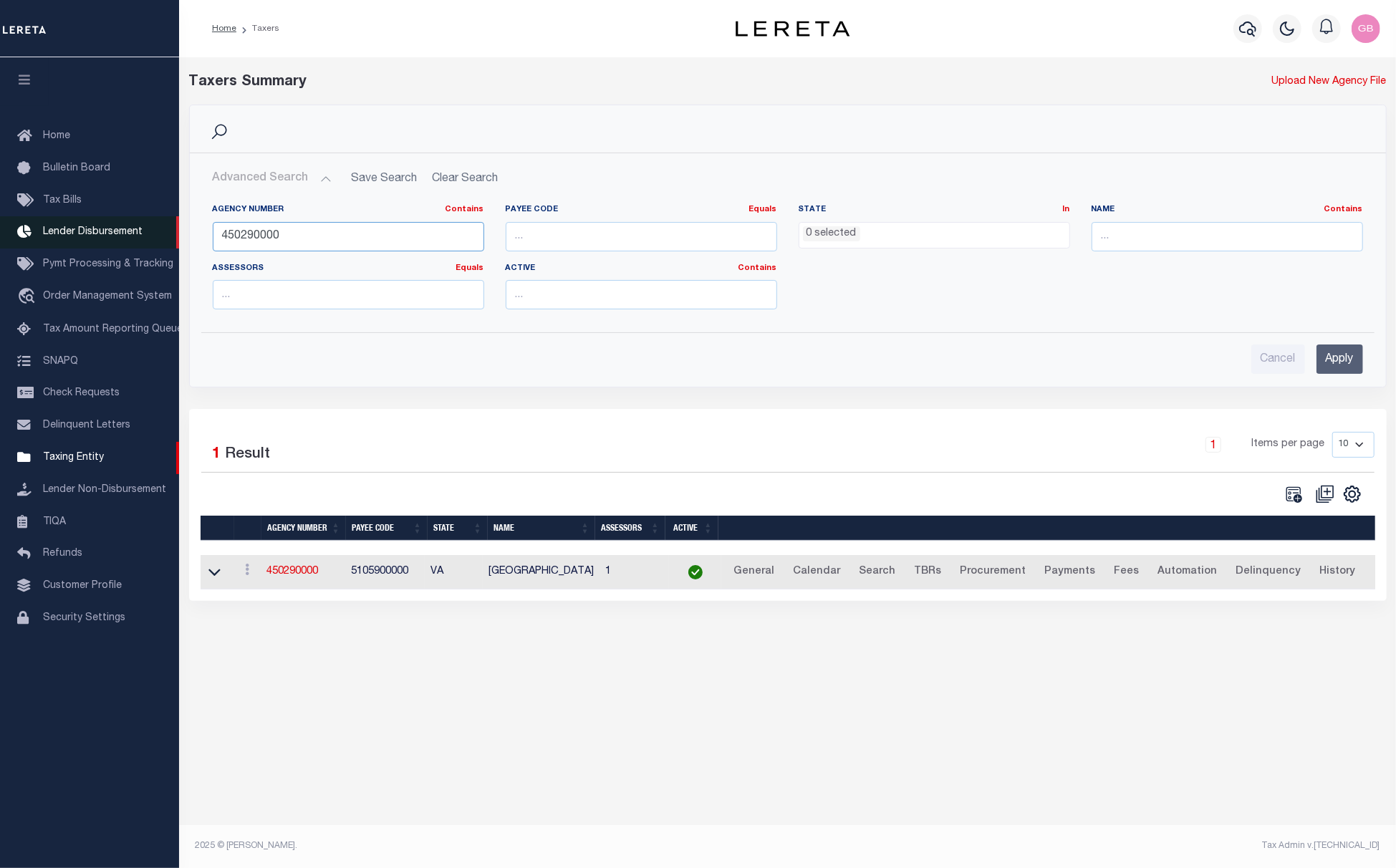
click at [148, 239] on div "Home Taxers Profile" at bounding box center [698, 419] width 1396 height 839
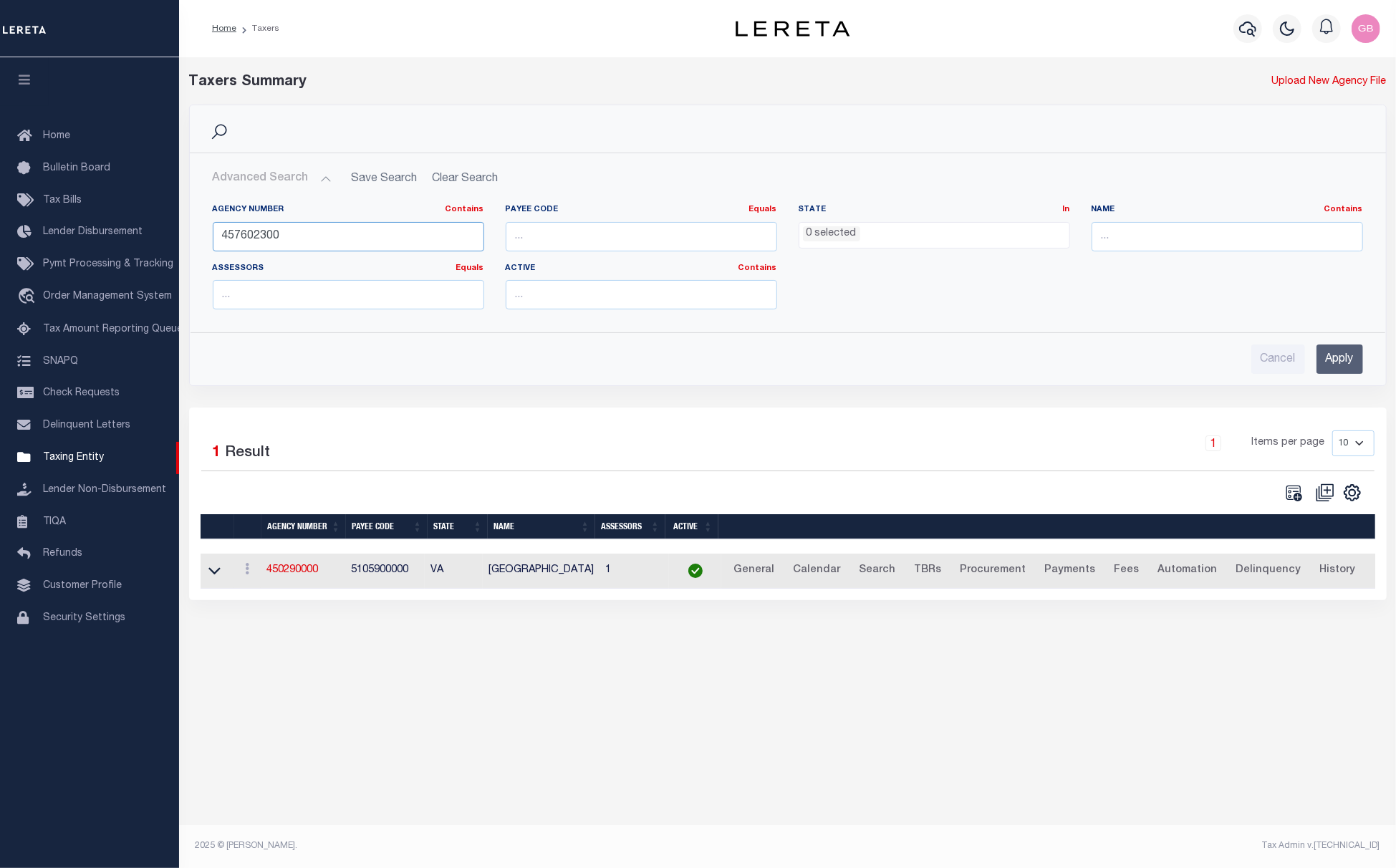
type input "457602300"
click at [1354, 358] on input "Apply" at bounding box center [1340, 359] width 46 height 29
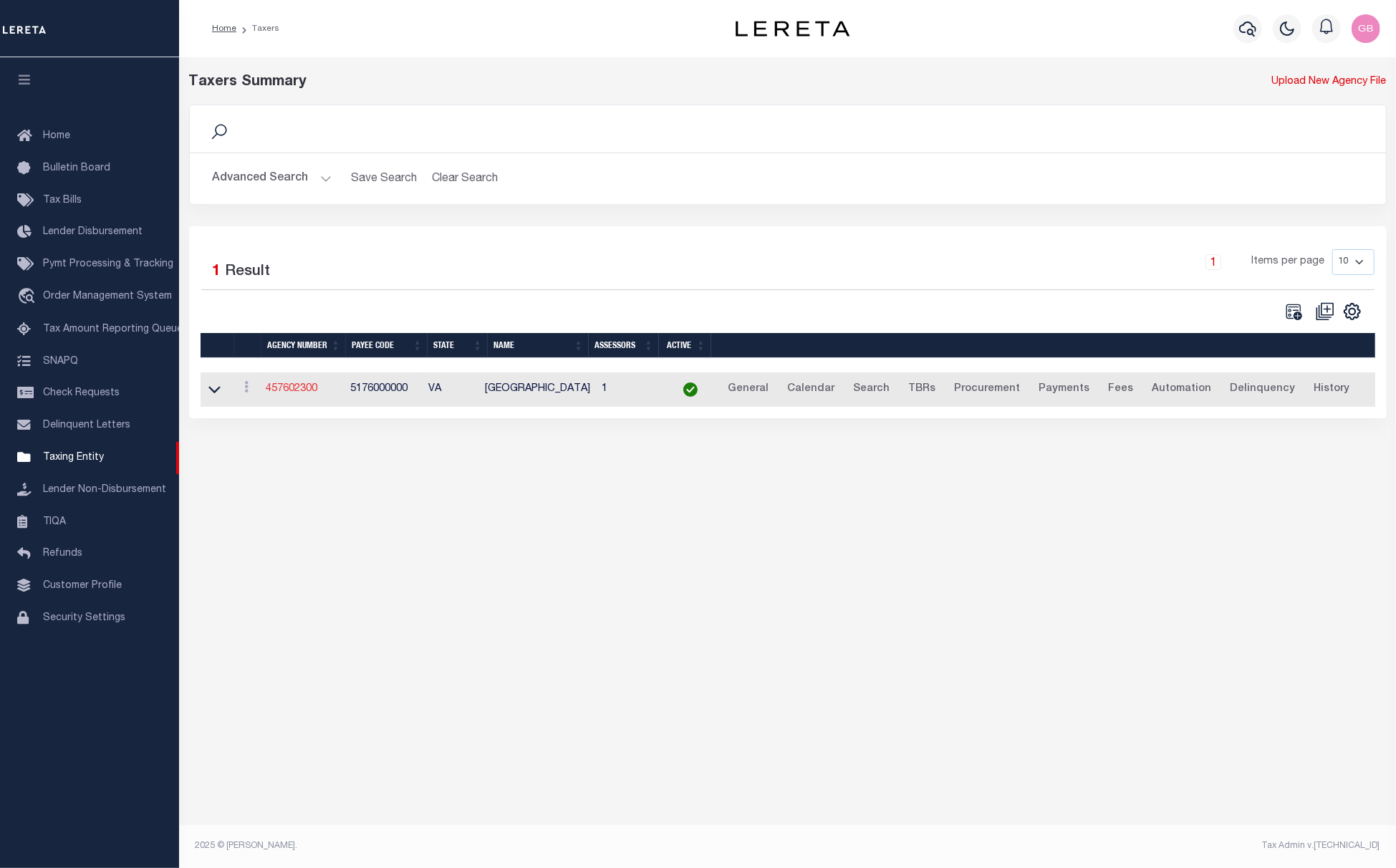
click at [288, 393] on link "457602300" at bounding box center [291, 388] width 52 height 10
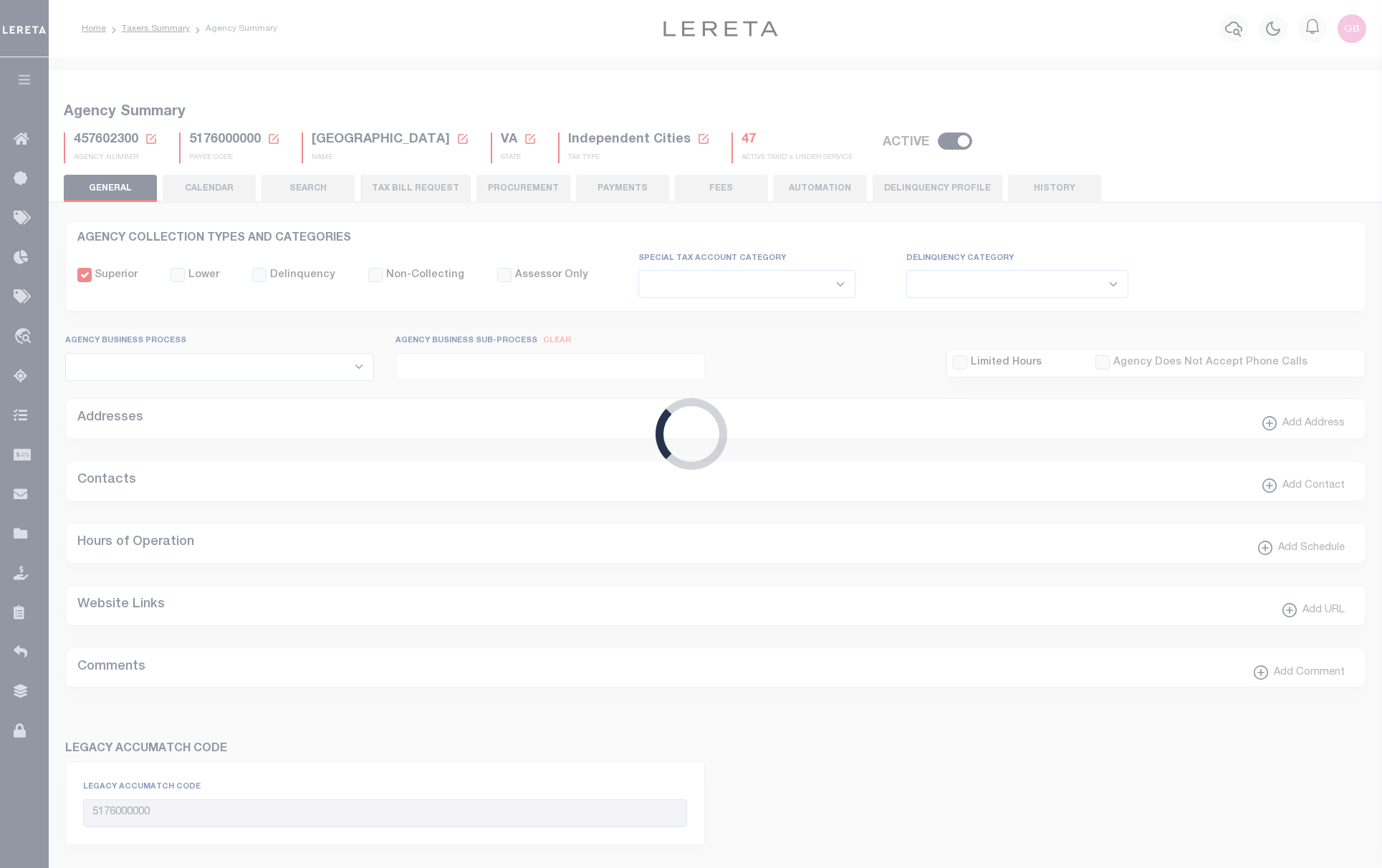
select select
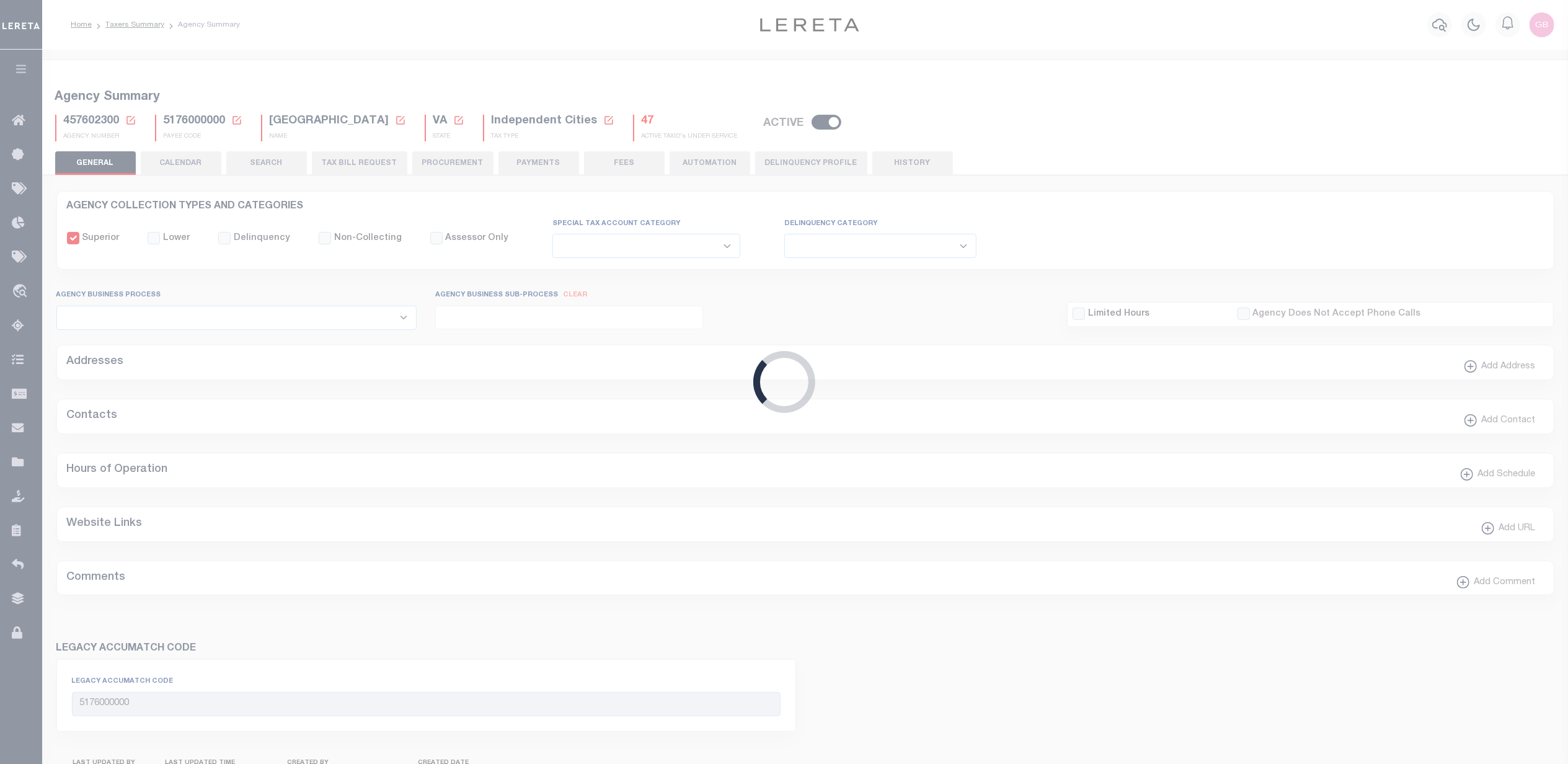
click at [371, 167] on button "TAX BILL REQUEST" at bounding box center [360, 163] width 95 height 23
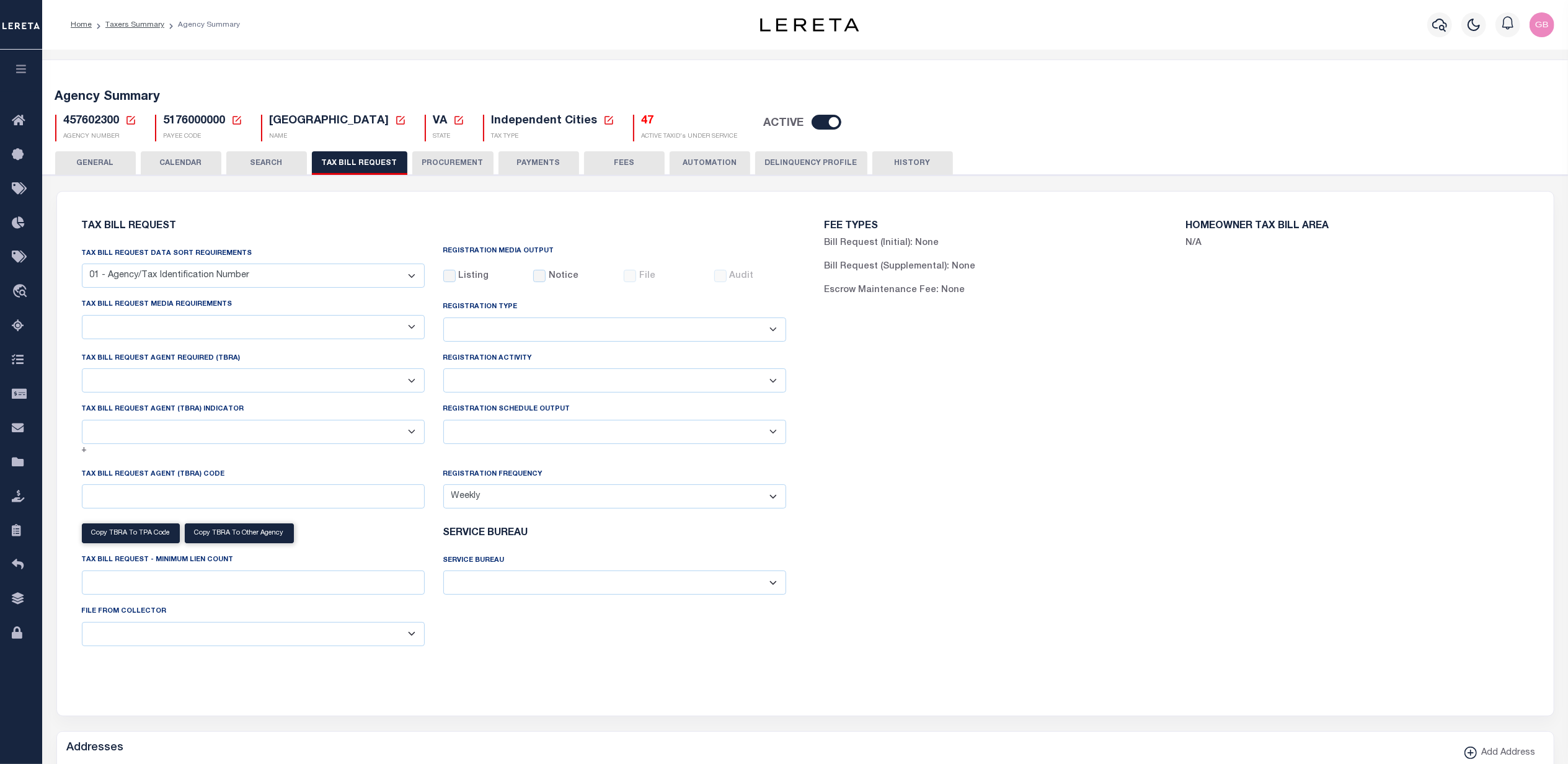
select select "28"
checkbox input "false"
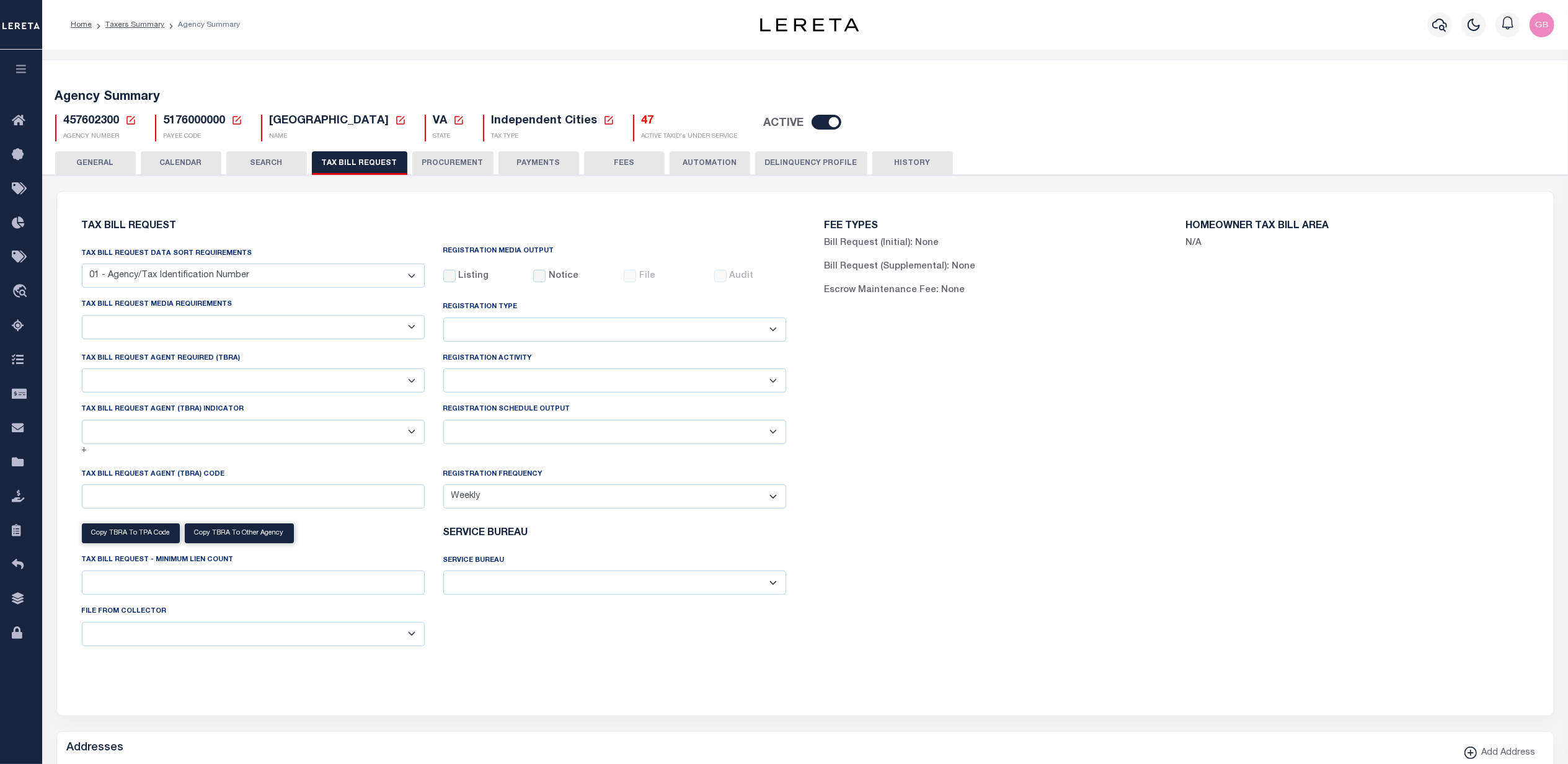
select select "22"
select select "true"
select select "14"
type input "218"
select select
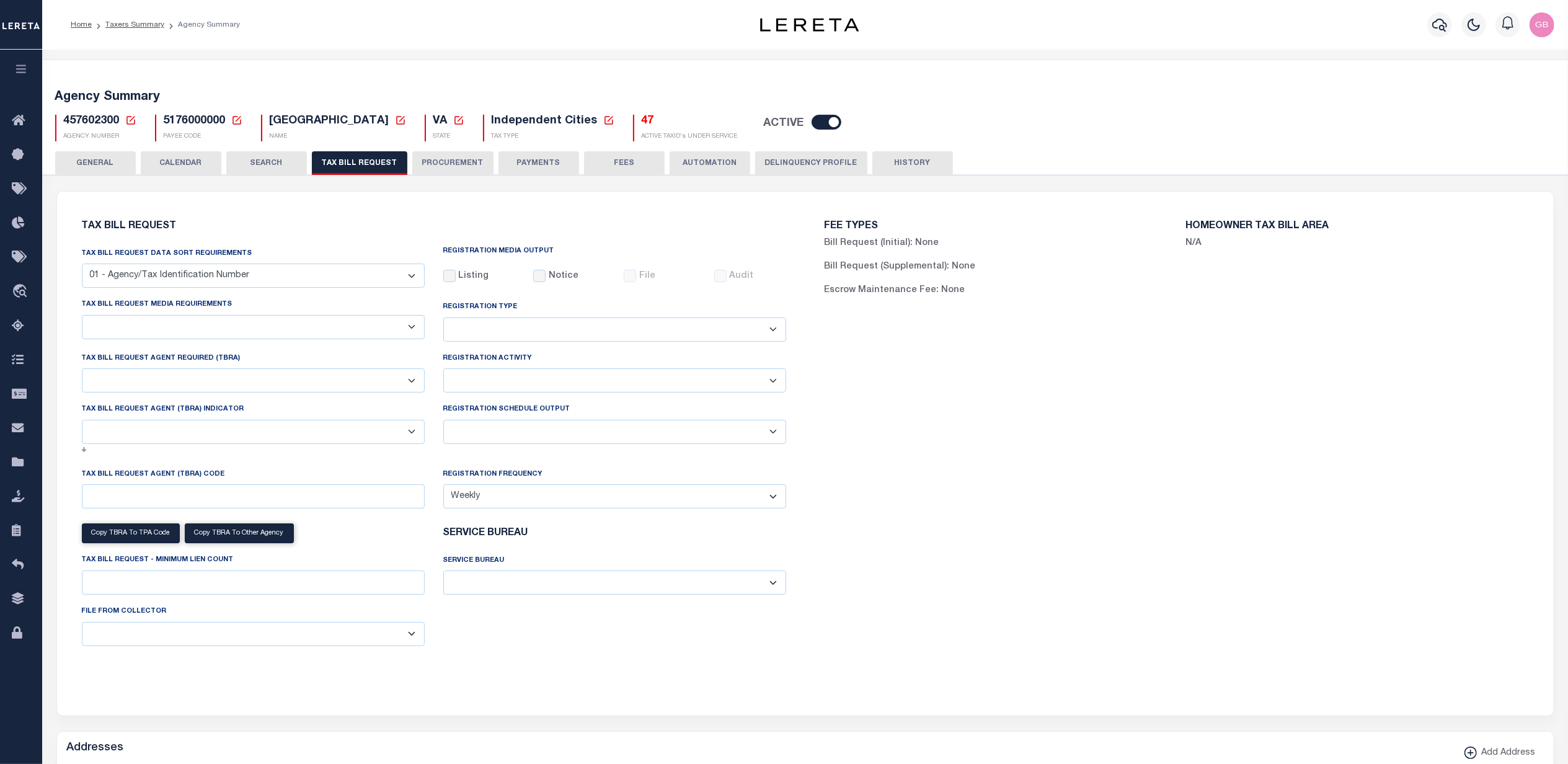
select select "3"
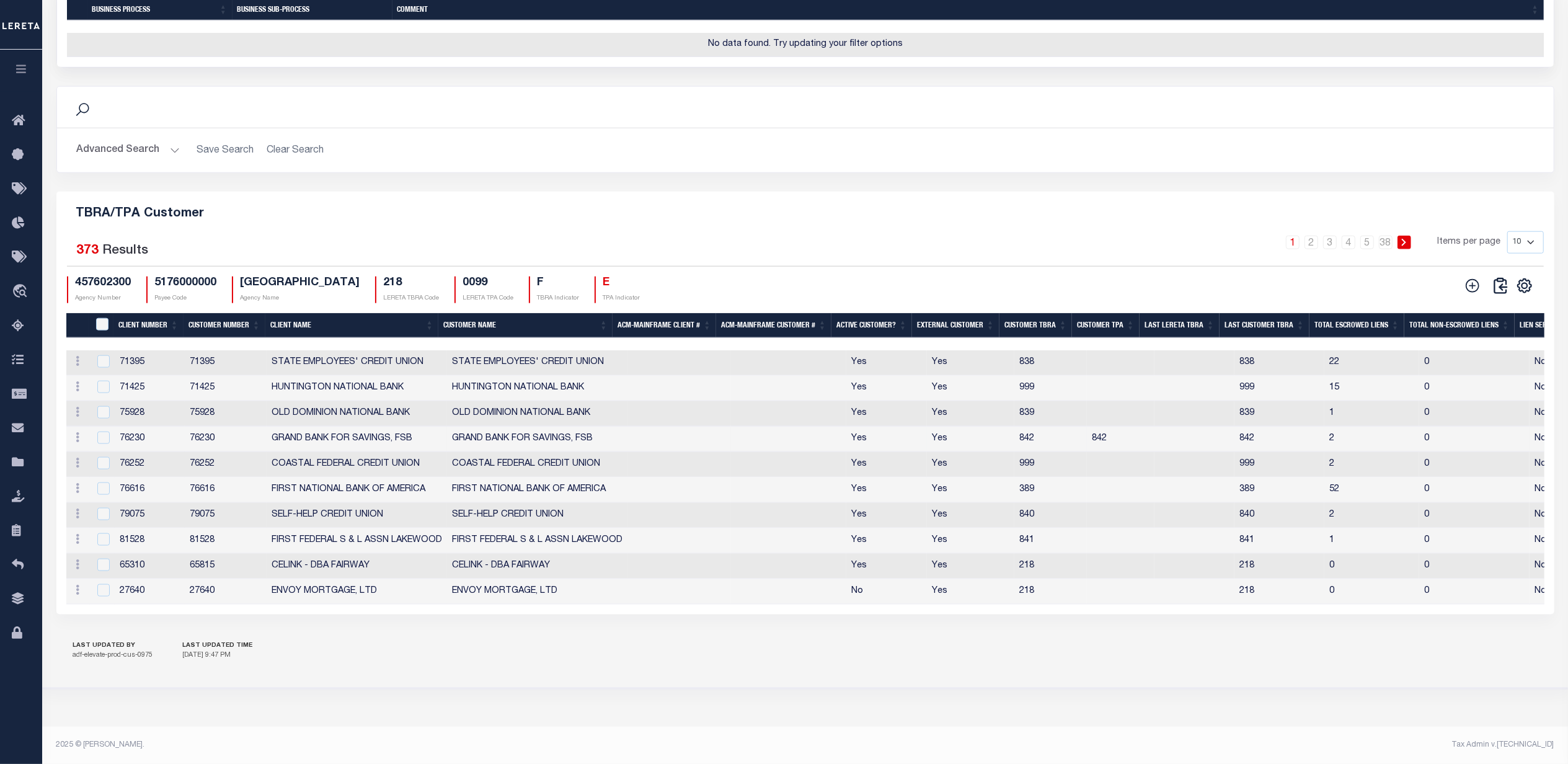
scroll to position [1377, 0]
click at [154, 317] on th "Client Number" at bounding box center [149, 326] width 70 height 25
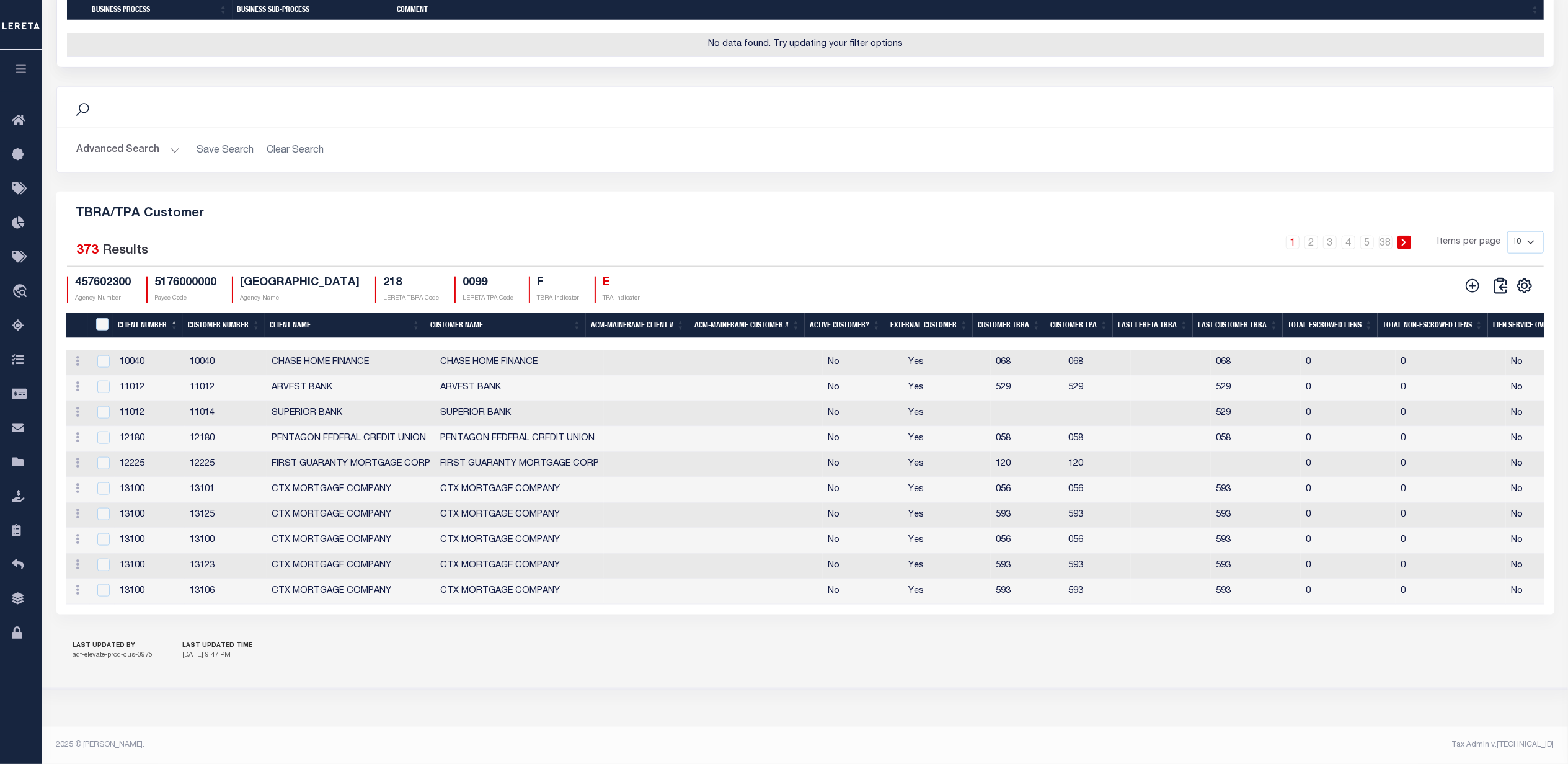
drag, startPoint x: 1521, startPoint y: 234, endPoint x: 1521, endPoint y: 244, distance: 10.0
click at [1195, 234] on select "10 25 50 100" at bounding box center [1526, 242] width 36 height 22
select select "100"
click at [1195, 231] on select "10 25 50 100" at bounding box center [1526, 242] width 36 height 22
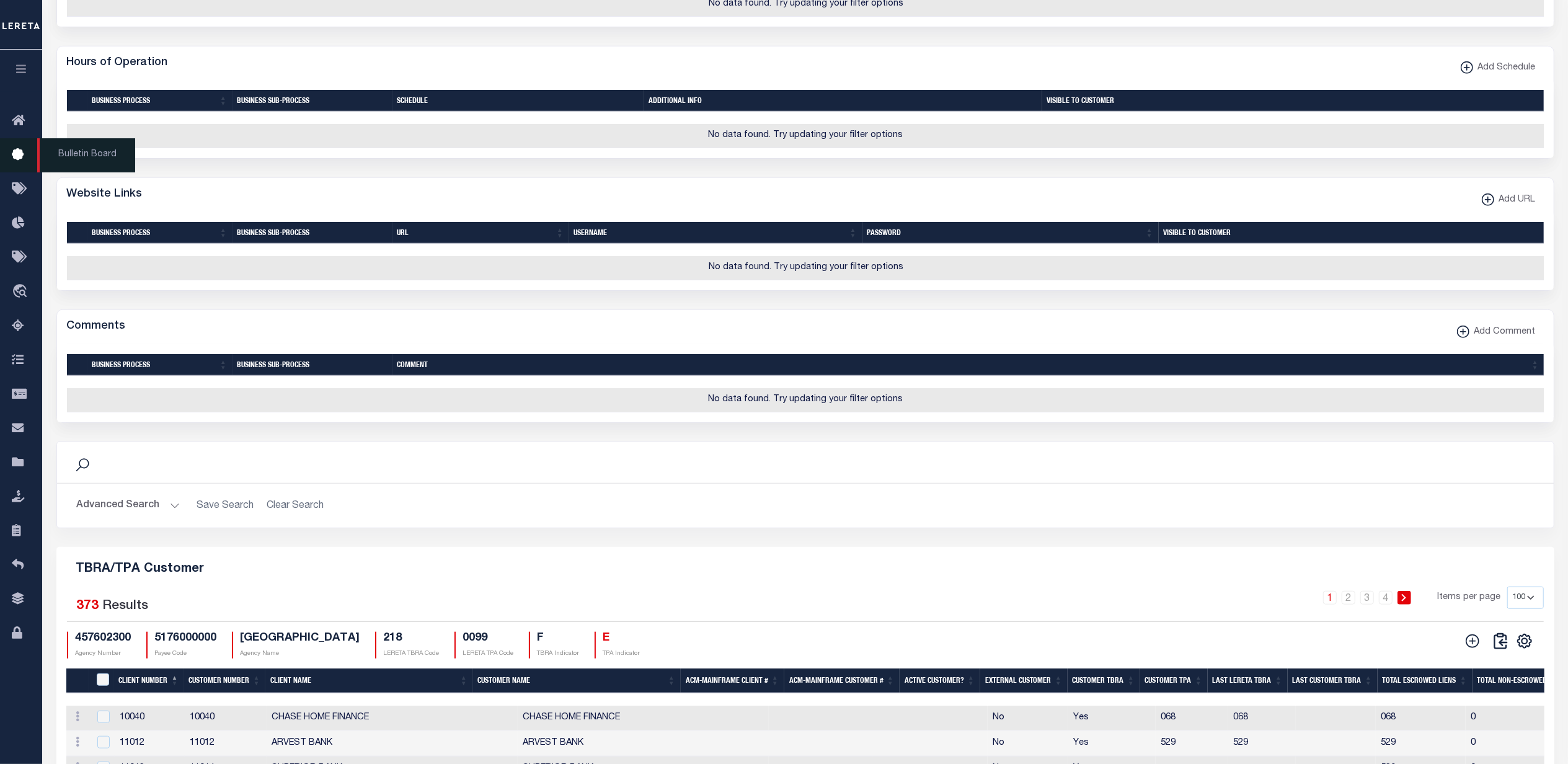
scroll to position [550, 0]
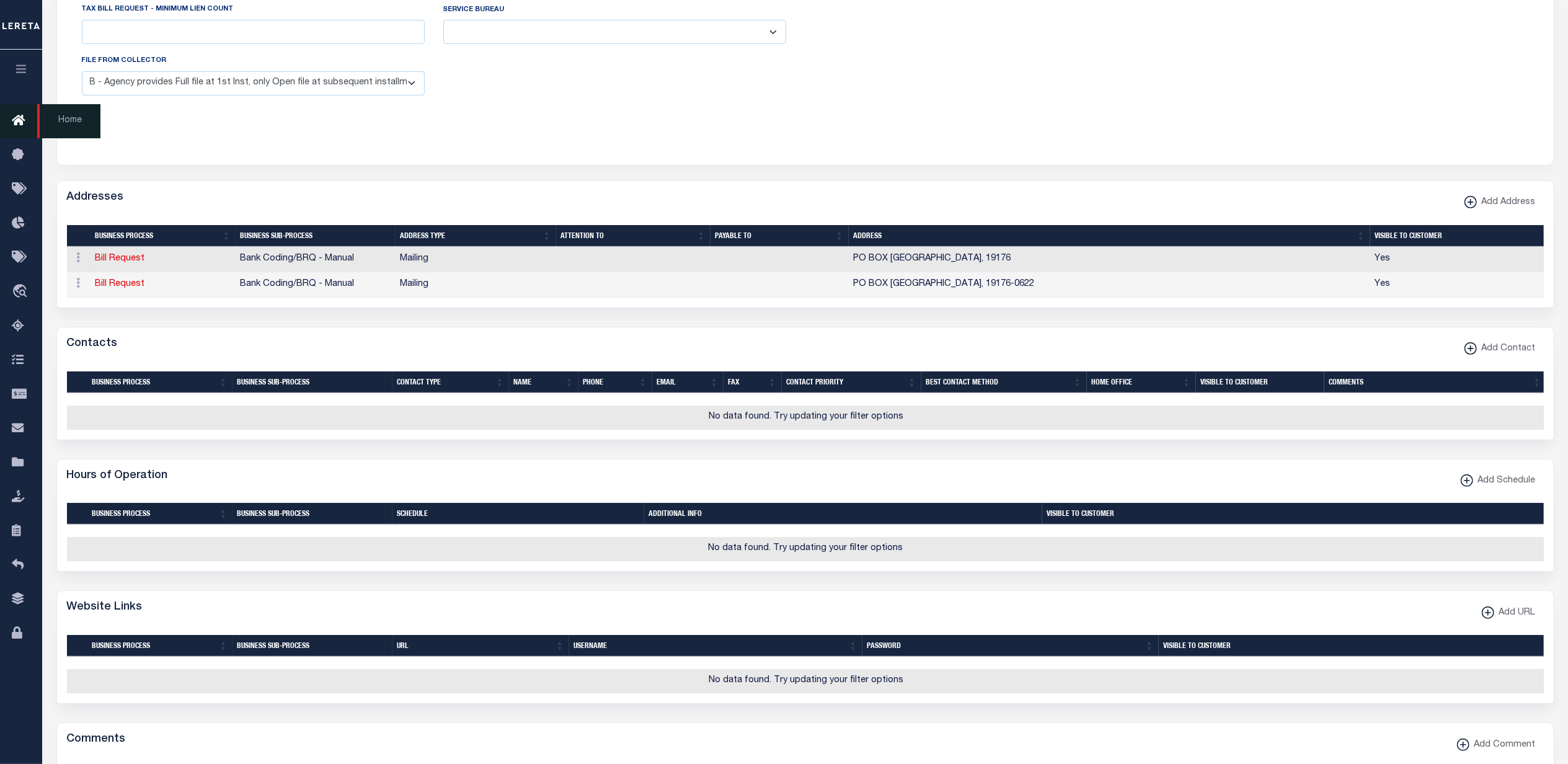
click at [15, 119] on icon at bounding box center [21, 121] width 20 height 16
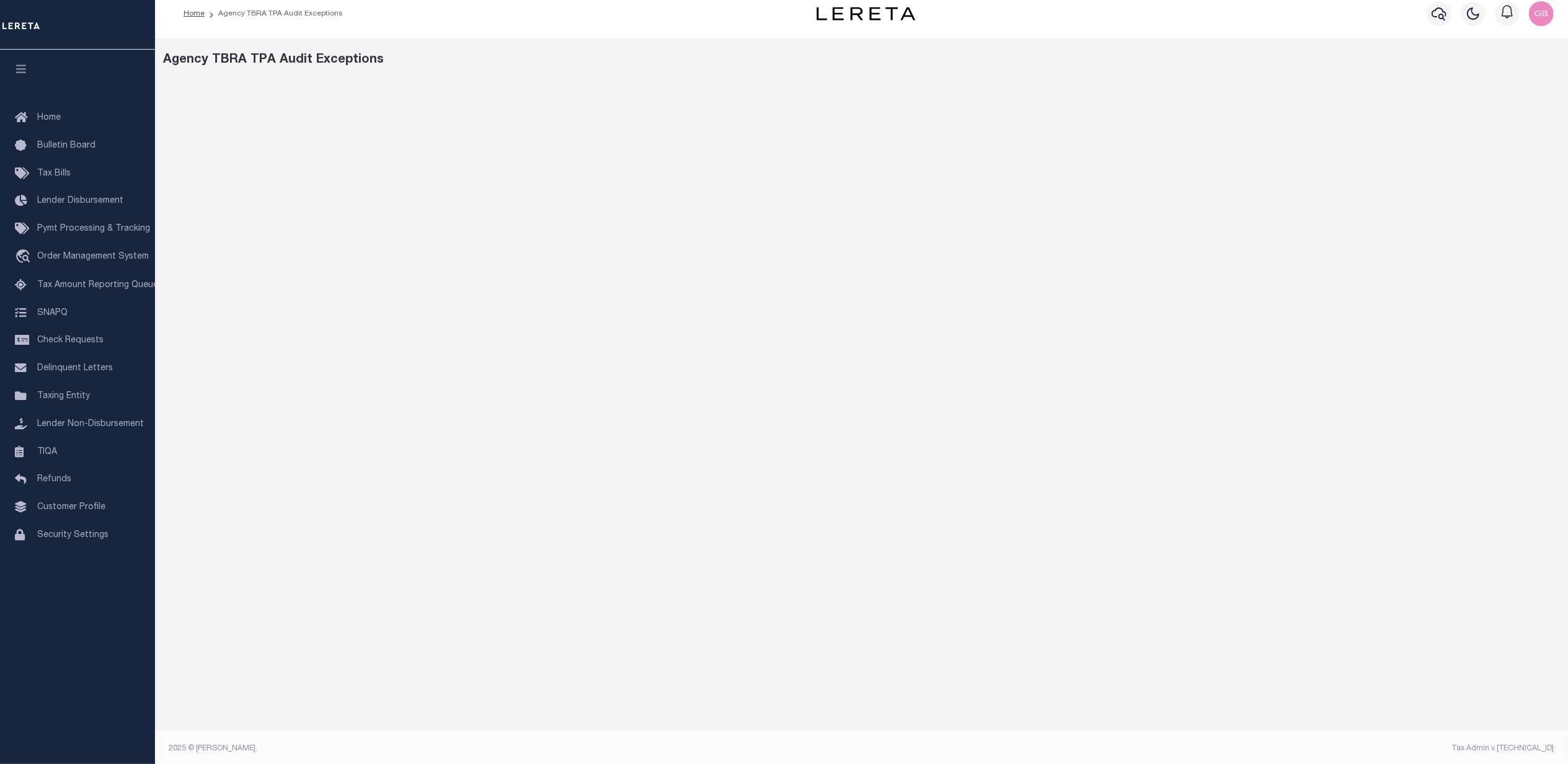
scroll to position [13, 0]
click at [197, 12] on link "Home" at bounding box center [194, 11] width 21 height 7
click at [197, 29] on link "Home" at bounding box center [194, 24] width 21 height 7
